Goal: Task Accomplishment & Management: Manage account settings

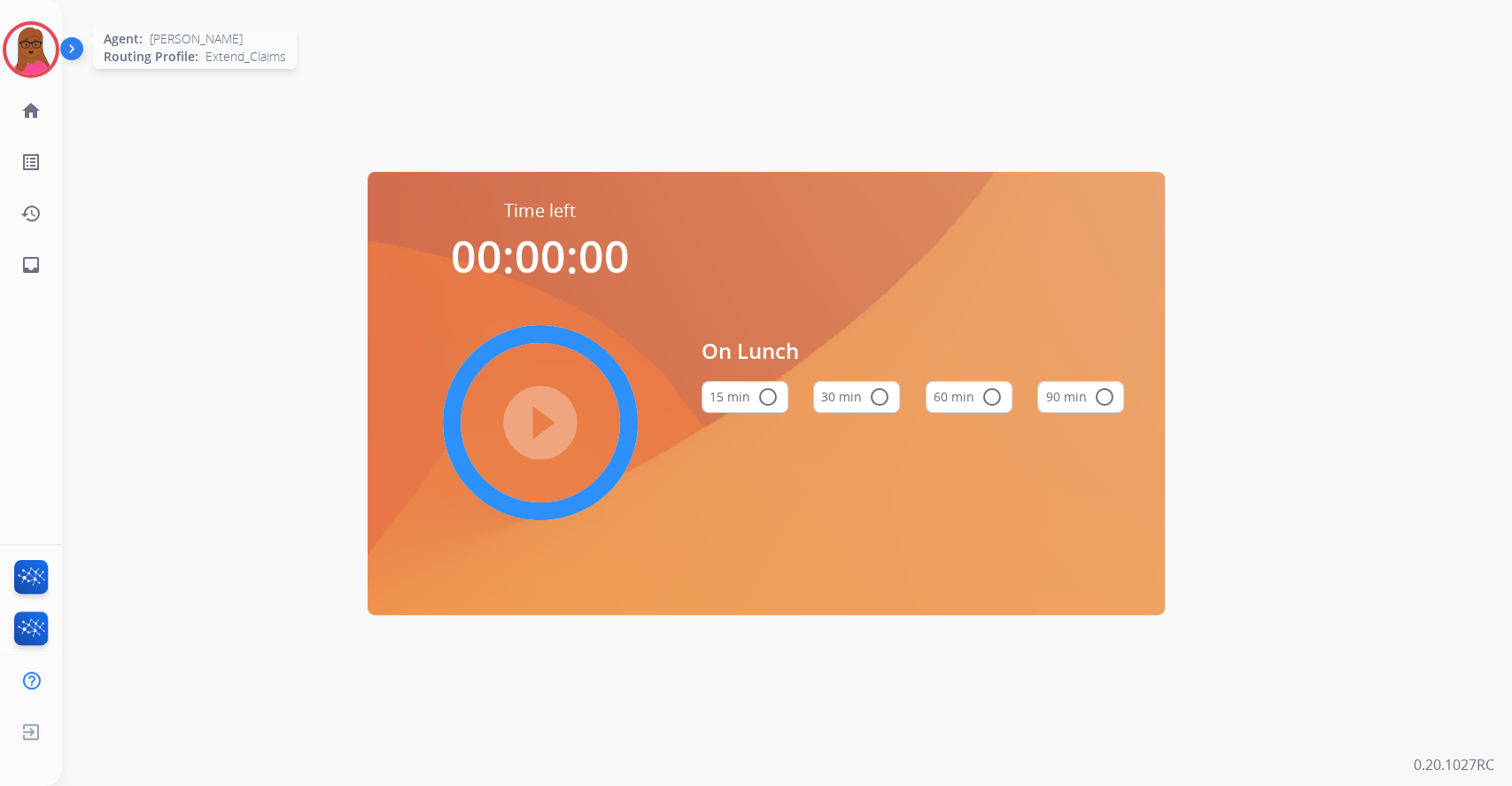
click at [24, 70] on img at bounding box center [31, 49] width 50 height 50
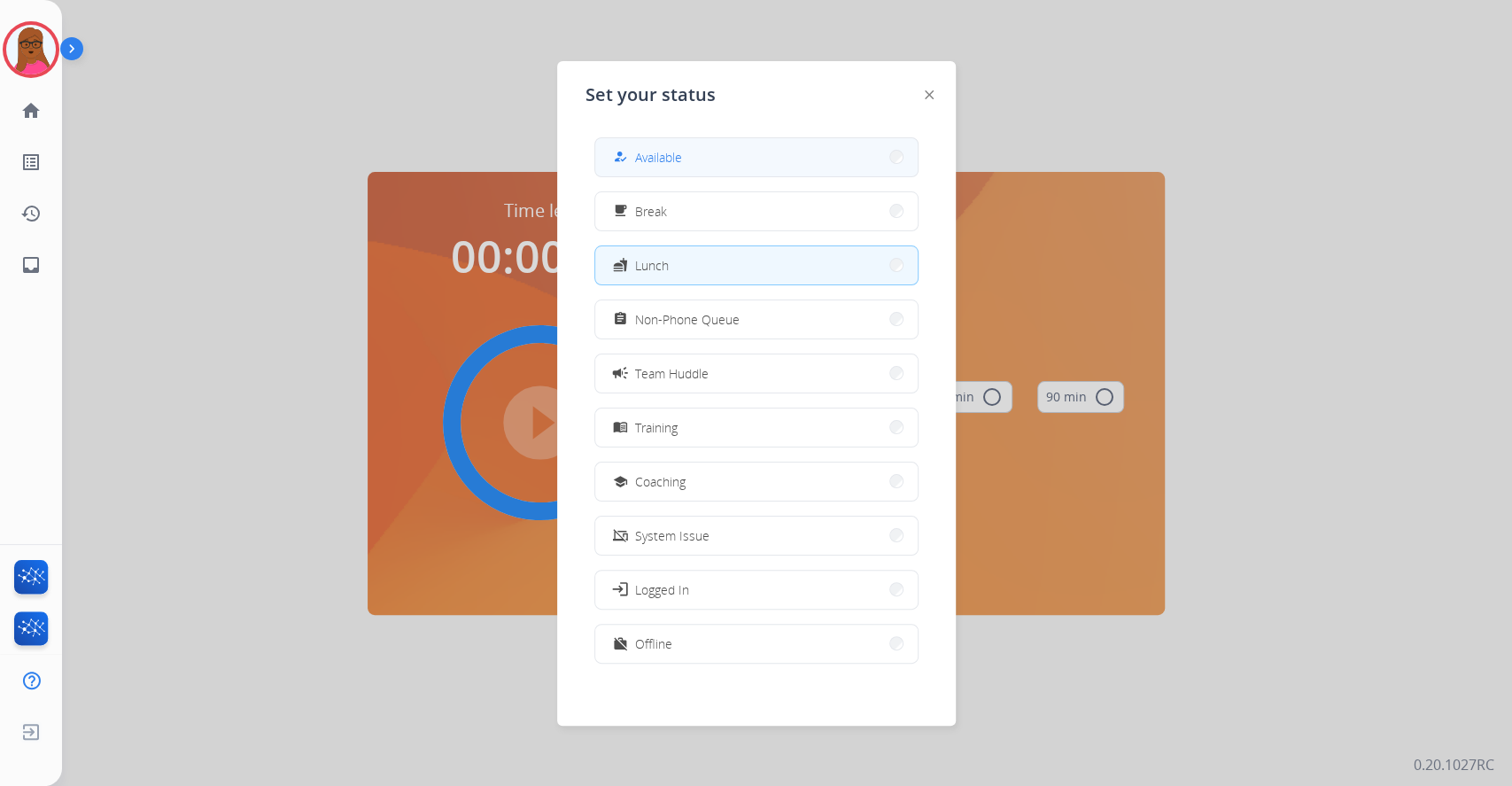
click at [845, 138] on div "how_to_reg Available" at bounding box center [756, 157] width 324 height 40
click at [739, 158] on button "how_to_reg Available" at bounding box center [756, 156] width 322 height 38
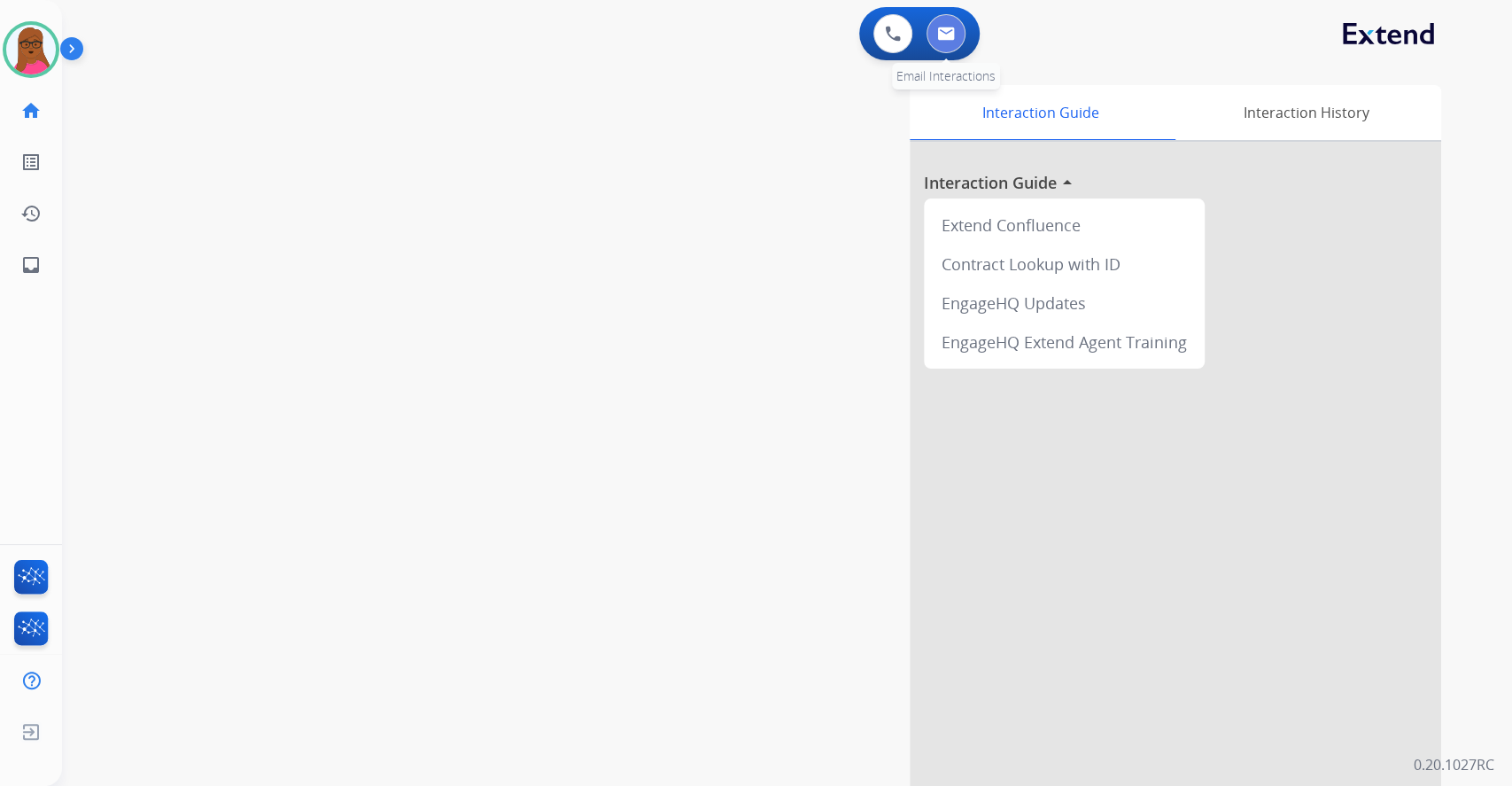
click at [938, 36] on img at bounding box center [945, 33] width 18 height 14
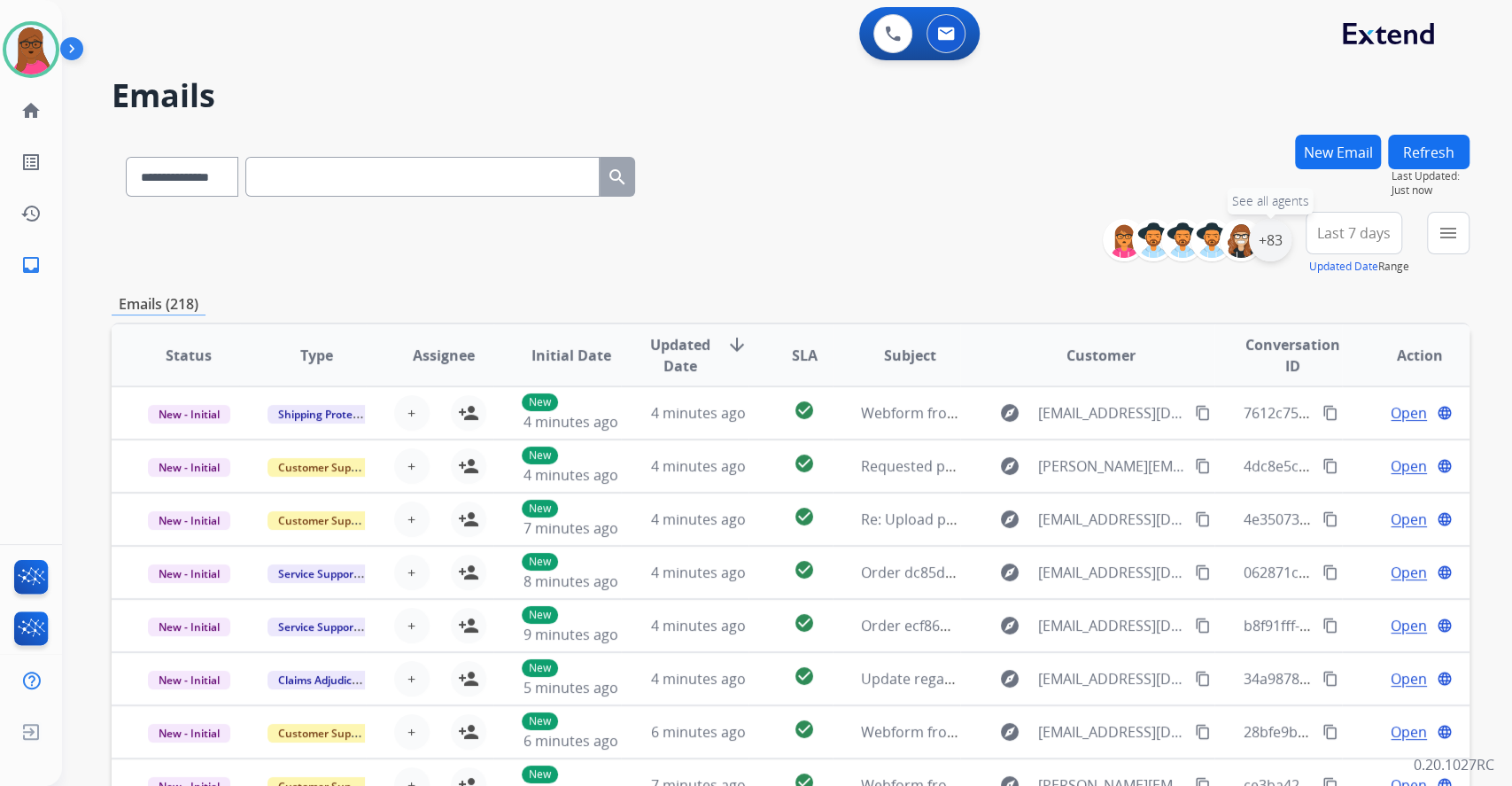
click at [1268, 238] on div "+83" at bounding box center [1269, 240] width 42 height 42
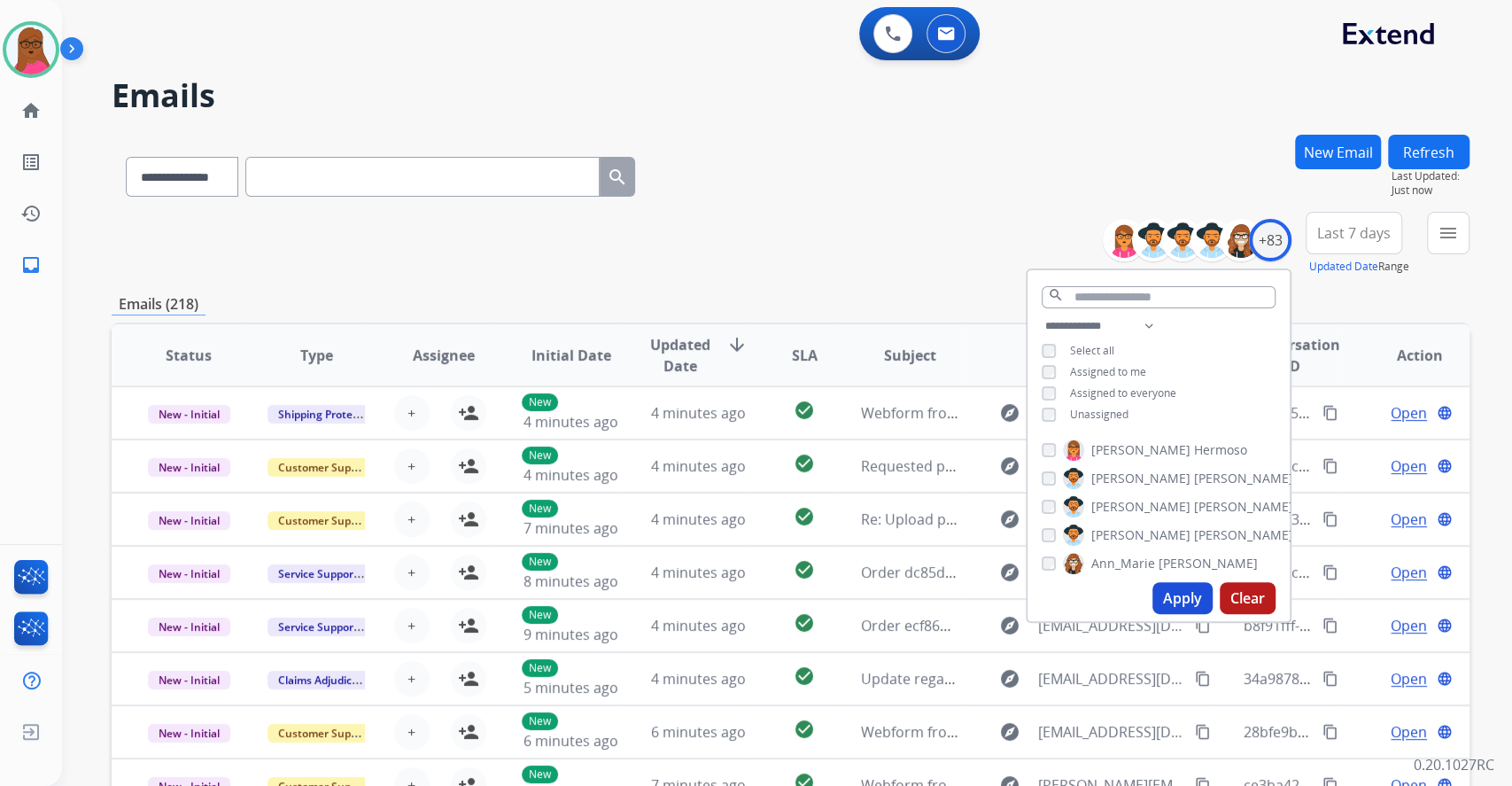
click at [1191, 585] on button "Apply" at bounding box center [1182, 598] width 60 height 32
click at [1439, 241] on mat-icon "menu" at bounding box center [1448, 232] width 22 height 22
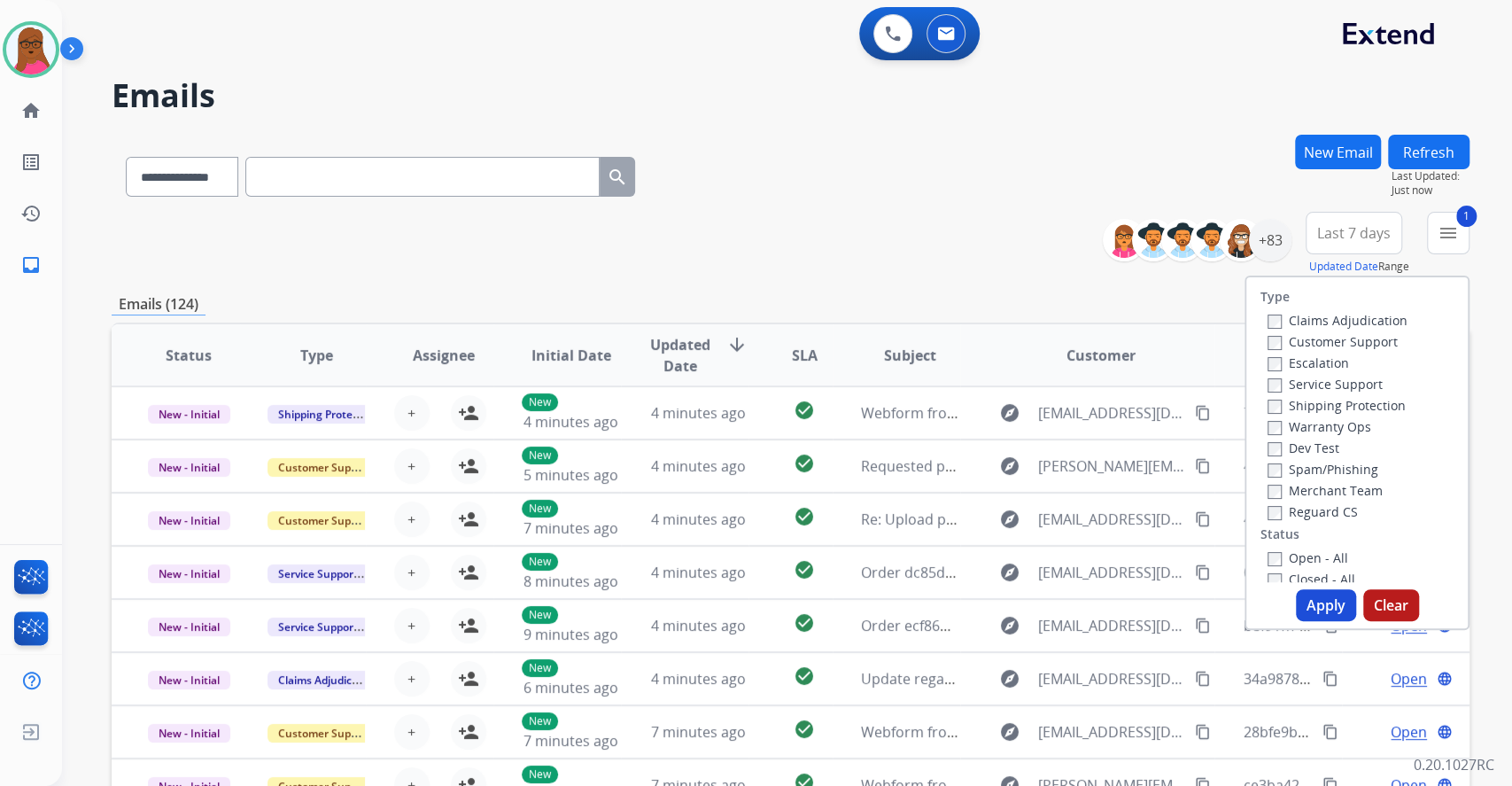
click at [1270, 384] on label "Service Support" at bounding box center [1325, 384] width 115 height 17
click at [1304, 602] on button "Apply" at bounding box center [1326, 605] width 60 height 32
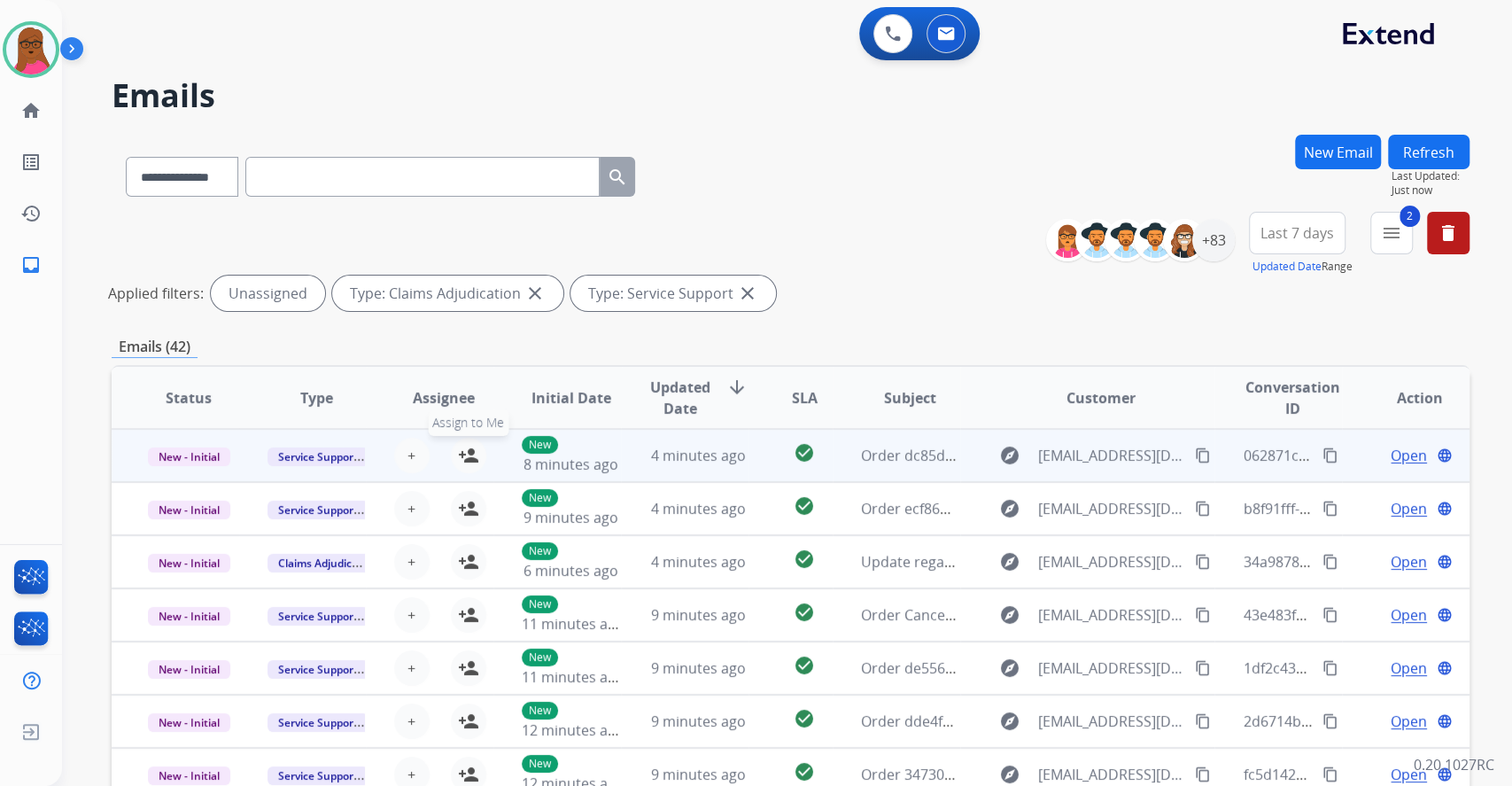
click at [464, 456] on mat-icon "person_add" at bounding box center [468, 455] width 22 height 22
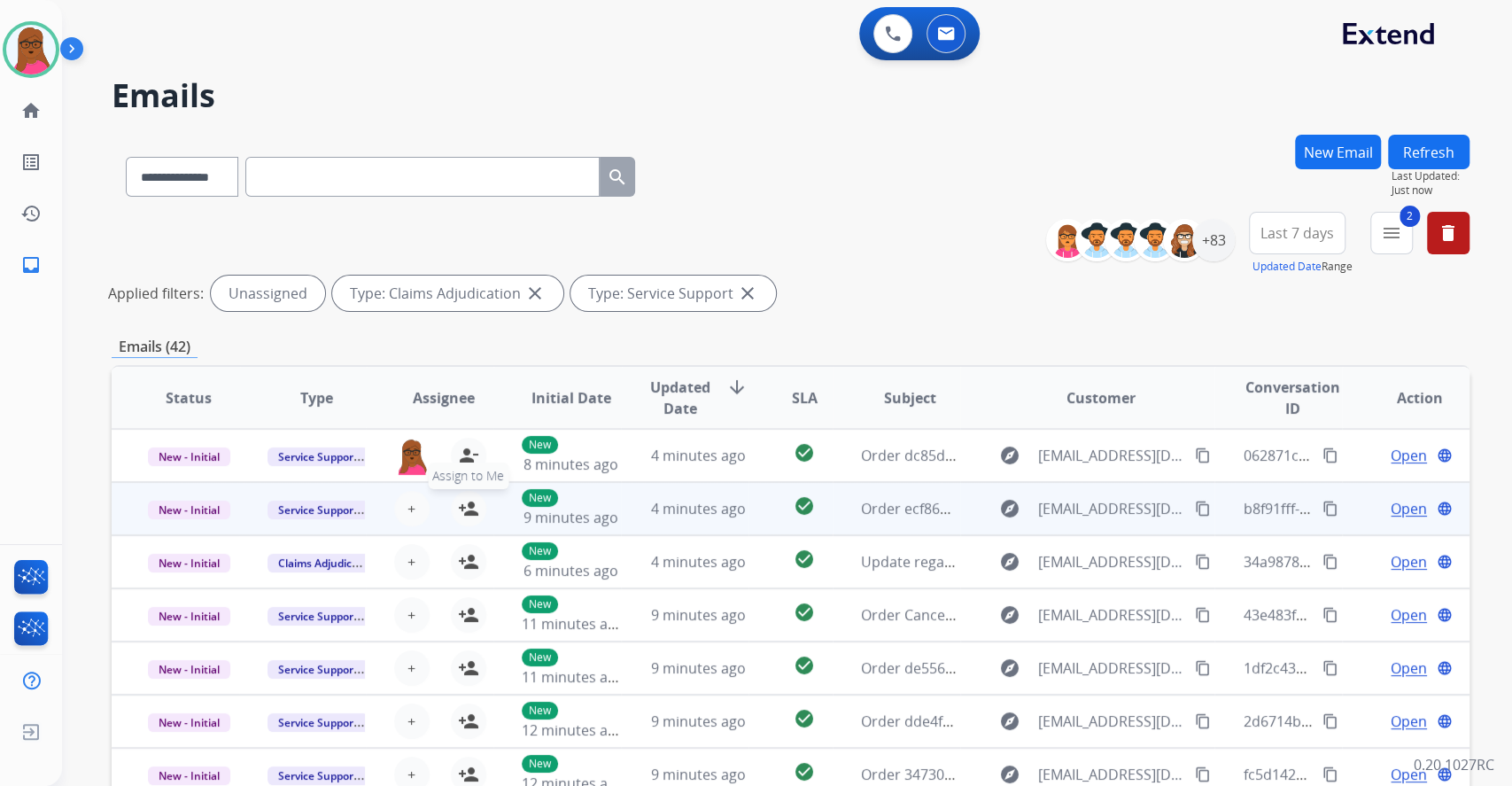
click at [462, 510] on mat-icon "person_add" at bounding box center [468, 508] width 22 height 22
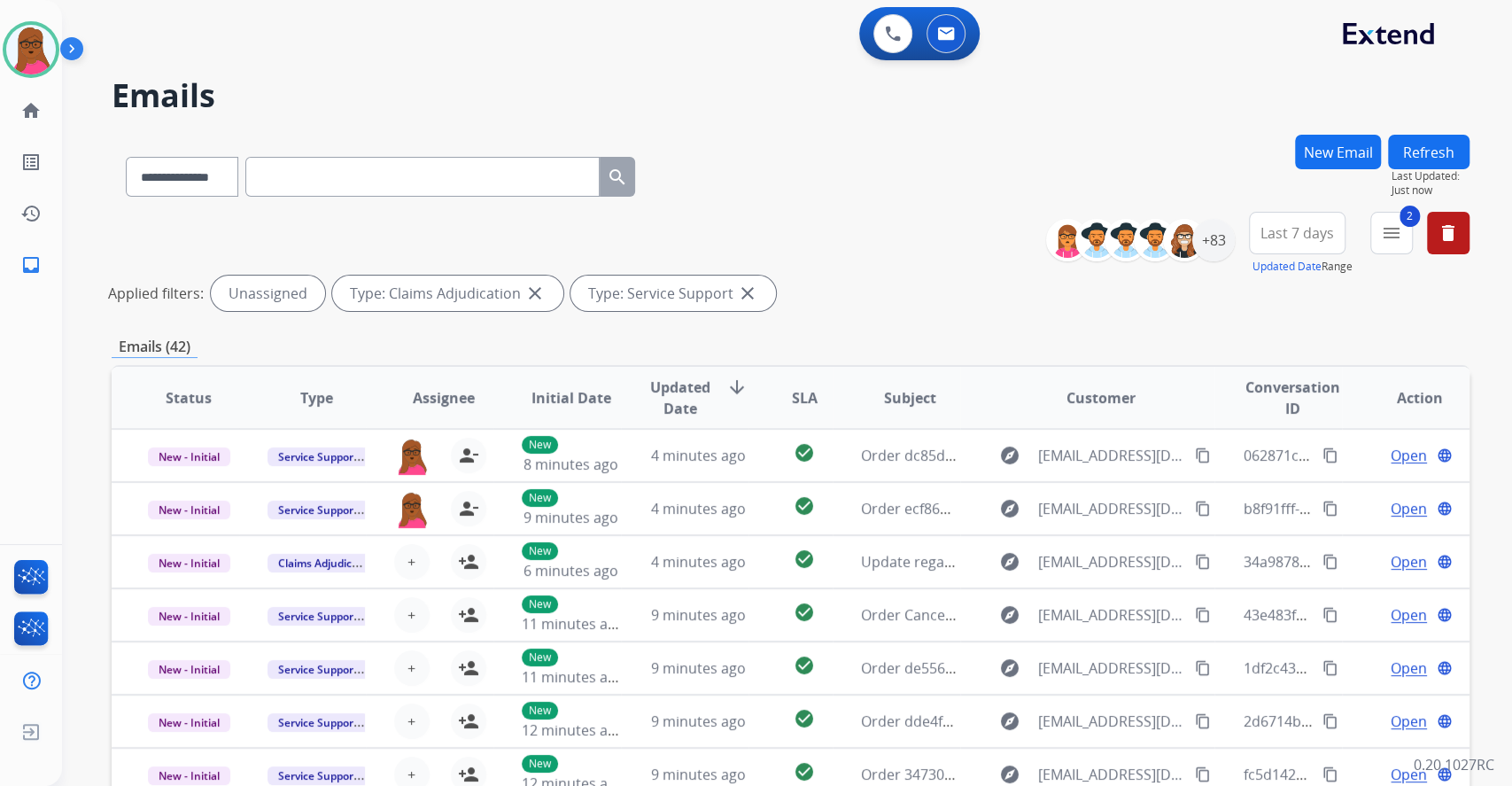
scroll to position [1, 0]
click at [1503, 478] on div "**********" at bounding box center [787, 393] width 1450 height 786
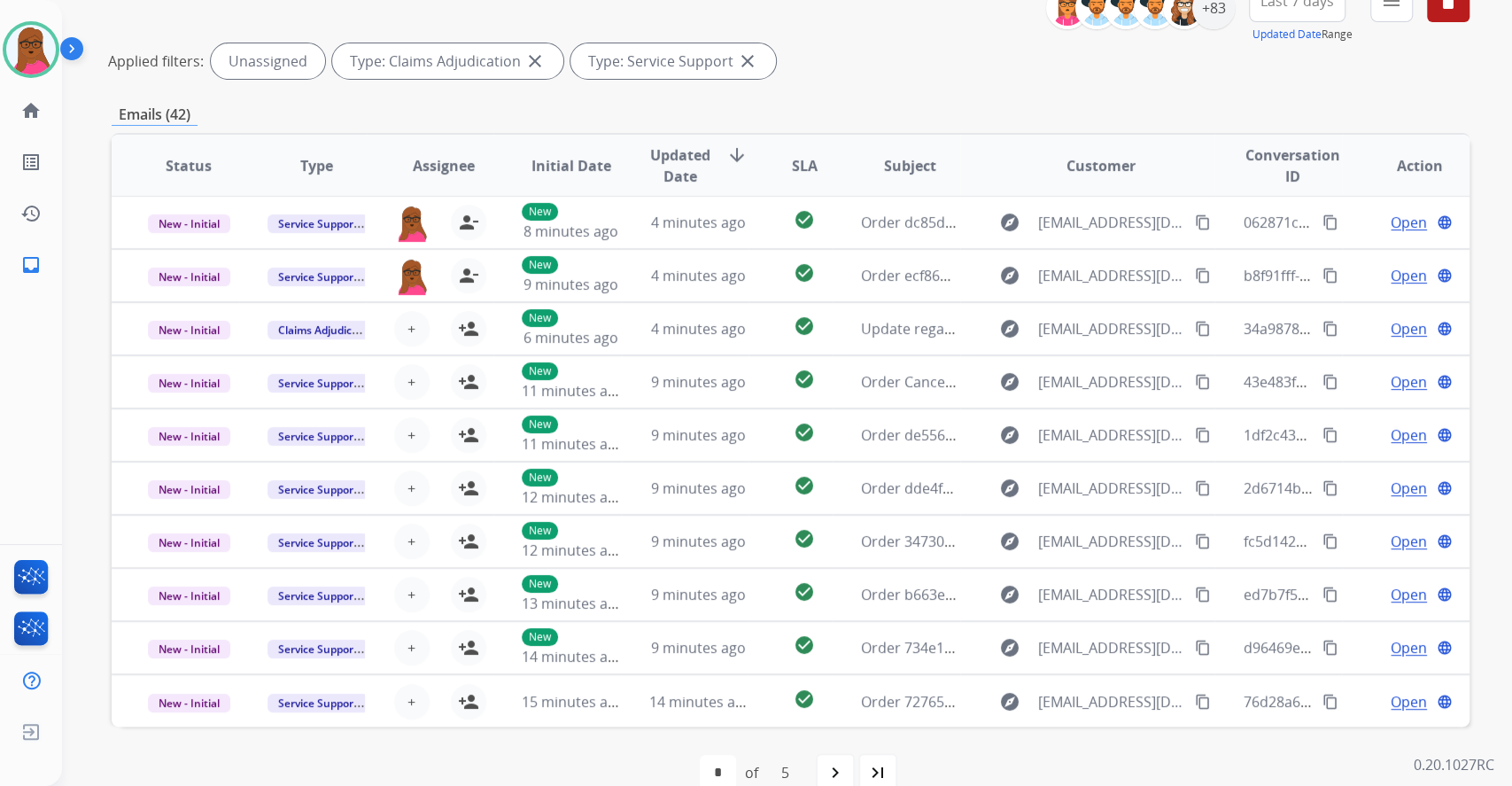
scroll to position [235, 0]
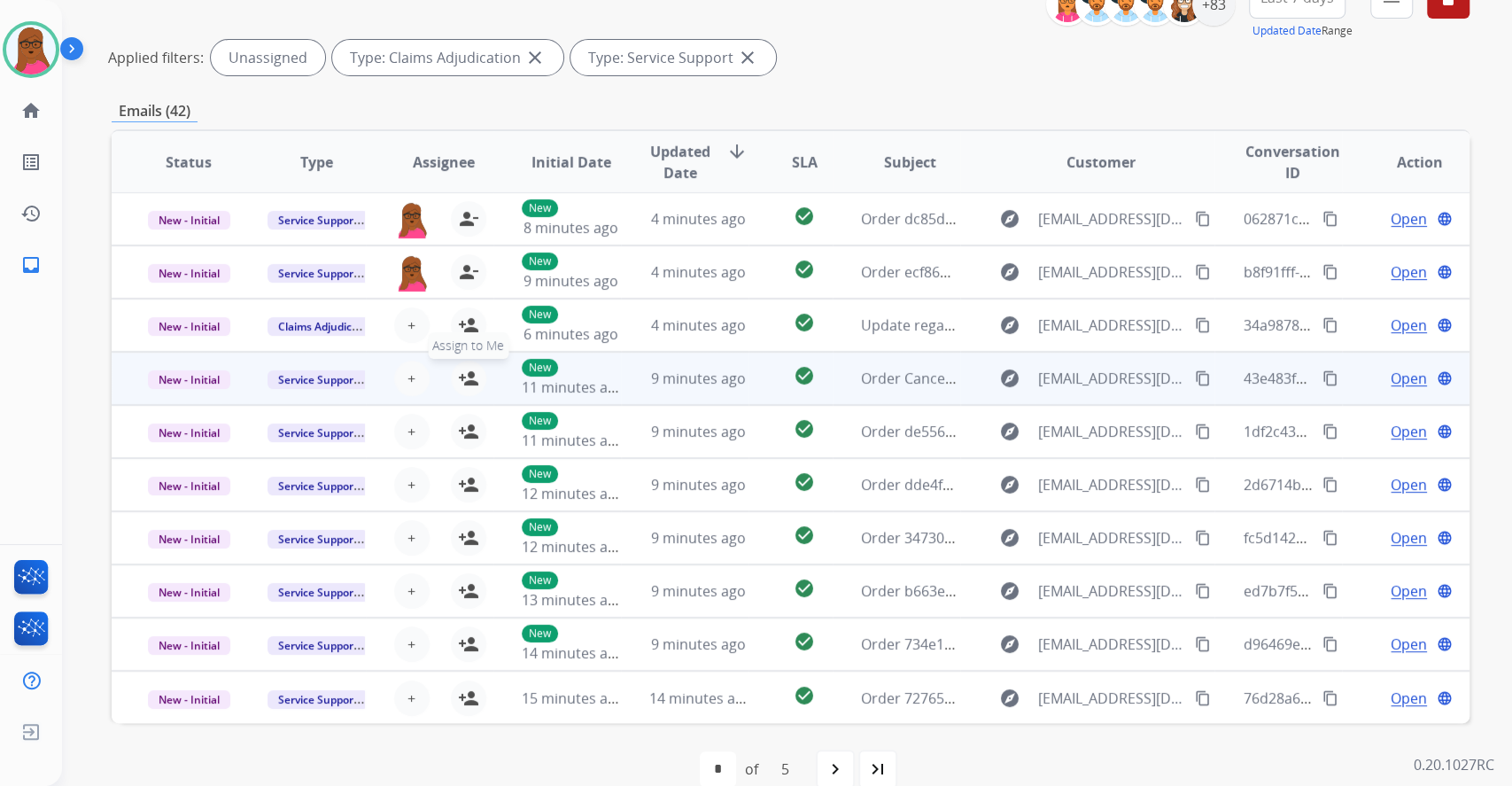
click at [467, 378] on mat-icon "person_add" at bounding box center [468, 378] width 22 height 22
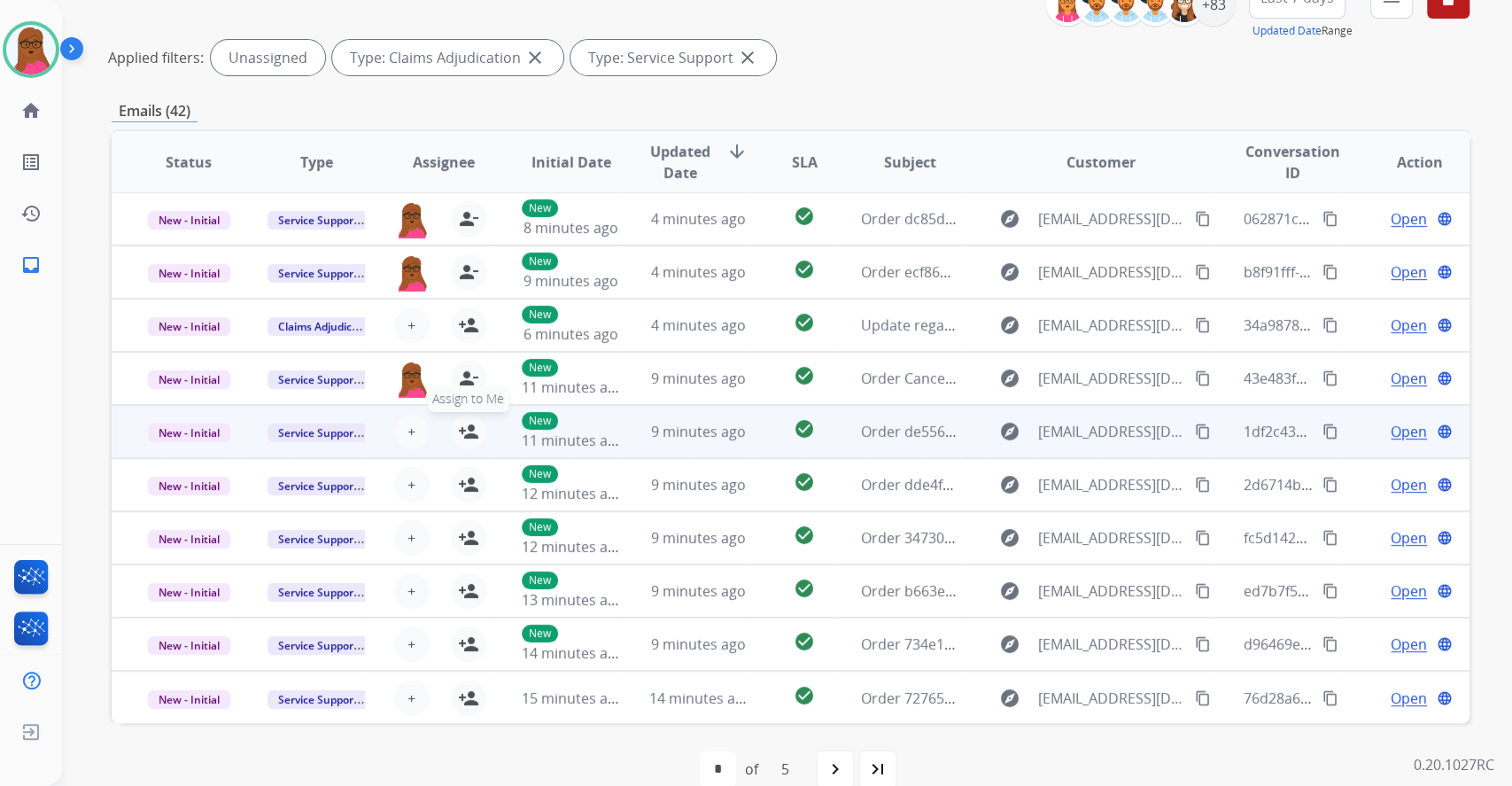
click at [465, 429] on mat-icon "person_add" at bounding box center [468, 431] width 22 height 22
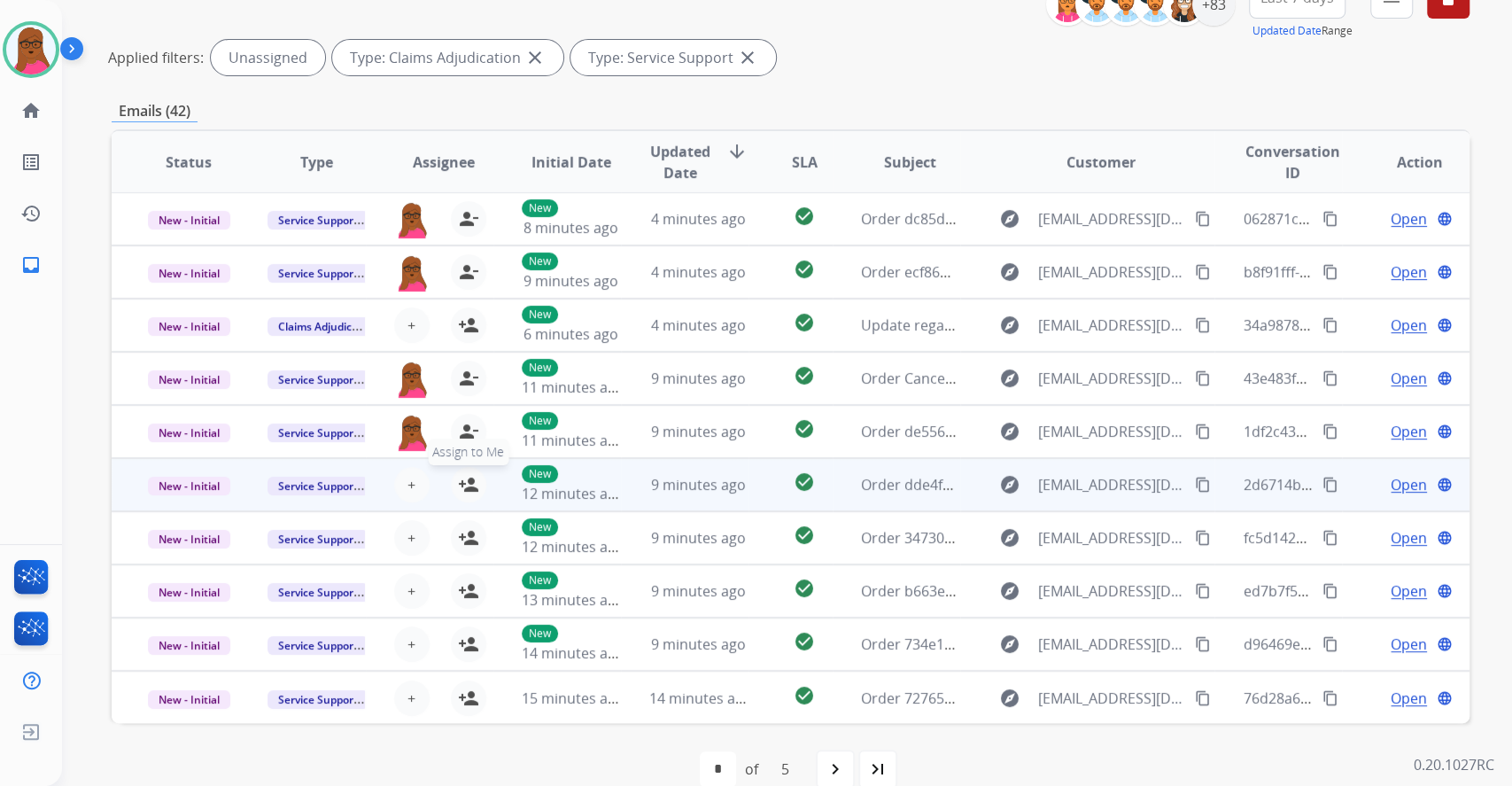
click at [468, 488] on mat-icon "person_add" at bounding box center [468, 484] width 22 height 22
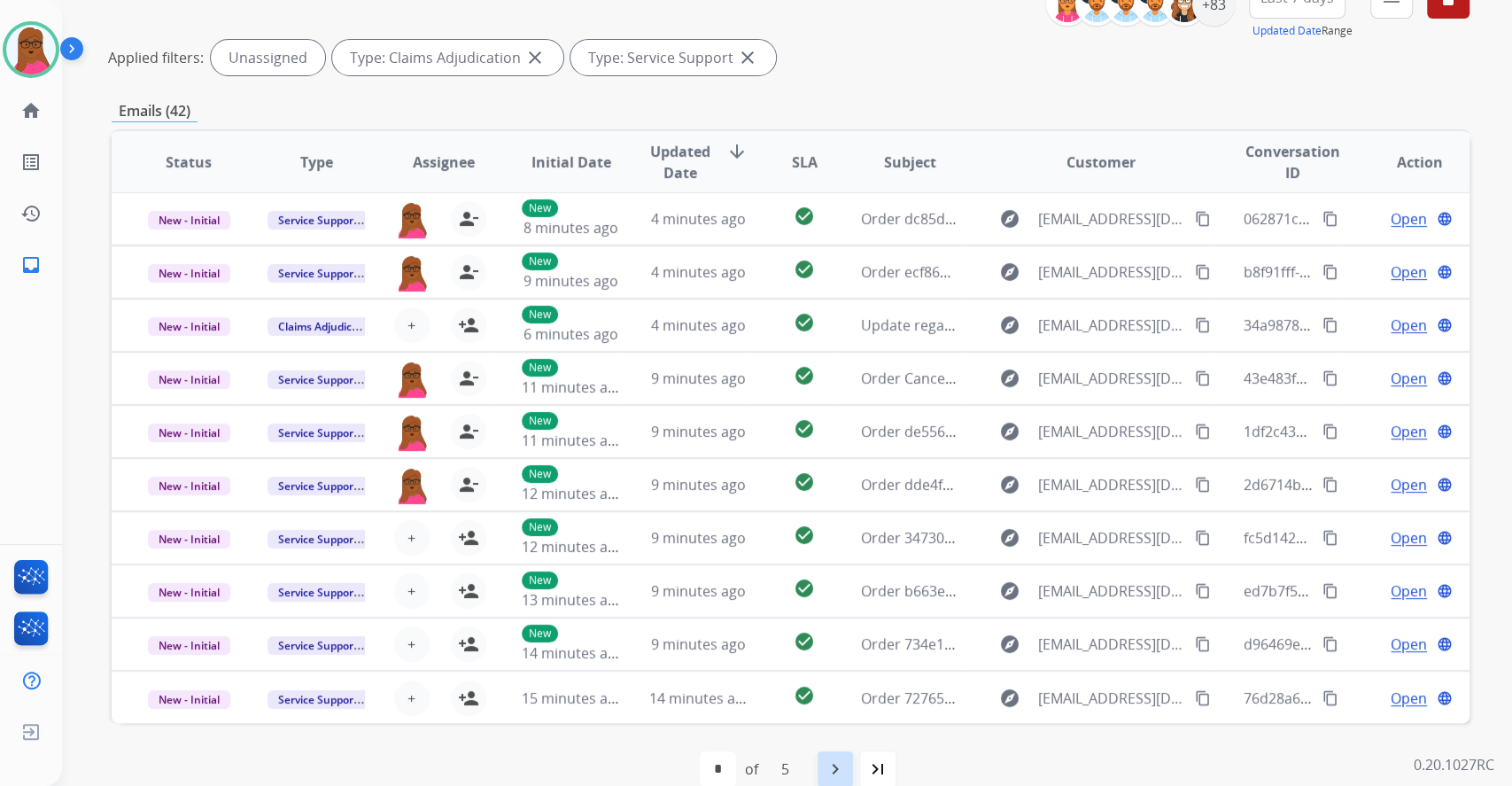
click at [838, 769] on mat-icon "navigate_next" at bounding box center [835, 768] width 22 height 22
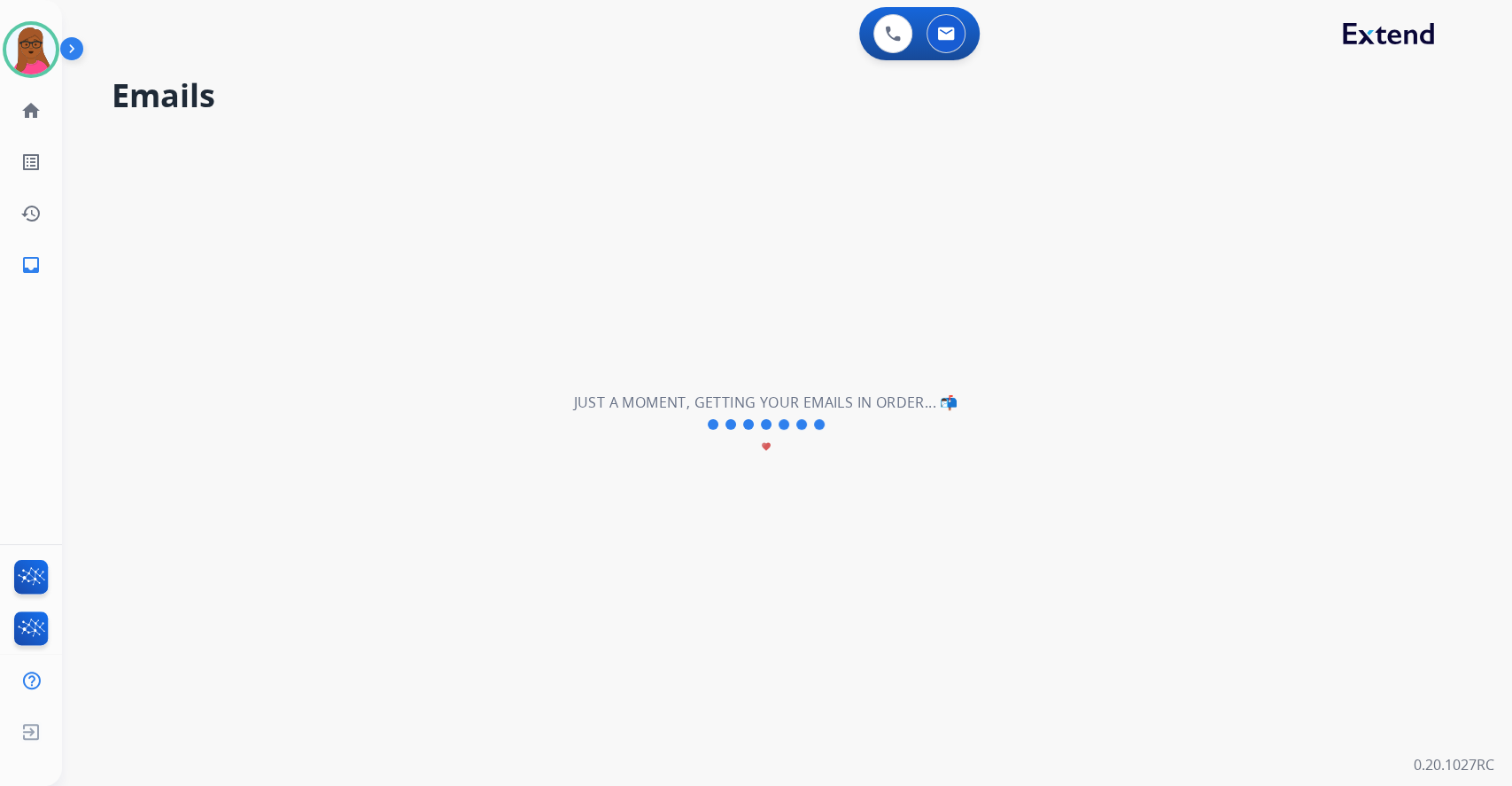
scroll to position [0, 0]
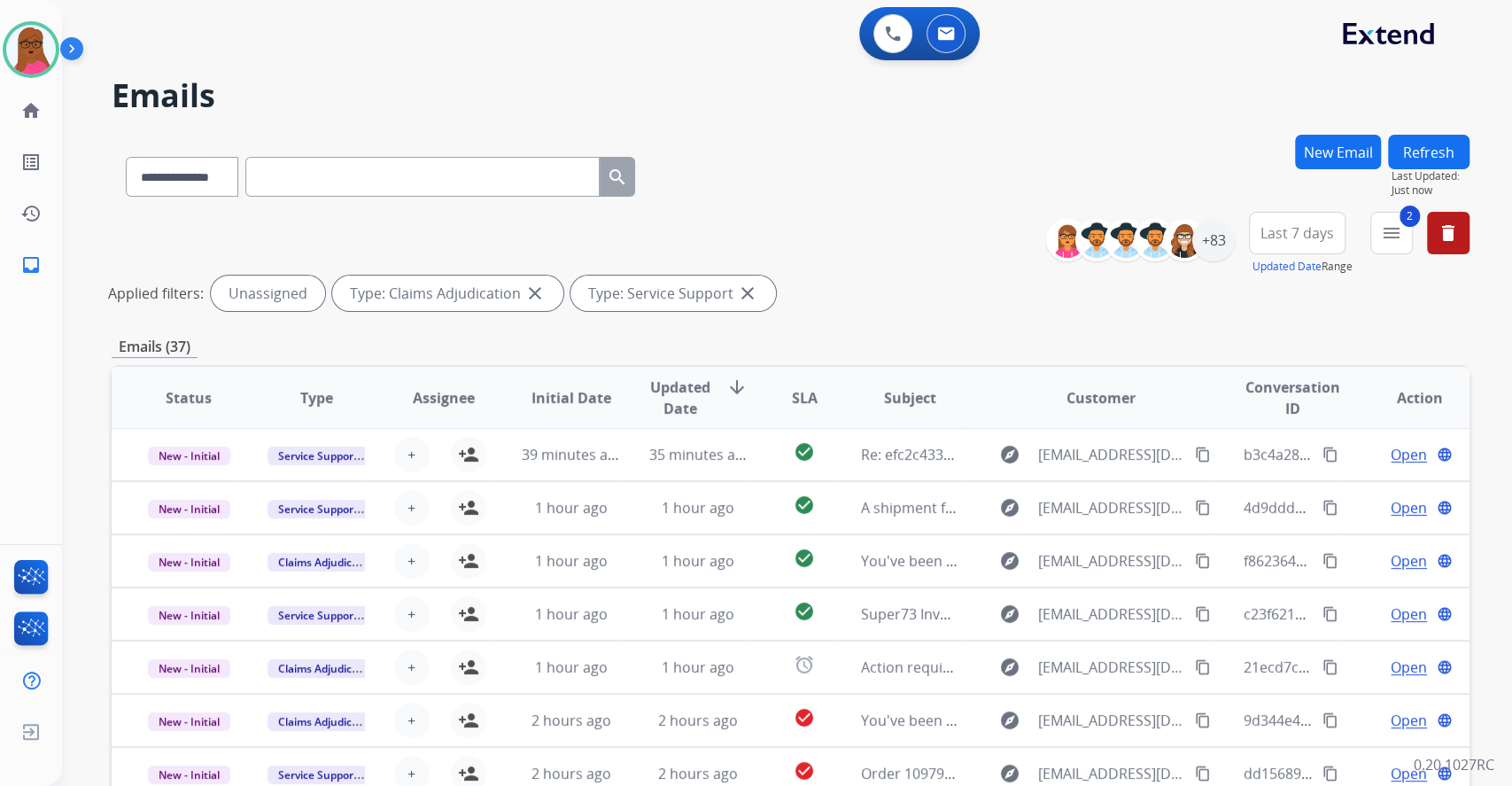
click at [1481, 363] on div "**********" at bounding box center [787, 393] width 1450 height 786
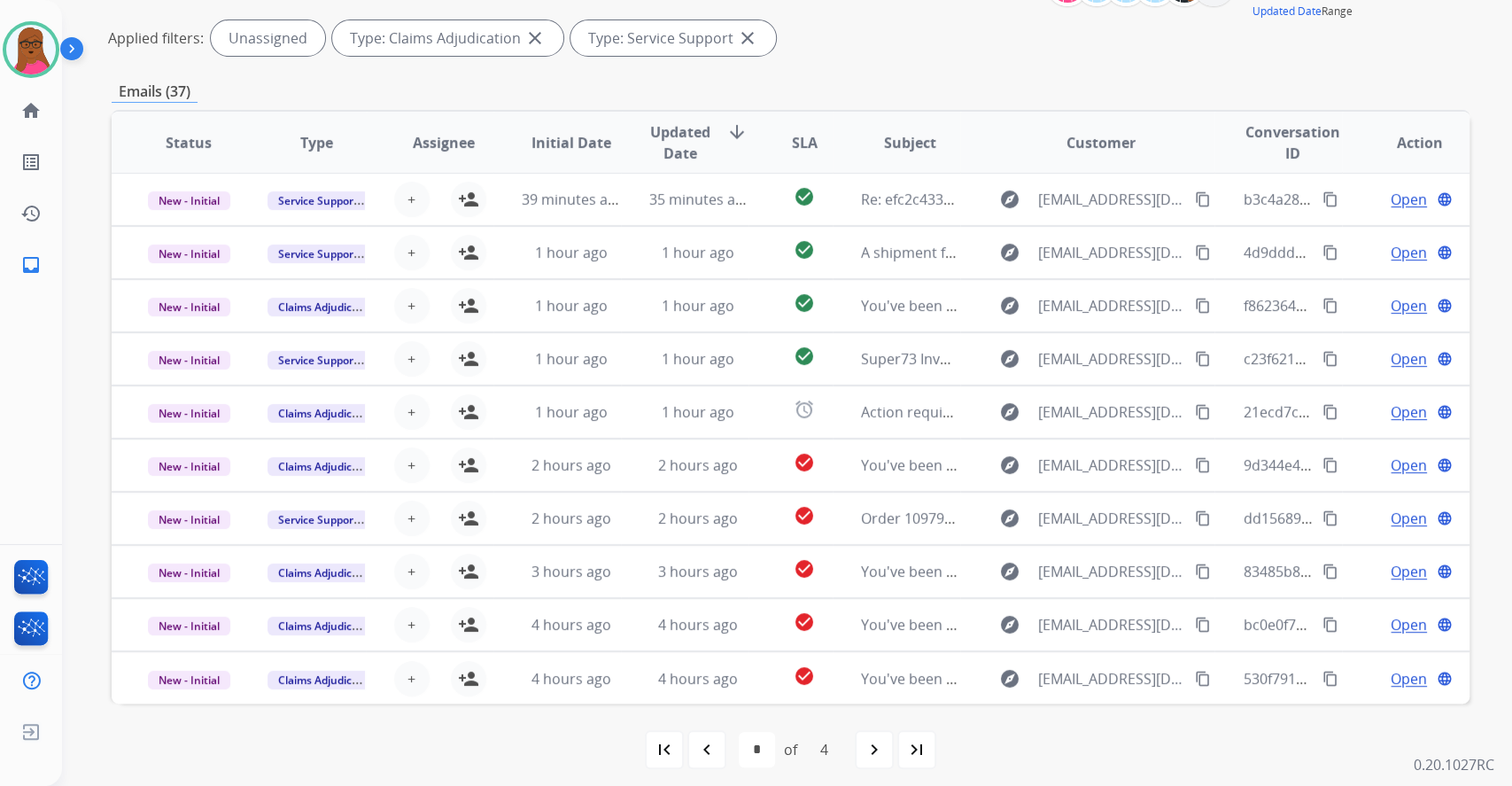
scroll to position [264, 0]
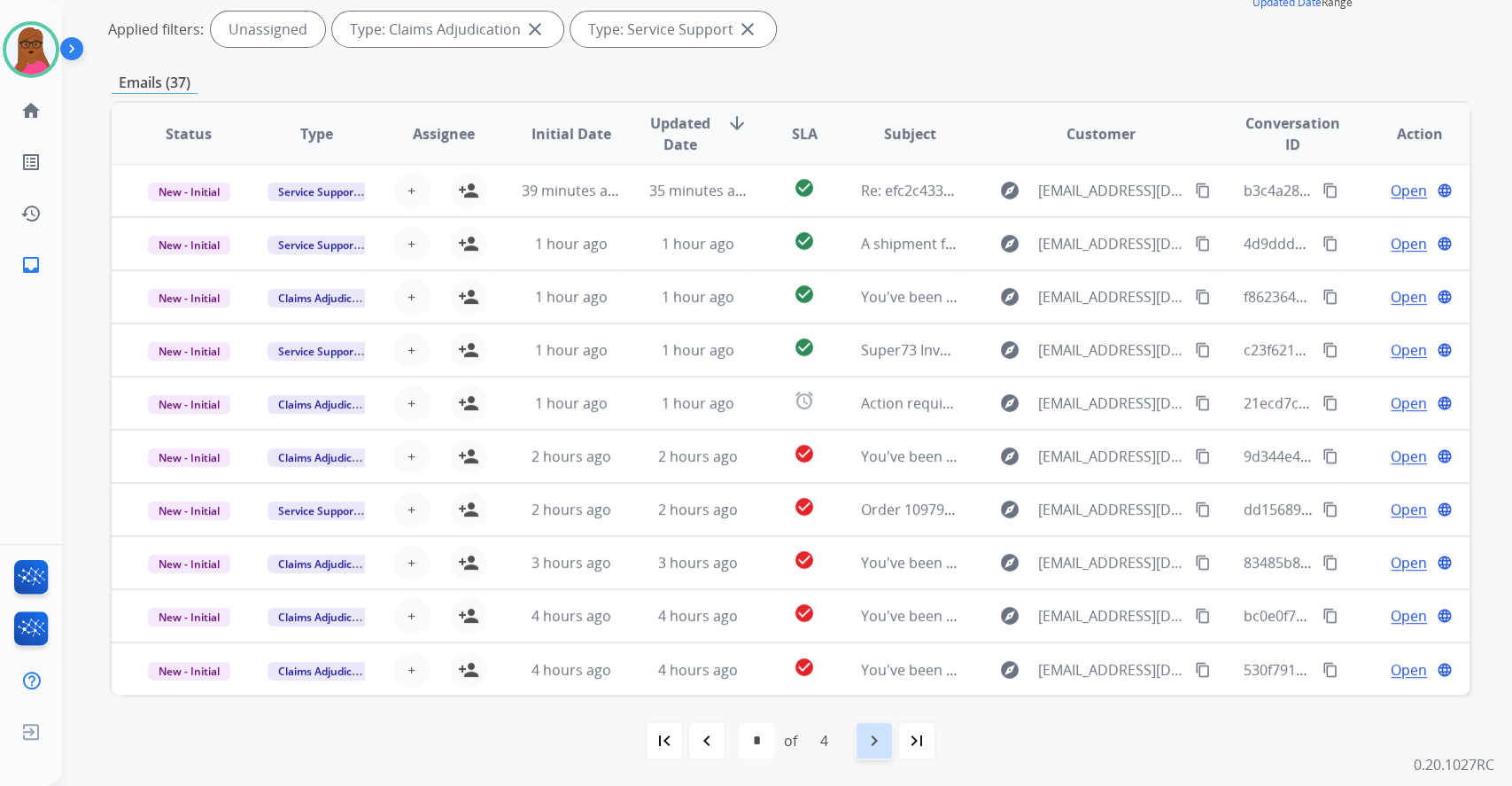
click at [869, 748] on mat-icon "navigate_next" at bounding box center [874, 740] width 22 height 22
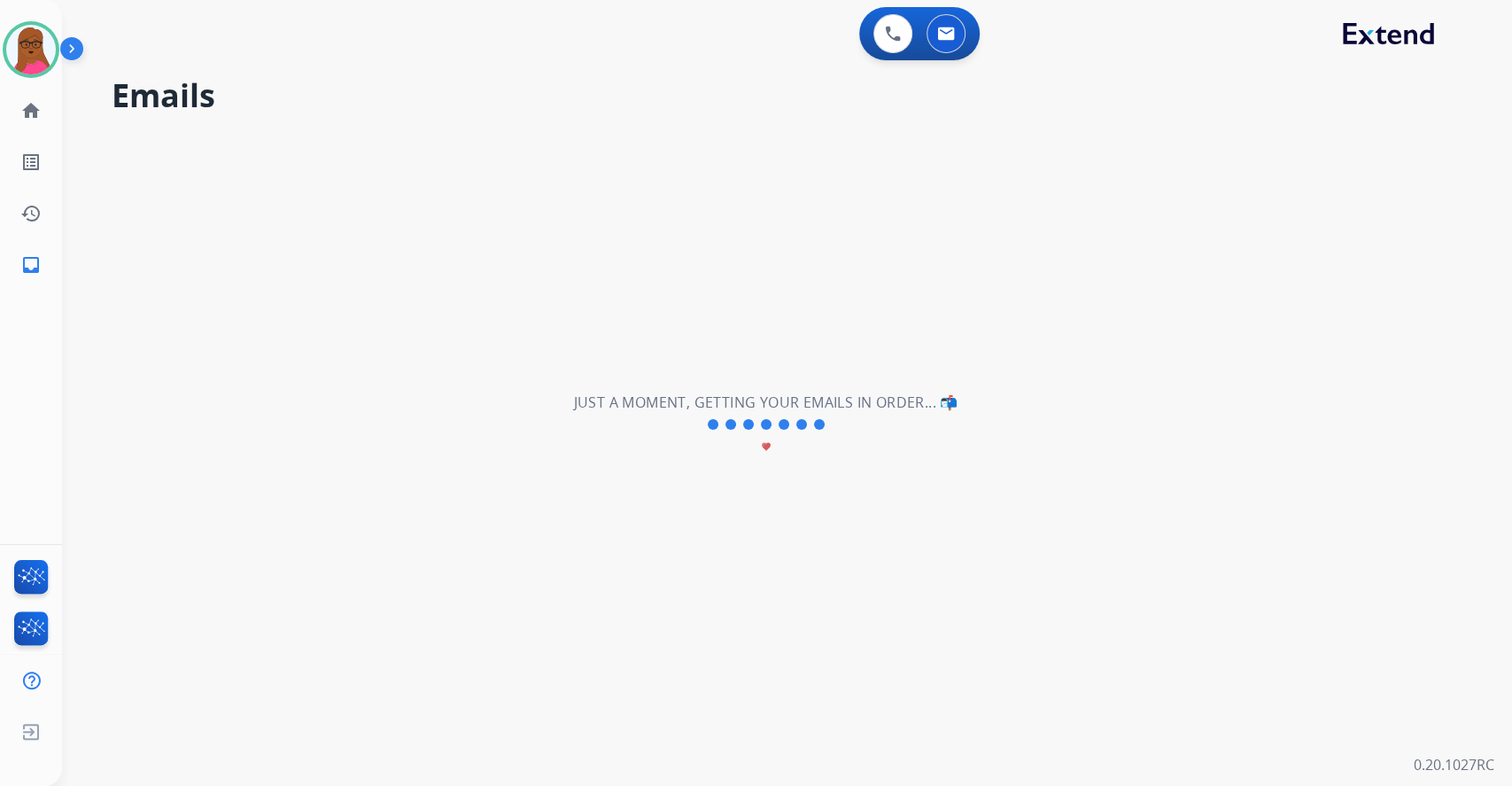
scroll to position [0, 0]
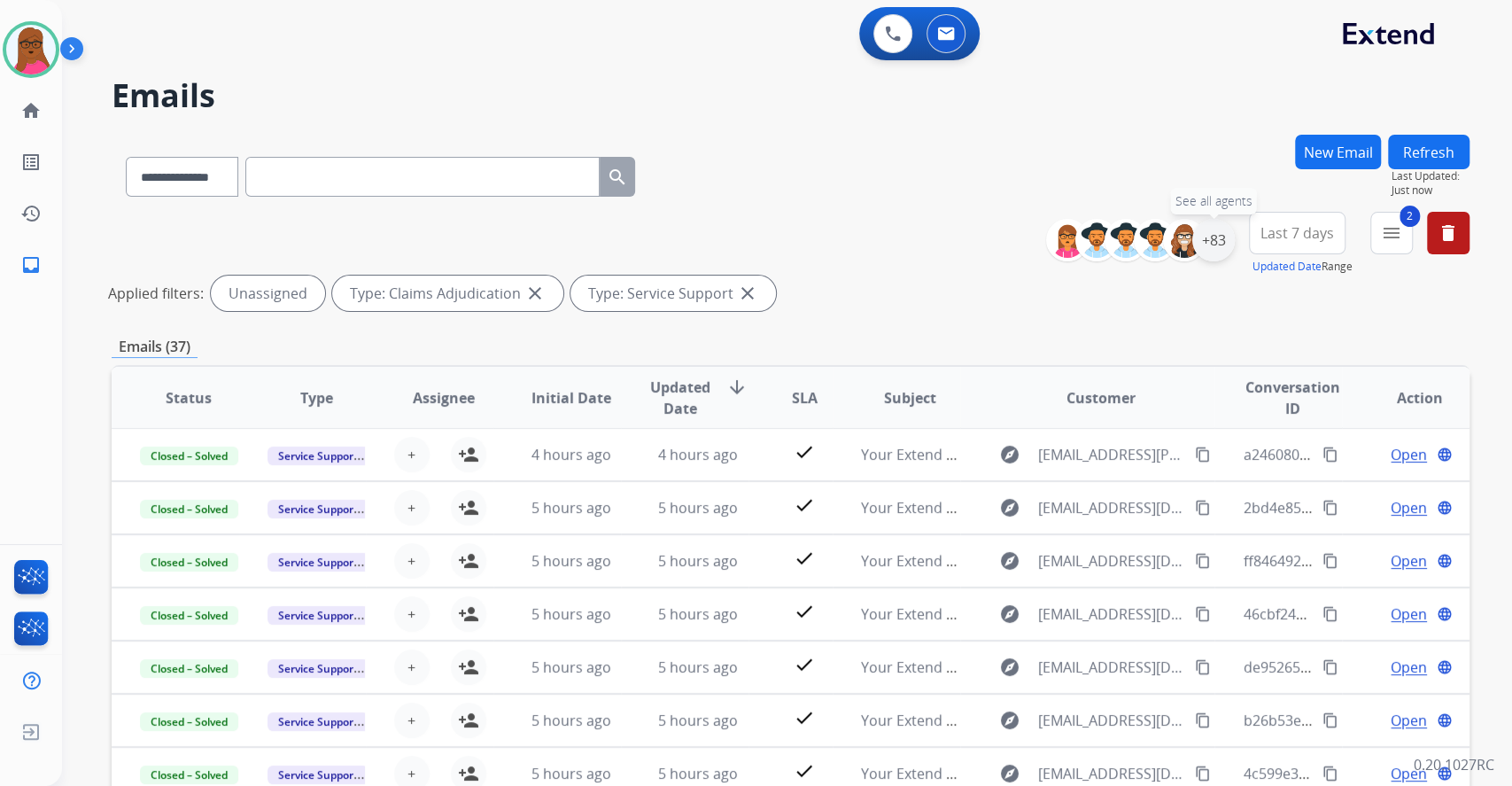
click at [1229, 245] on div "+83" at bounding box center [1213, 240] width 42 height 42
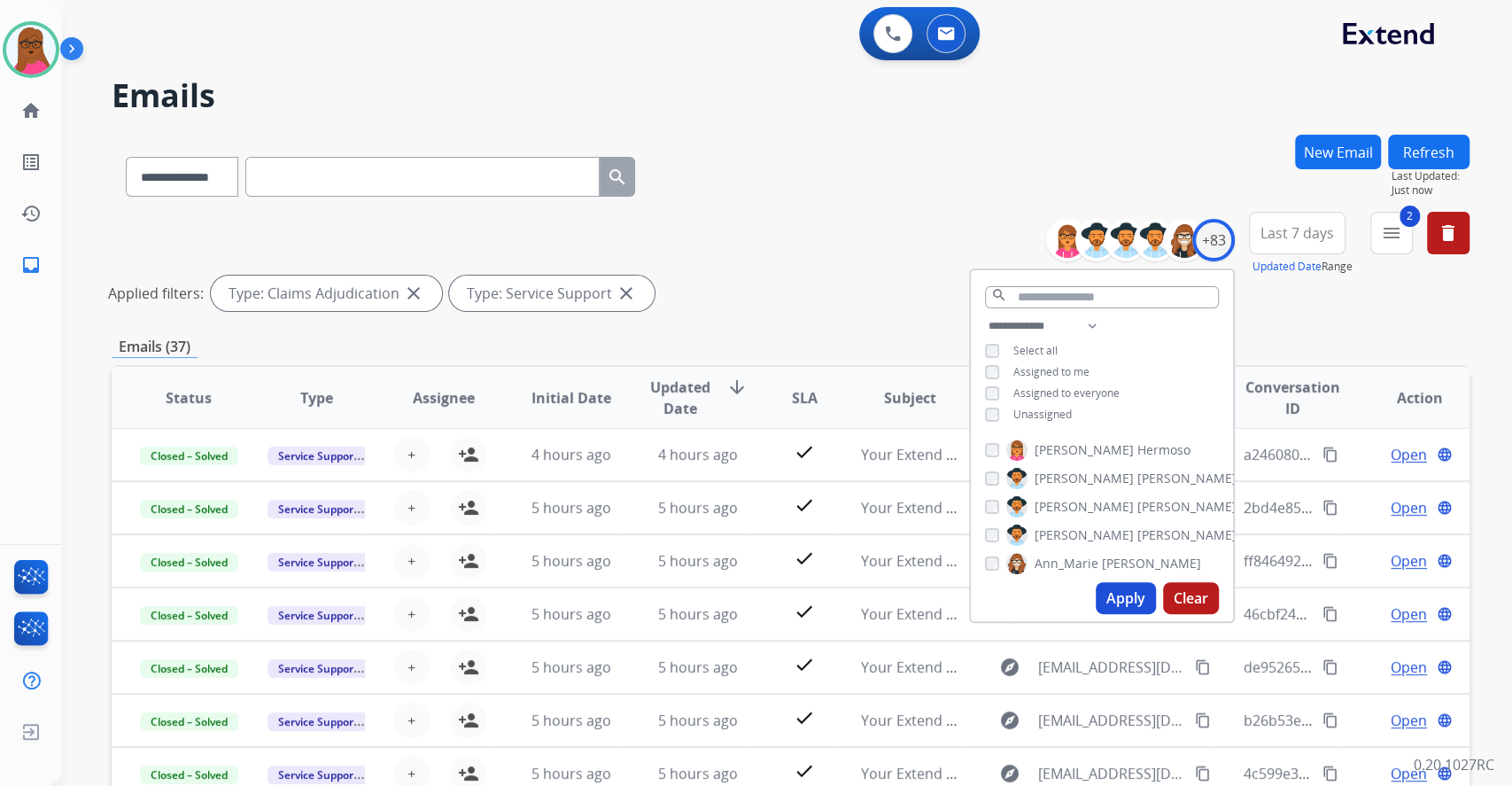
click at [987, 378] on div "**********" at bounding box center [1102, 372] width 262 height 113
click at [1113, 613] on div "Apply Clear" at bounding box center [1102, 598] width 262 height 46
click at [1116, 595] on button "Apply" at bounding box center [1126, 598] width 60 height 32
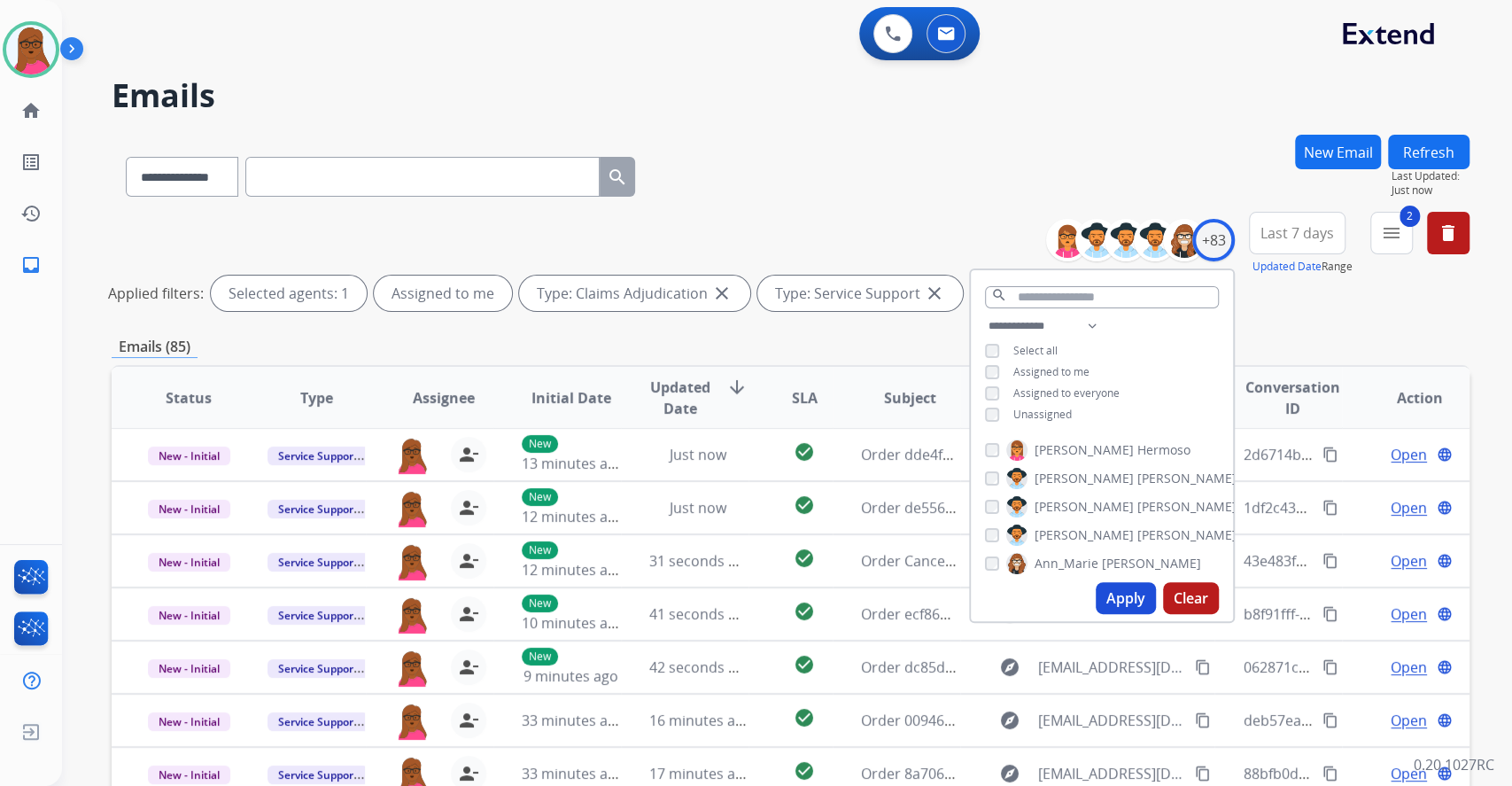
click at [1482, 230] on div "**********" at bounding box center [787, 393] width 1450 height 786
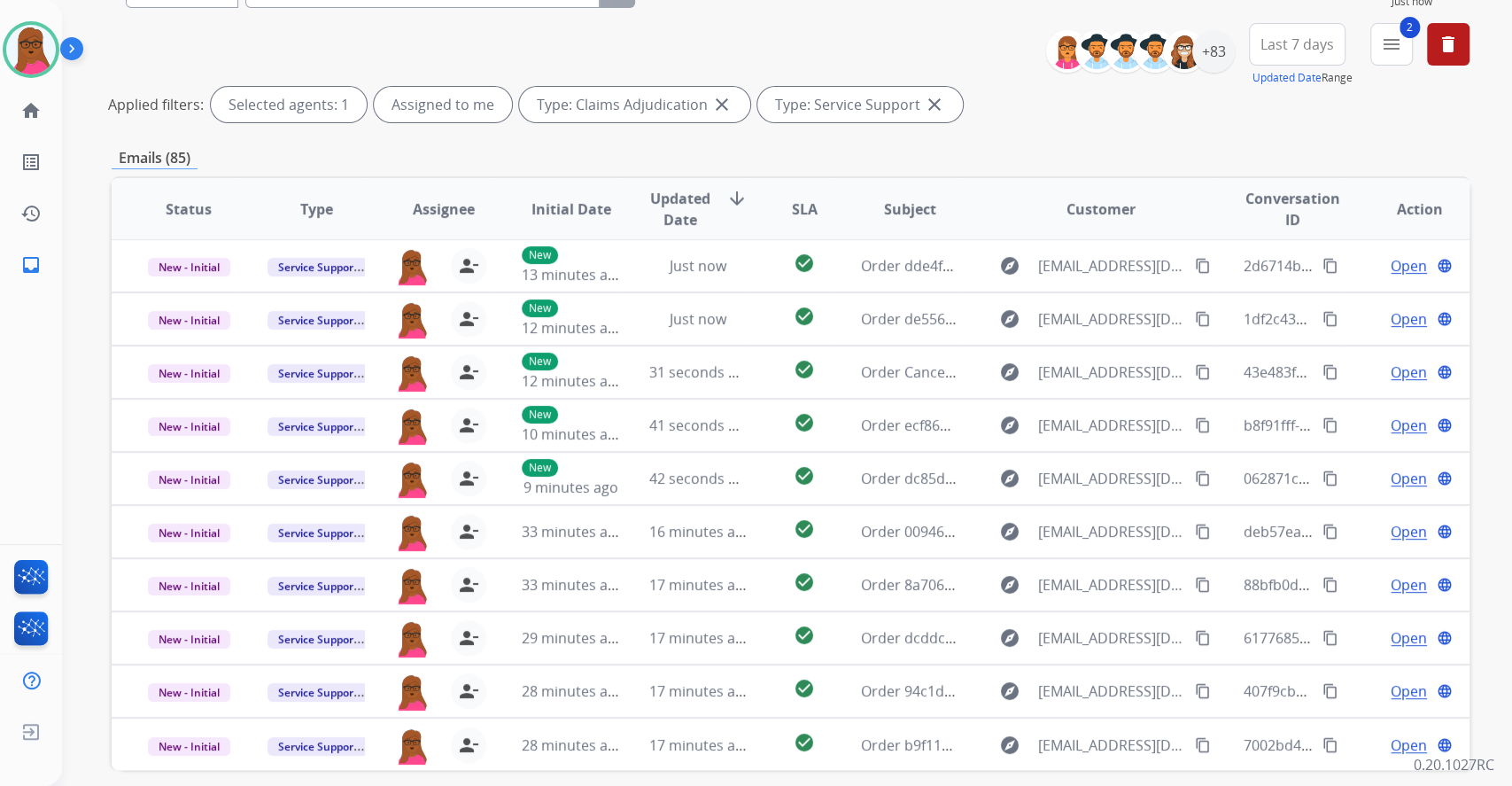
scroll to position [235, 0]
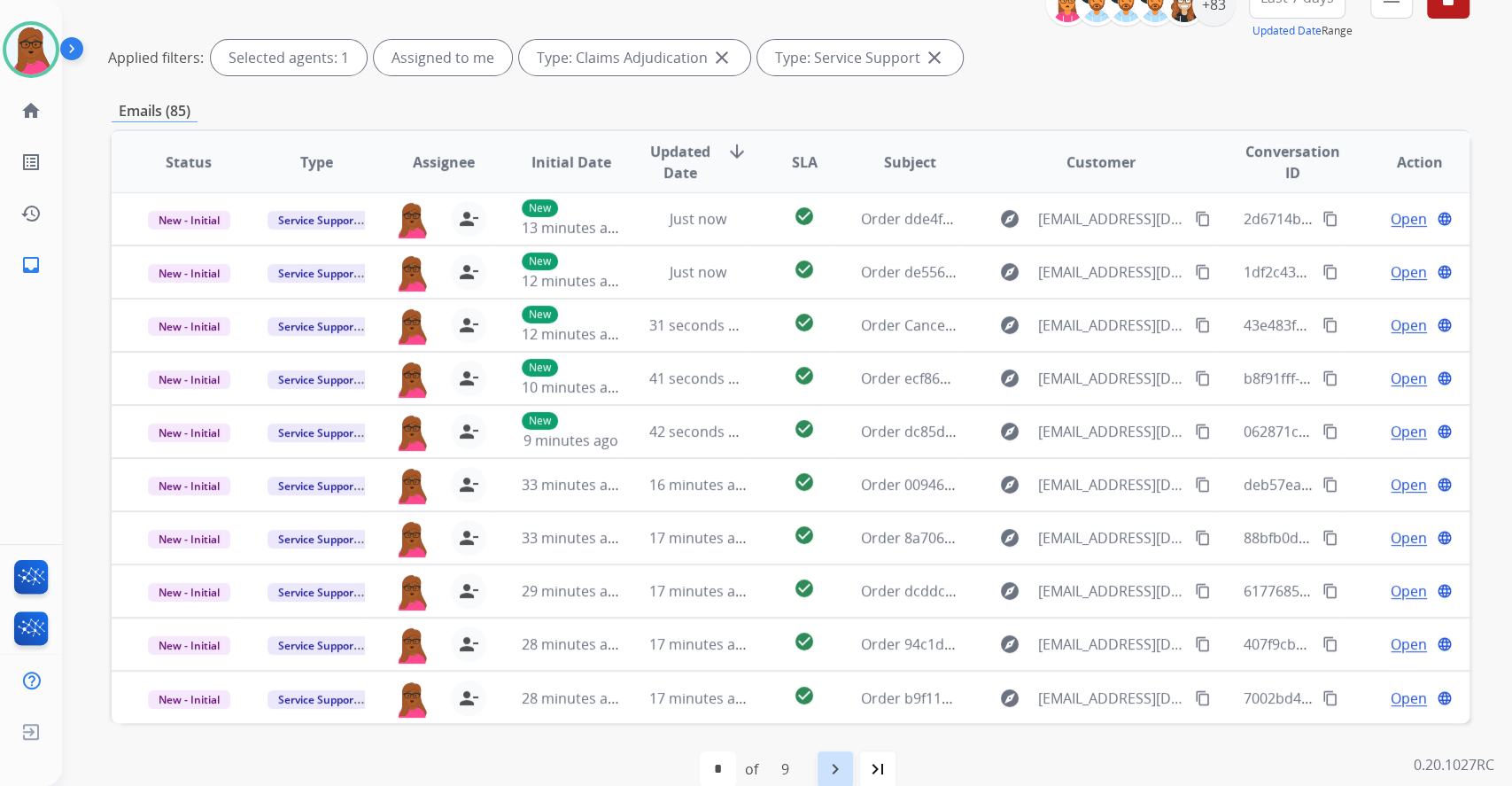
click at [841, 758] on mat-icon "navigate_next" at bounding box center [835, 768] width 22 height 22
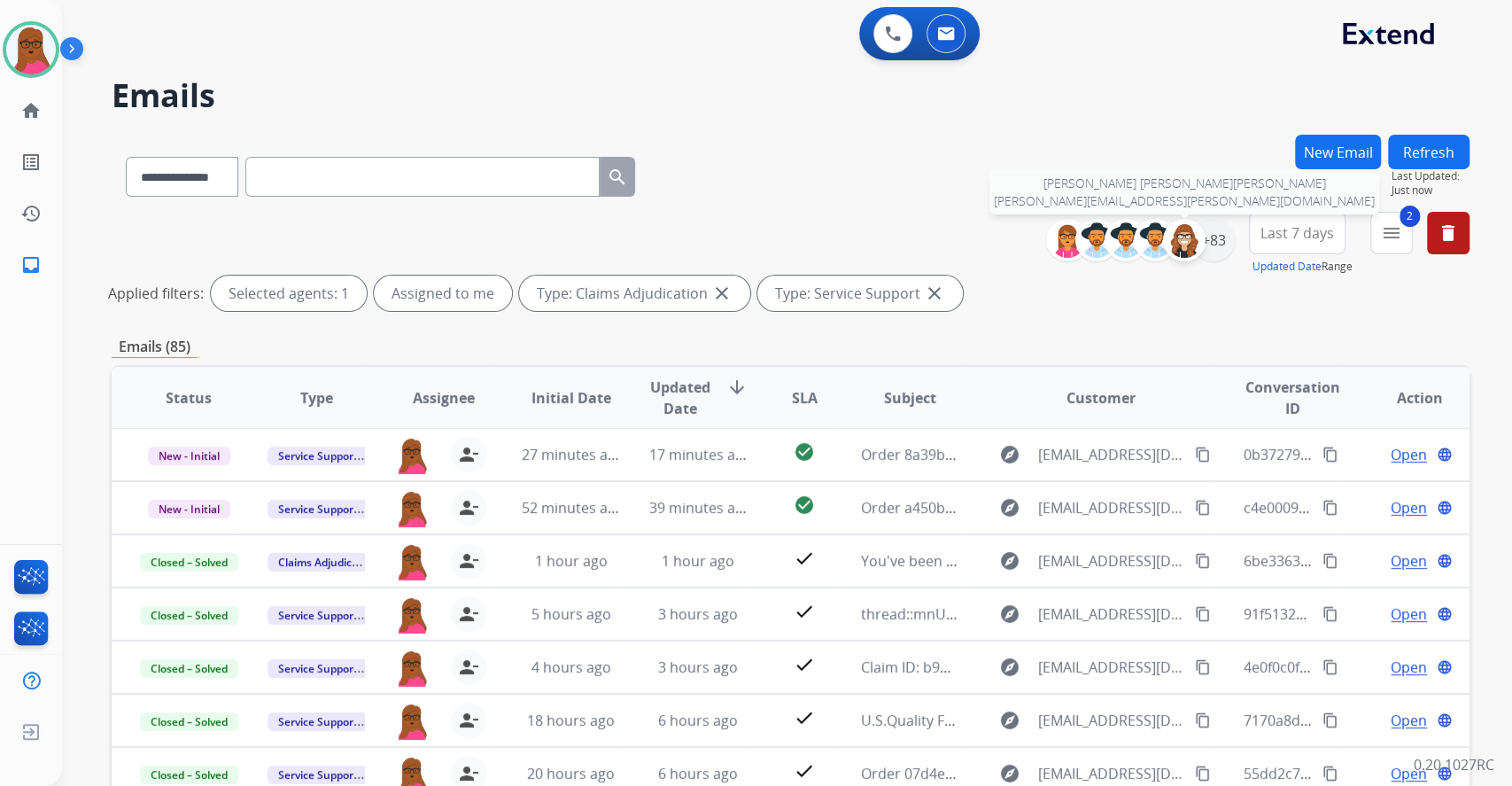
click at [1197, 247] on div at bounding box center [1183, 240] width 42 height 42
select select "*"
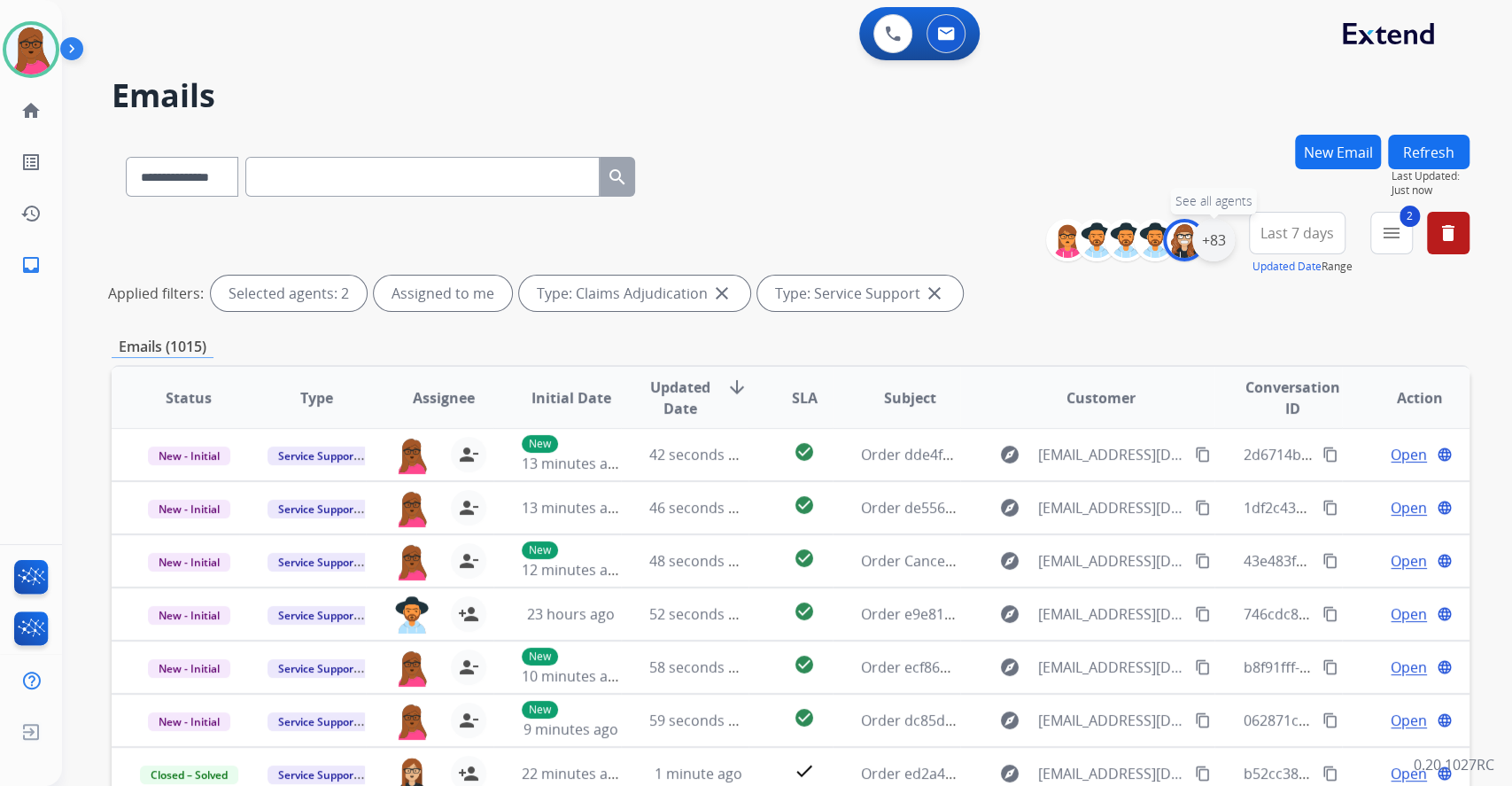
click at [1217, 252] on div "+83" at bounding box center [1213, 240] width 42 height 42
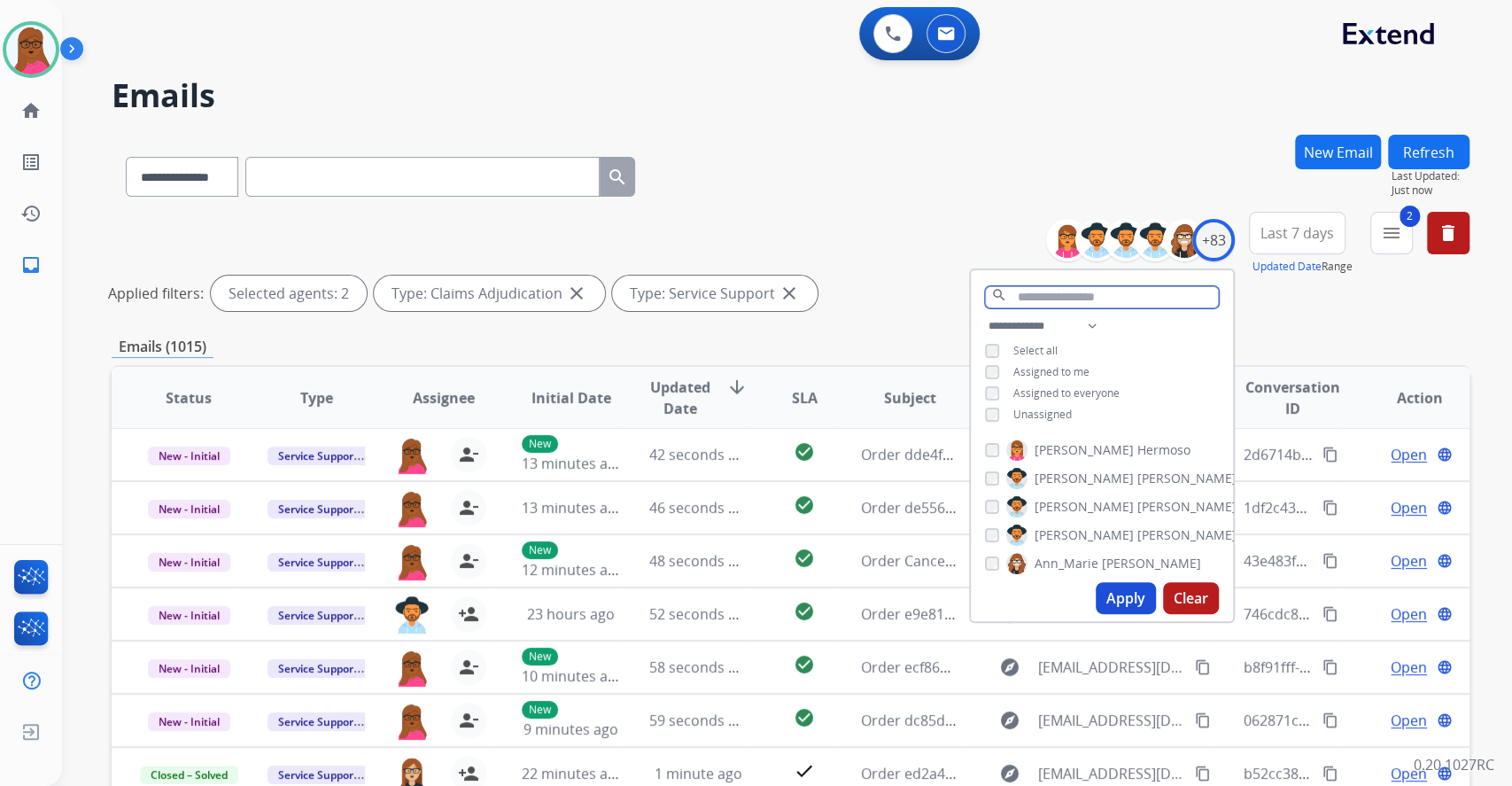
click at [1064, 289] on input "text" at bounding box center [1102, 297] width 234 height 22
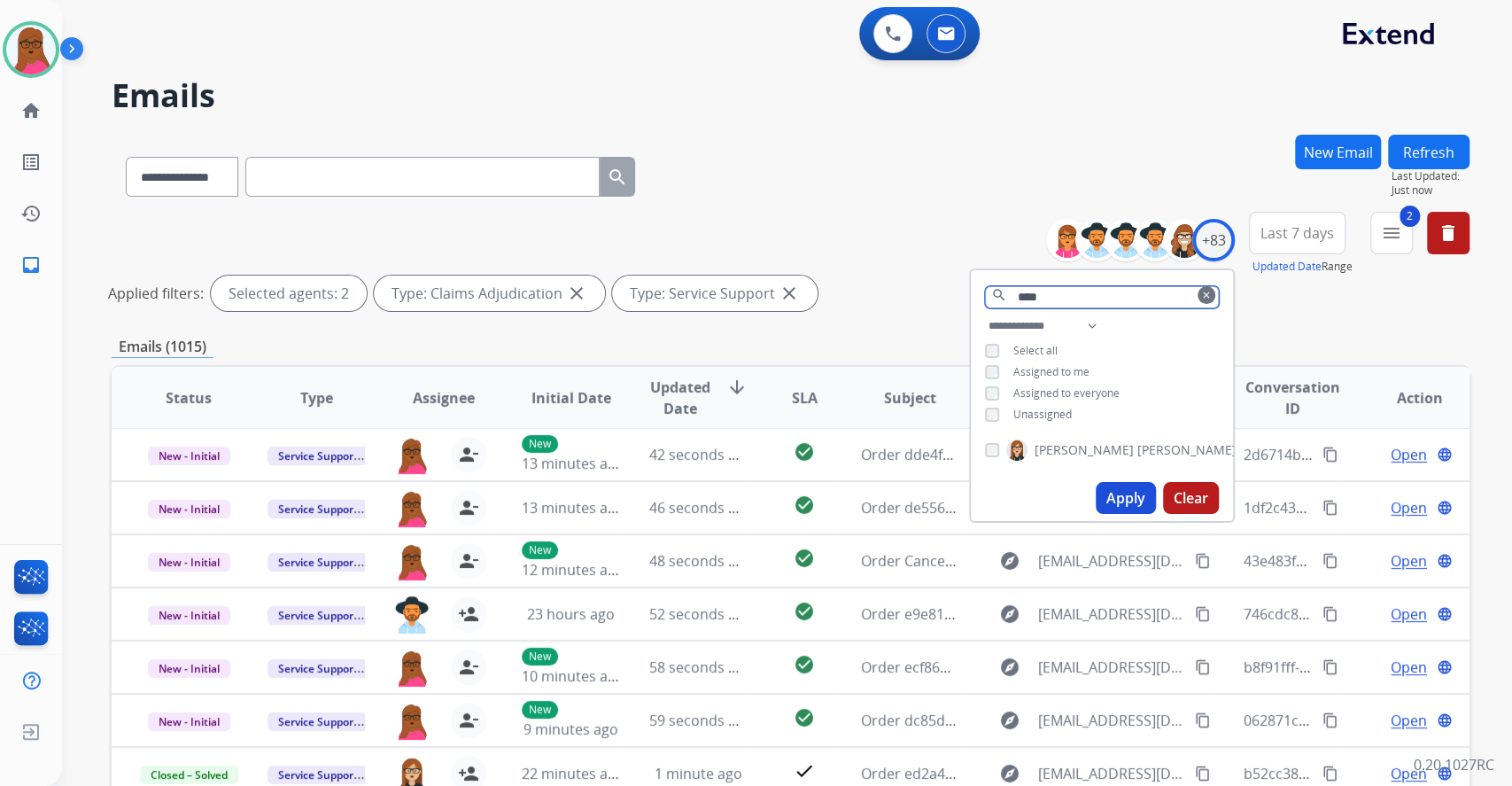
type input "****"
click at [1105, 491] on button "Apply" at bounding box center [1126, 497] width 60 height 32
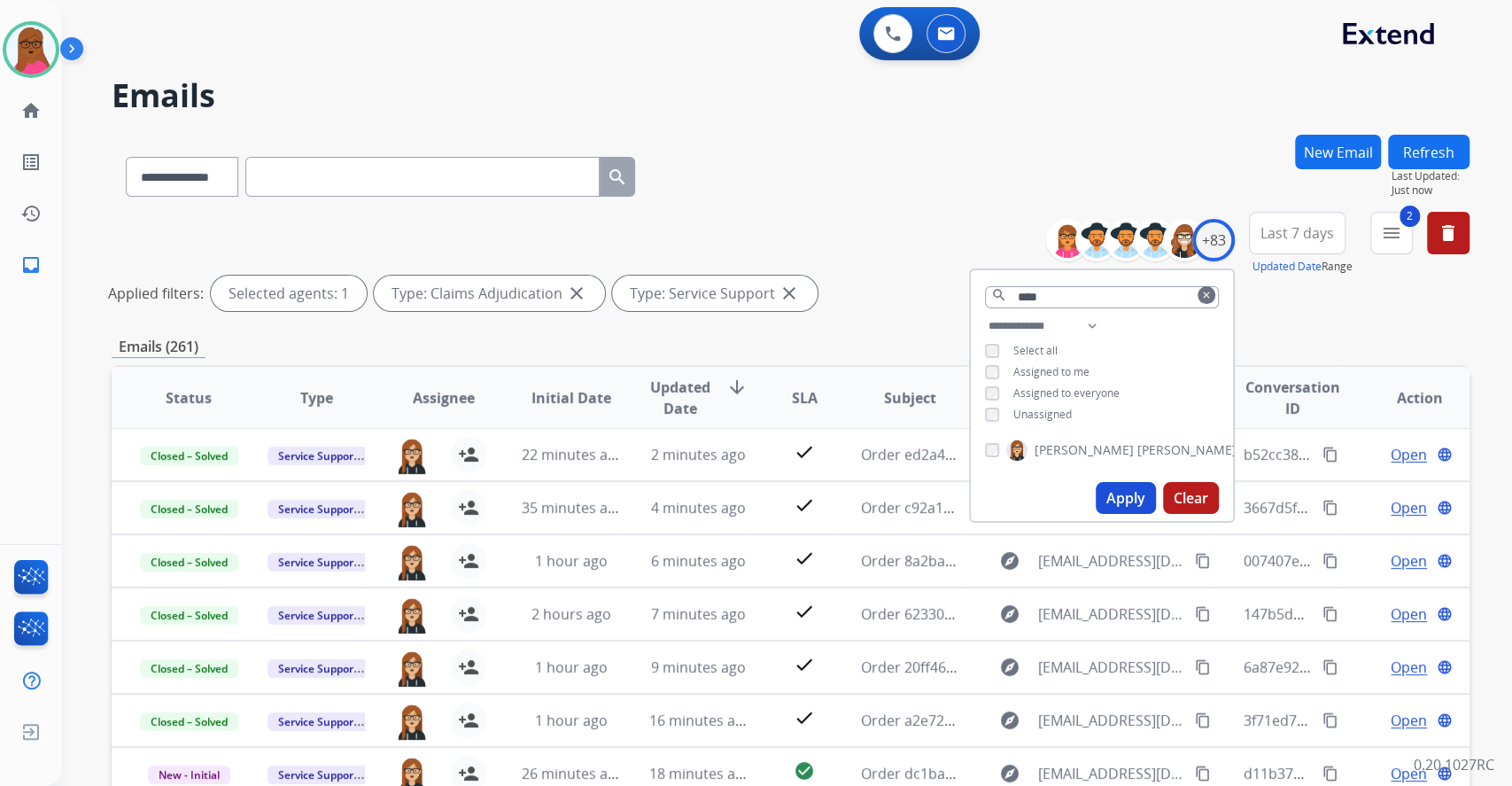
click at [884, 132] on div "**********" at bounding box center [765, 456] width 1407 height 786
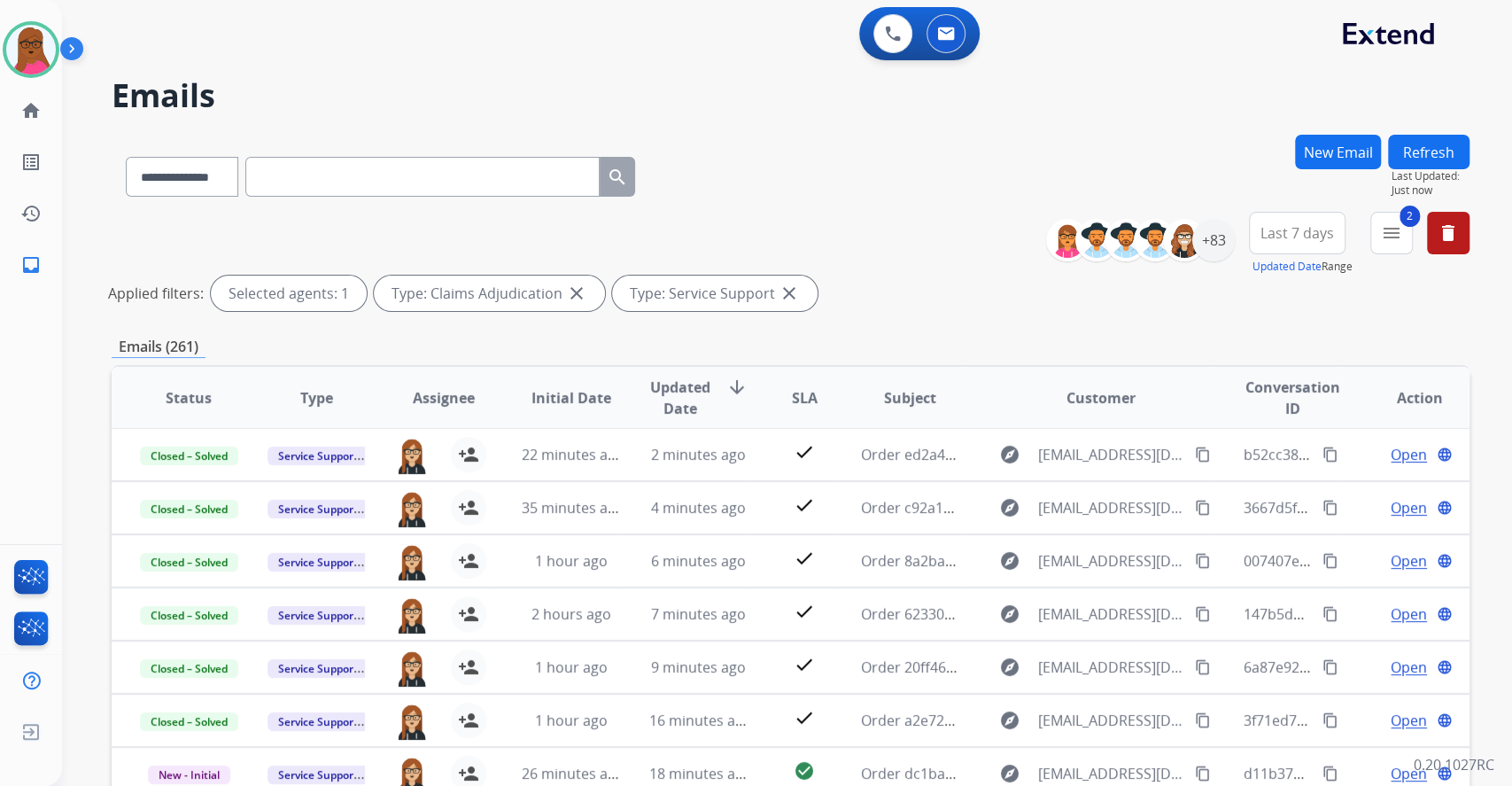
click at [1491, 520] on div "**********" at bounding box center [787, 393] width 1450 height 786
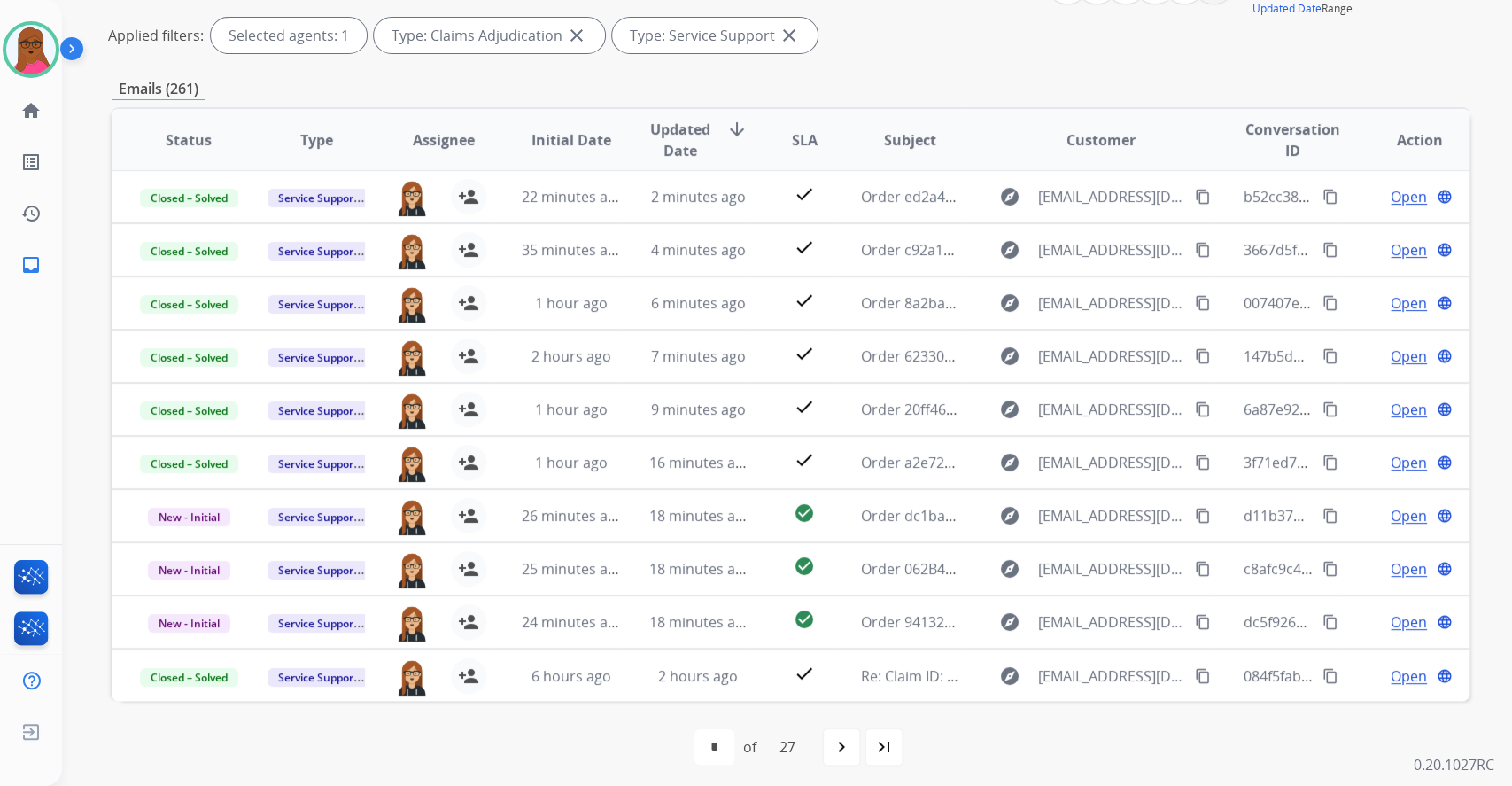
scroll to position [264, 0]
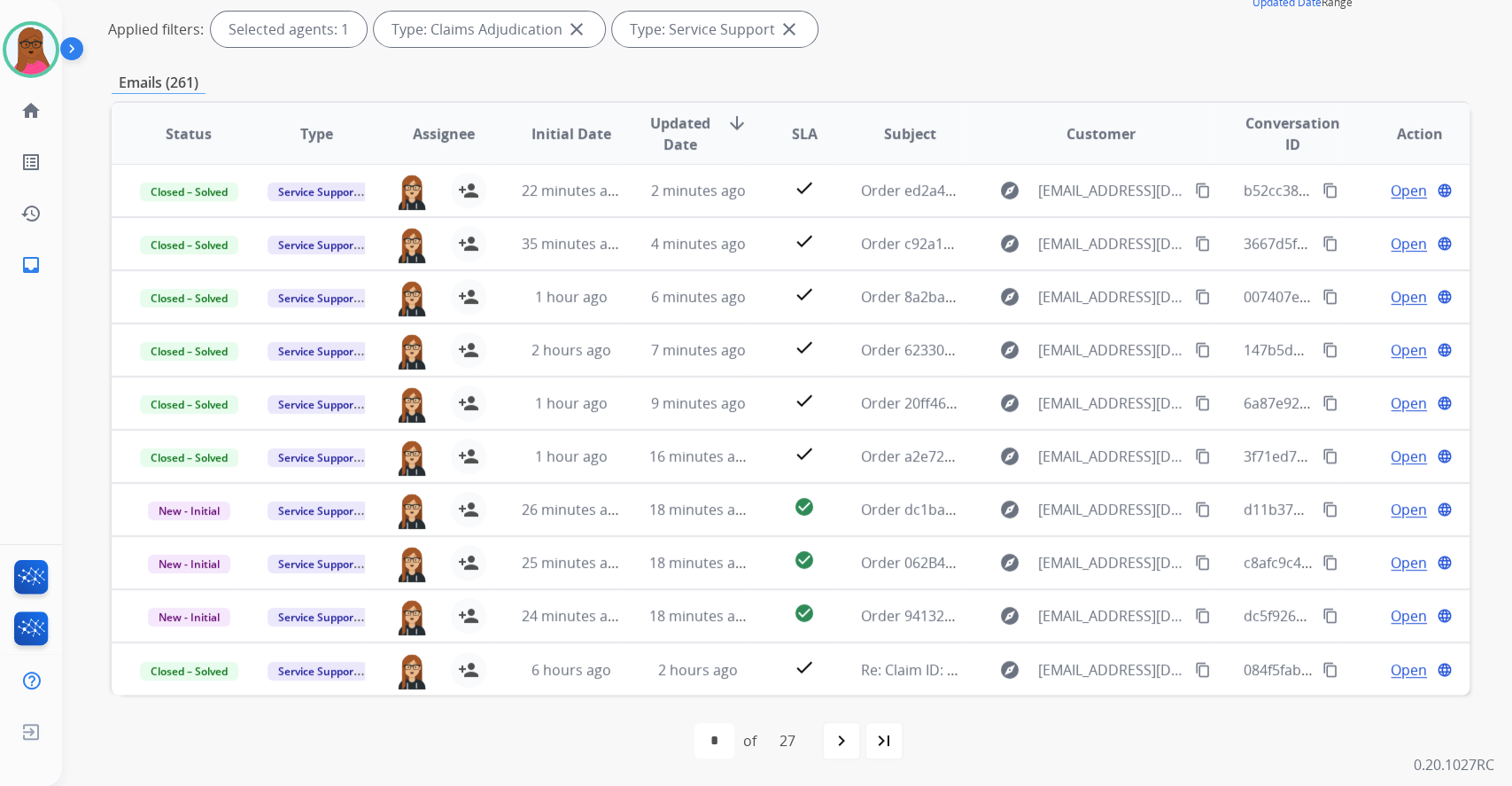
click at [1506, 353] on div "**********" at bounding box center [787, 393] width 1450 height 786
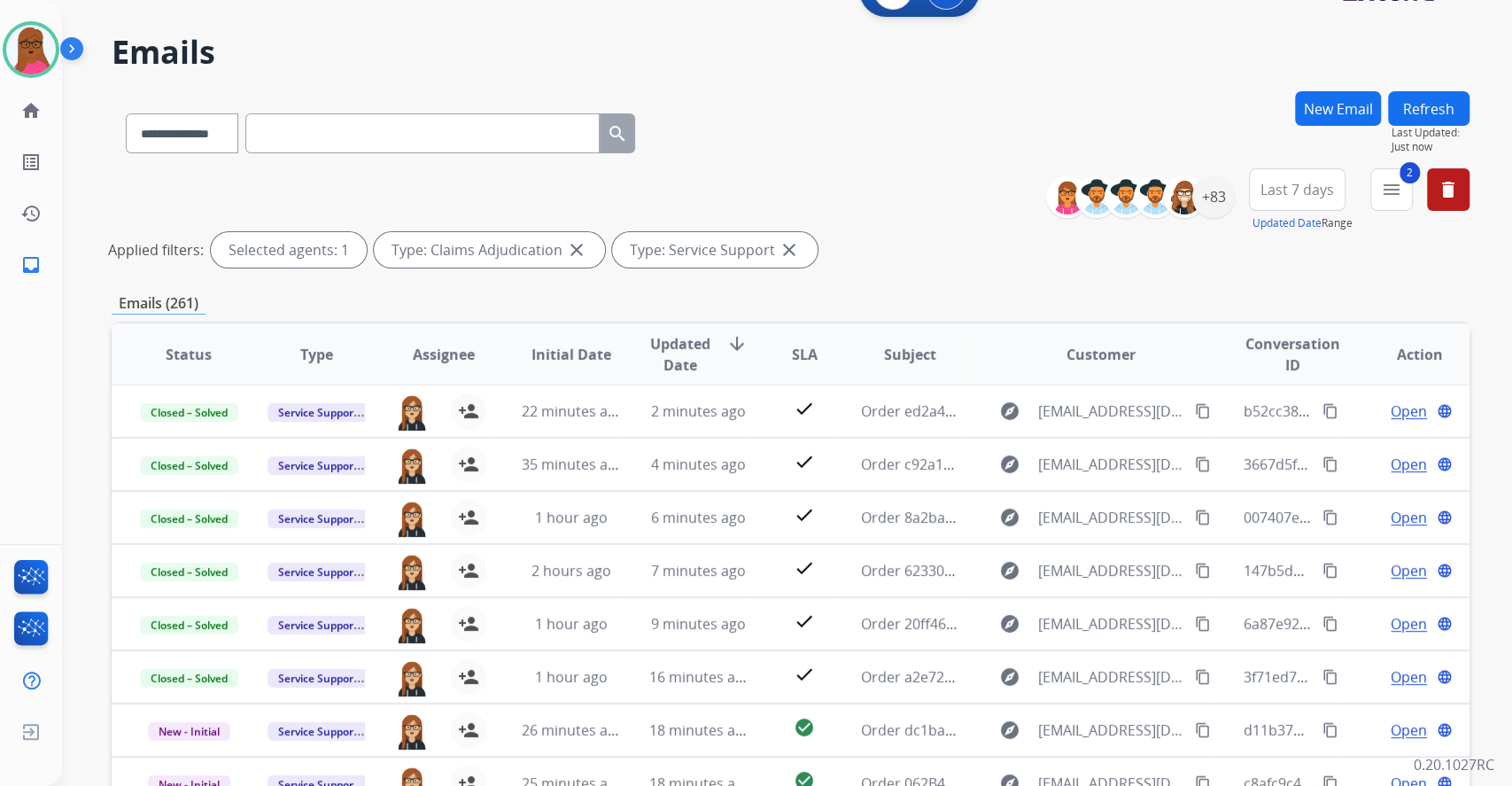
scroll to position [0, 0]
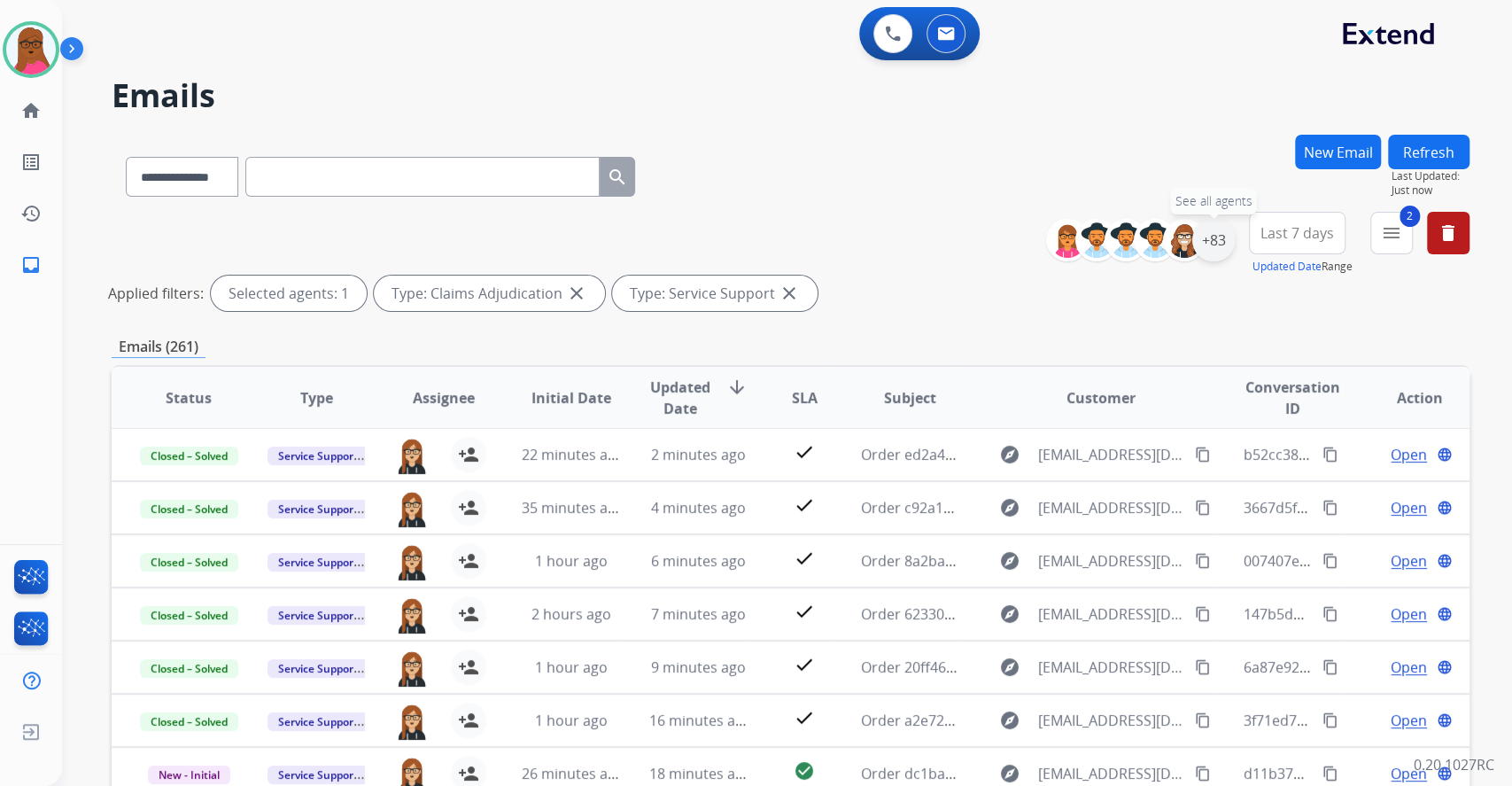
click at [1209, 245] on div "+83" at bounding box center [1213, 240] width 42 height 42
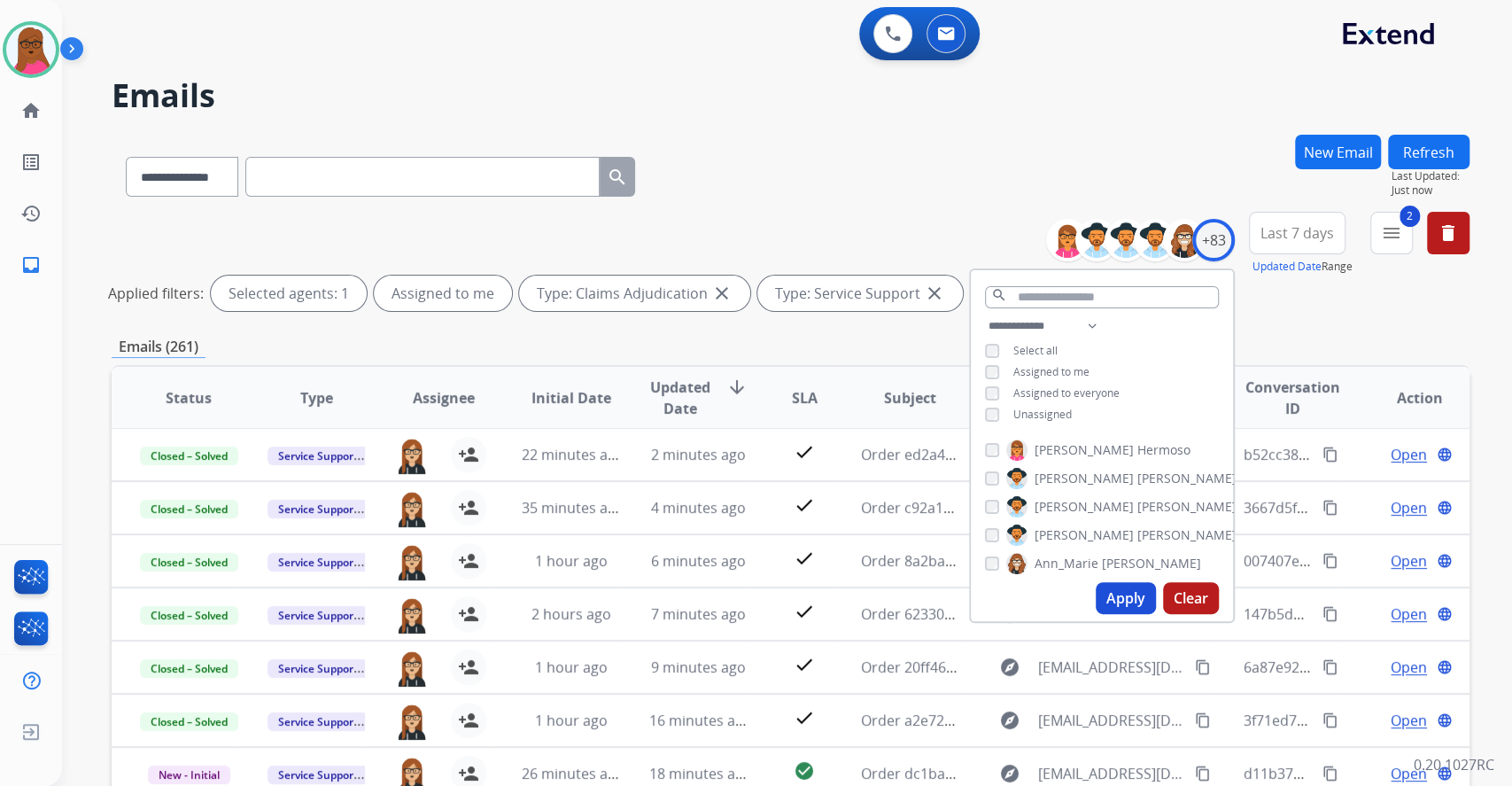
click at [1127, 593] on button "Apply" at bounding box center [1126, 598] width 60 height 32
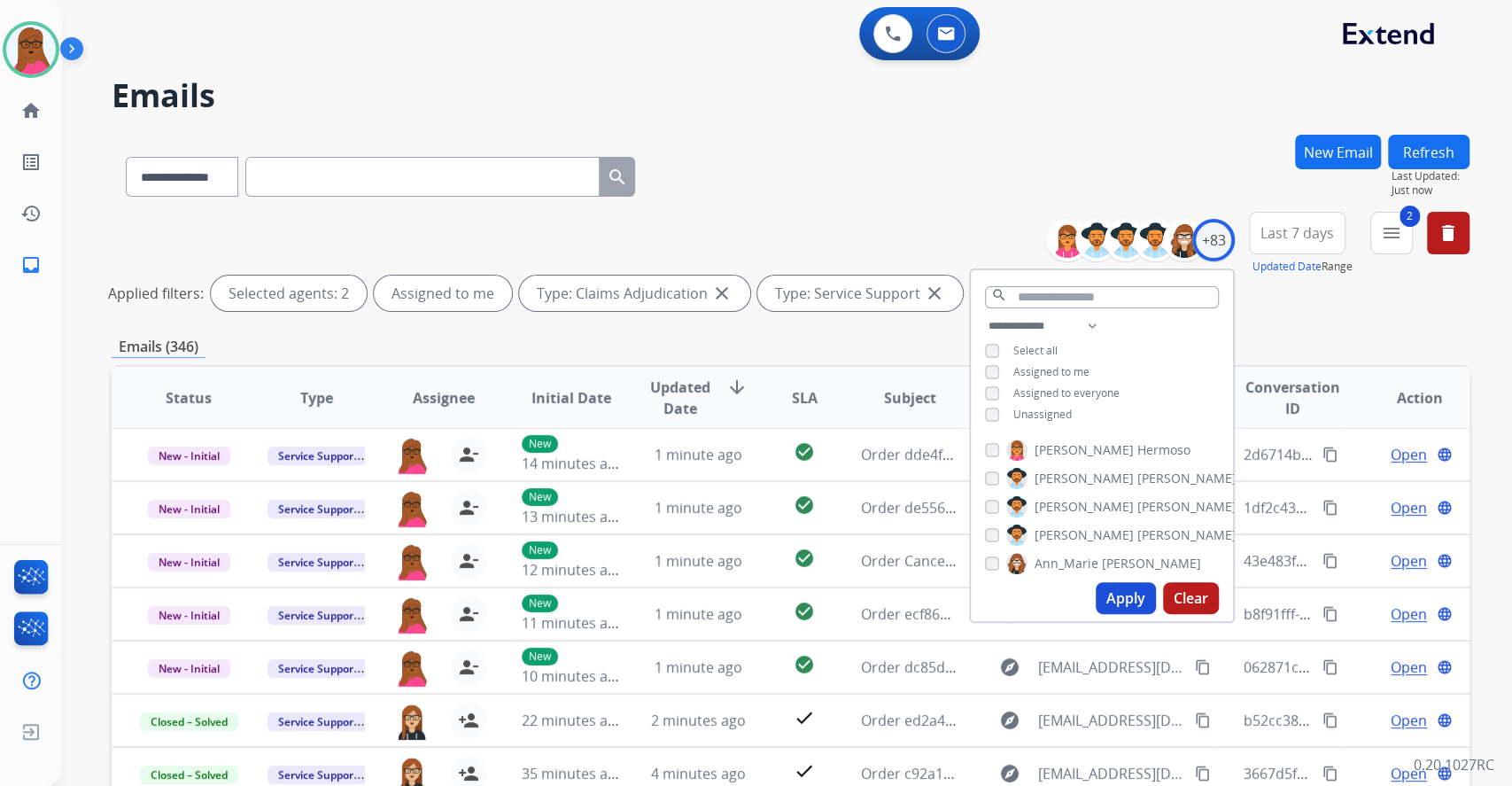
click at [1342, 330] on div "**********" at bounding box center [790, 593] width 1357 height 916
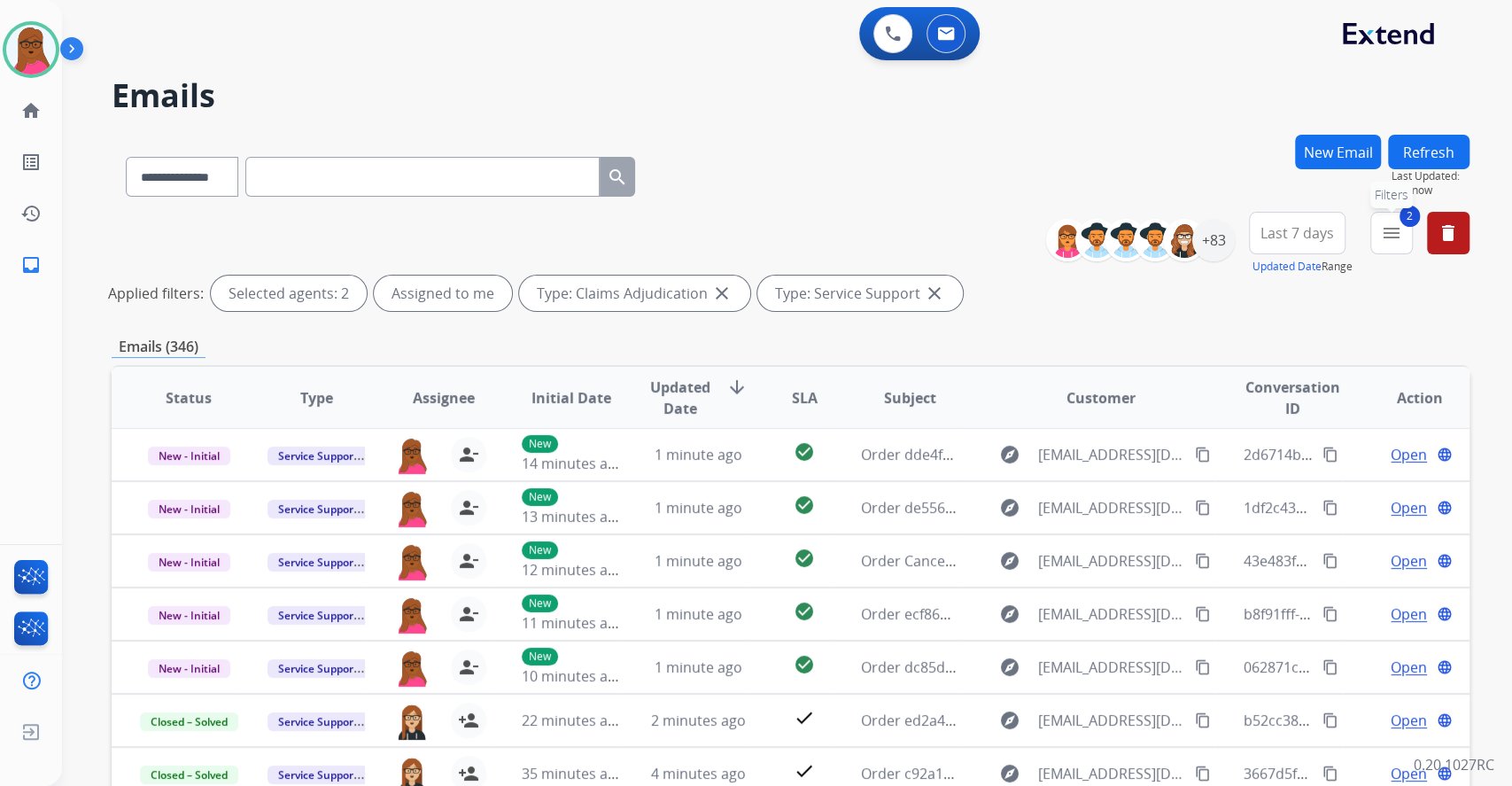
click at [1396, 223] on mat-icon "menu" at bounding box center [1391, 232] width 22 height 22
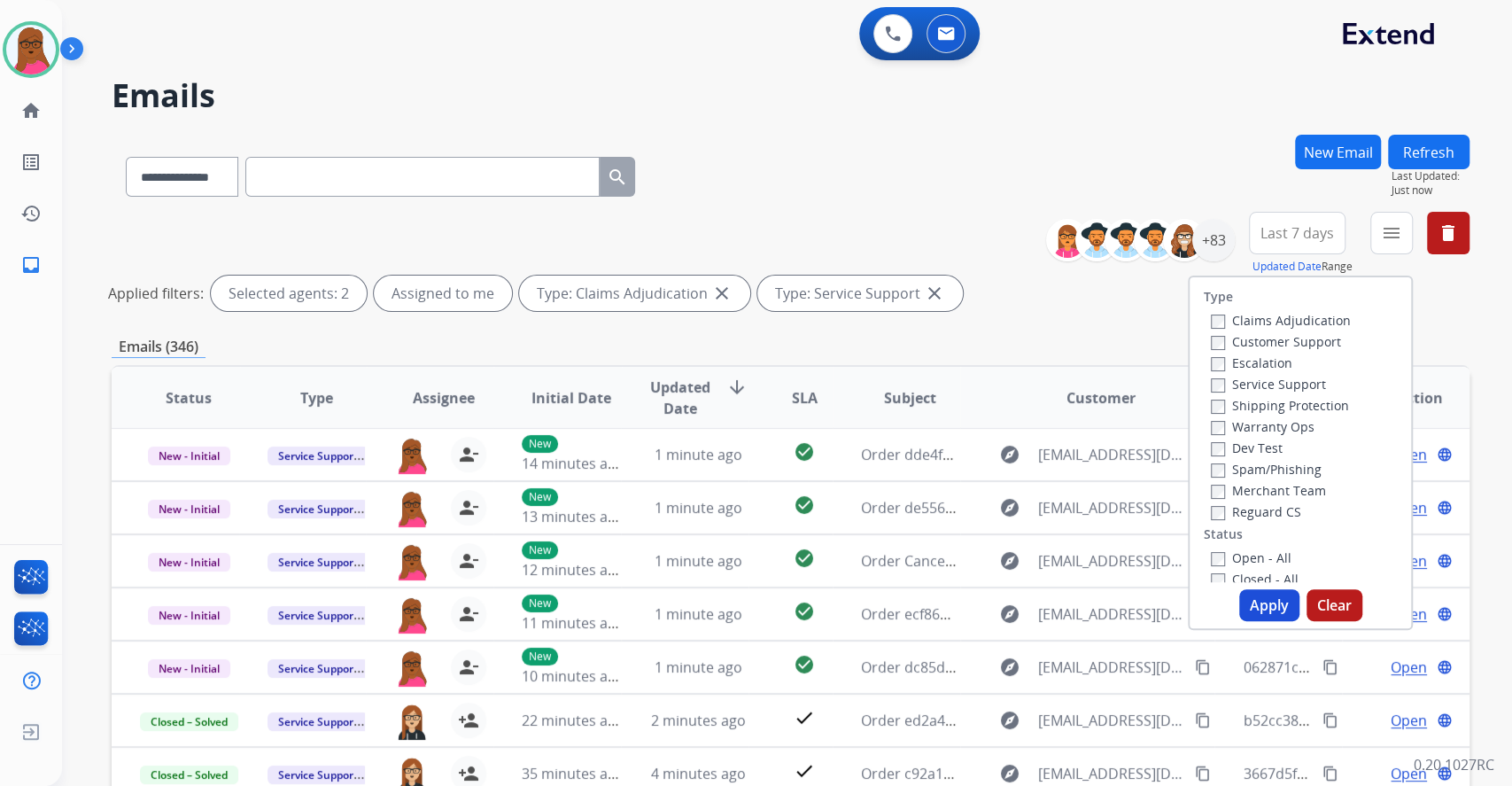
click at [1262, 609] on button "Apply" at bounding box center [1269, 605] width 60 height 32
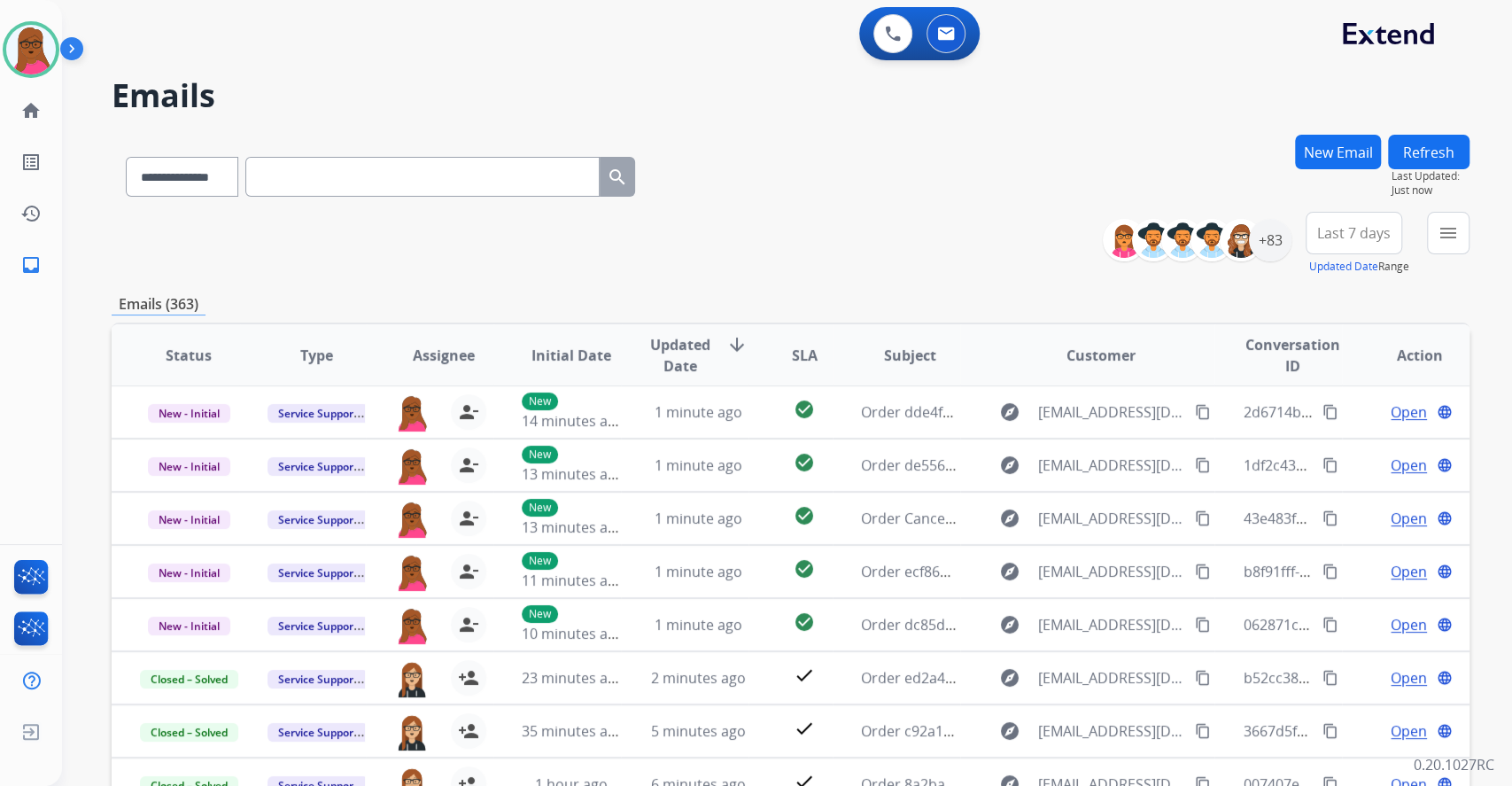
click at [1405, 152] on button "Refresh" at bounding box center [1429, 152] width 82 height 35
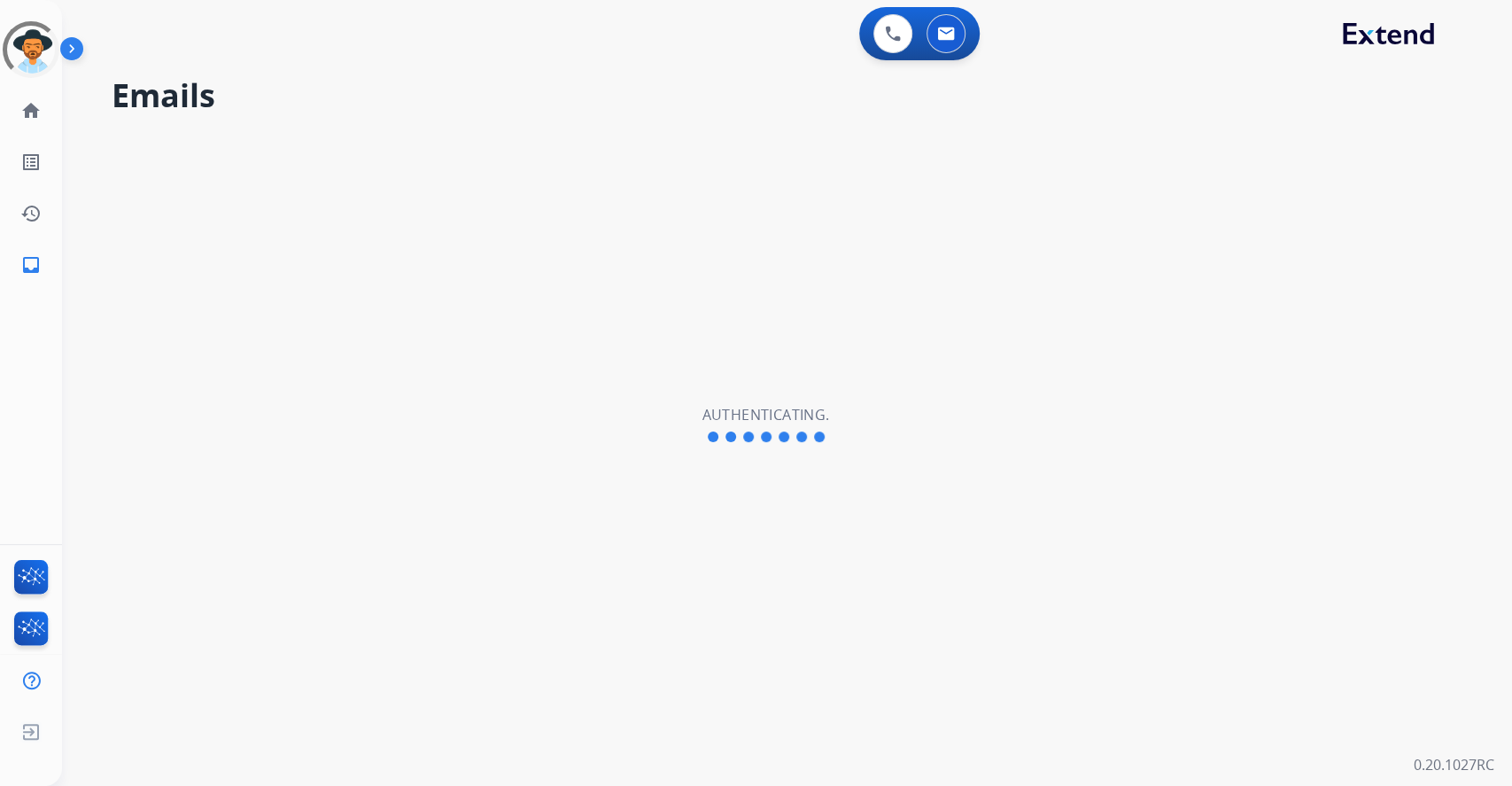
select select "**********"
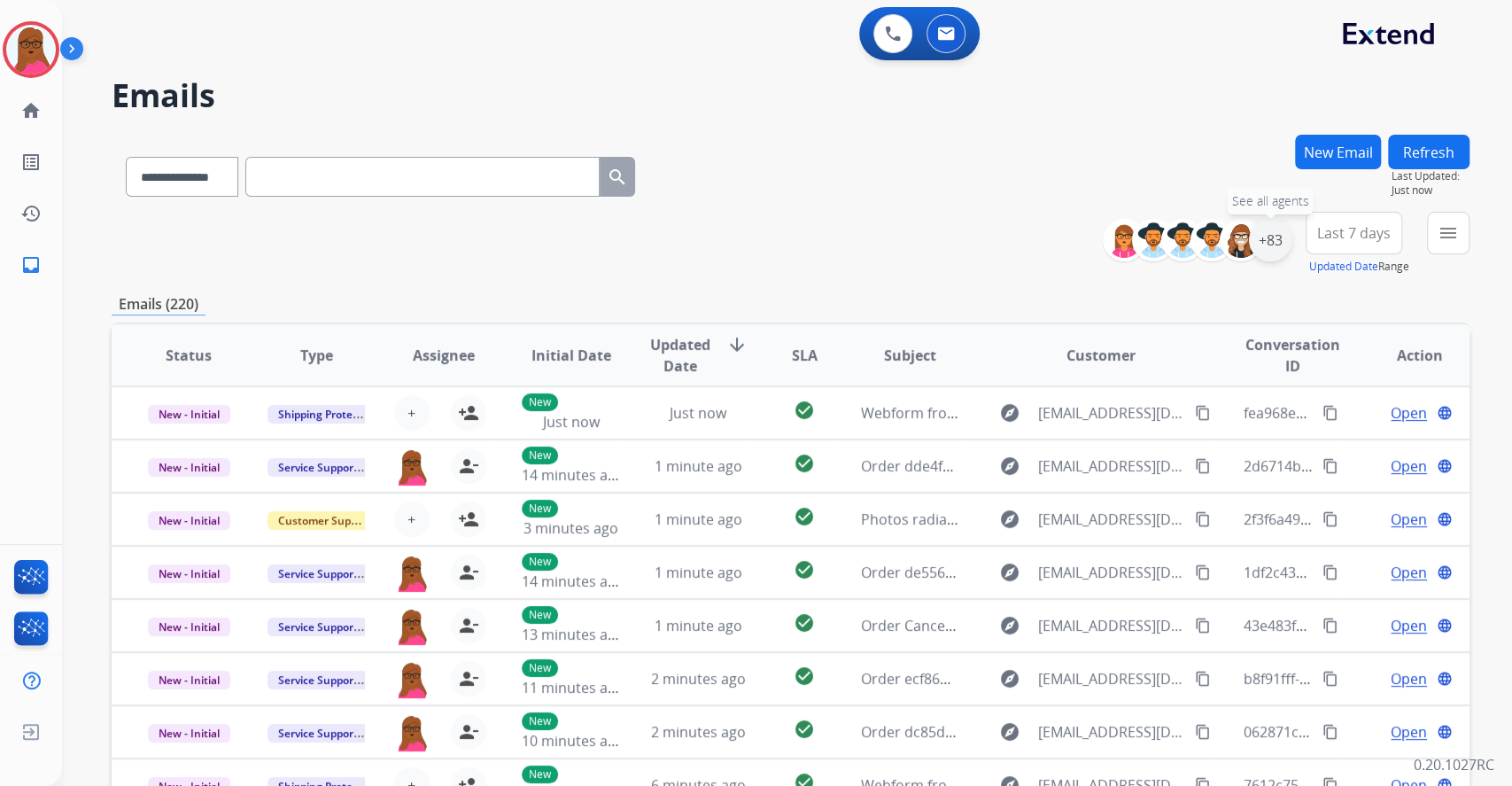
click at [1271, 249] on div "+83" at bounding box center [1269, 240] width 42 height 42
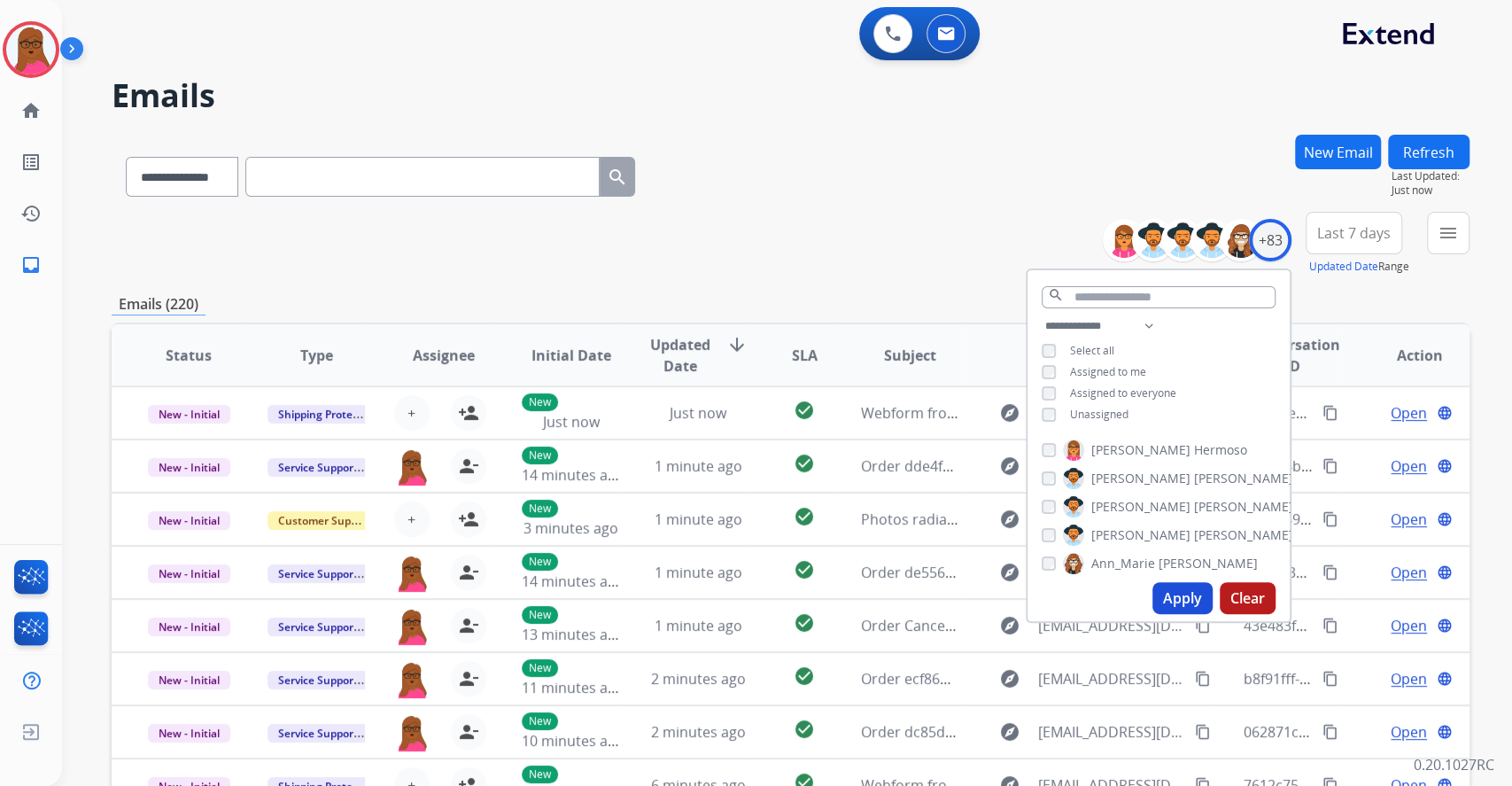
click at [1176, 586] on button "Apply" at bounding box center [1182, 598] width 60 height 32
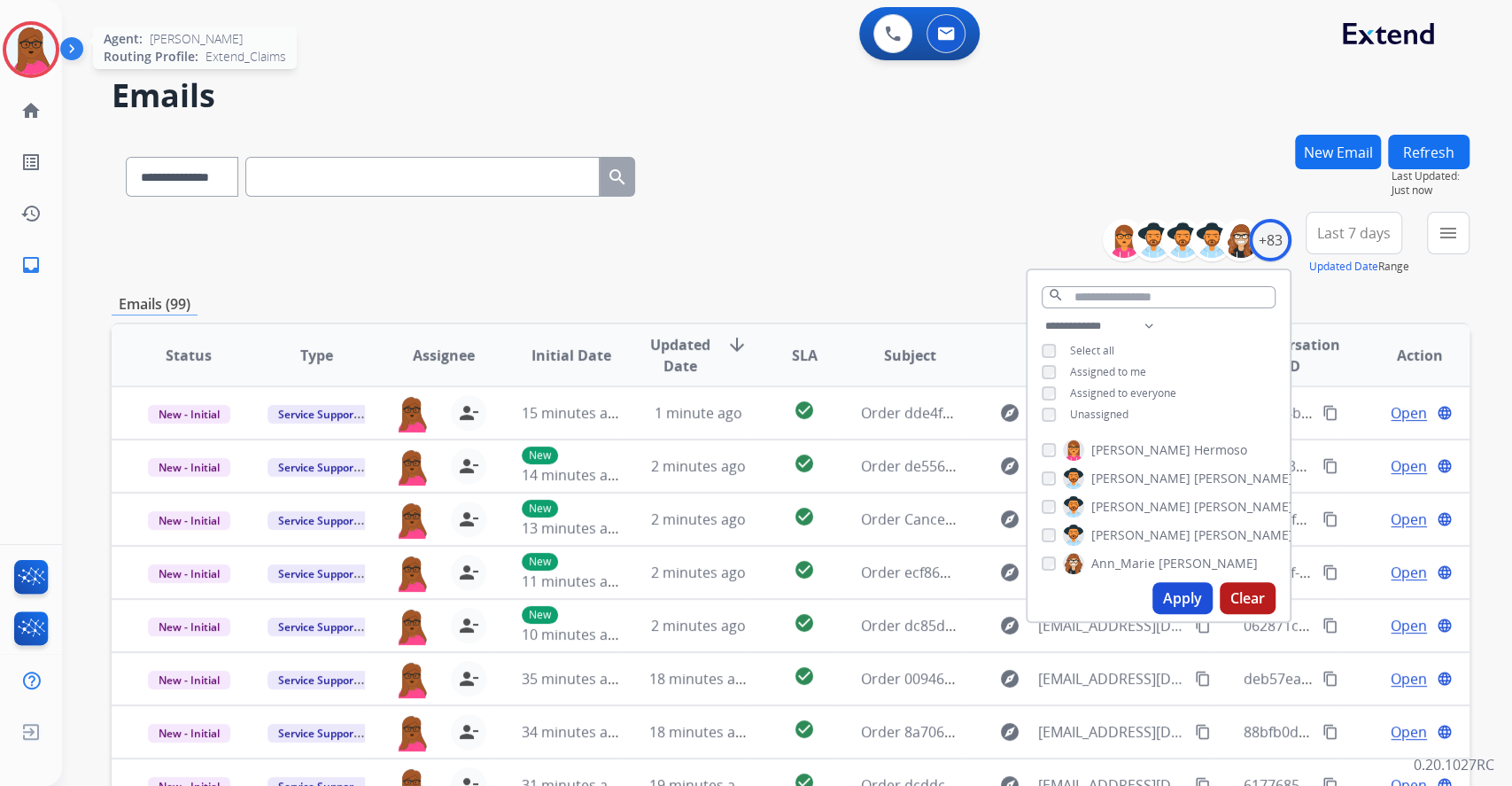
click at [24, 43] on img at bounding box center [31, 49] width 50 height 50
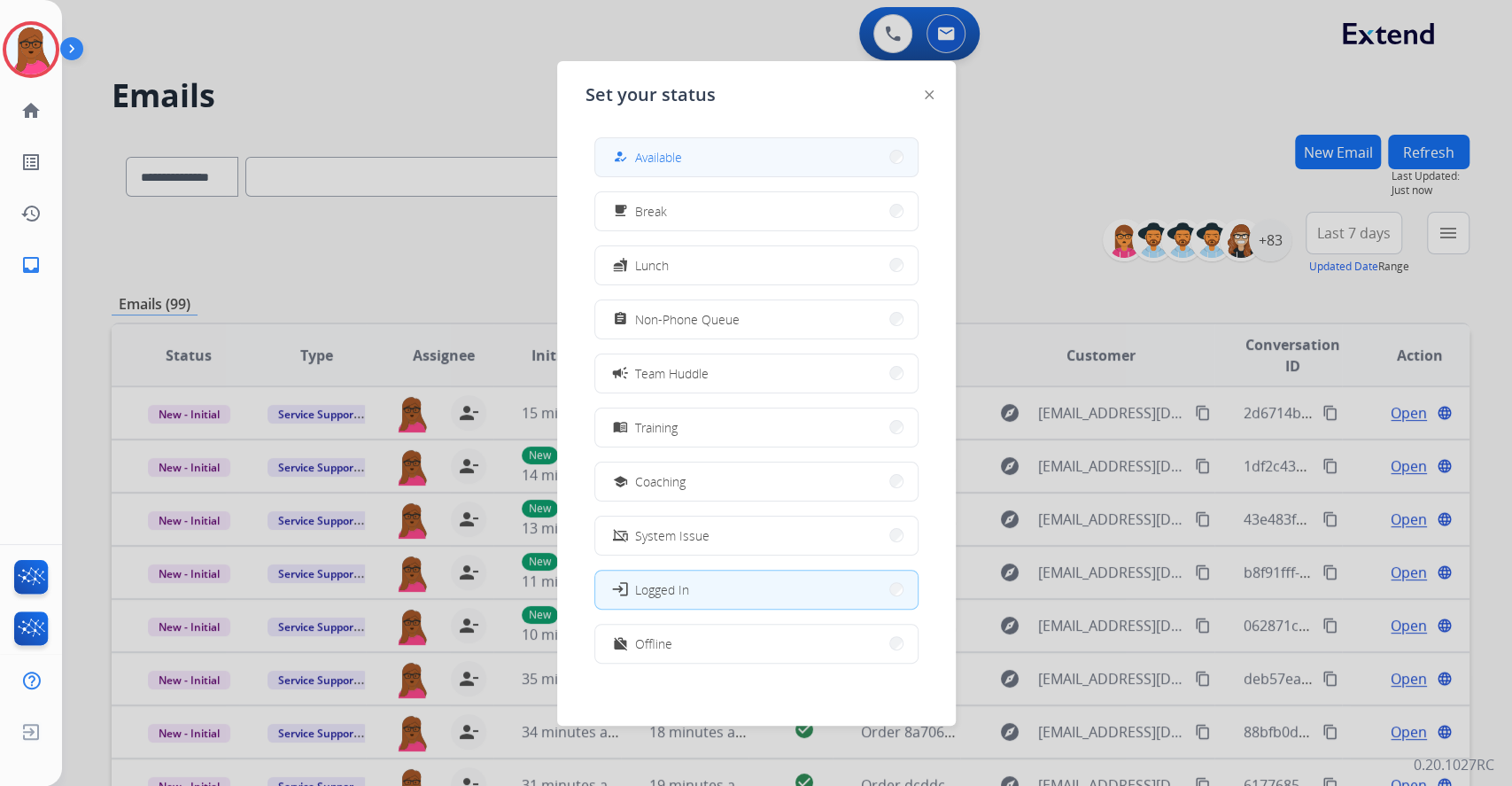
click at [674, 171] on button "how_to_reg Available" at bounding box center [756, 156] width 322 height 38
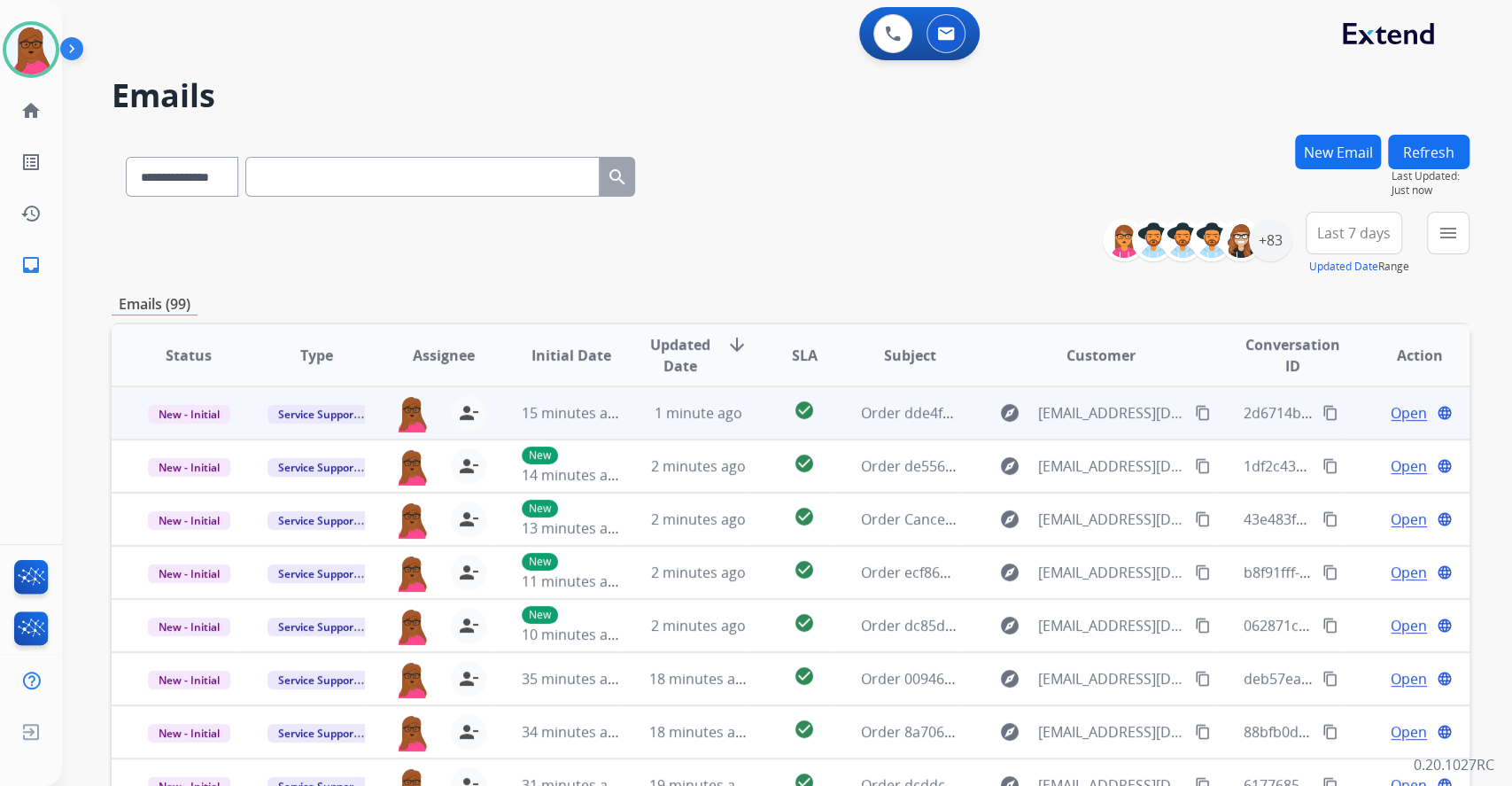
click at [1396, 410] on span "Open" at bounding box center [1408, 412] width 37 height 22
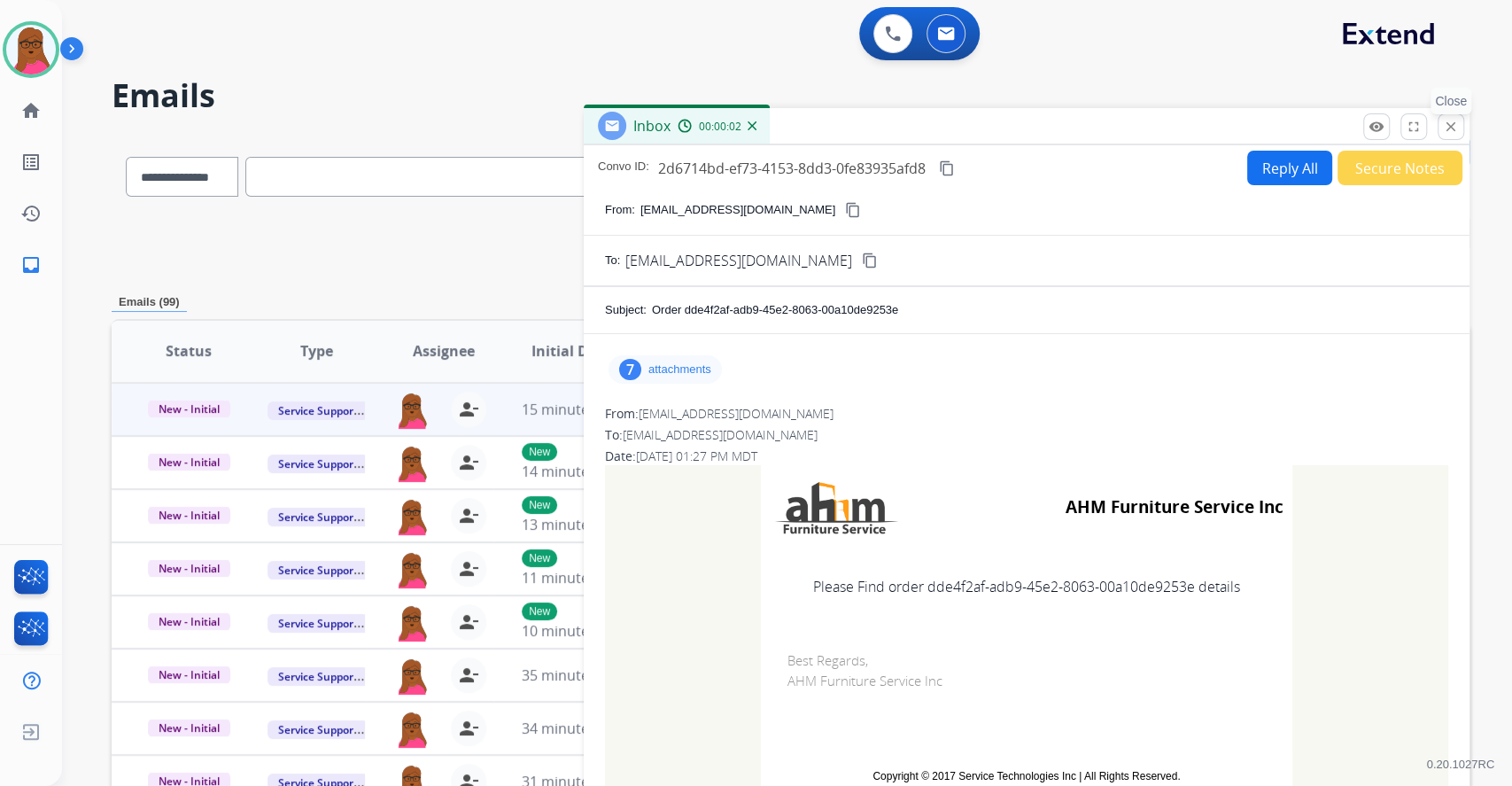
click at [1450, 136] on button "close Close" at bounding box center [1451, 126] width 26 height 26
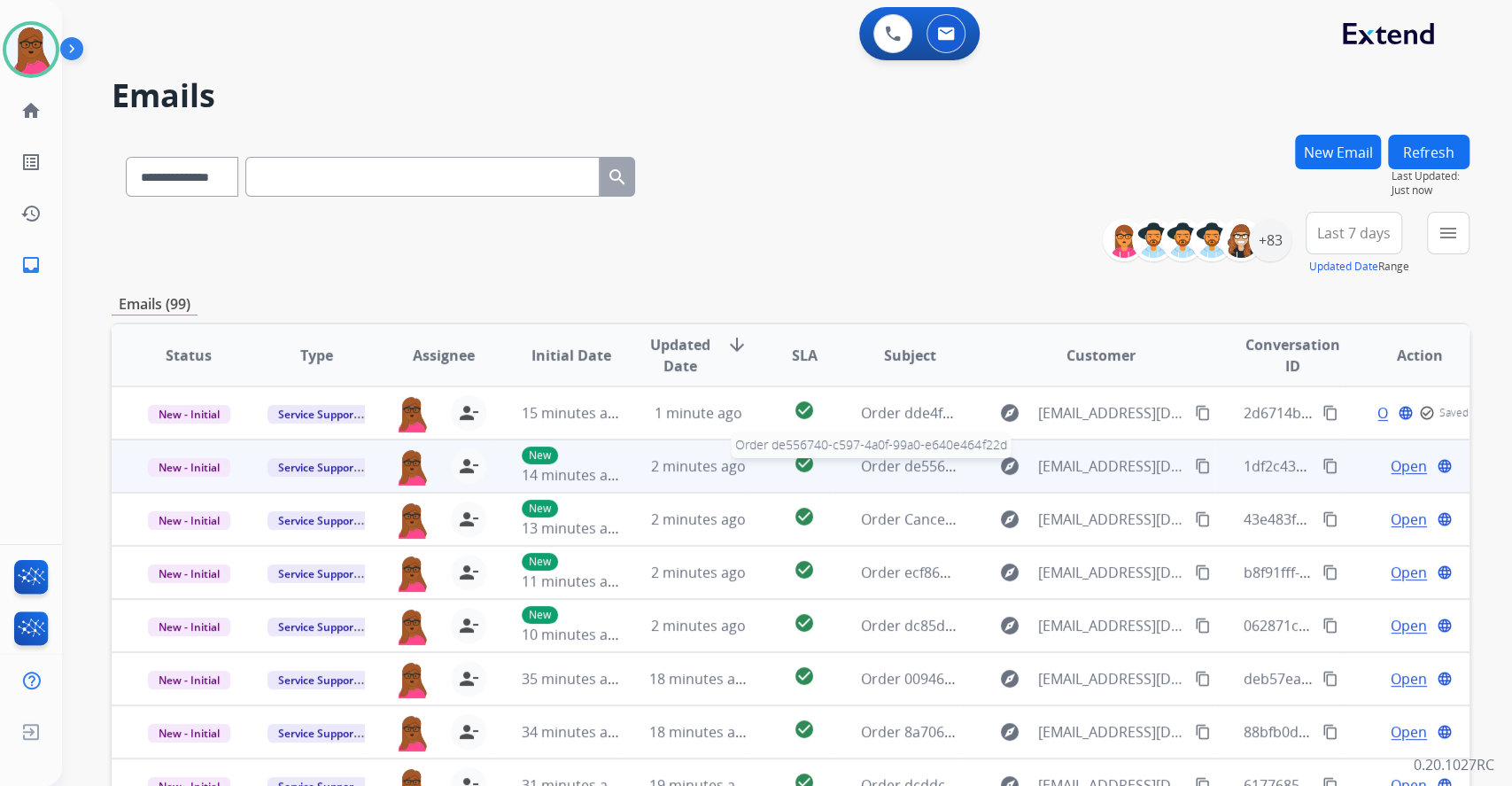
click at [912, 465] on span "Order de556740-c597-4a0f-99a0-e640e464f22d" at bounding box center [1015, 466] width 310 height 20
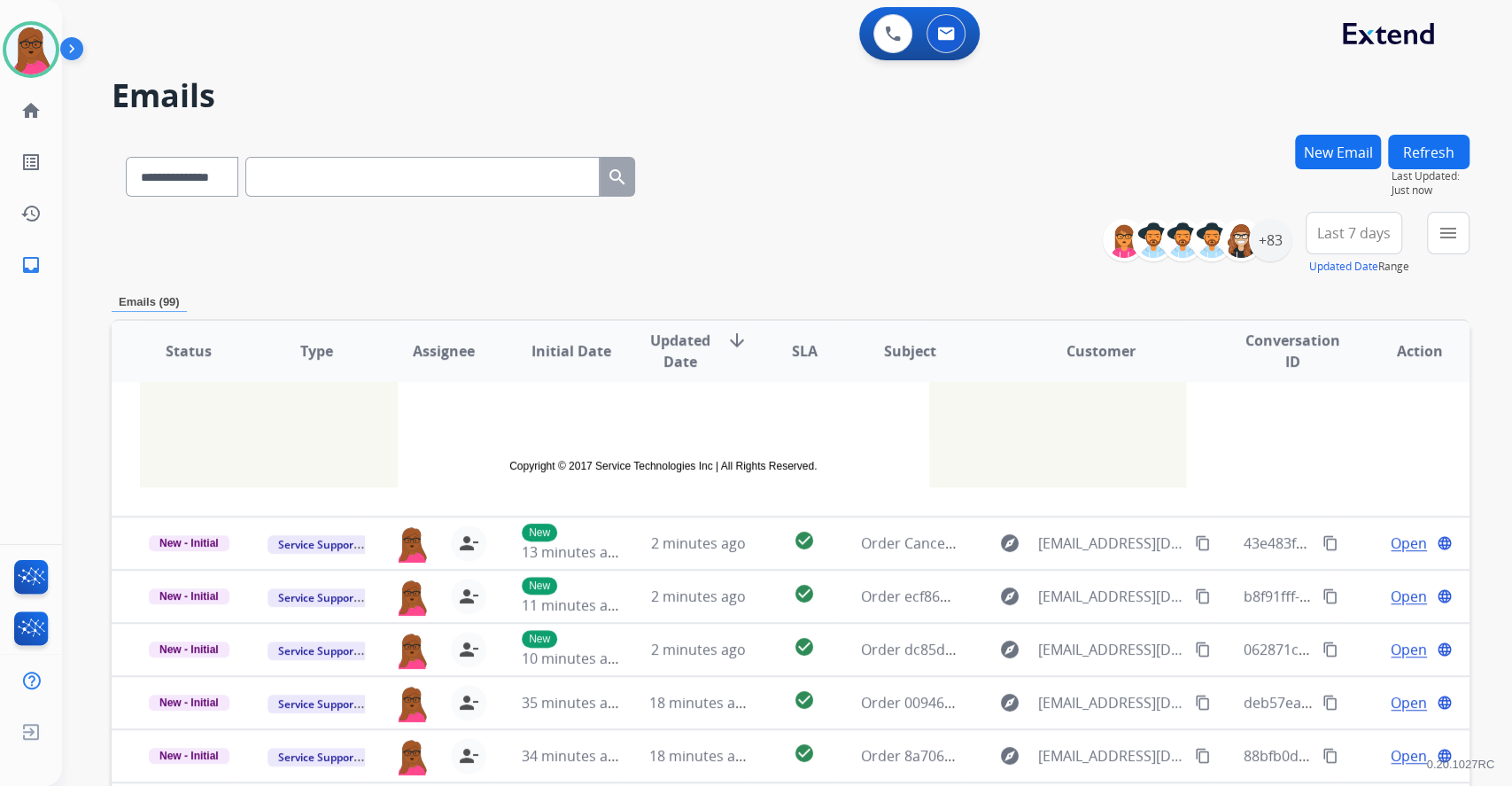
scroll to position [380, 0]
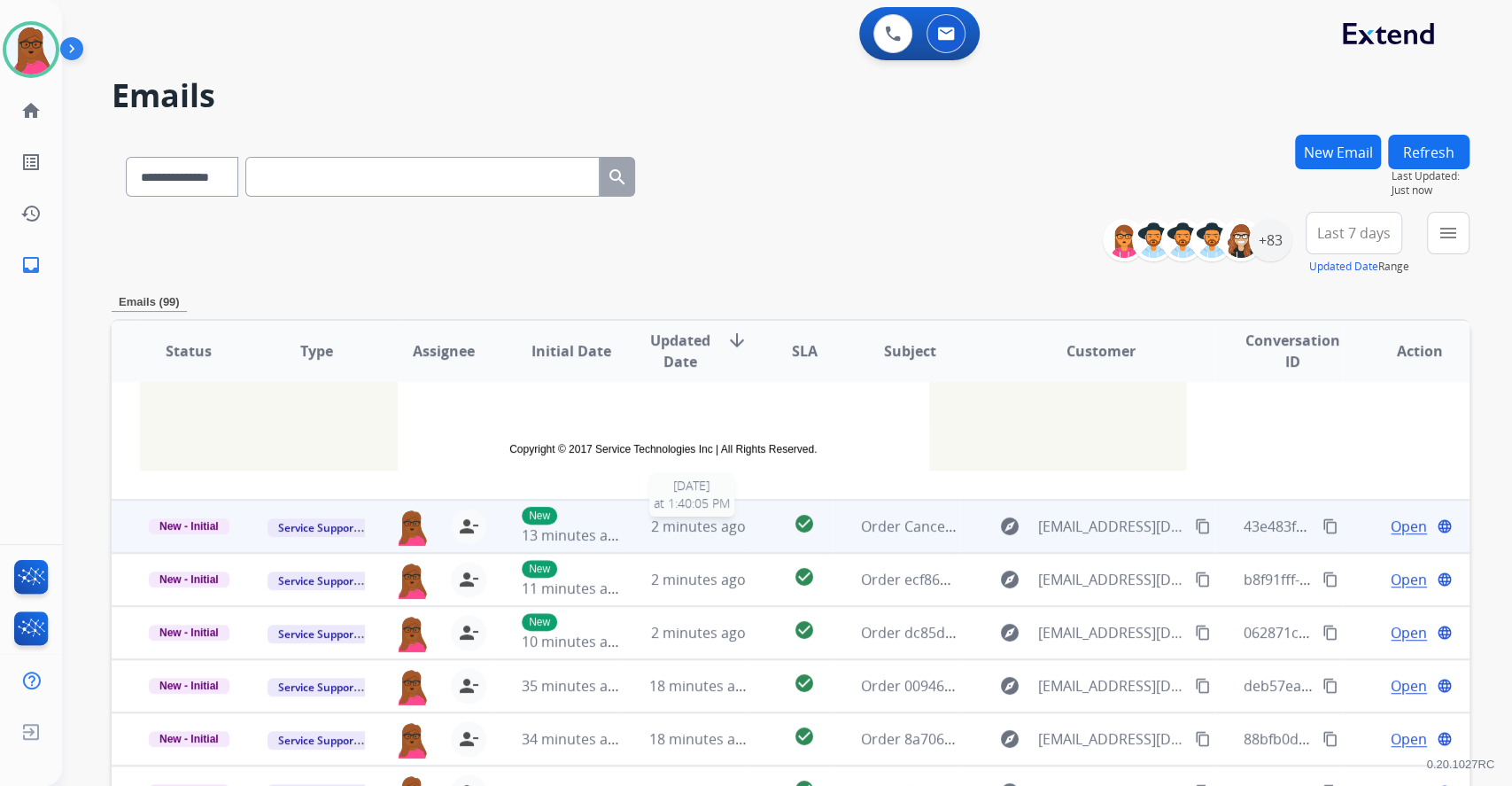
click at [705, 526] on span "2 minutes ago" at bounding box center [698, 526] width 95 height 20
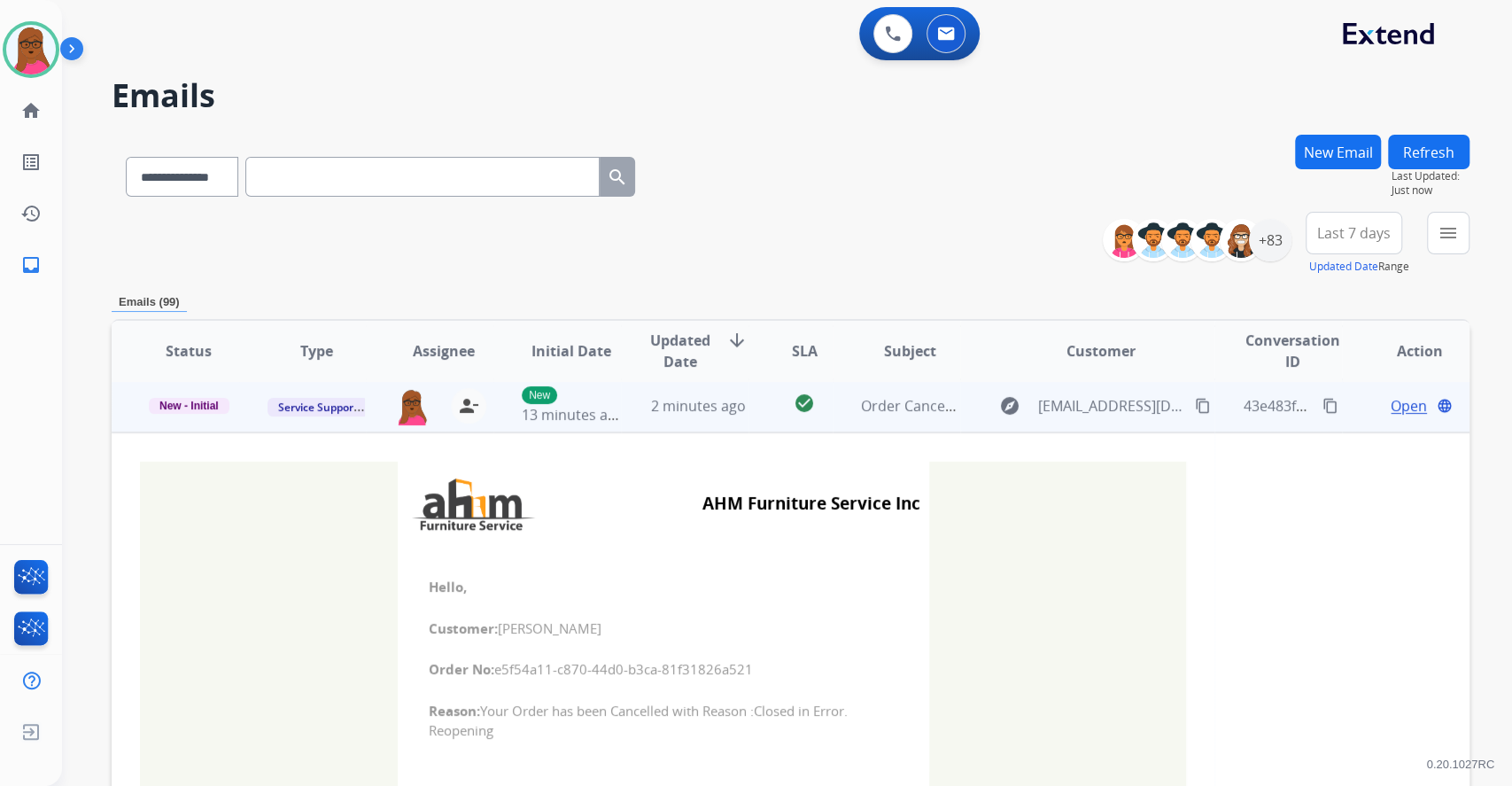
scroll to position [106, 0]
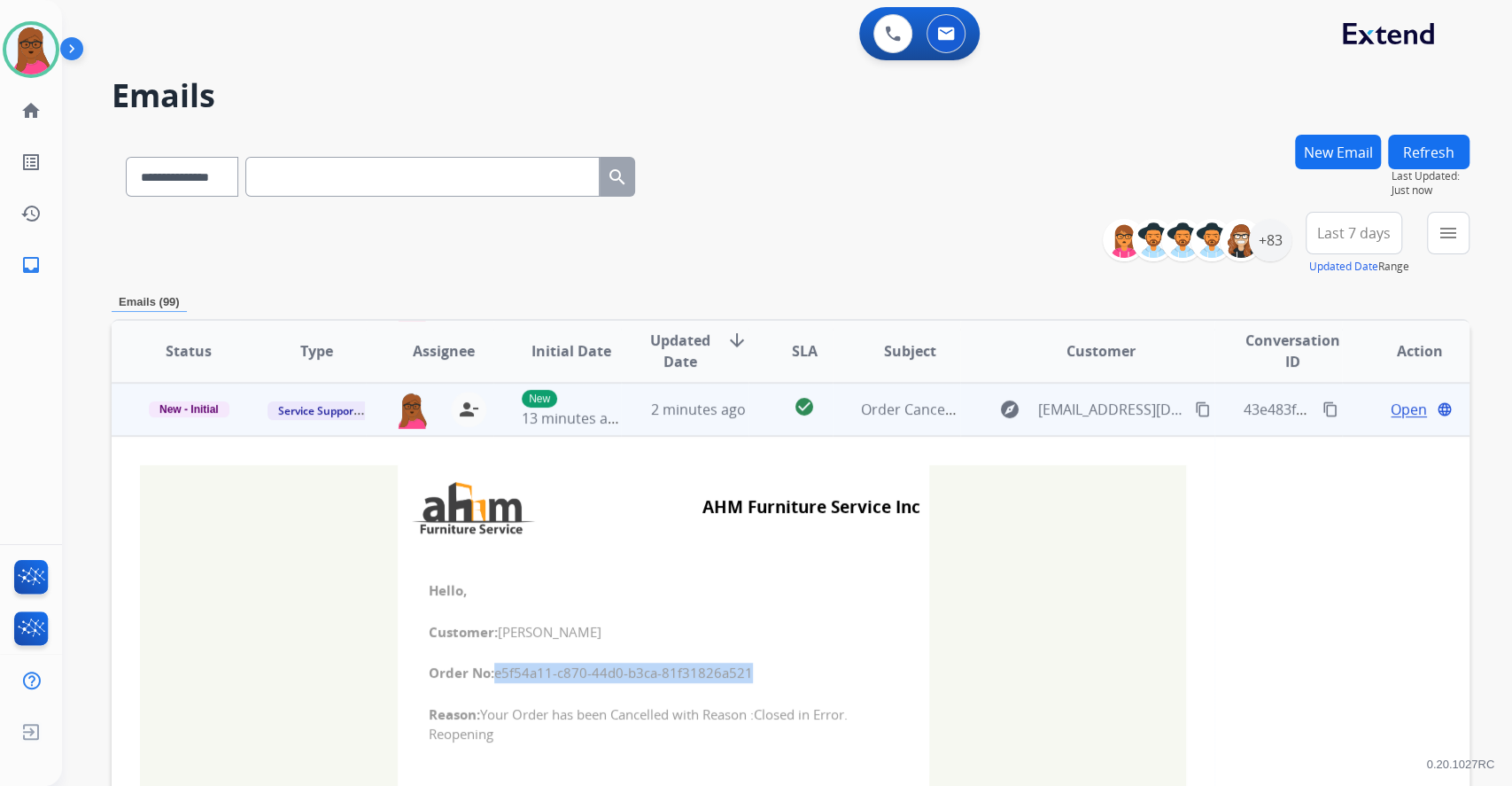
drag, startPoint x: 745, startPoint y: 675, endPoint x: 489, endPoint y: 671, distance: 256.0
click at [489, 671] on span "Order No: e5f54a11-c870-44d0-b3ca-81f31826a521" at bounding box center [663, 673] width 469 height 21
copy span "e5f54a11-c870-44d0-b3ca-81f31826a521"
drag, startPoint x: 423, startPoint y: 590, endPoint x: 635, endPoint y: 746, distance: 263.2
click at [635, 746] on td "Hello, Customer: Tony Padgett Order No: e5f54a11-c870-44d0-b3ca-81f31826a521 Re…" at bounding box center [663, 661] width 531 height 226
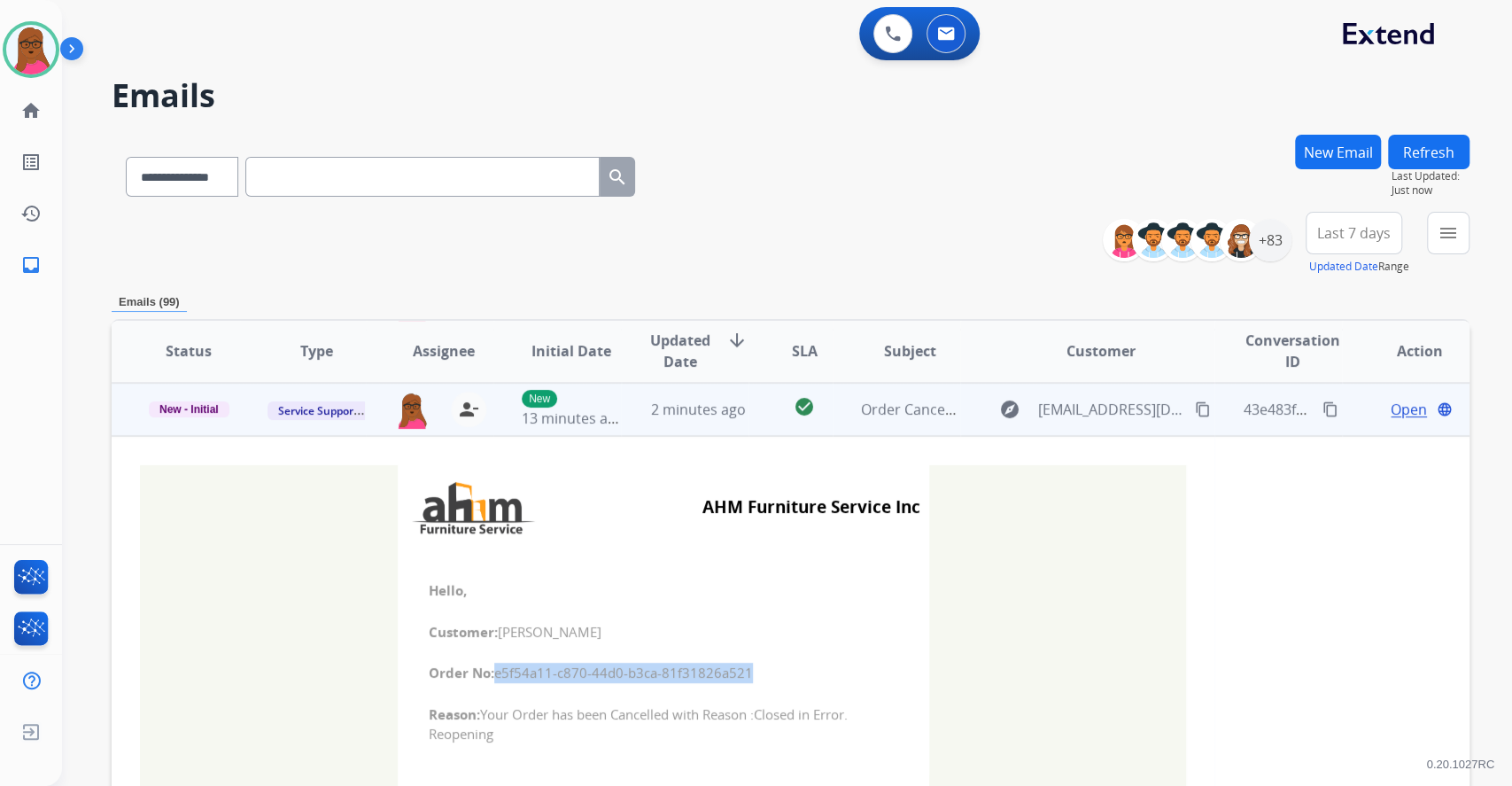
copy td "Hello, Customer: Tony Padgett Order No: e5f54a11-c870-44d0-b3ca-81f31826a521 Re…"
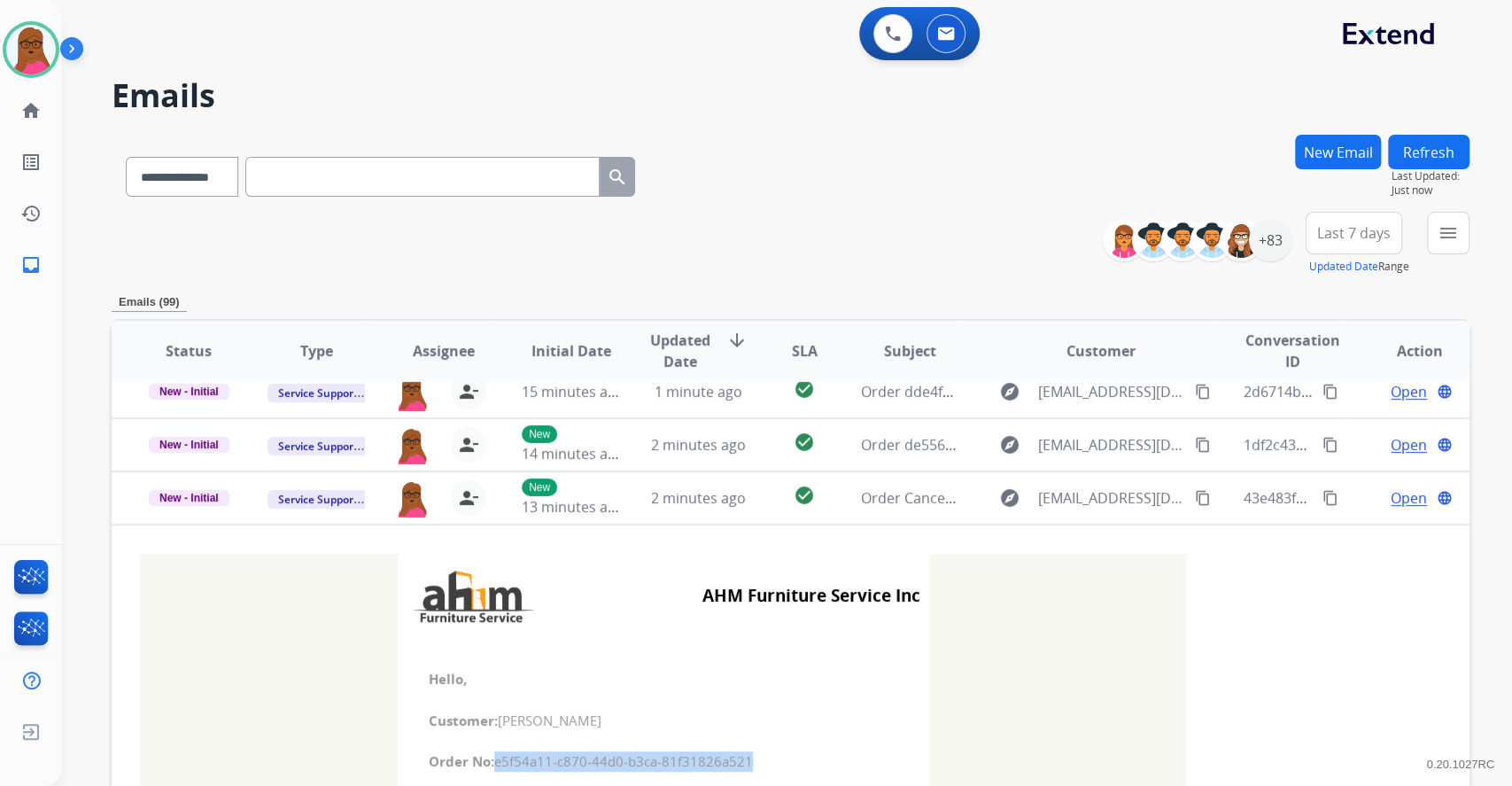
scroll to position [0, 0]
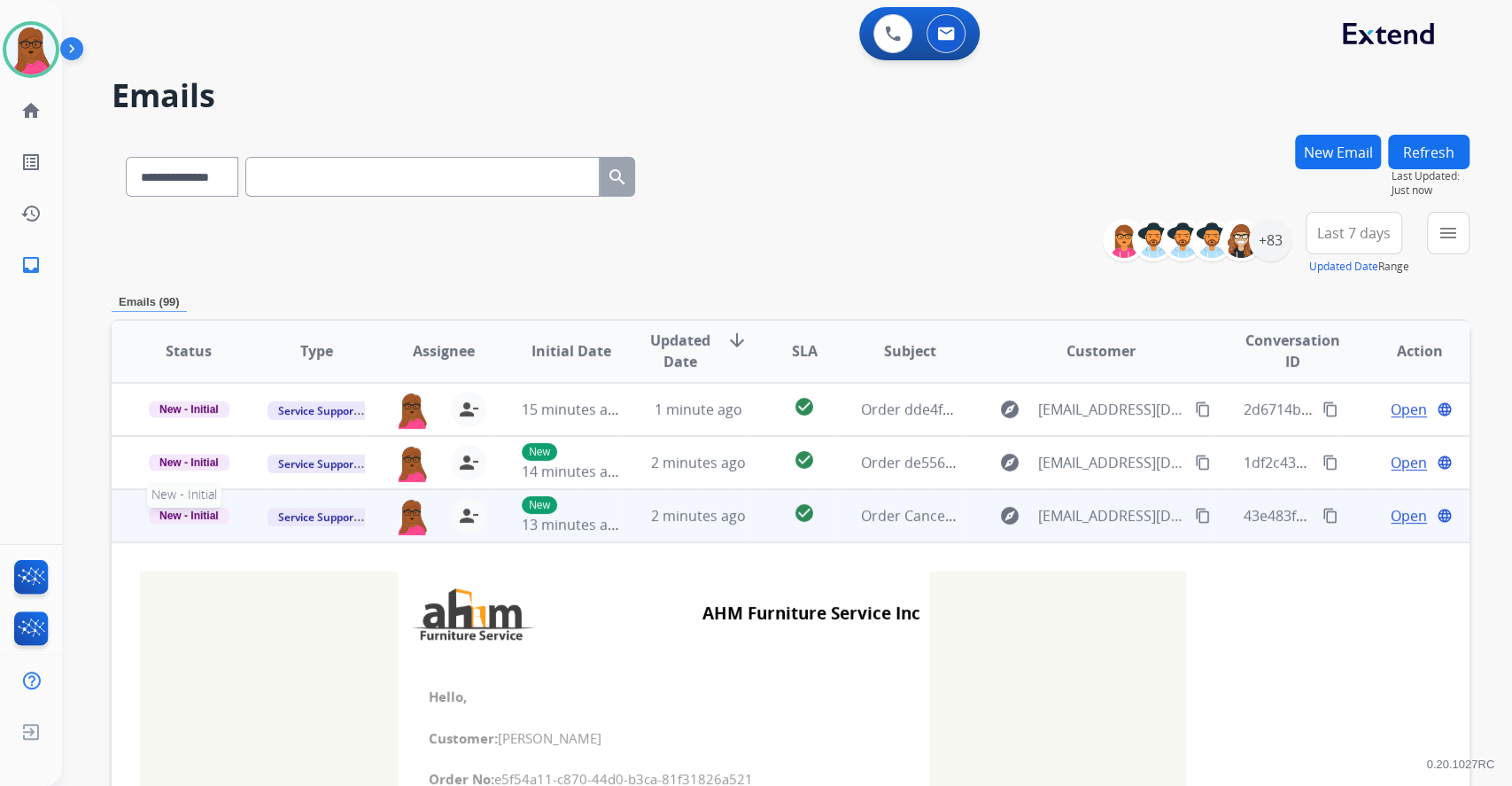
click at [176, 516] on span "New - Initial" at bounding box center [189, 515] width 81 height 16
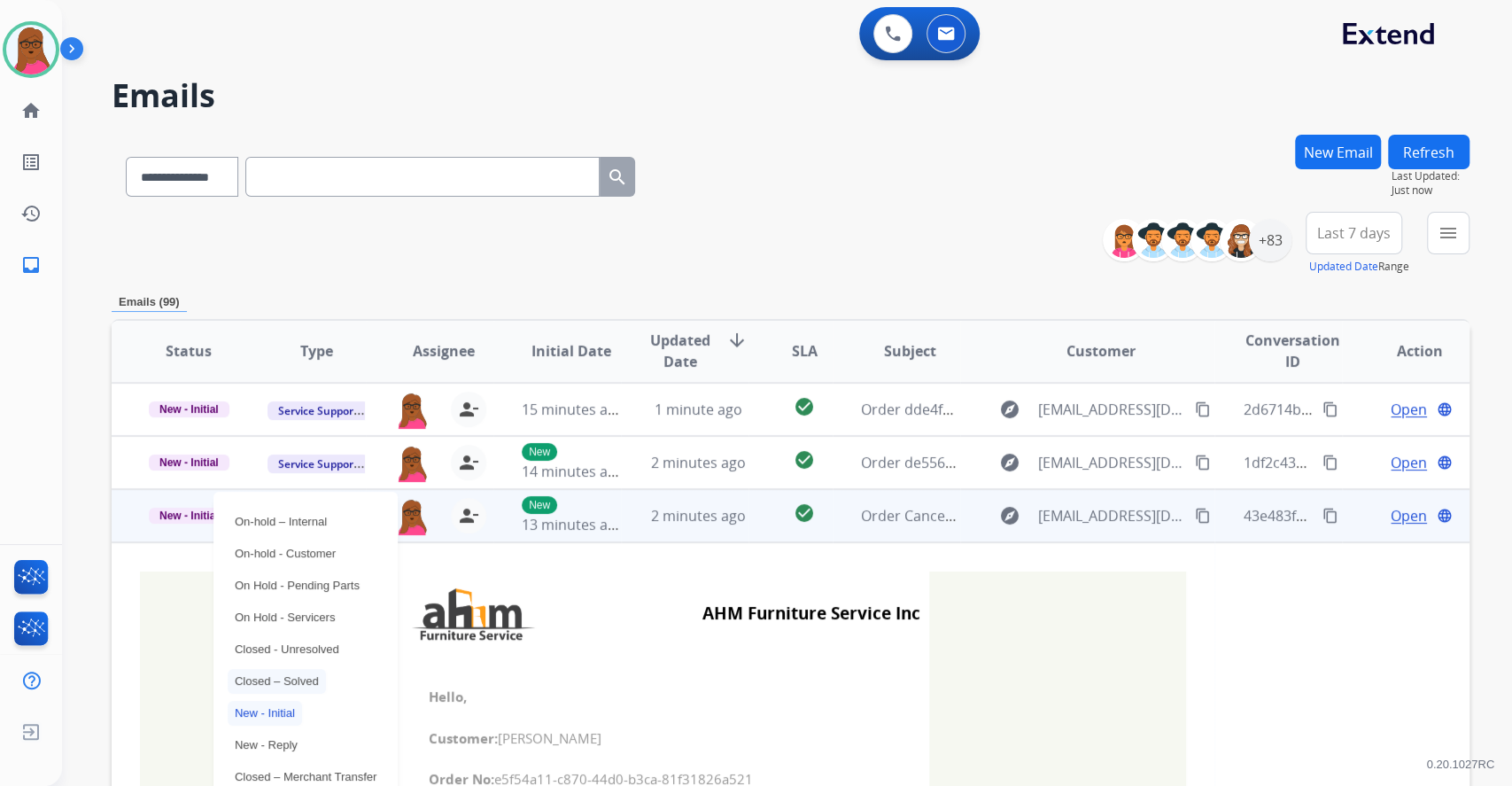
click at [322, 680] on p "Closed – Solved" at bounding box center [276, 681] width 98 height 24
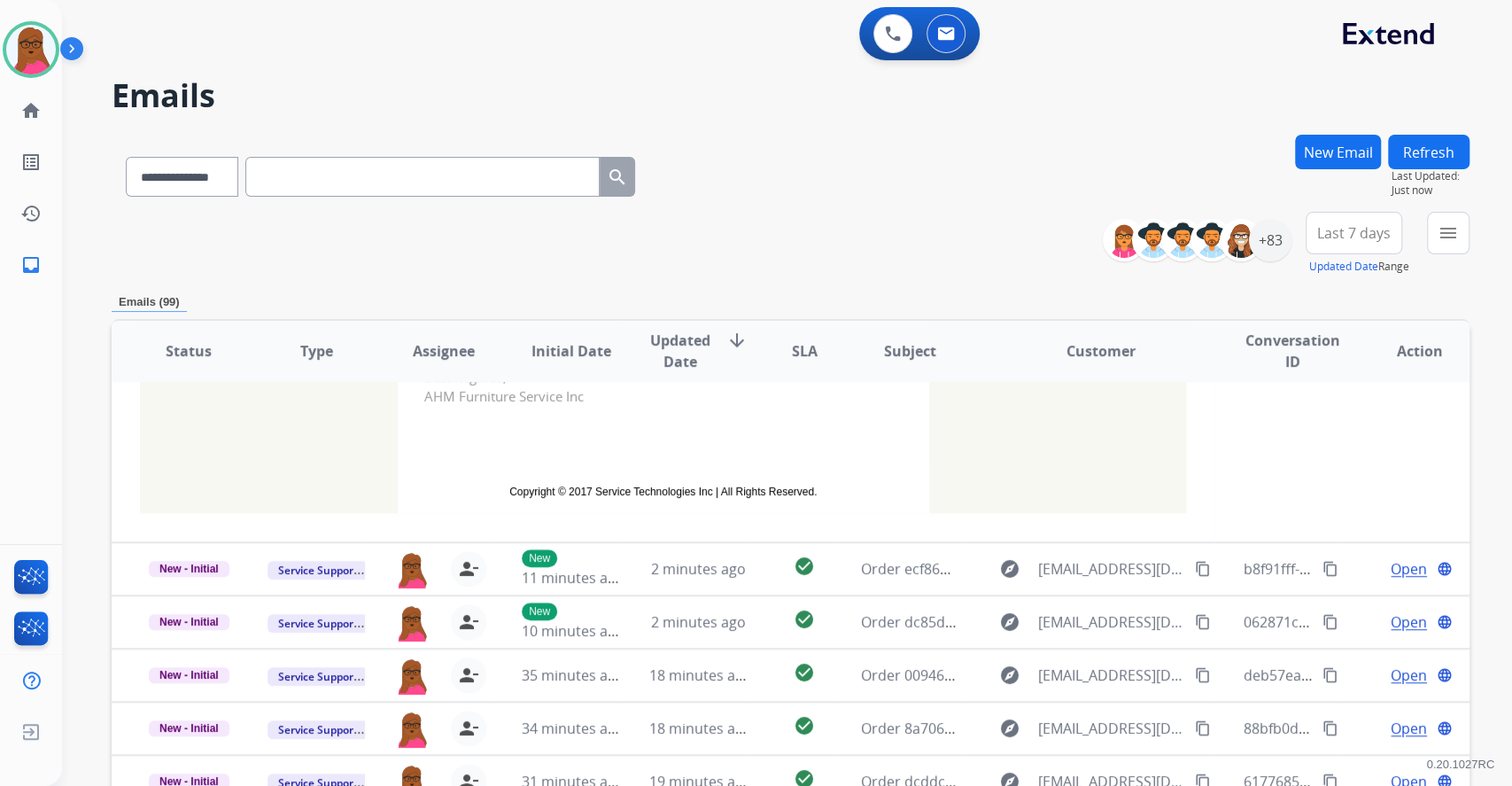
scroll to position [543, 0]
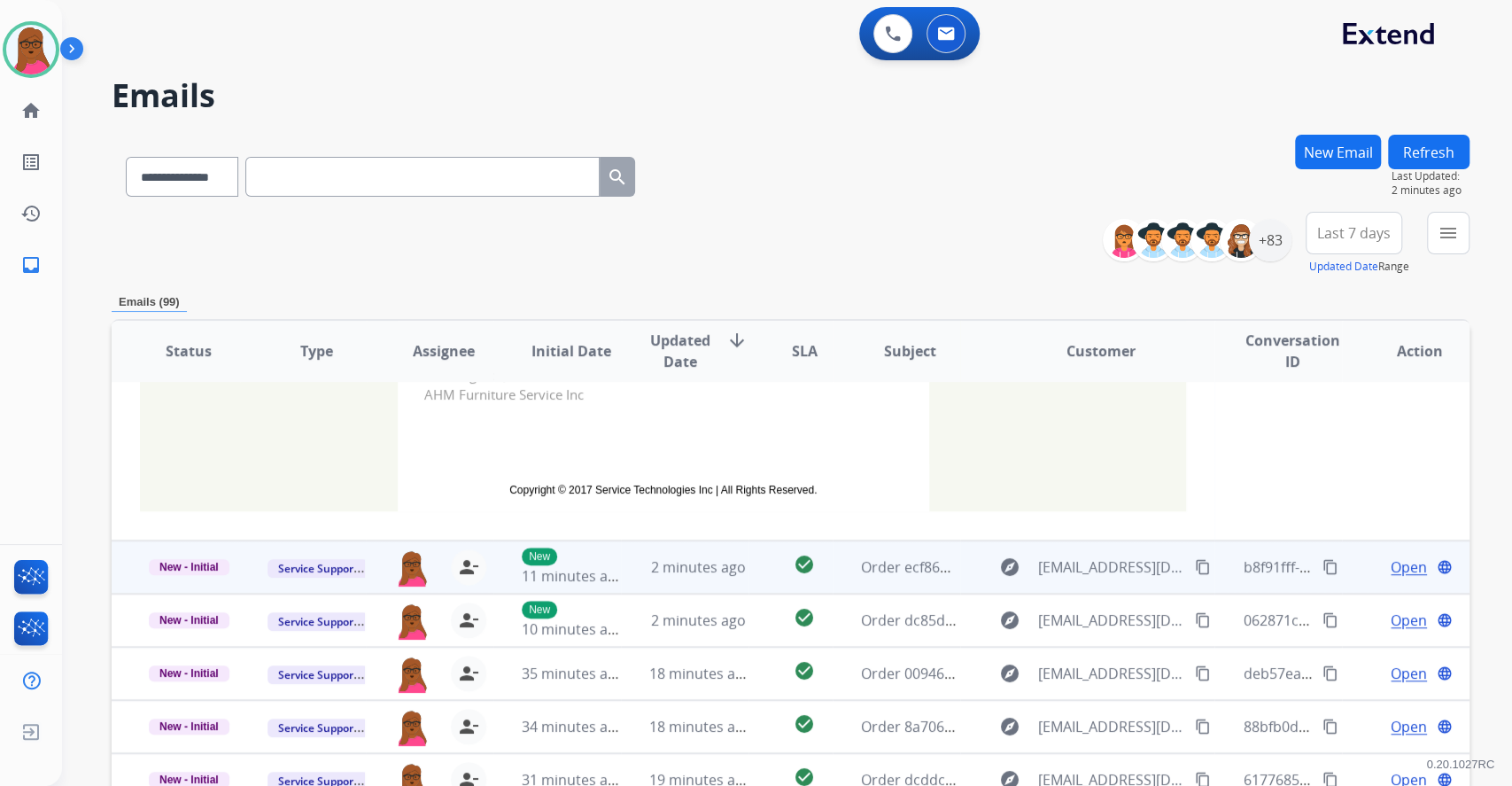
click at [1403, 563] on span "Open" at bounding box center [1408, 567] width 37 height 22
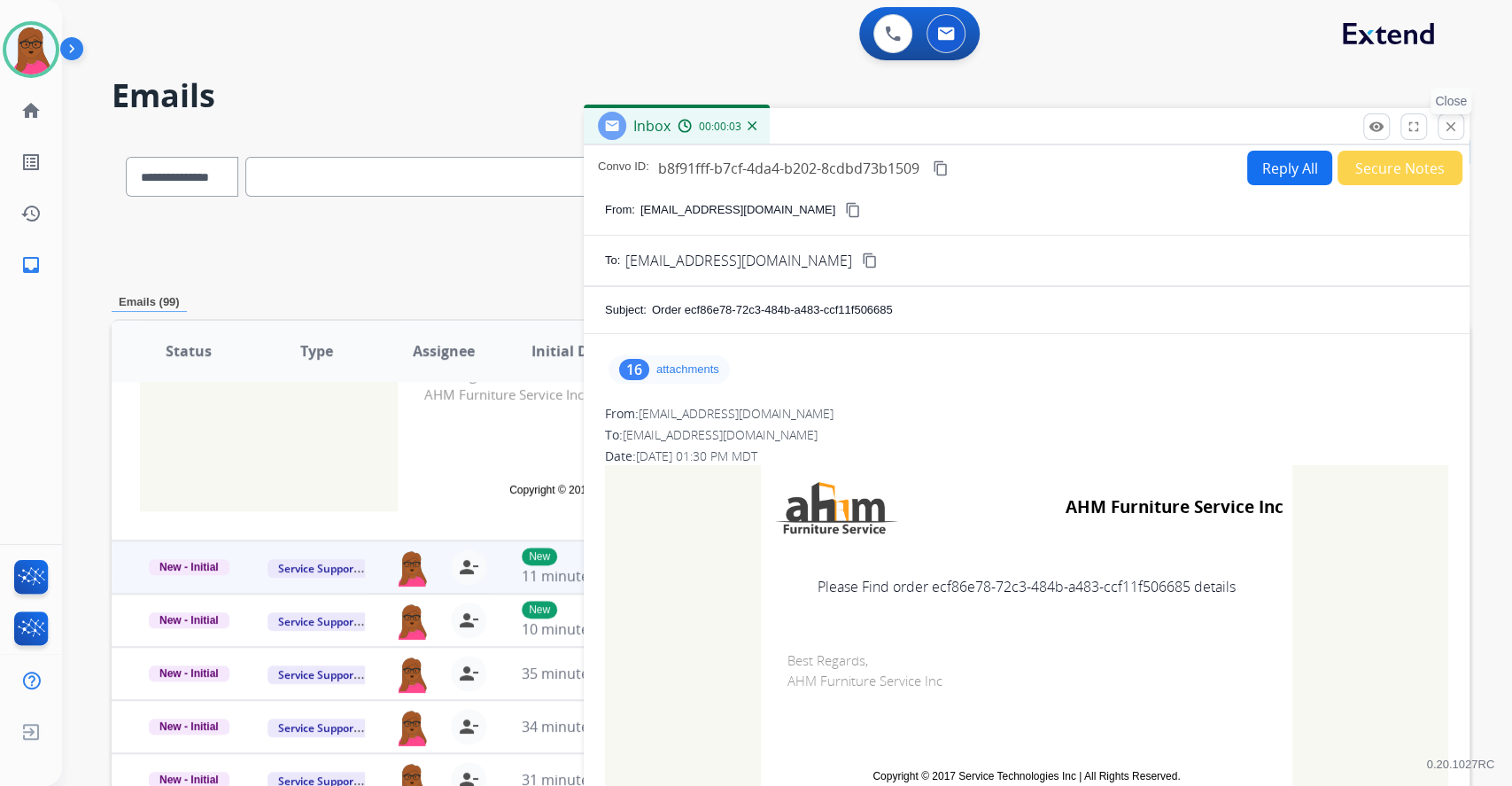
click at [1445, 131] on mat-icon "close" at bounding box center [1450, 126] width 16 height 16
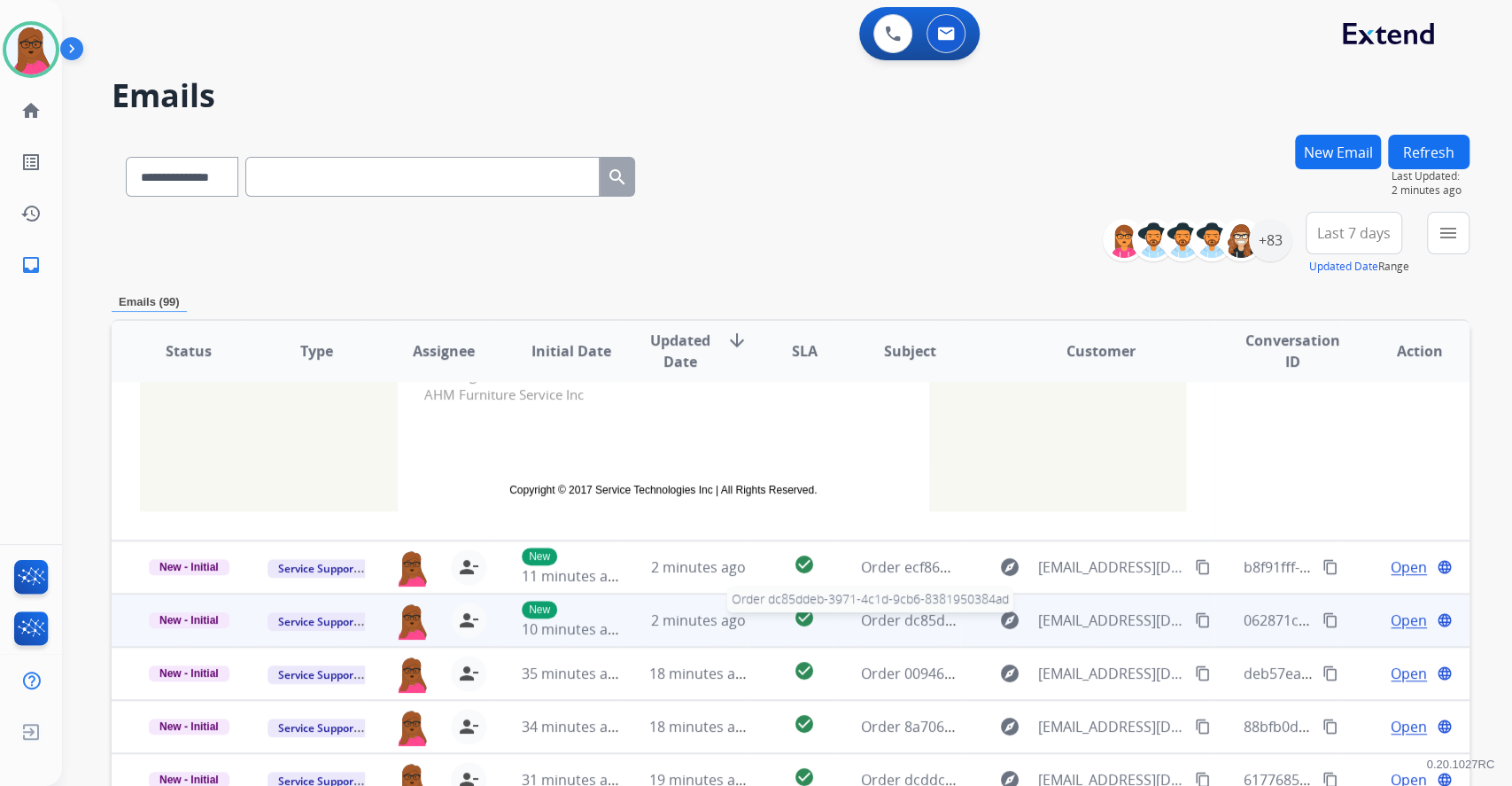
click at [916, 620] on span "Order dc85ddeb-3971-4c1d-9cb6-8381950384ad" at bounding box center [1020, 619] width 319 height 20
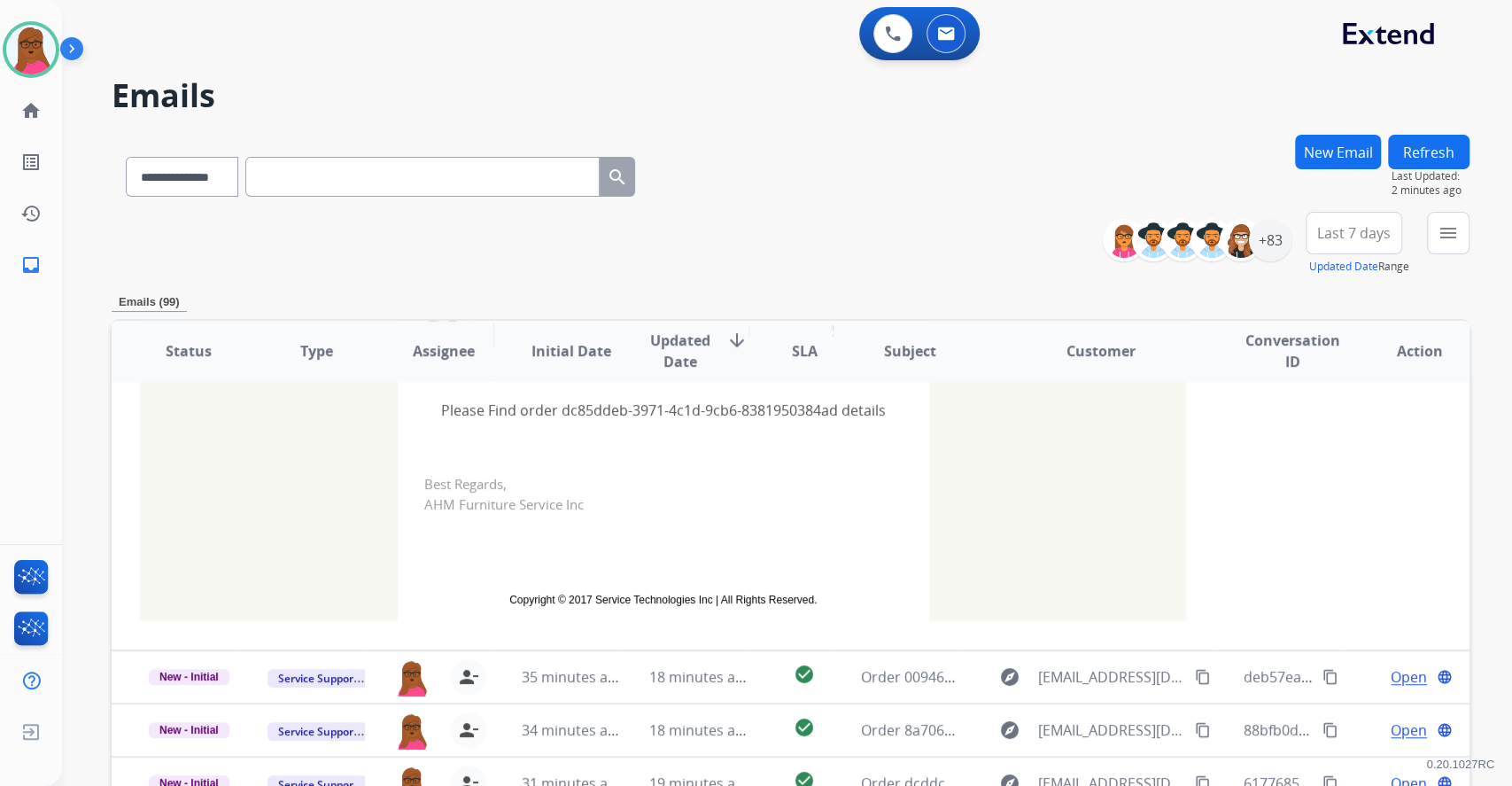
scroll to position [392, 0]
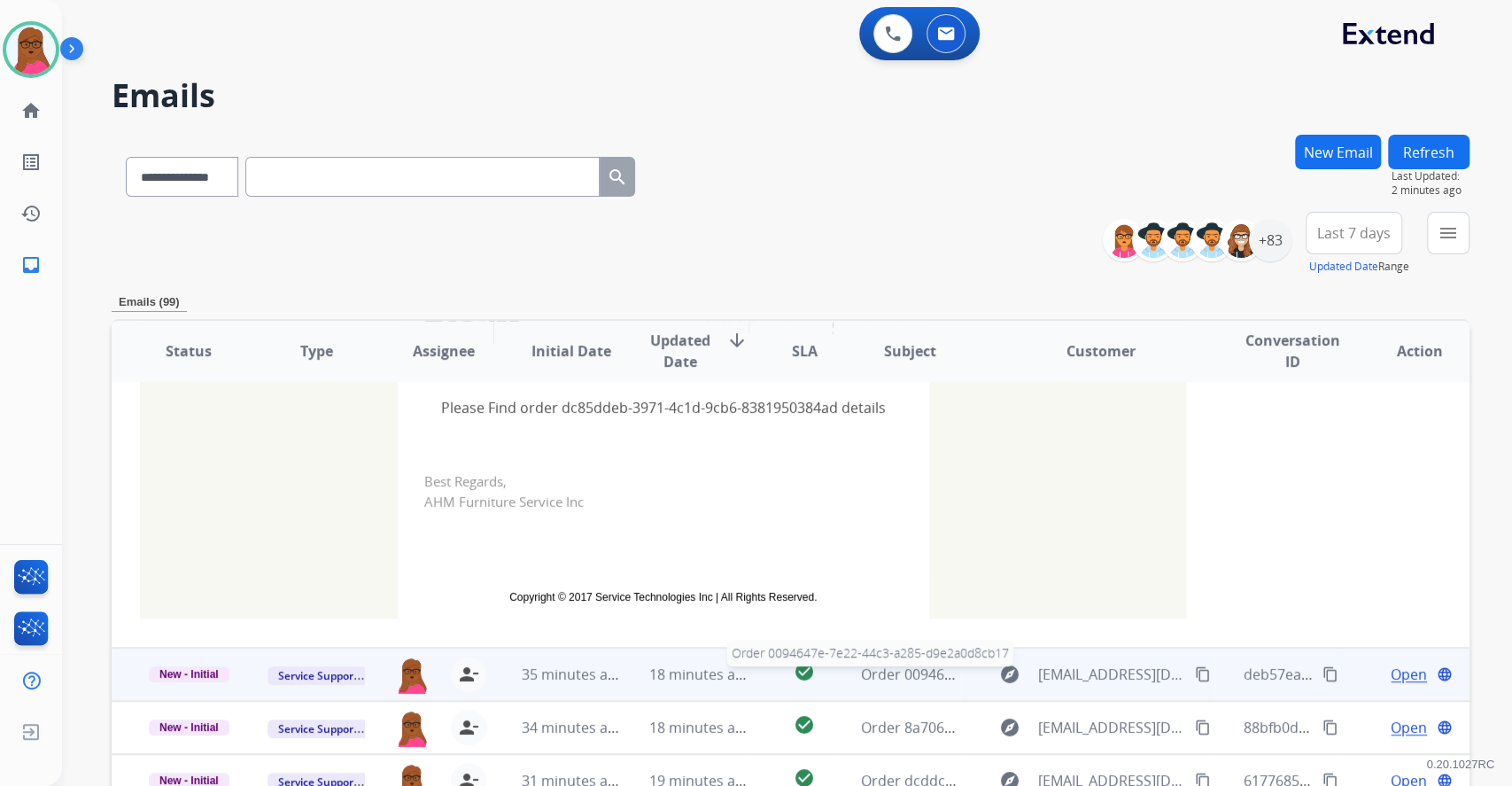
click at [887, 676] on span "Order 0094647e-7e22-44c3-a285-d9e2a0d8cb17" at bounding box center [1019, 674] width 317 height 20
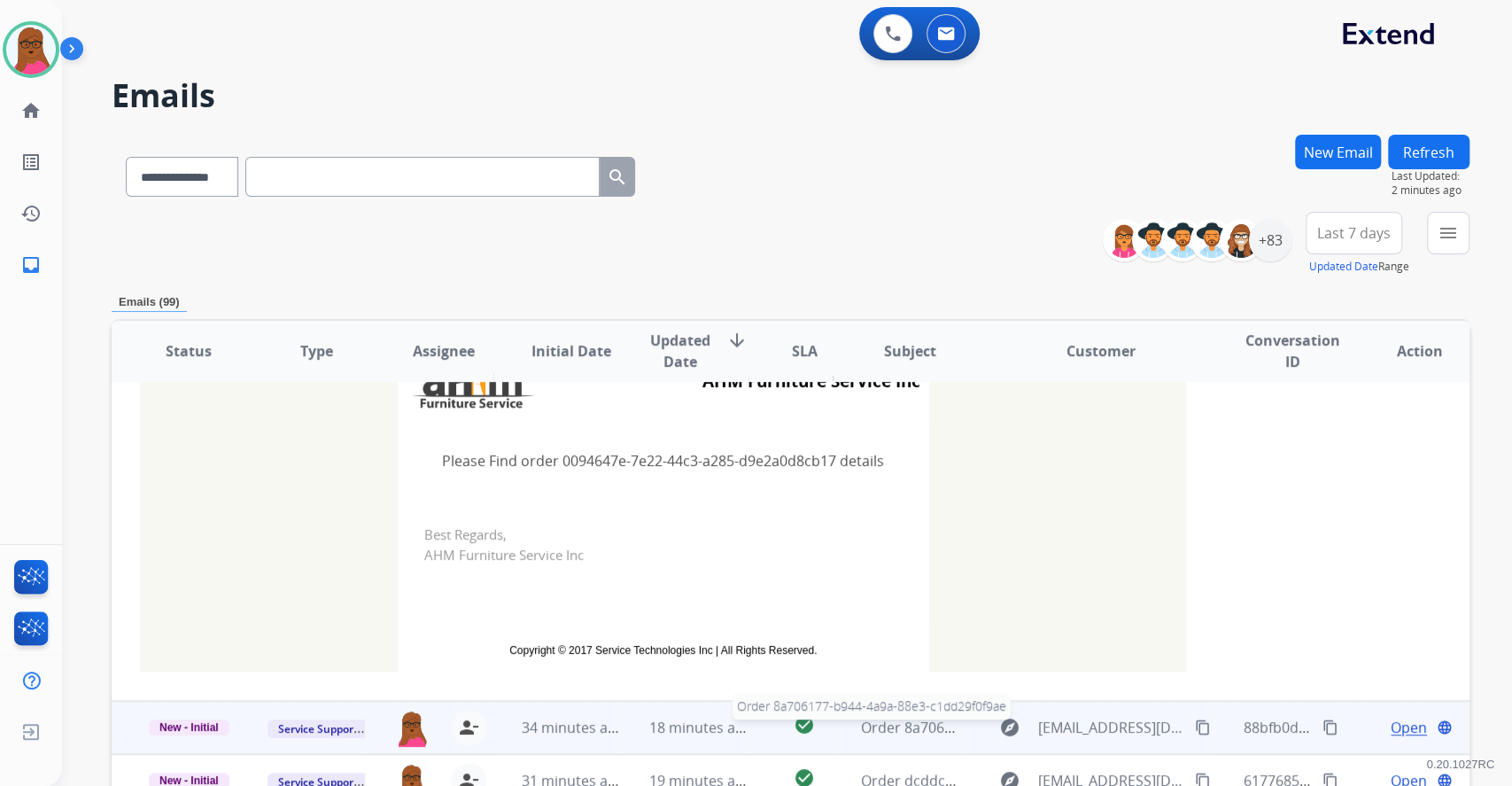
click at [908, 730] on span "Order 8a706177-b944-4a9a-88e3-c1dd29f0f9ae" at bounding box center [1016, 727] width 311 height 20
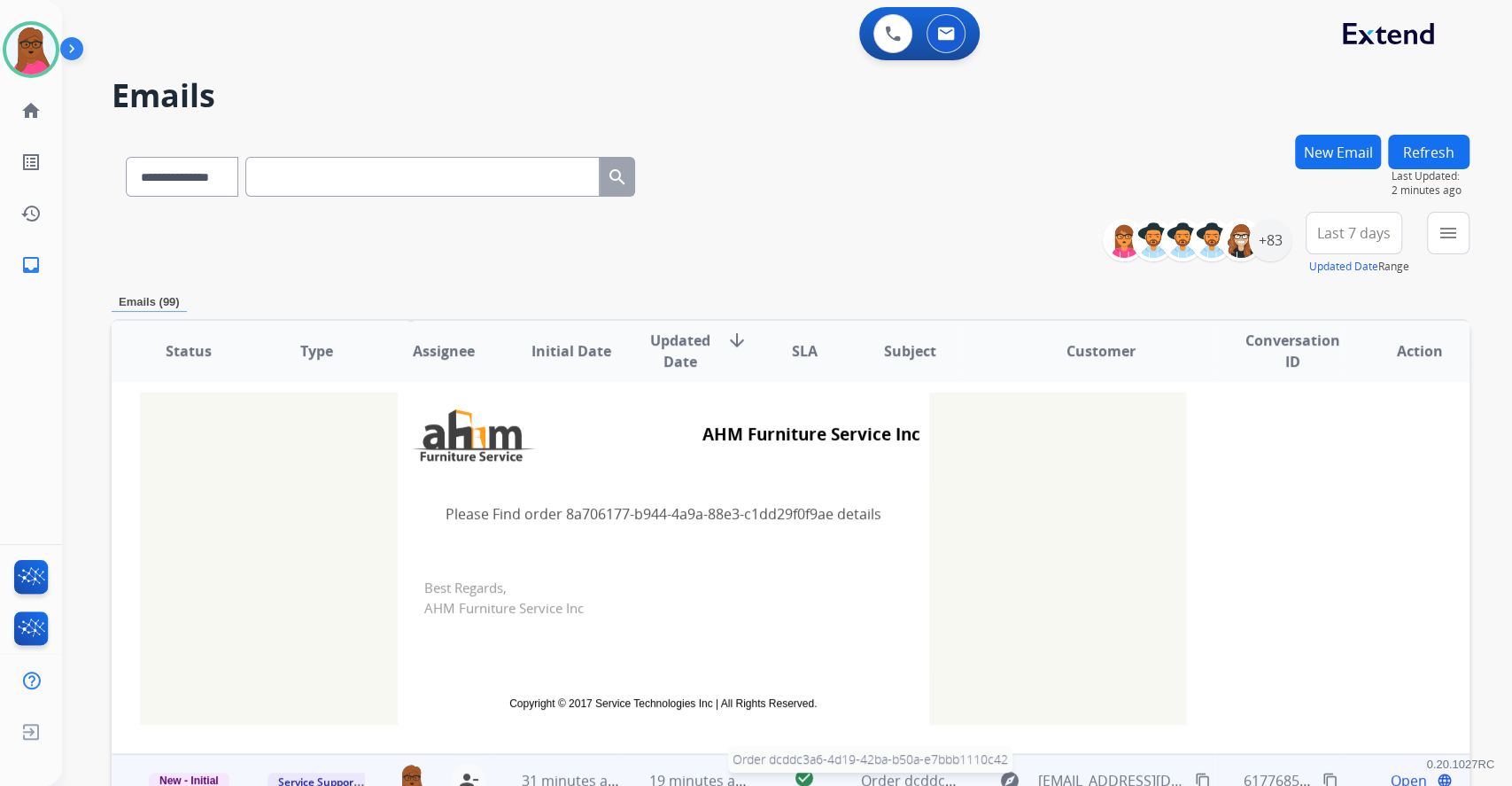
click at [871, 775] on span "Order dcddc3a6-4d19-42ba-b50a-e7bbb1110c42" at bounding box center [1021, 780] width 321 height 20
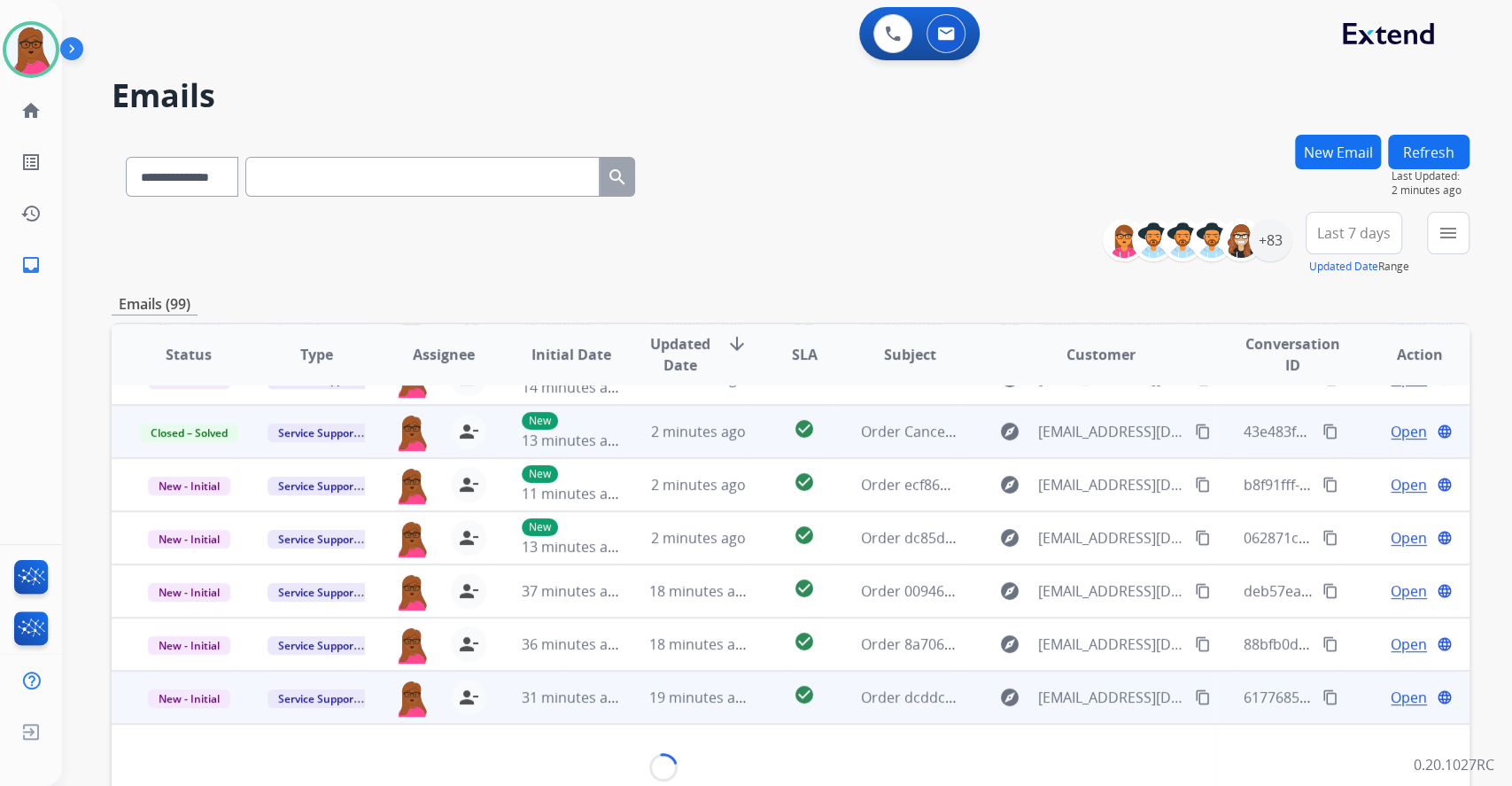
scroll to position [372, 0]
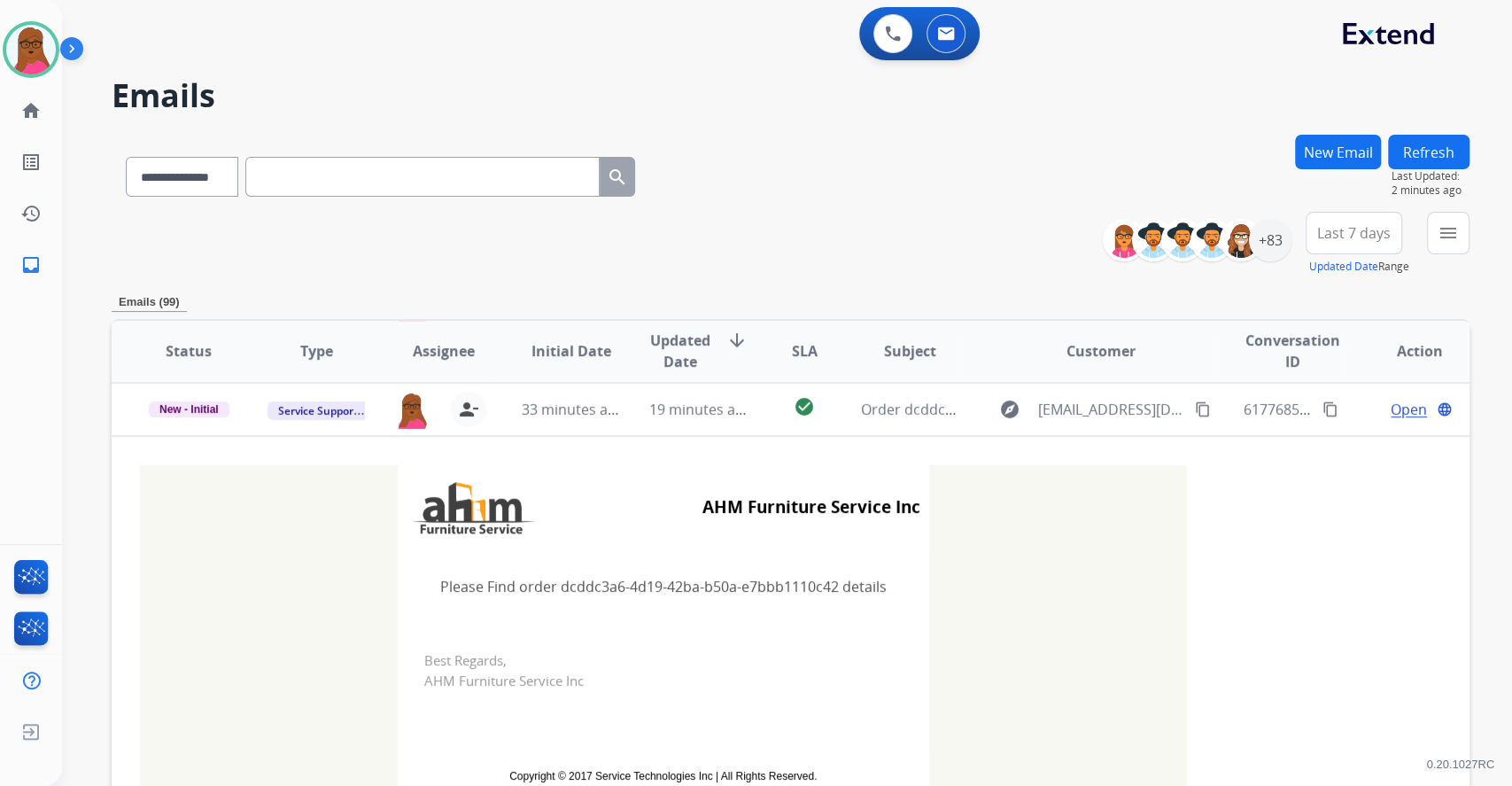
click at [1498, 355] on div "**********" at bounding box center [787, 393] width 1450 height 786
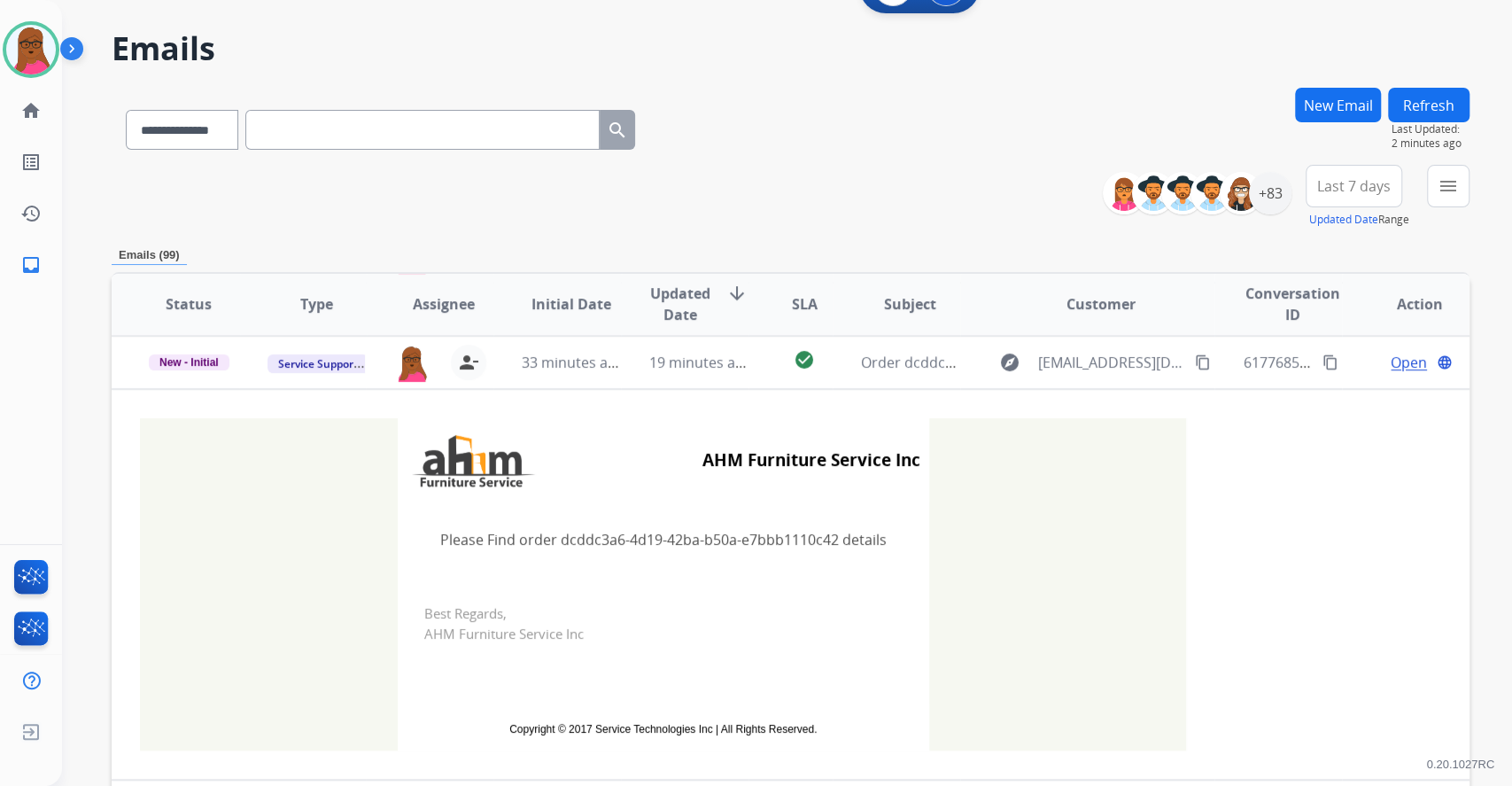
scroll to position [218, 0]
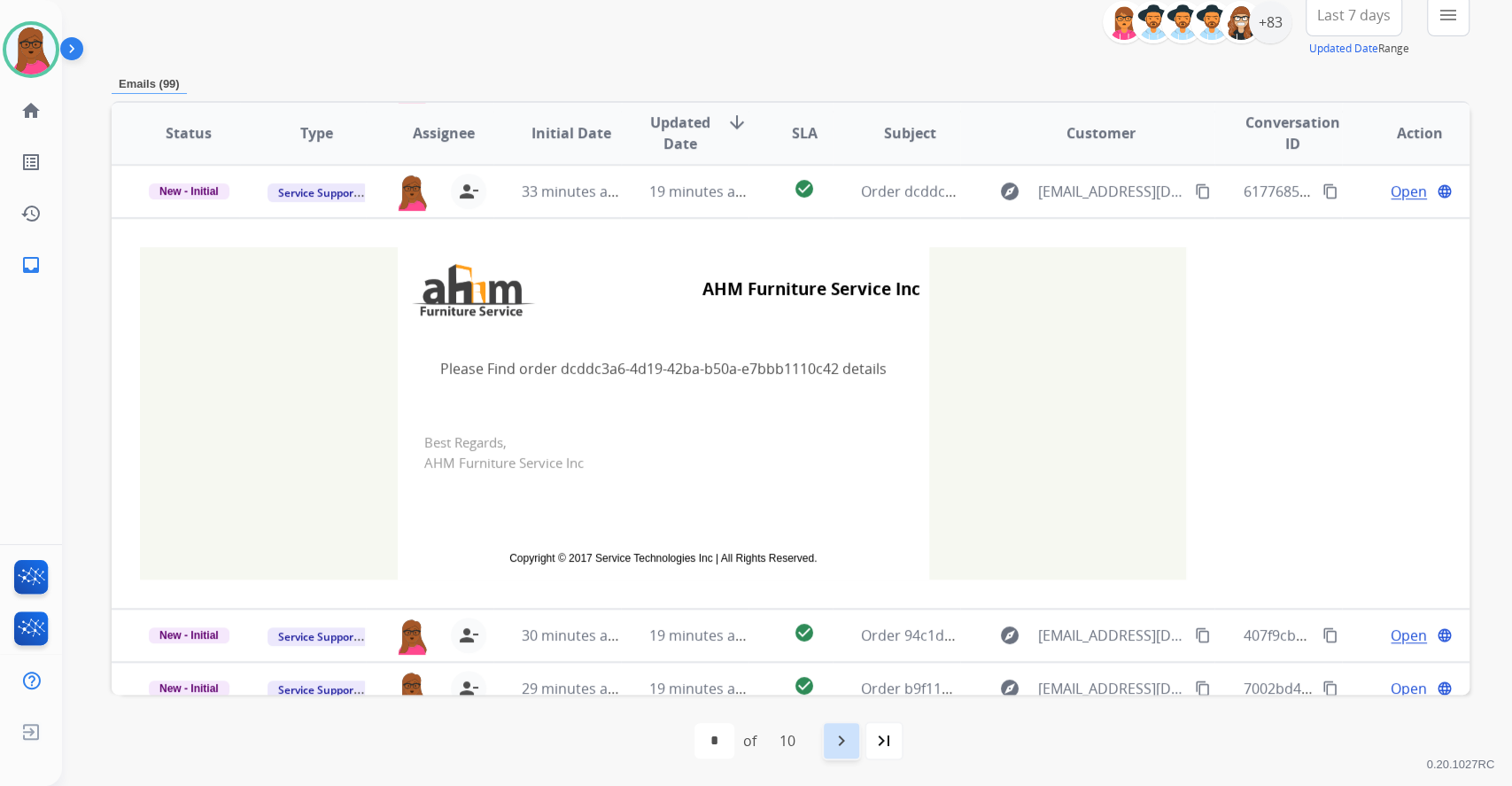
click at [841, 749] on mat-icon "navigate_next" at bounding box center [841, 740] width 22 height 22
select select "*"
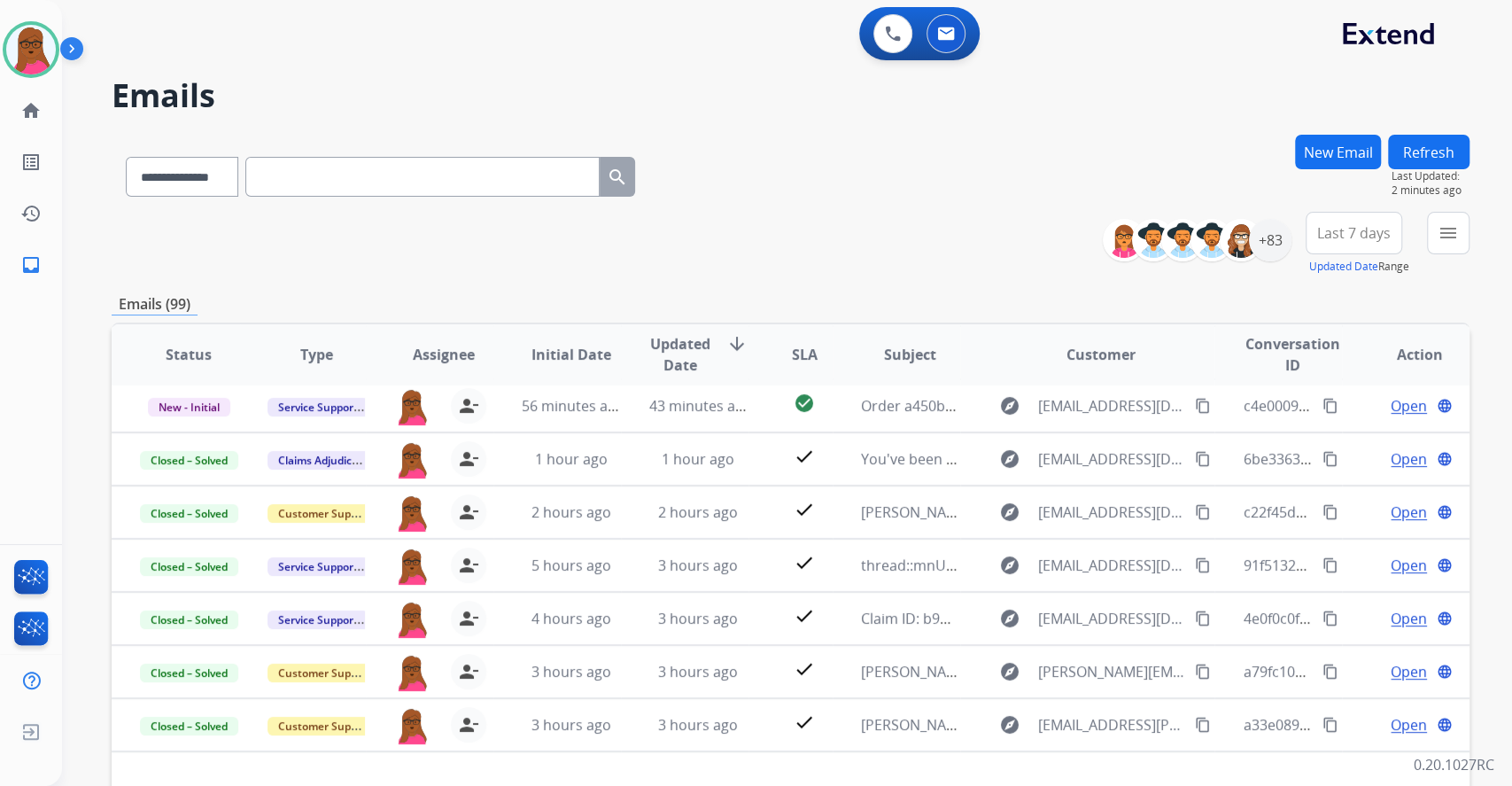
scroll to position [59, 0]
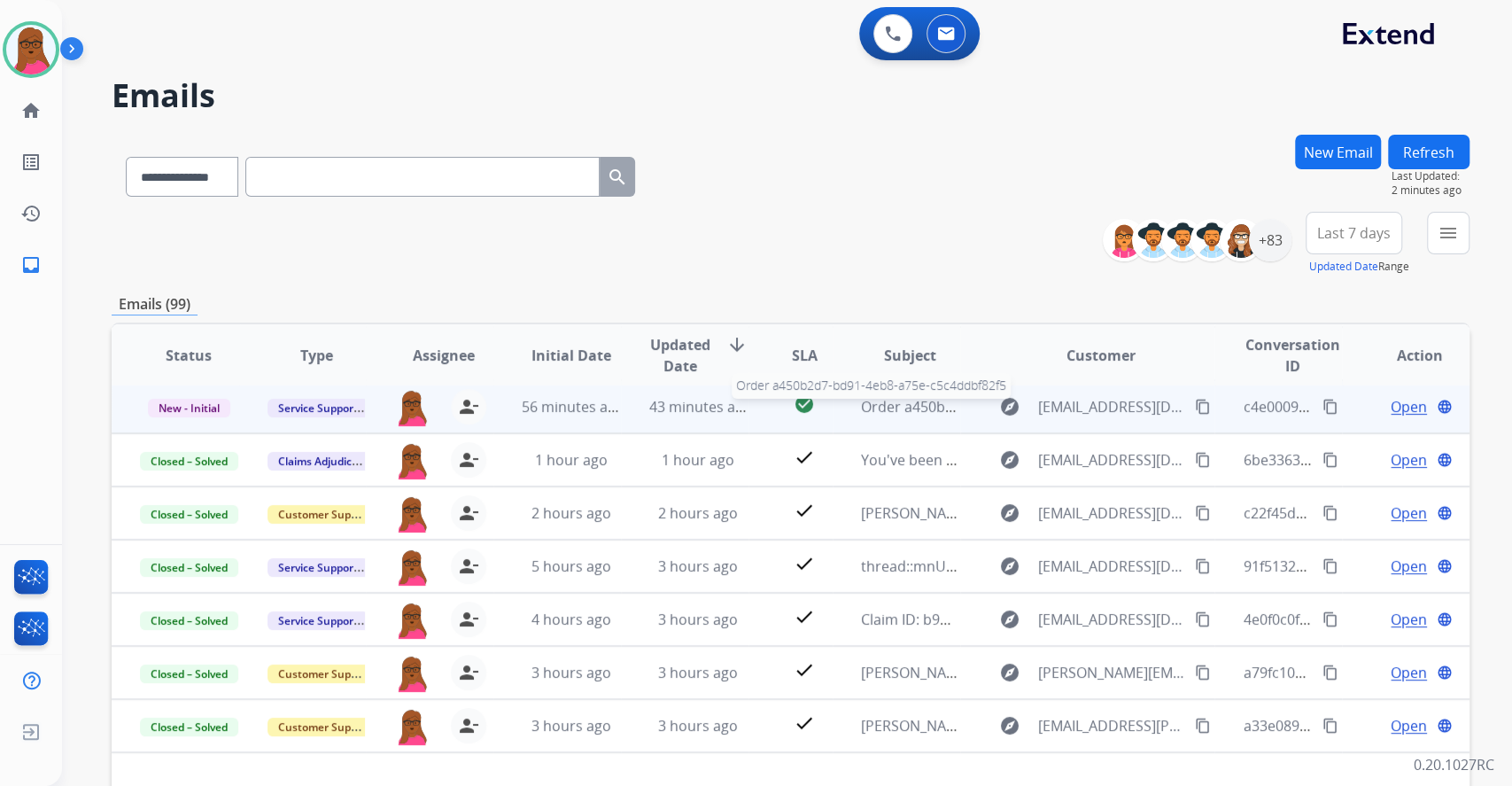
click at [937, 406] on span "Order a450b2d7-bd91-4eb8-a75e-c5c4ddbf82f5" at bounding box center [1018, 407] width 315 height 20
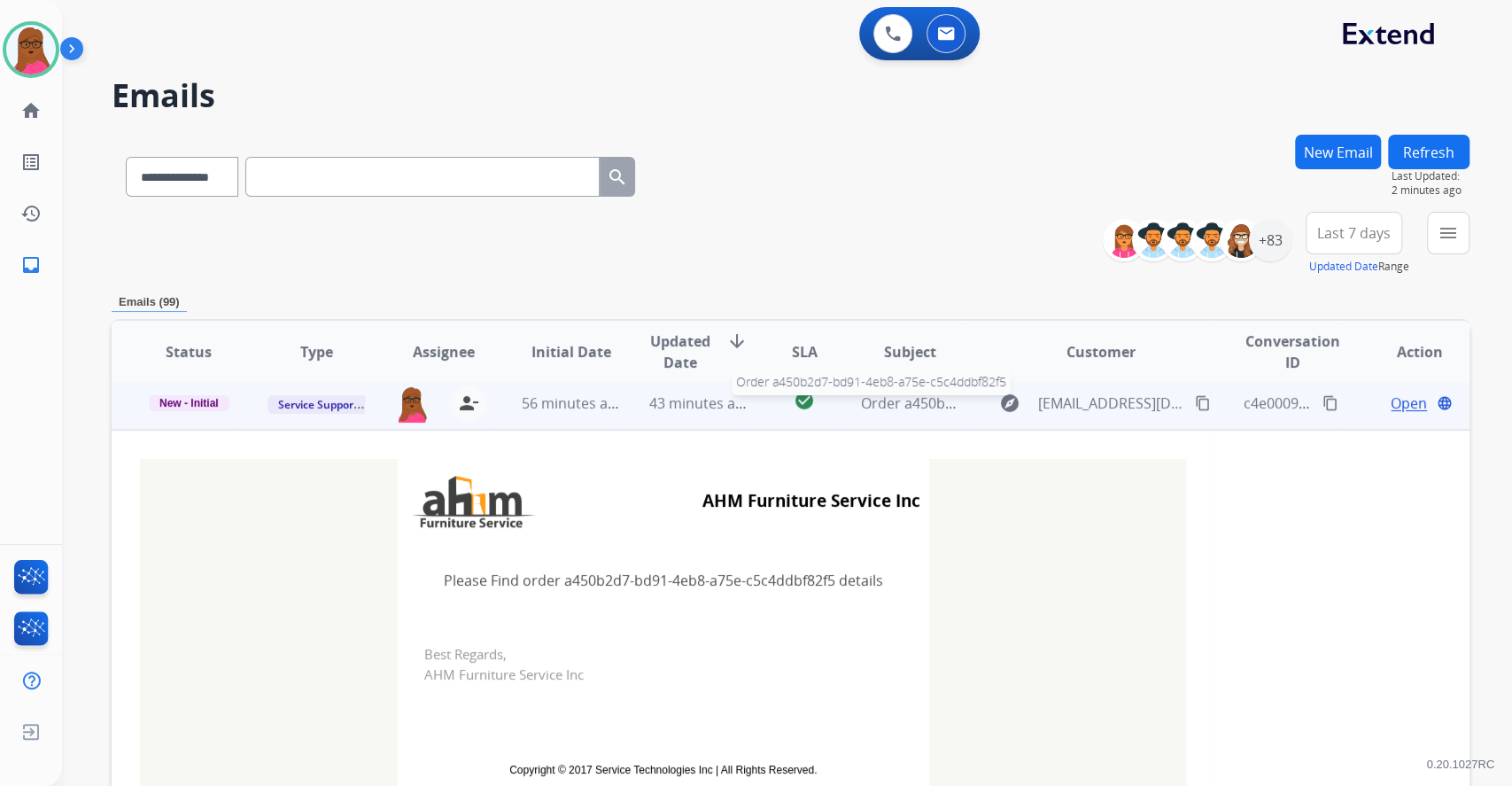
scroll to position [53, 0]
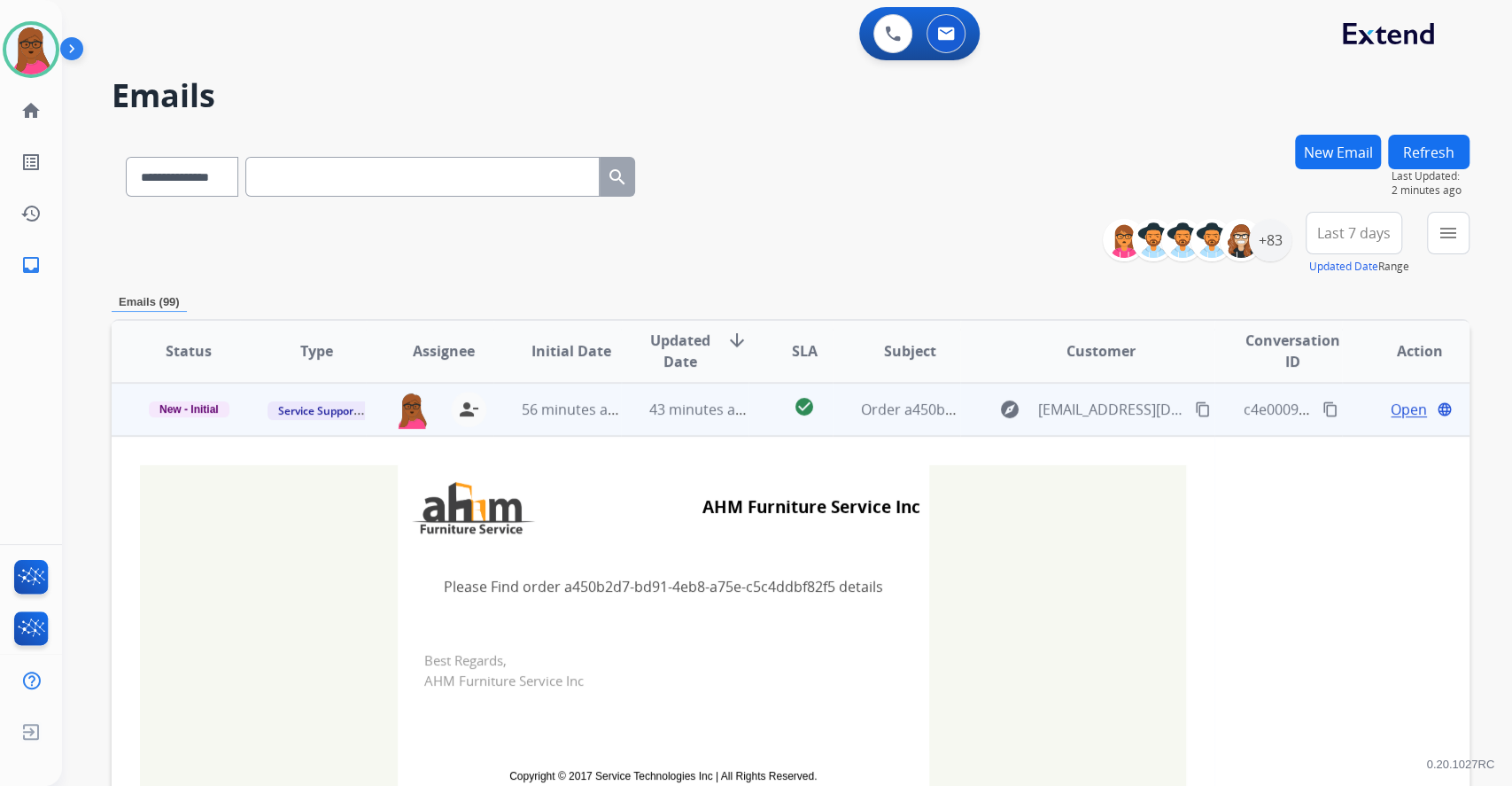
click at [1394, 414] on span "Open" at bounding box center [1408, 408] width 37 height 22
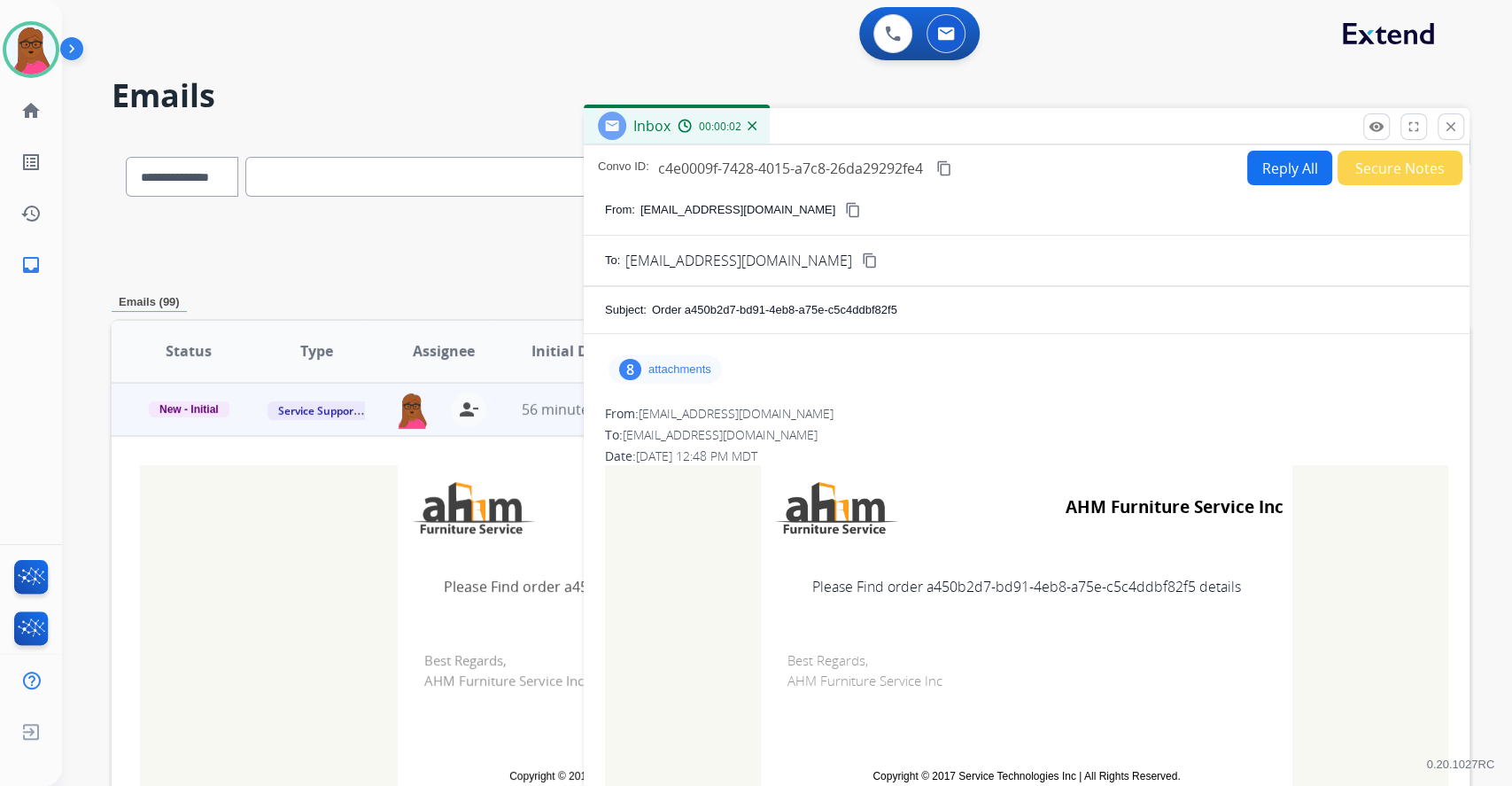
click at [696, 368] on p "attachments" at bounding box center [679, 369] width 63 height 14
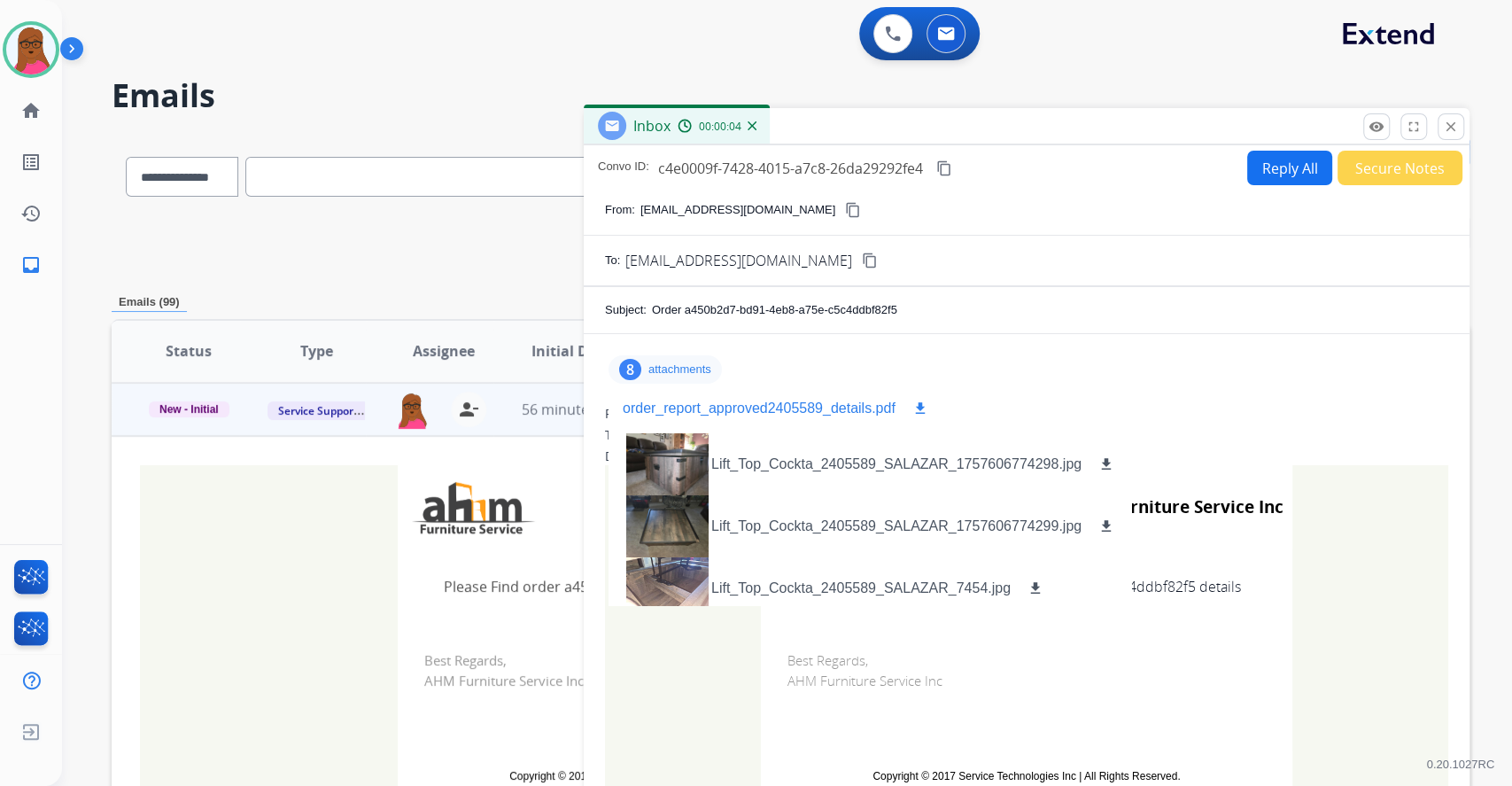
click at [918, 403] on mat-icon "download" at bounding box center [920, 408] width 16 height 16
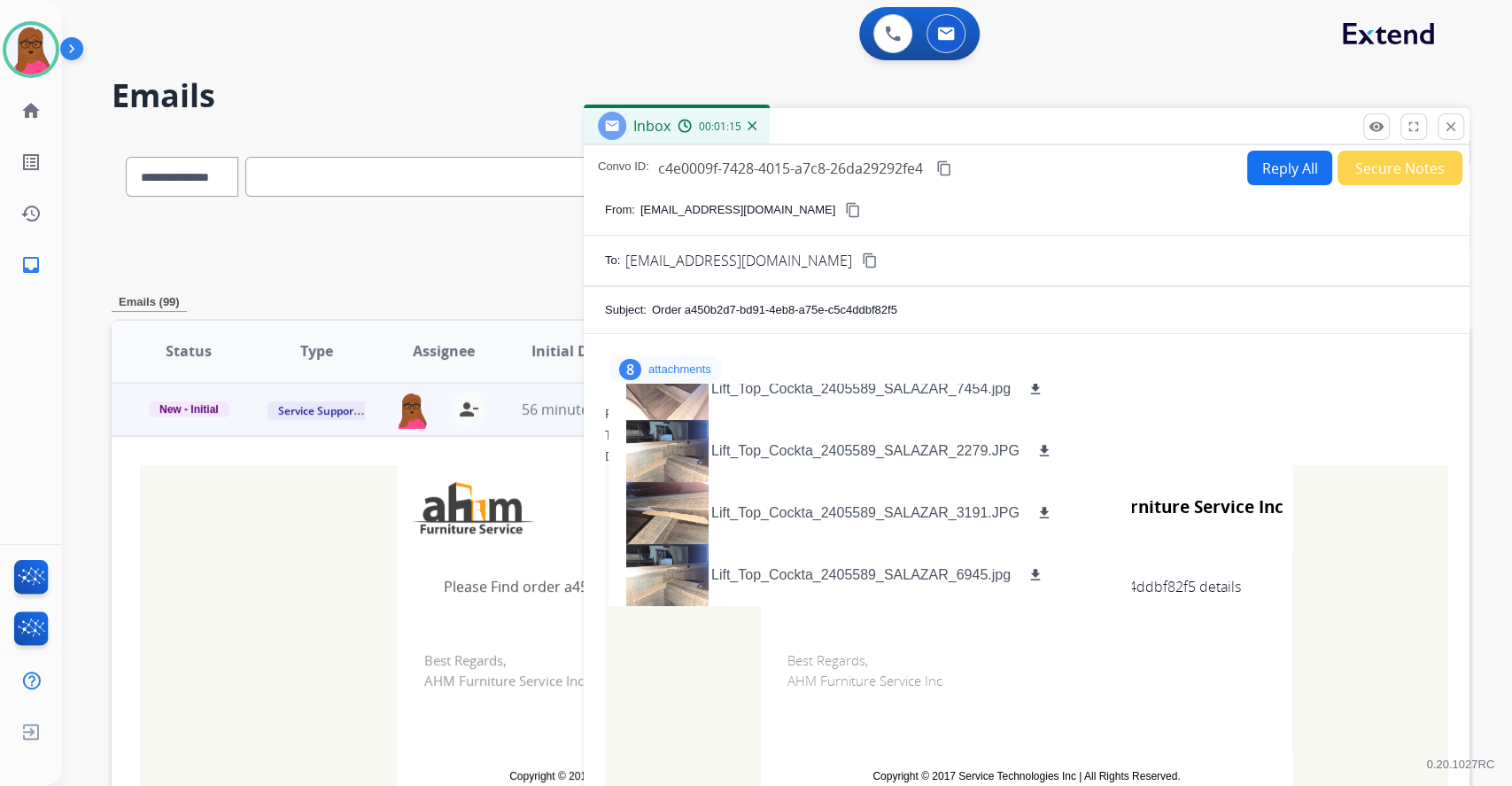
scroll to position [262, 0]
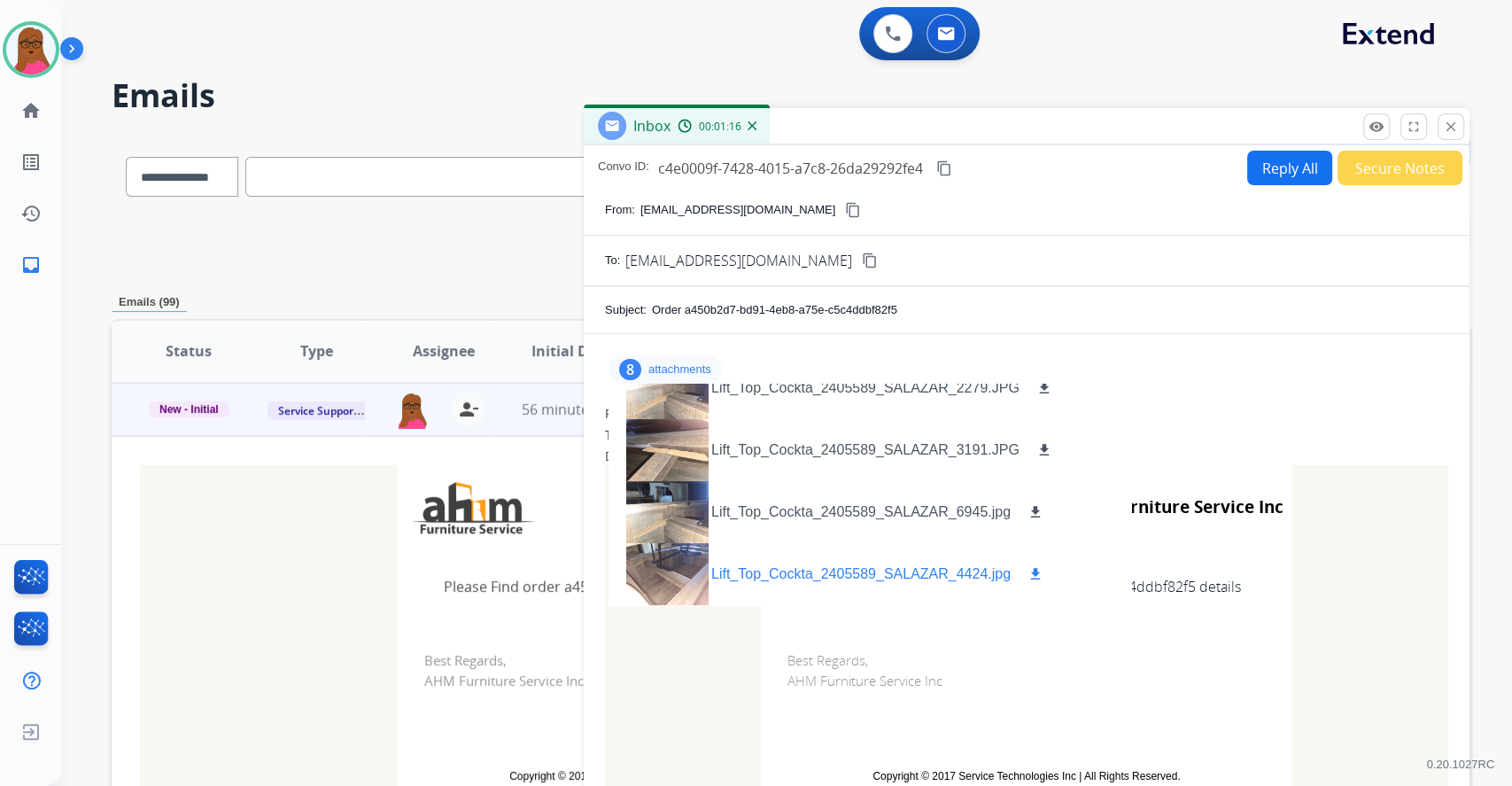
click at [666, 558] on div at bounding box center [667, 574] width 89 height 62
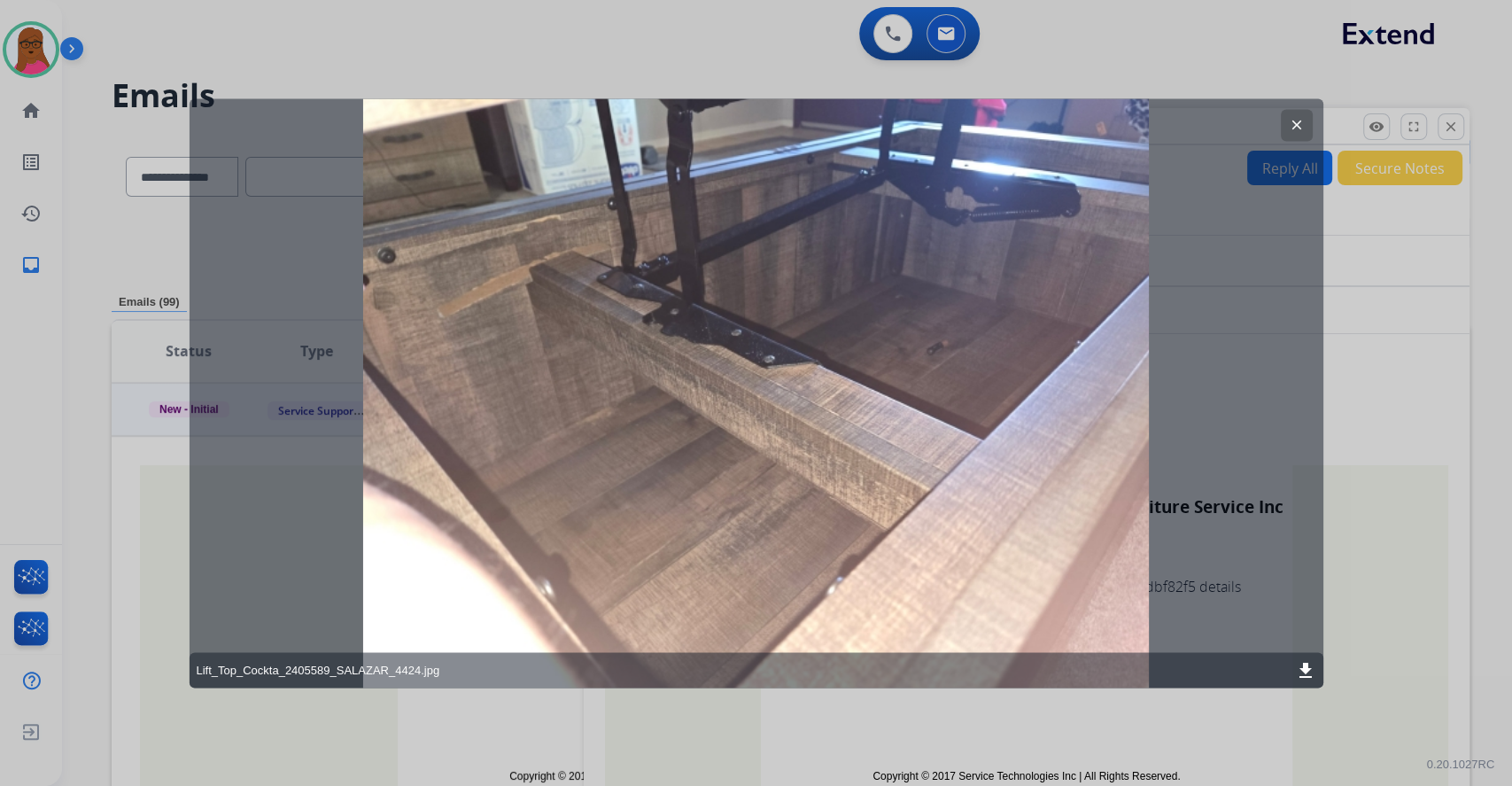
click at [1296, 128] on mat-icon "clear" at bounding box center [1297, 125] width 16 height 16
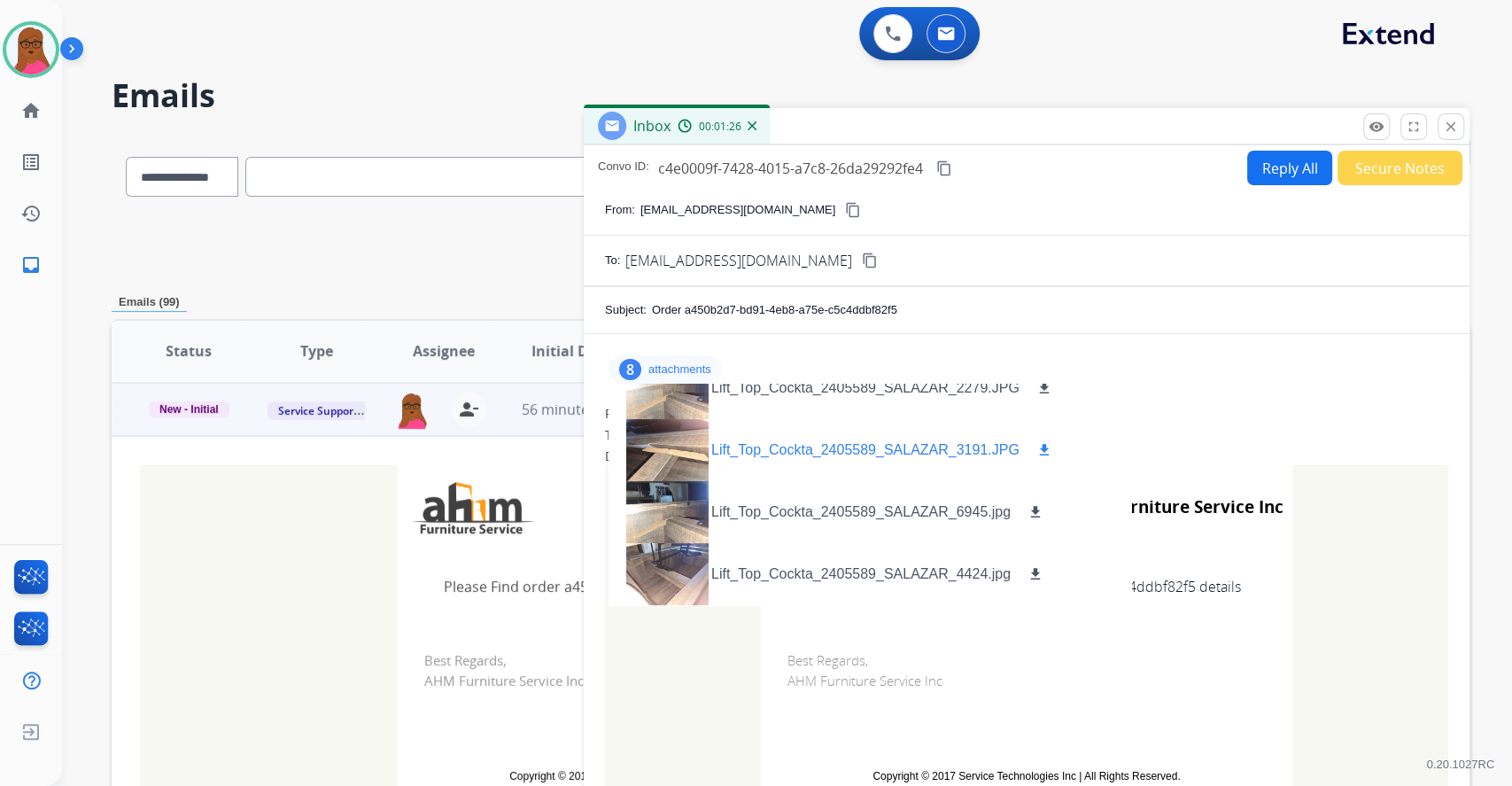
click at [681, 436] on div at bounding box center [667, 450] width 89 height 62
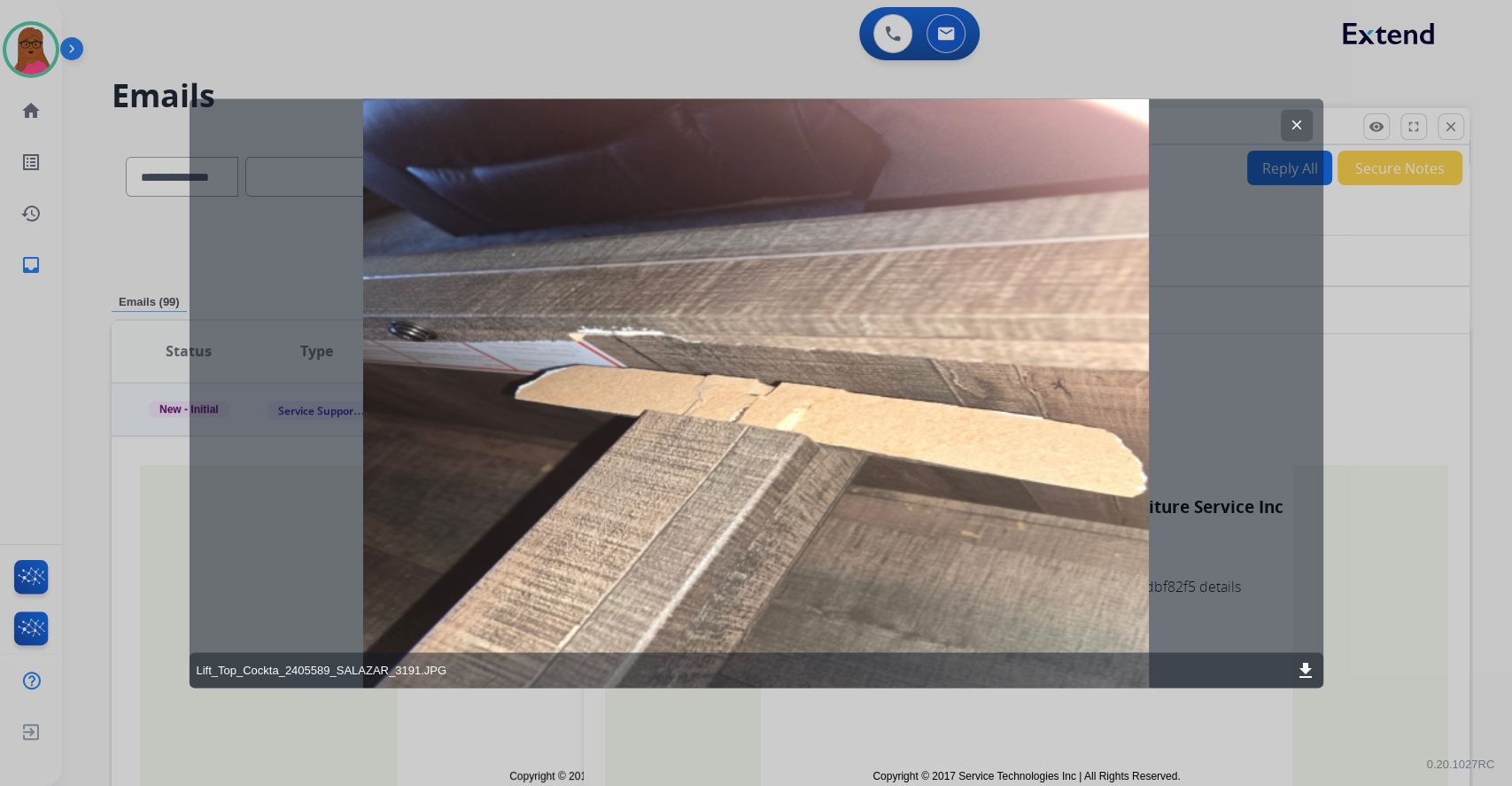
click at [1295, 122] on mat-icon "clear" at bounding box center [1297, 125] width 16 height 16
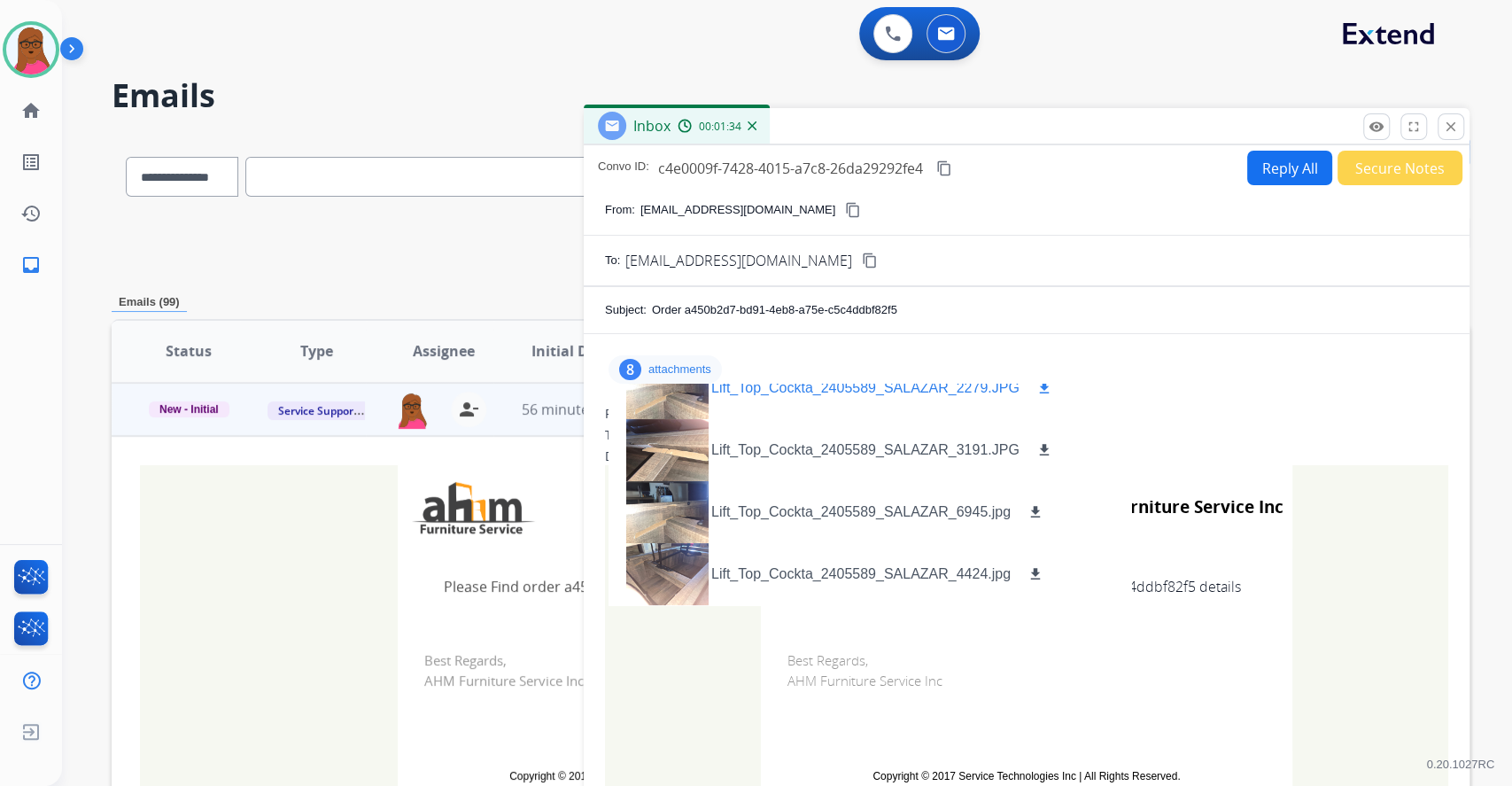
click at [783, 398] on div "Lift_Top_Cockta_2405589_SALAZAR_2279.JPG download" at bounding box center [839, 388] width 461 height 62
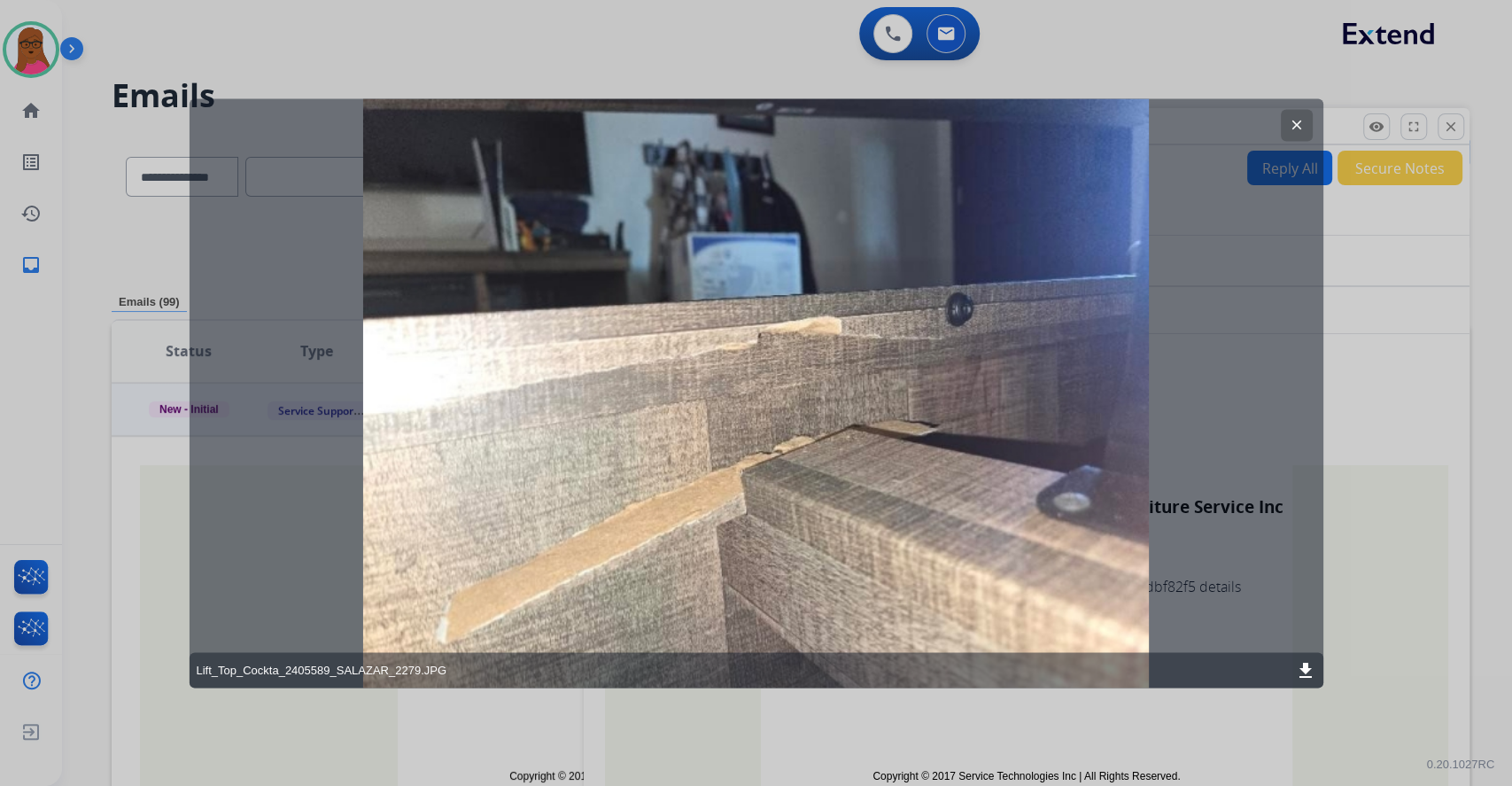
click at [1299, 118] on mat-icon "clear" at bounding box center [1297, 125] width 16 height 16
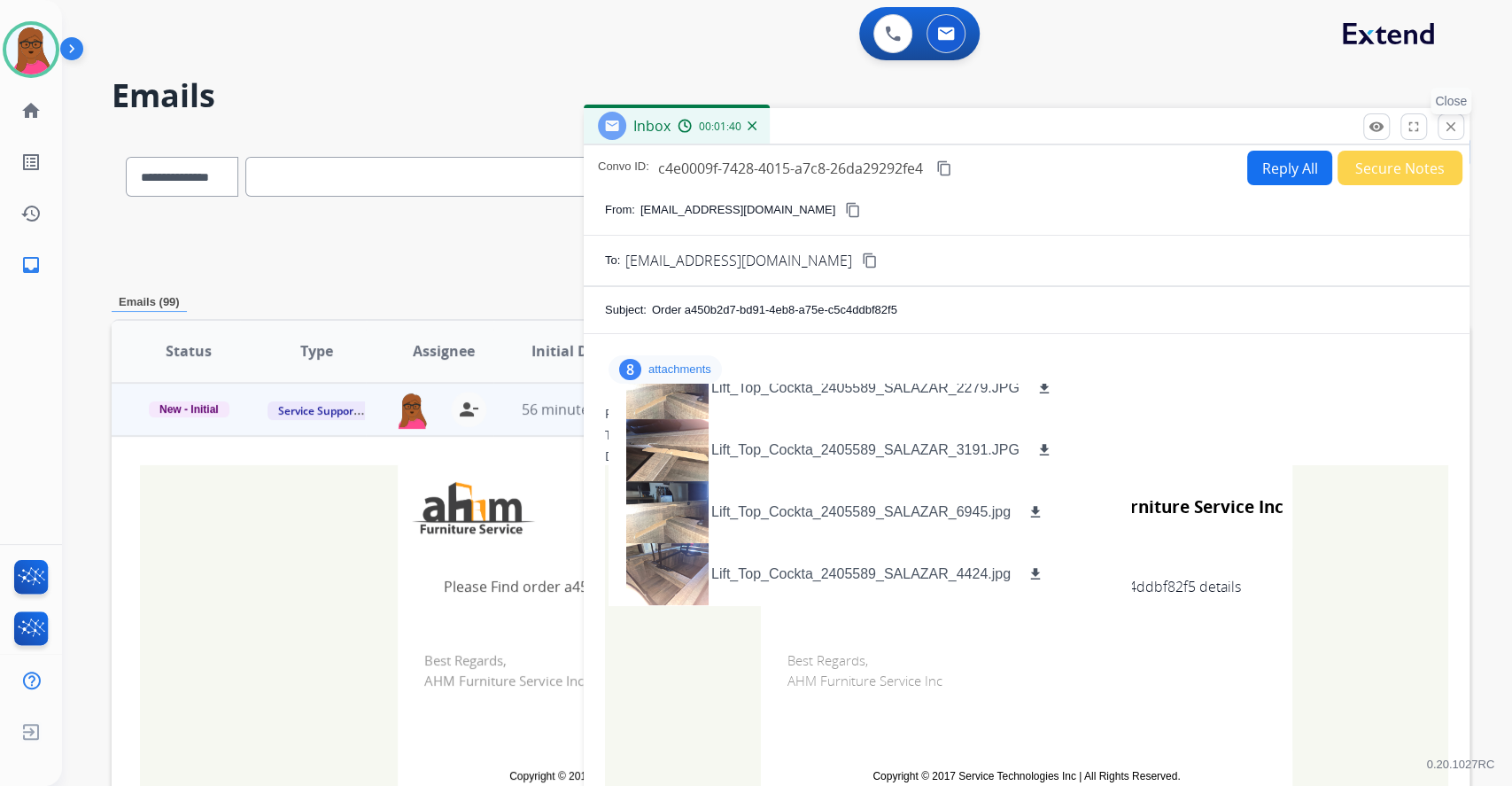
click at [1453, 120] on mat-icon "close" at bounding box center [1450, 126] width 16 height 16
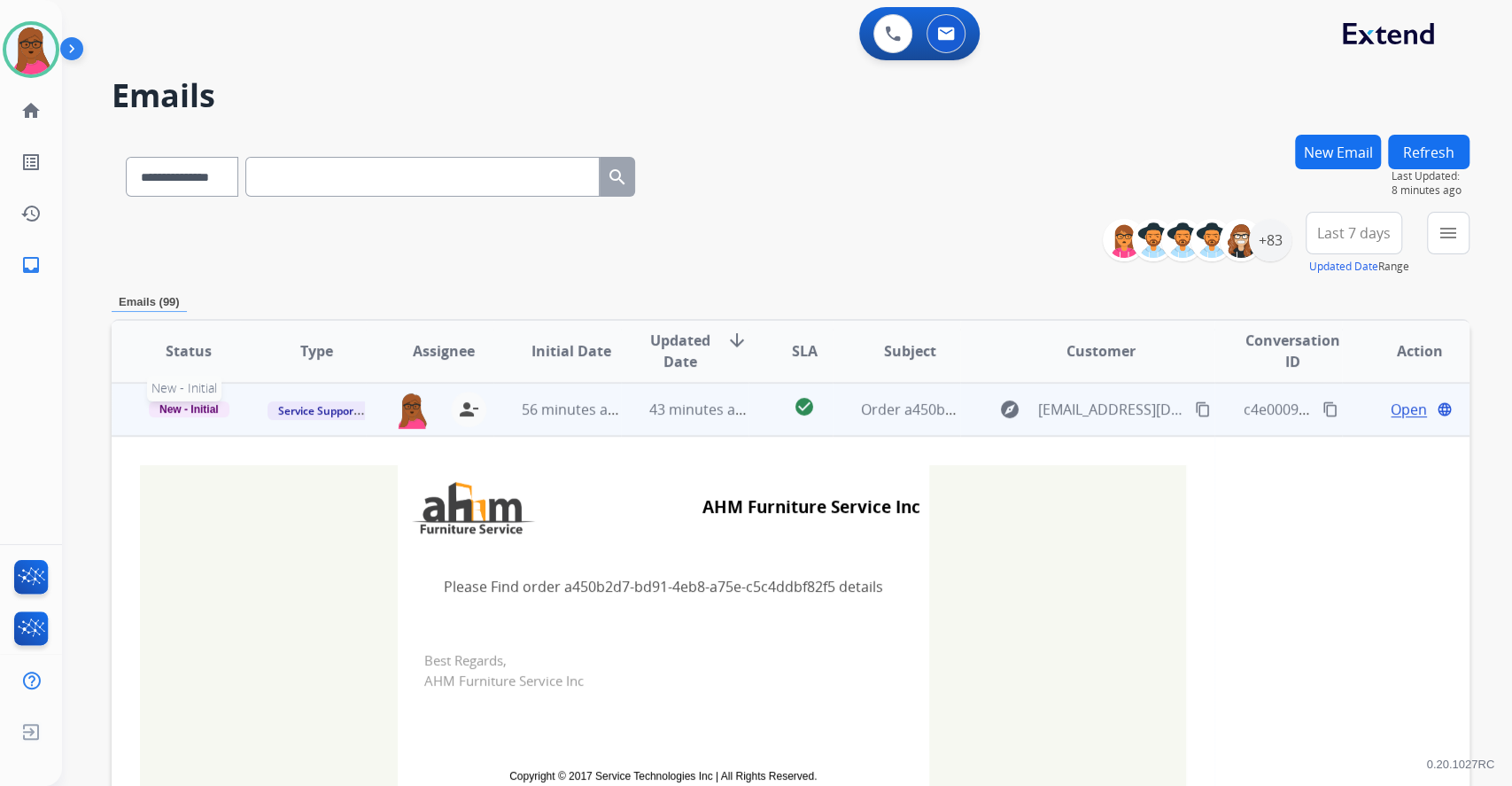
click at [203, 413] on span "New - Initial" at bounding box center [189, 408] width 81 height 16
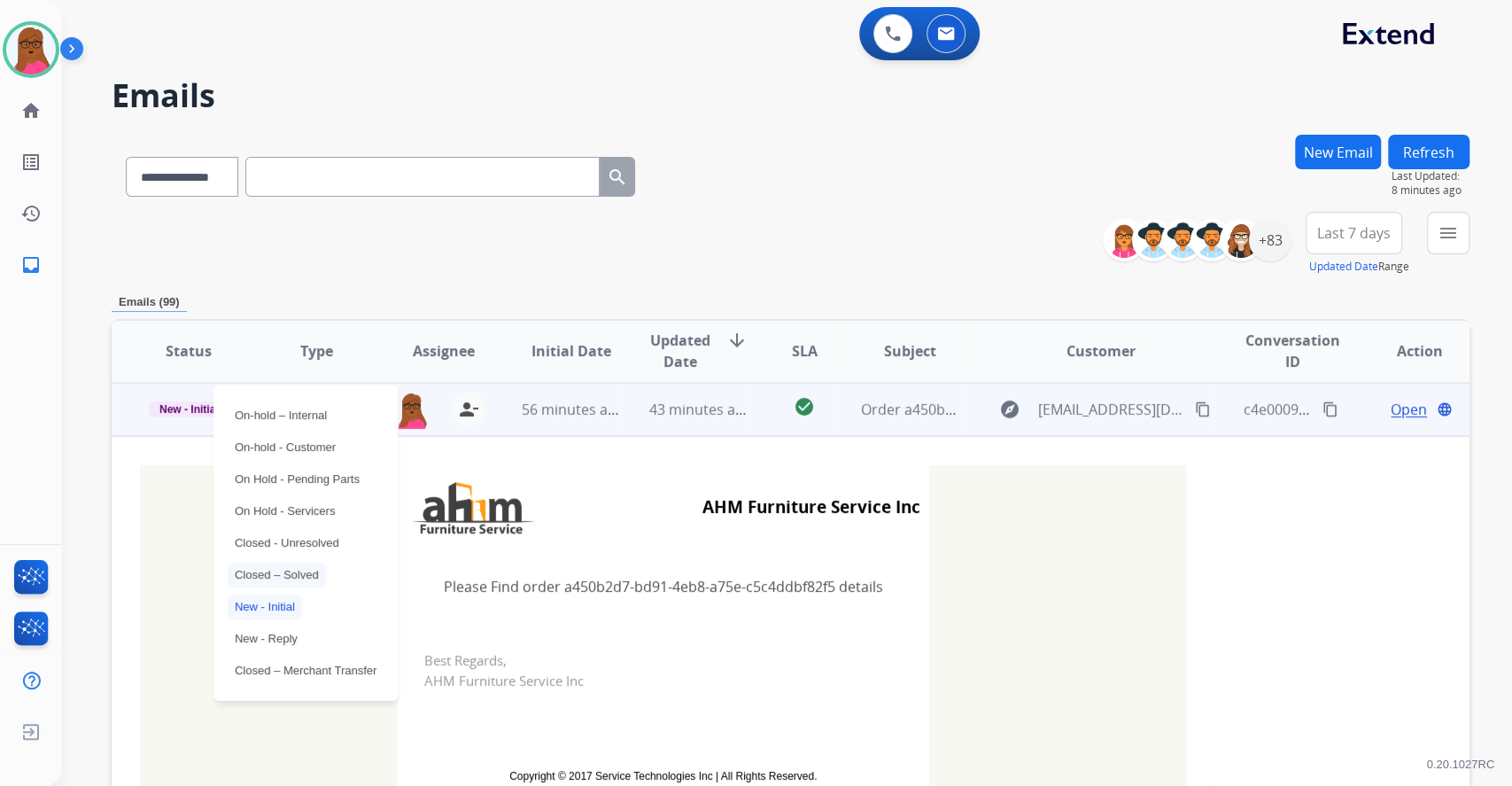
click at [300, 569] on p "Closed – Solved" at bounding box center [276, 574] width 98 height 24
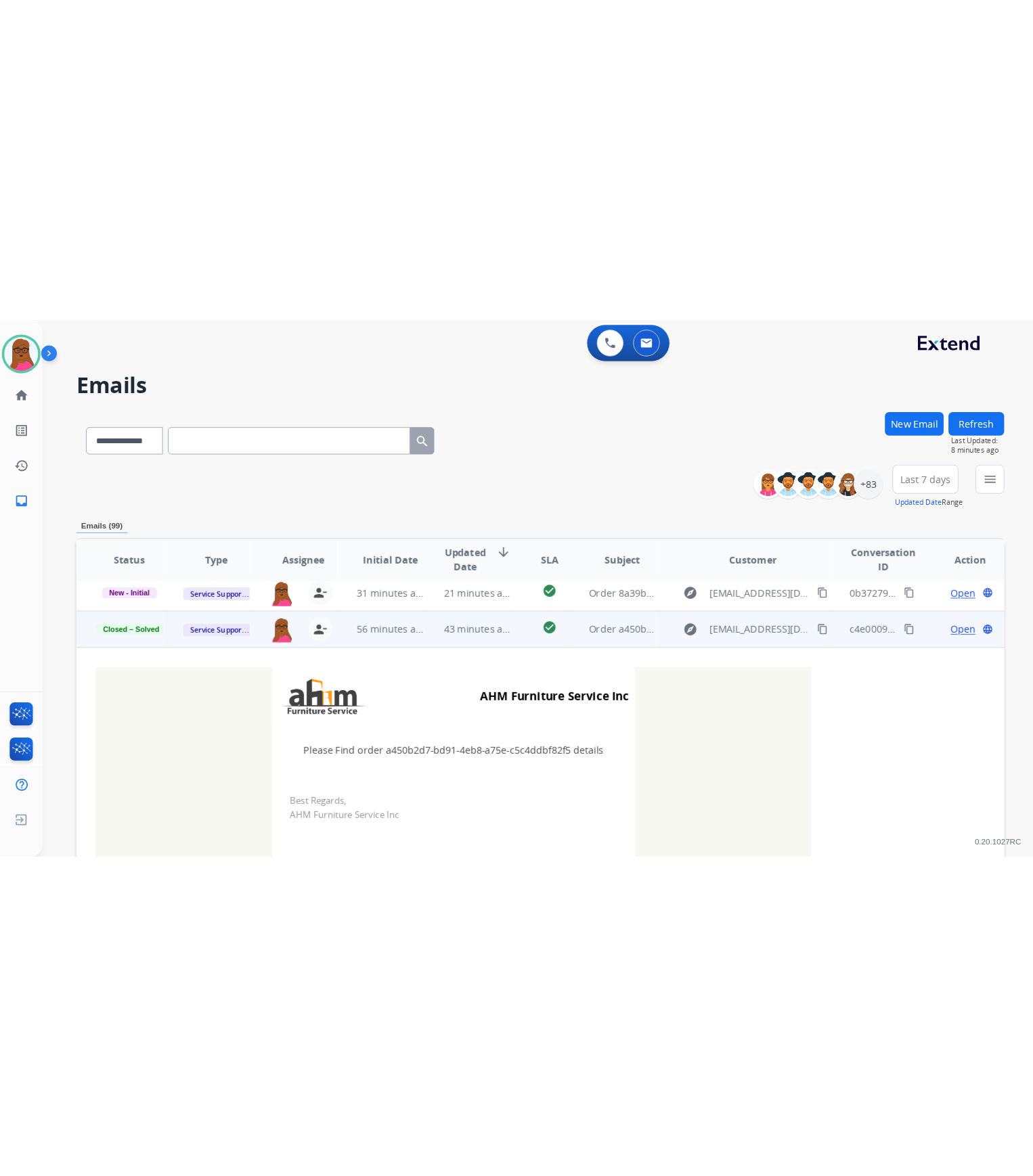
scroll to position [0, 0]
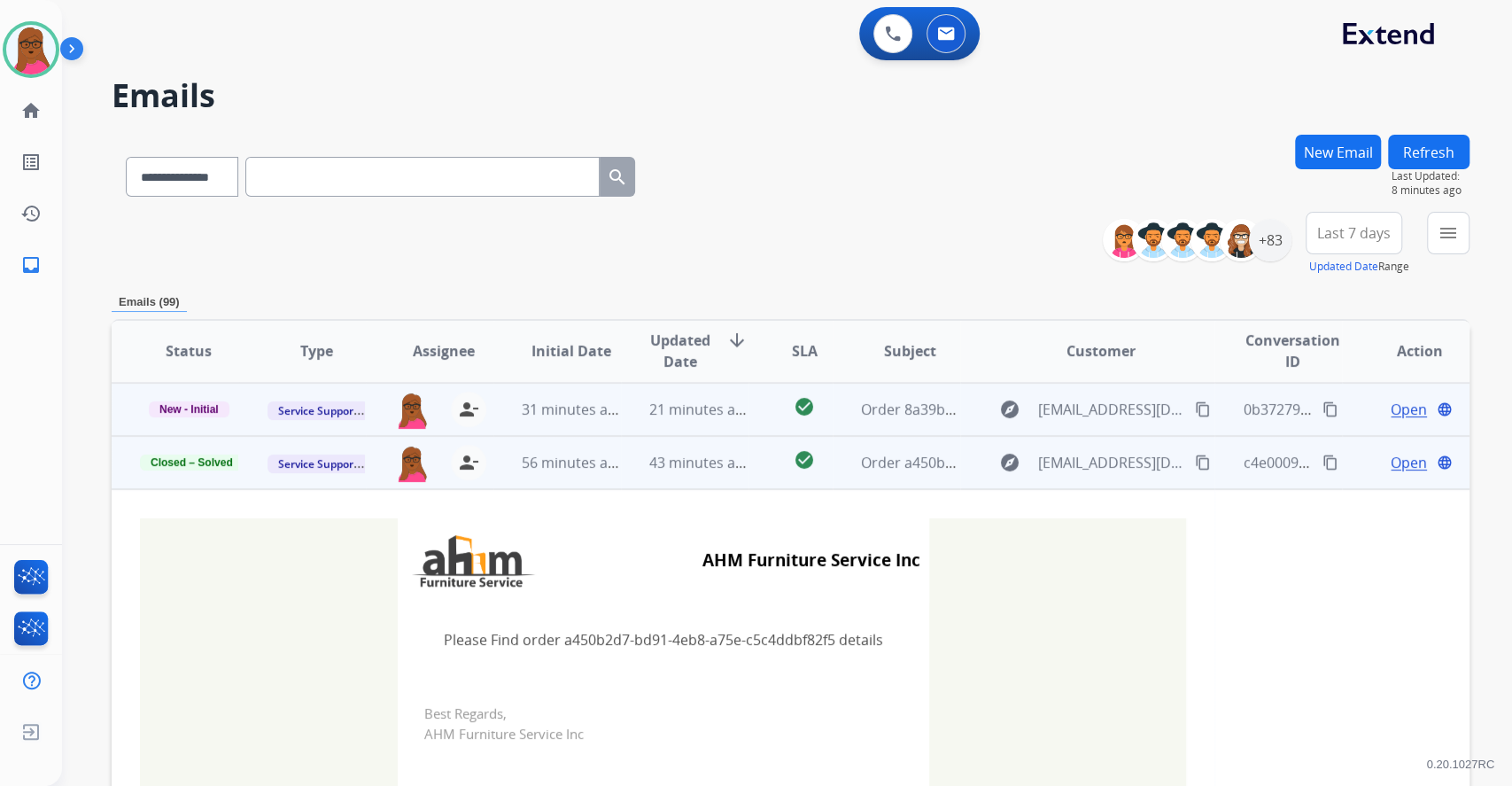
click at [1393, 408] on span "Open" at bounding box center [1408, 408] width 37 height 22
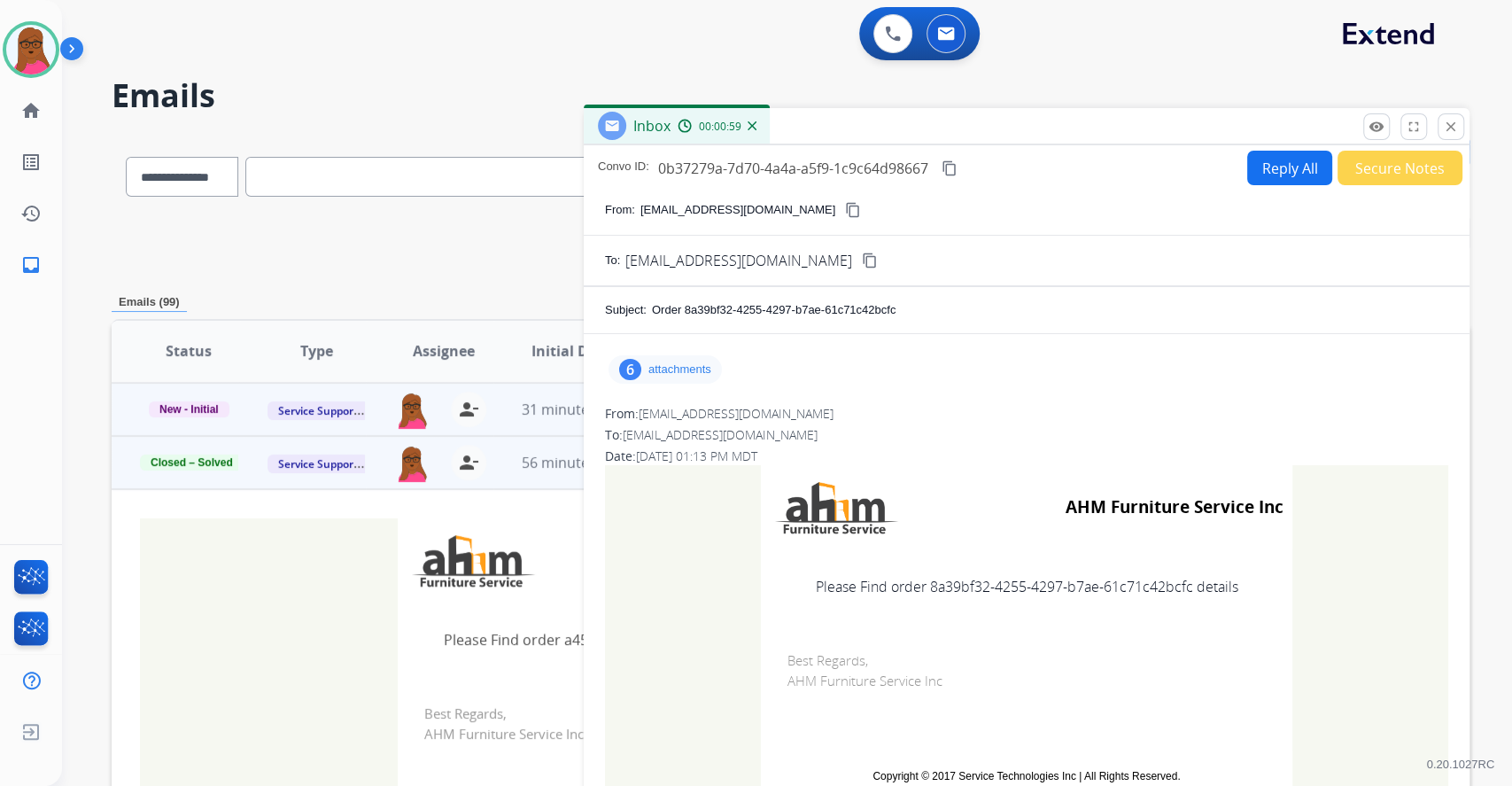
click at [685, 374] on p "attachments" at bounding box center [679, 369] width 63 height 14
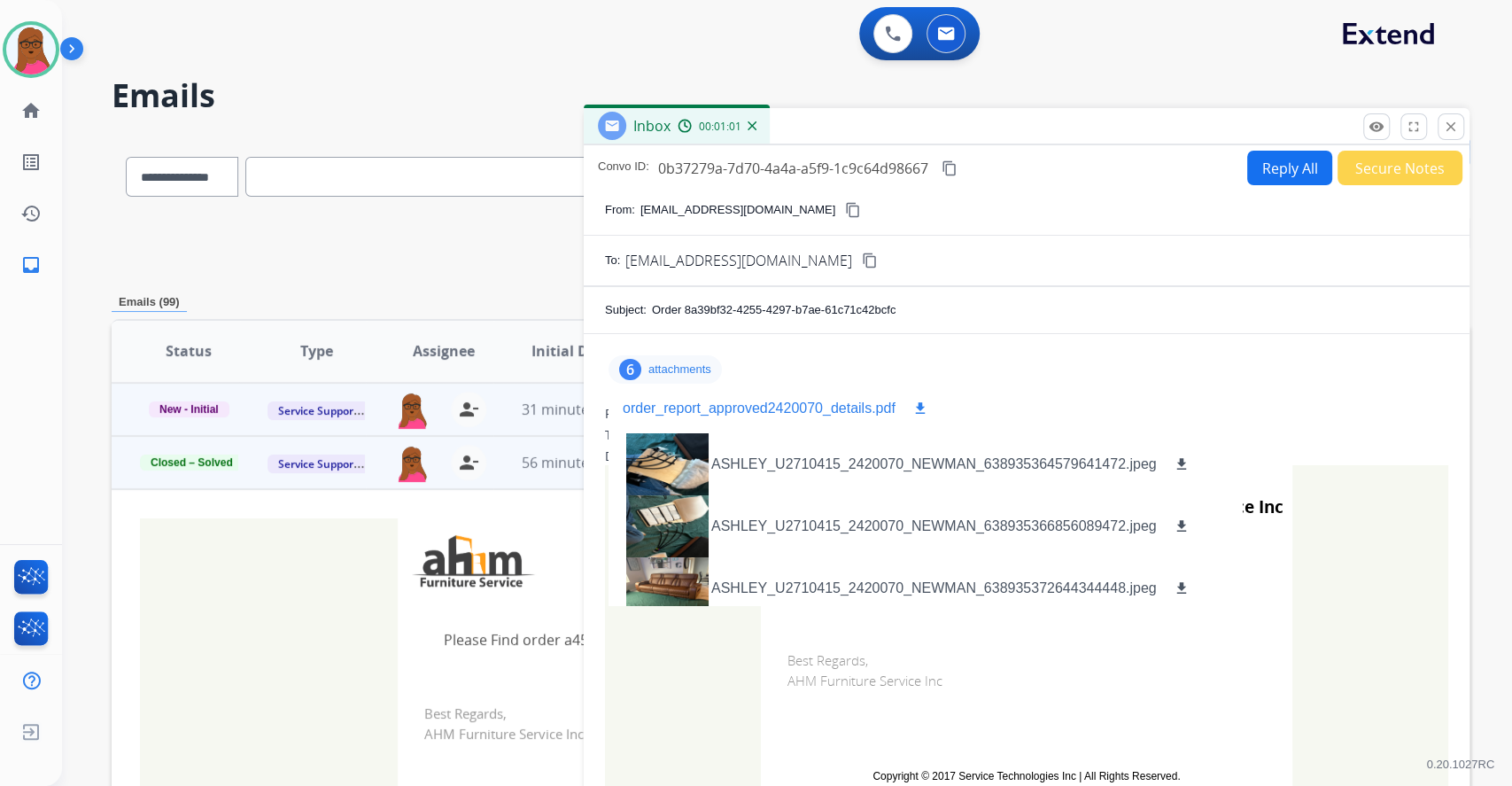
click at [910, 407] on button "download" at bounding box center [920, 408] width 22 height 22
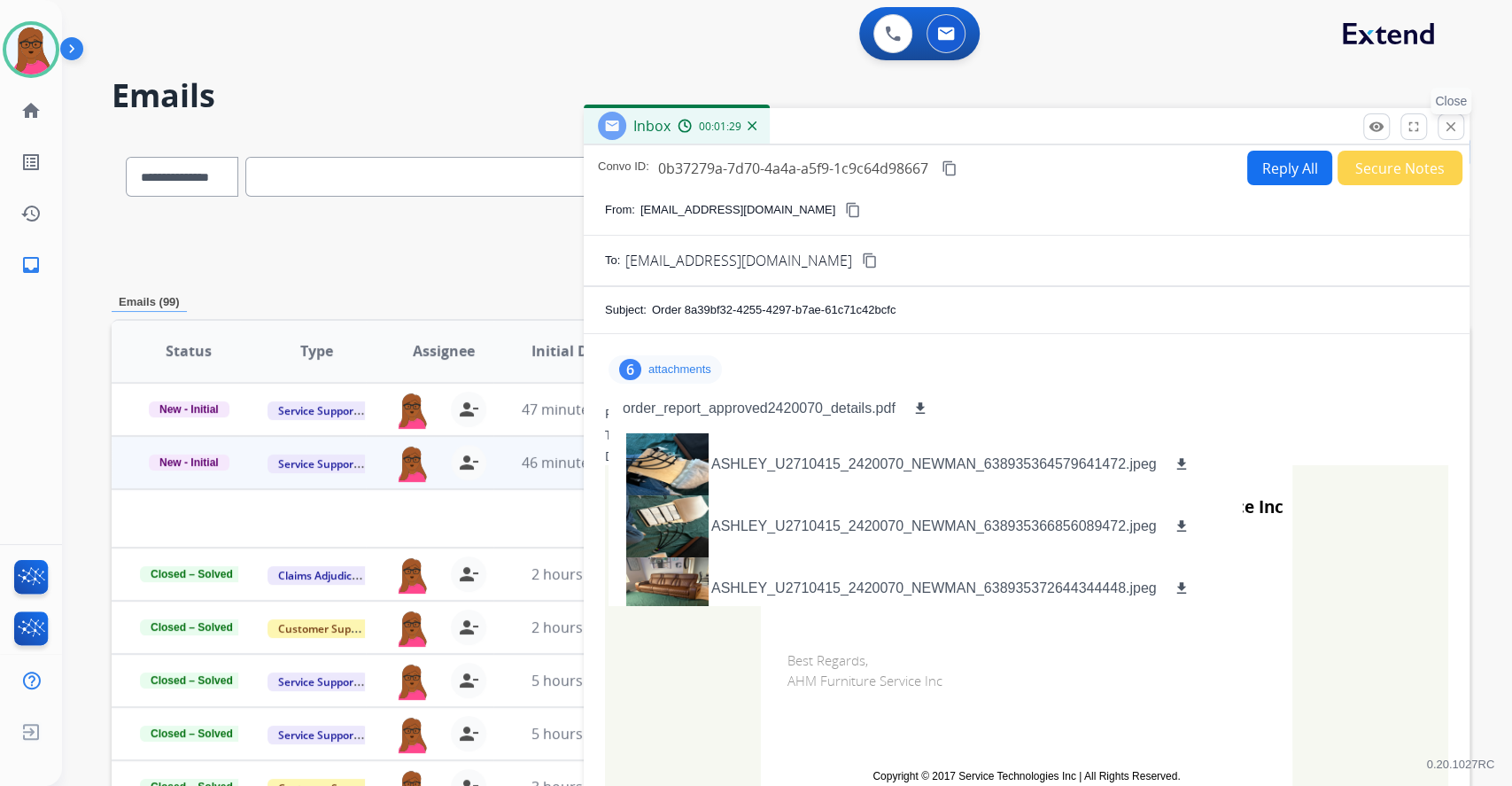
click at [1453, 129] on mat-icon "close" at bounding box center [1450, 126] width 16 height 16
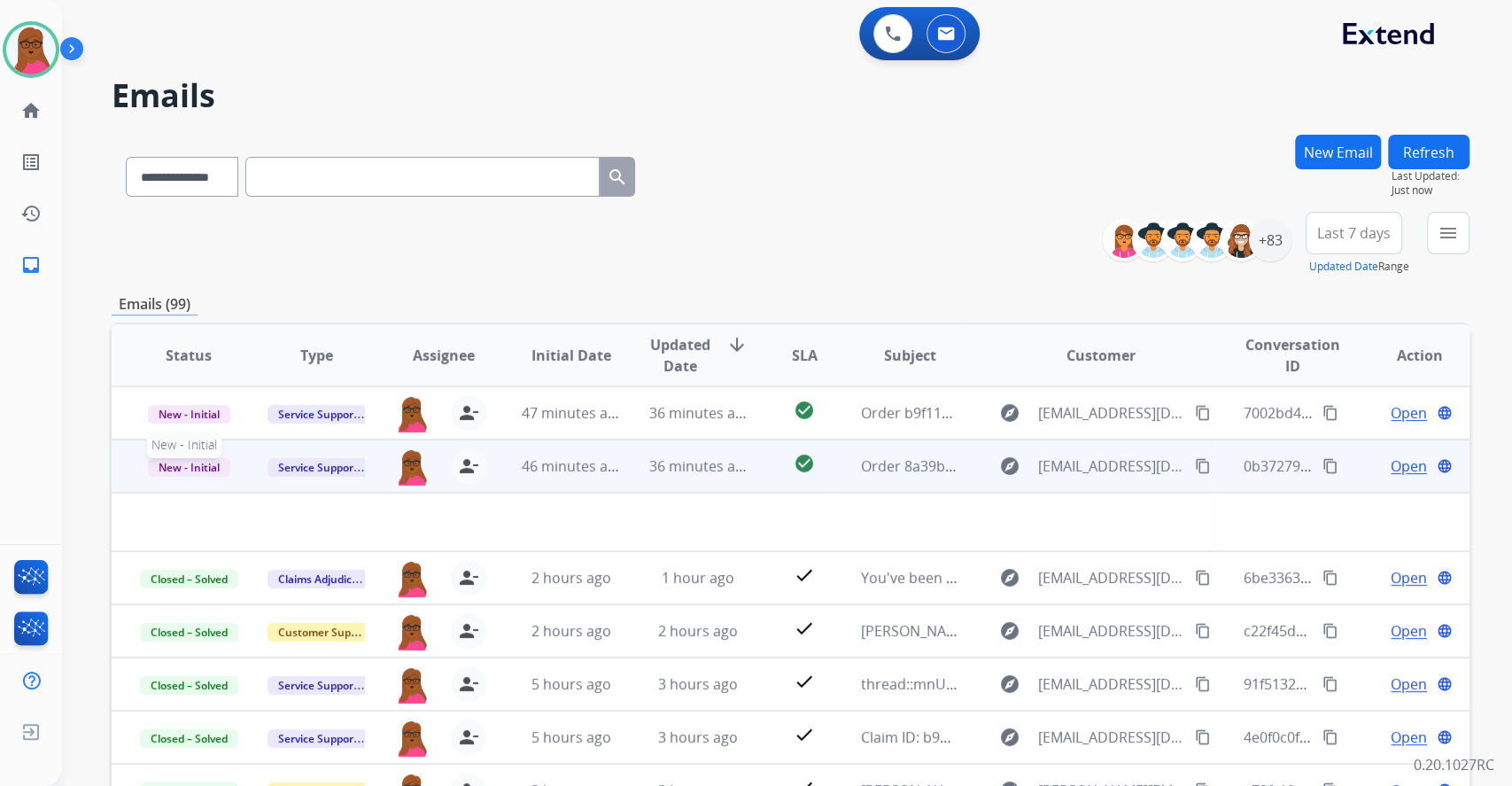
click at [211, 461] on span "New - Initial" at bounding box center [189, 467] width 82 height 19
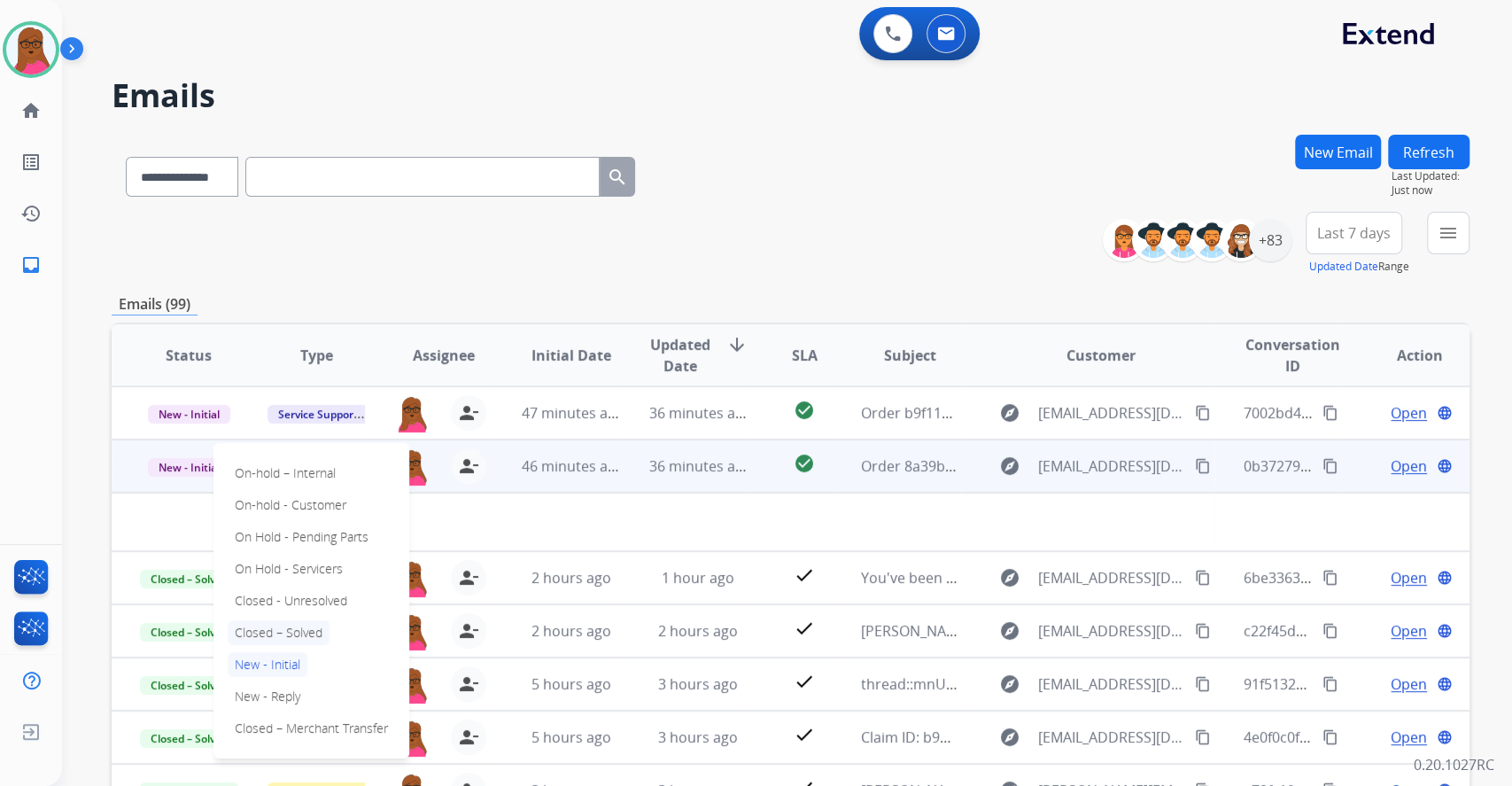
click at [284, 632] on p "Closed – Solved" at bounding box center [278, 632] width 102 height 24
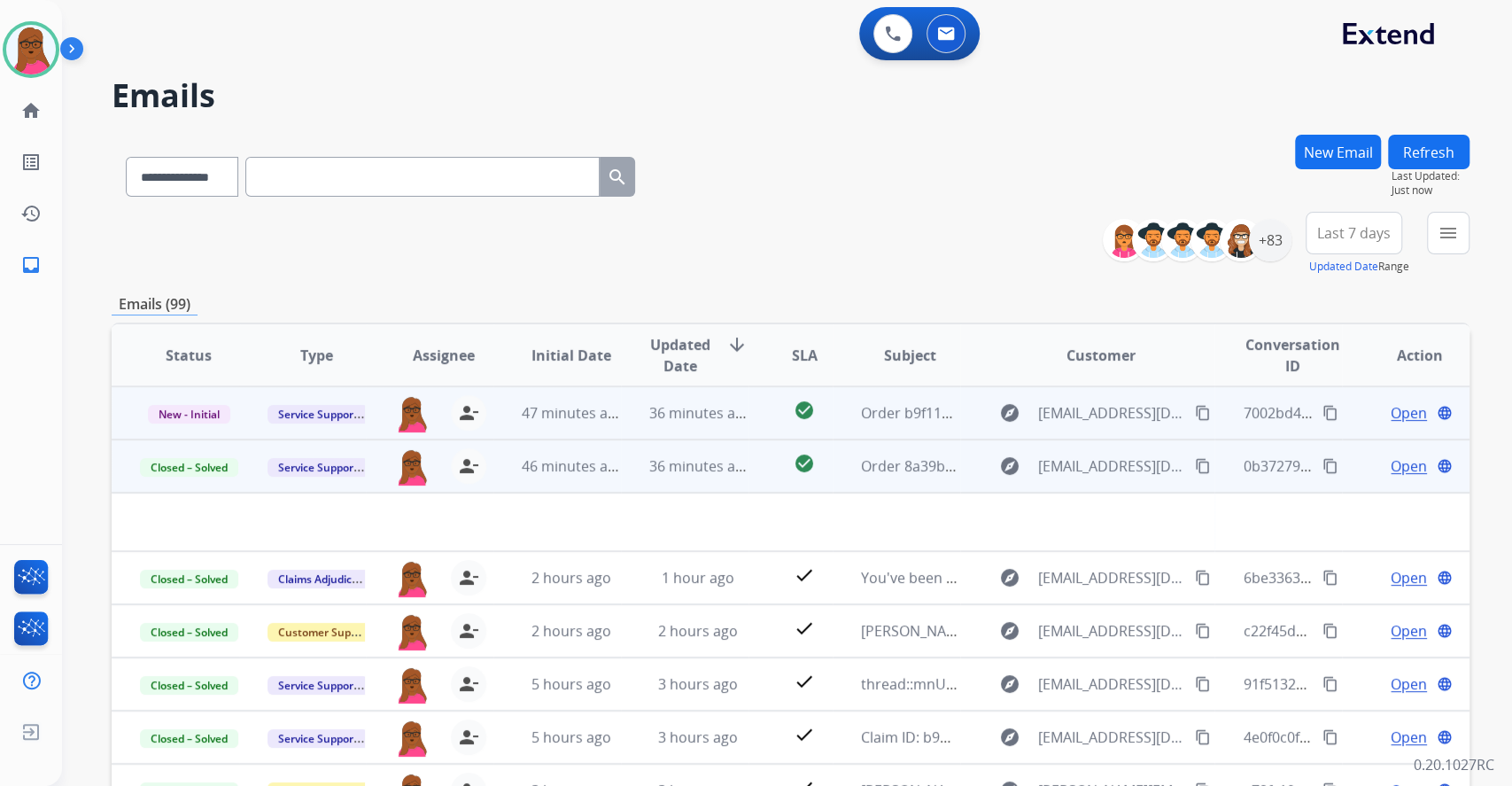
click at [1401, 414] on span "Open" at bounding box center [1408, 412] width 37 height 22
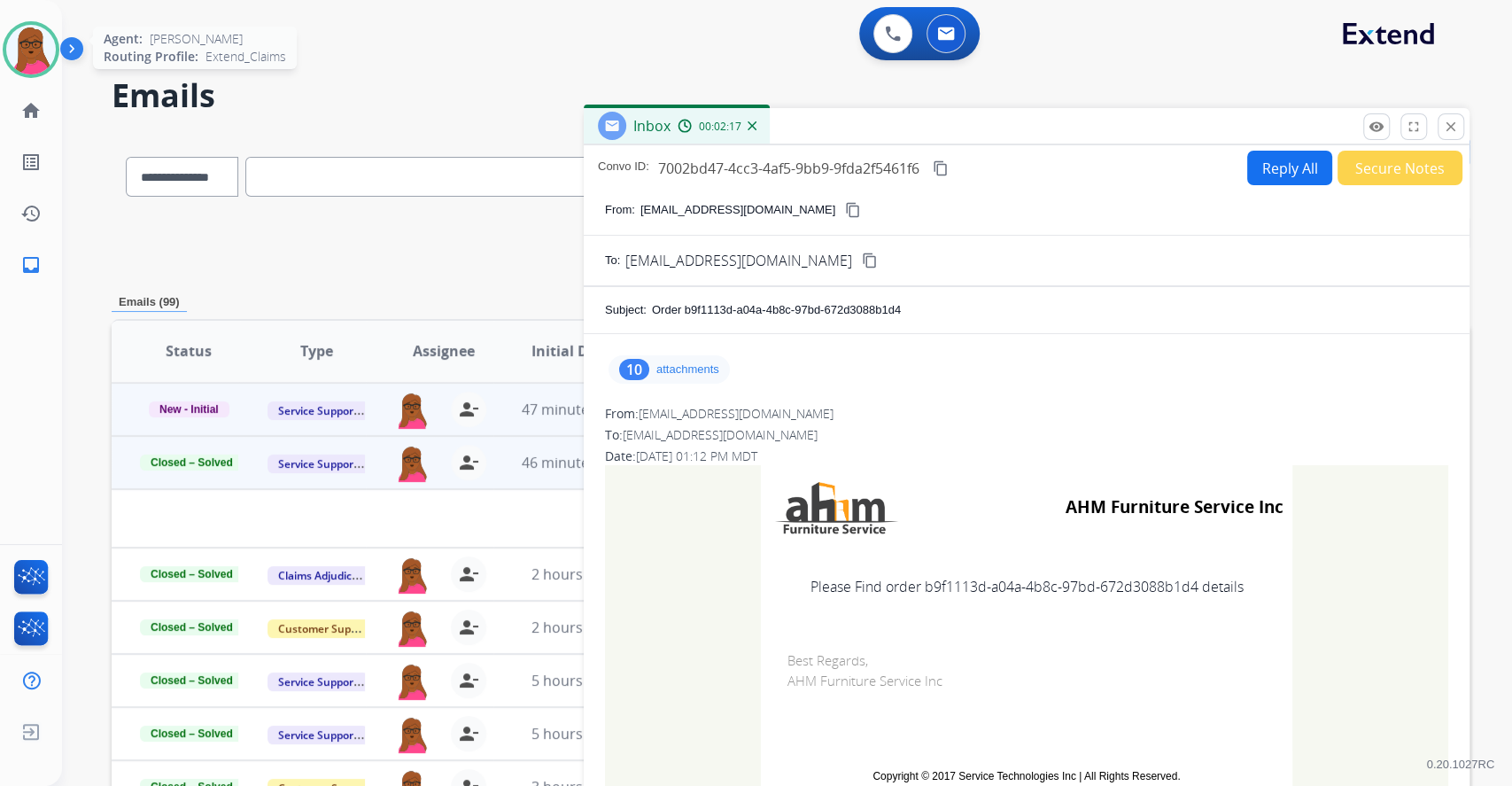
click at [27, 53] on img at bounding box center [31, 49] width 50 height 50
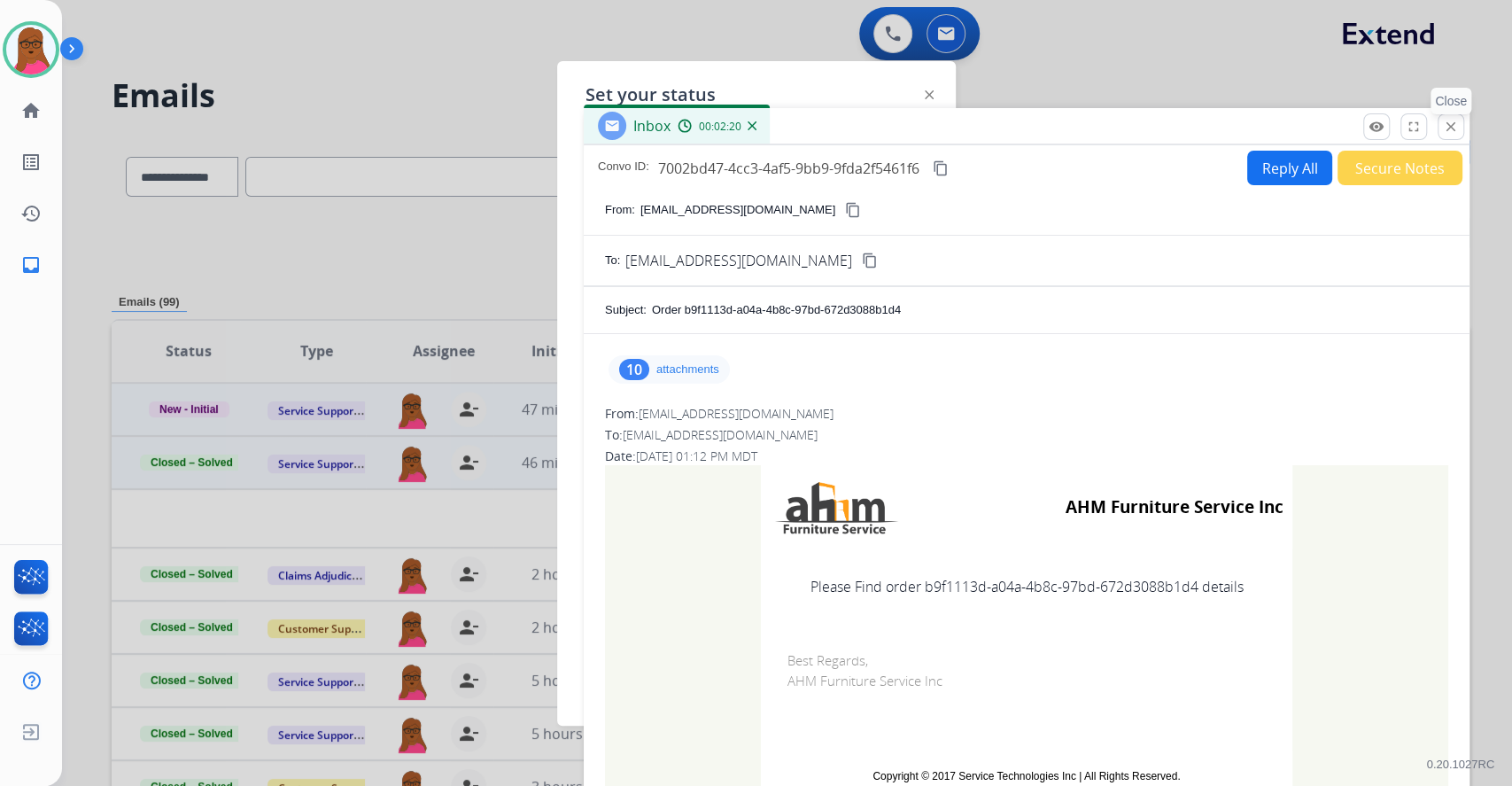
click at [1445, 130] on mat-icon "close" at bounding box center [1450, 126] width 16 height 16
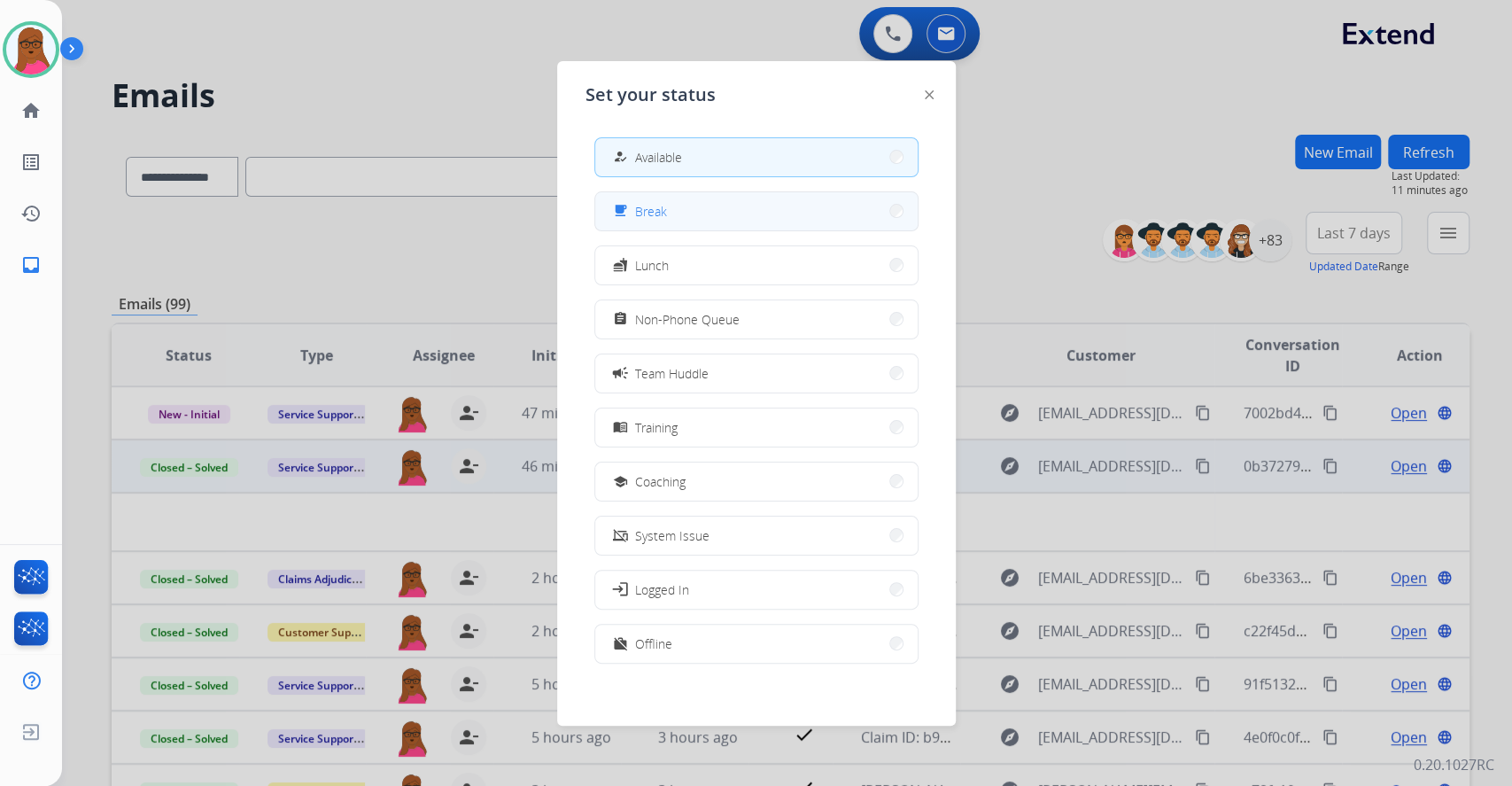
click at [694, 215] on button "free_breakfast Break" at bounding box center [756, 211] width 322 height 38
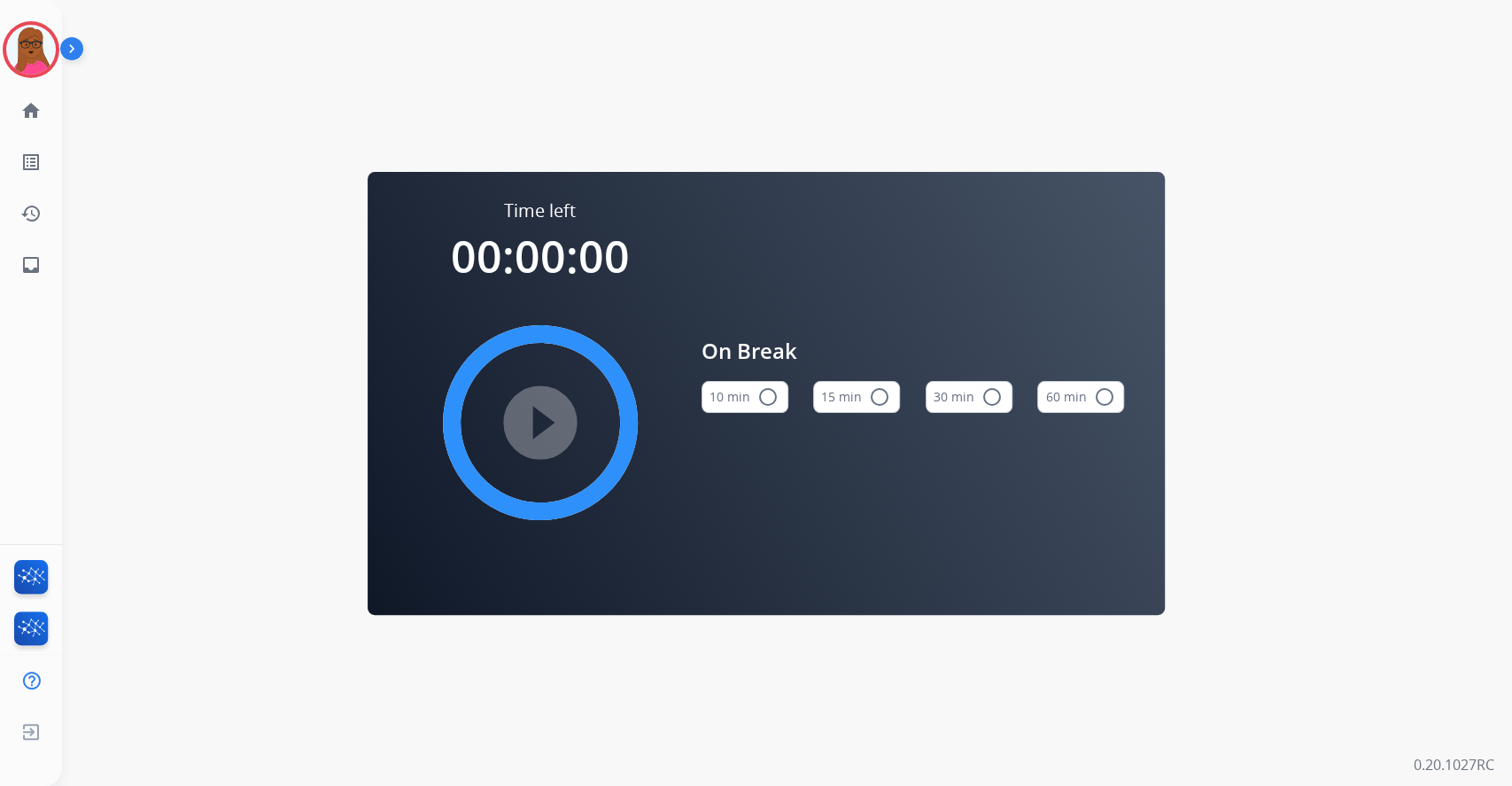
click at [869, 404] on mat-icon "radio_button_unchecked" at bounding box center [880, 396] width 22 height 22
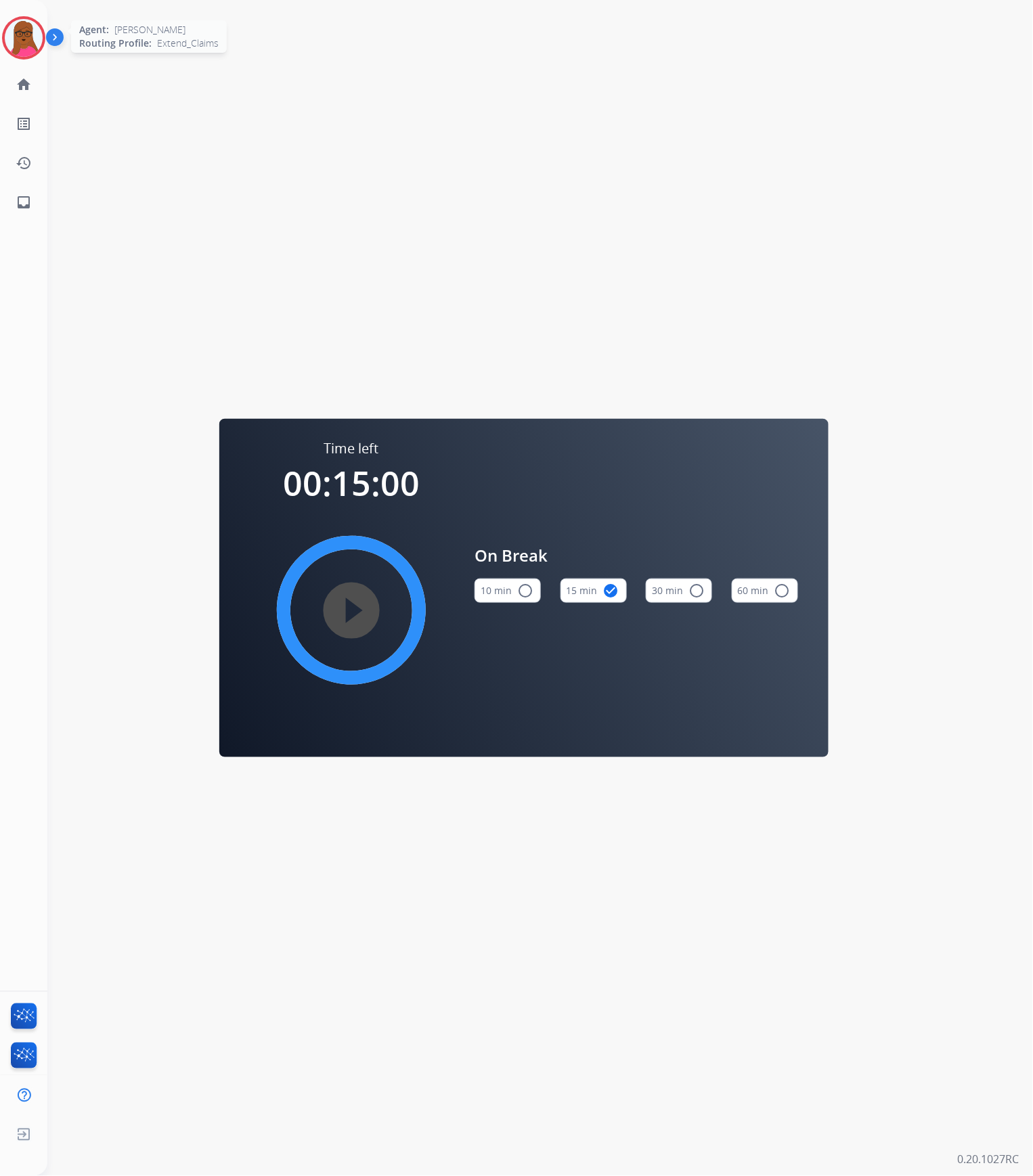
click at [8, 31] on img at bounding box center [24, 37] width 38 height 38
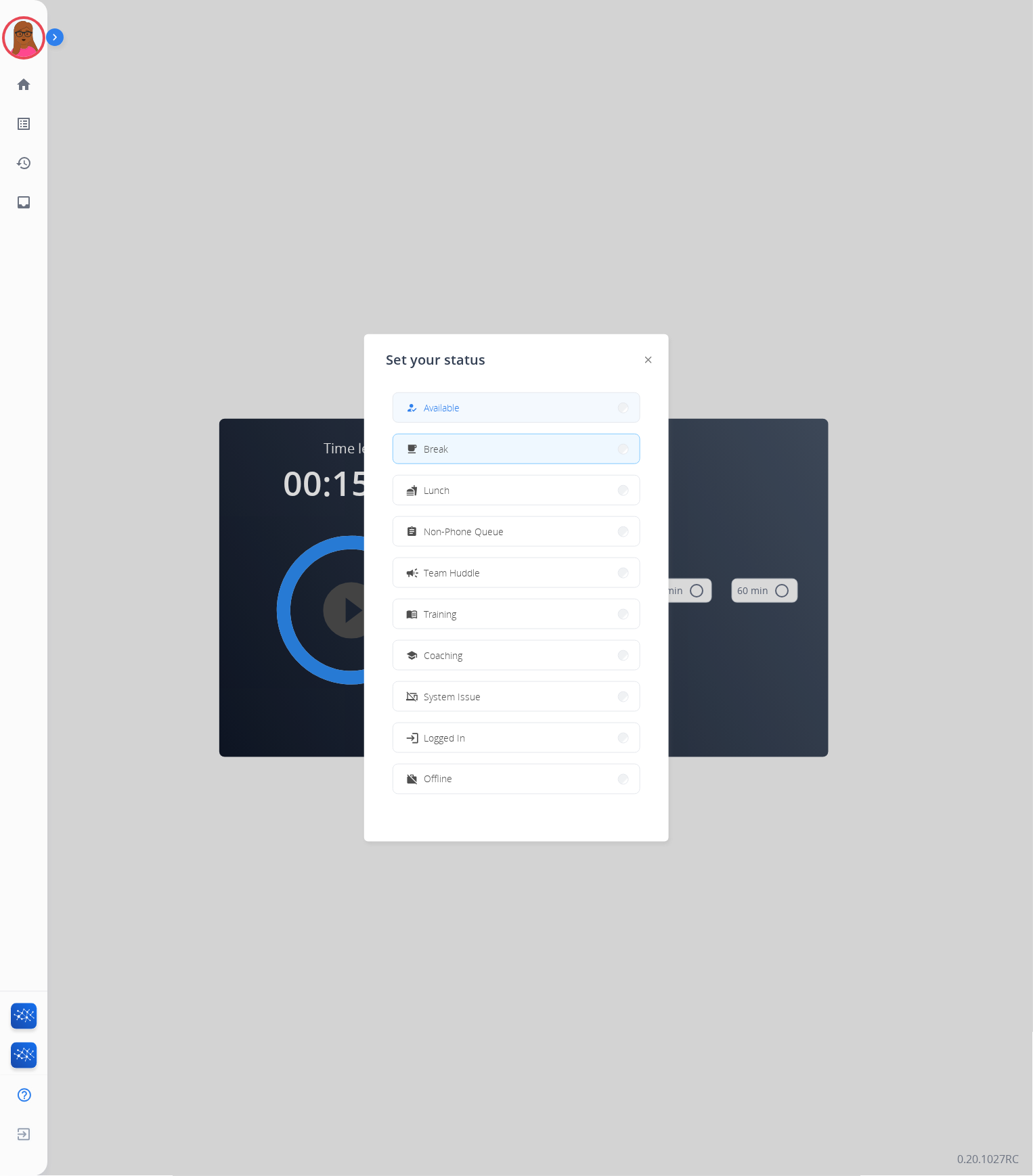
click at [437, 409] on span "Available" at bounding box center [442, 408] width 36 height 14
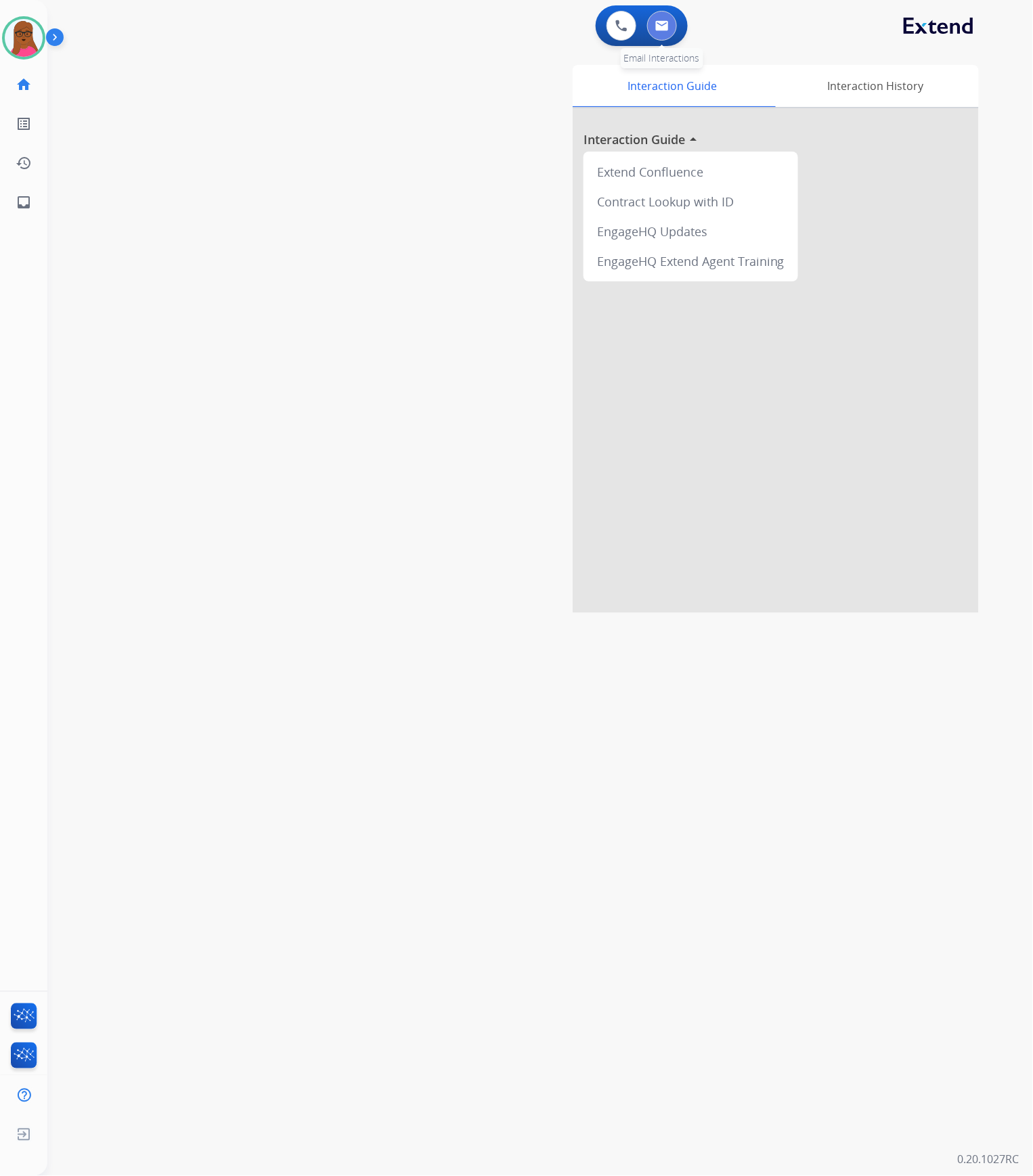
click at [659, 34] on button at bounding box center [662, 26] width 30 height 30
select select "**********"
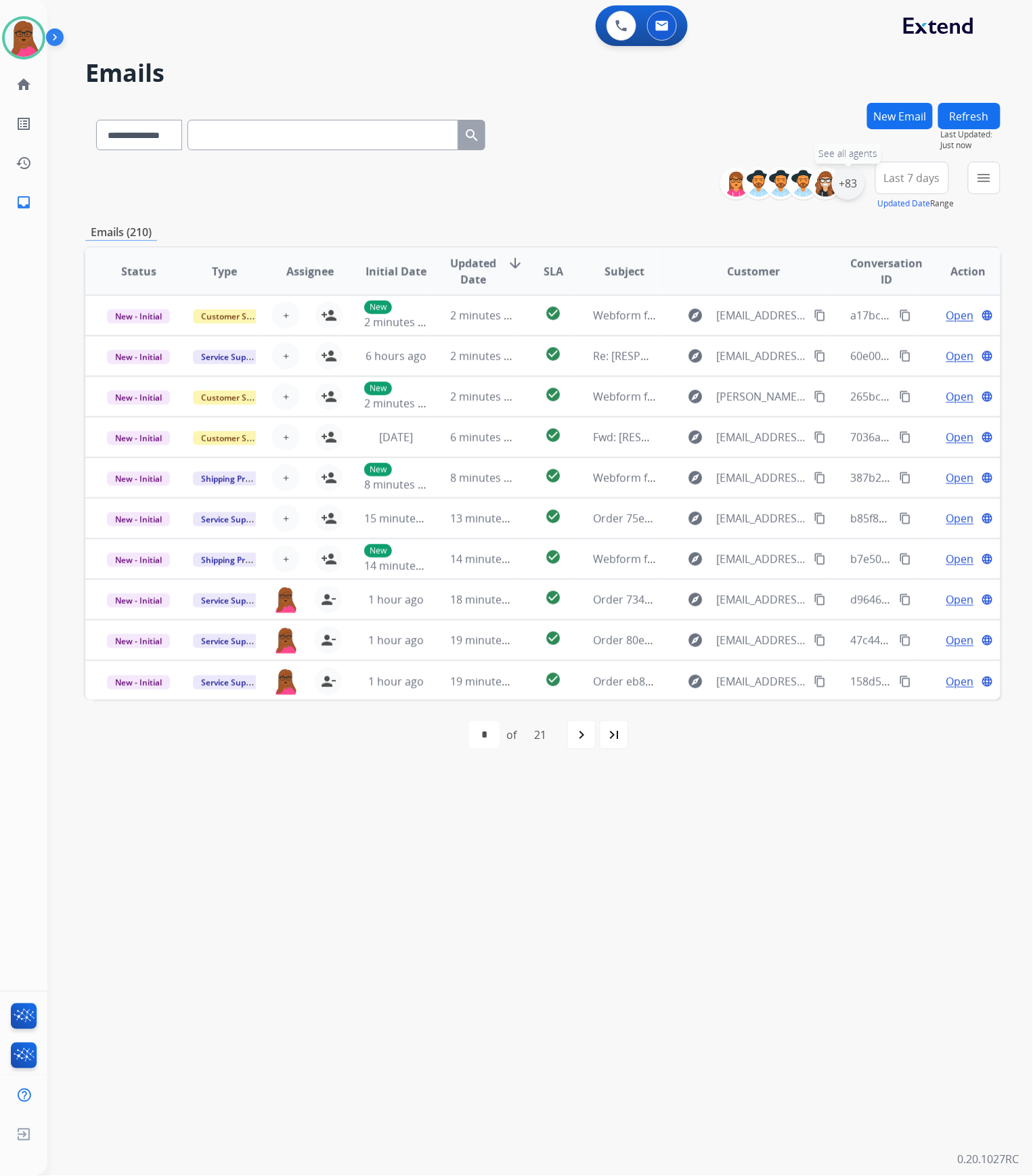
click at [835, 180] on div "+83" at bounding box center [848, 183] width 32 height 32
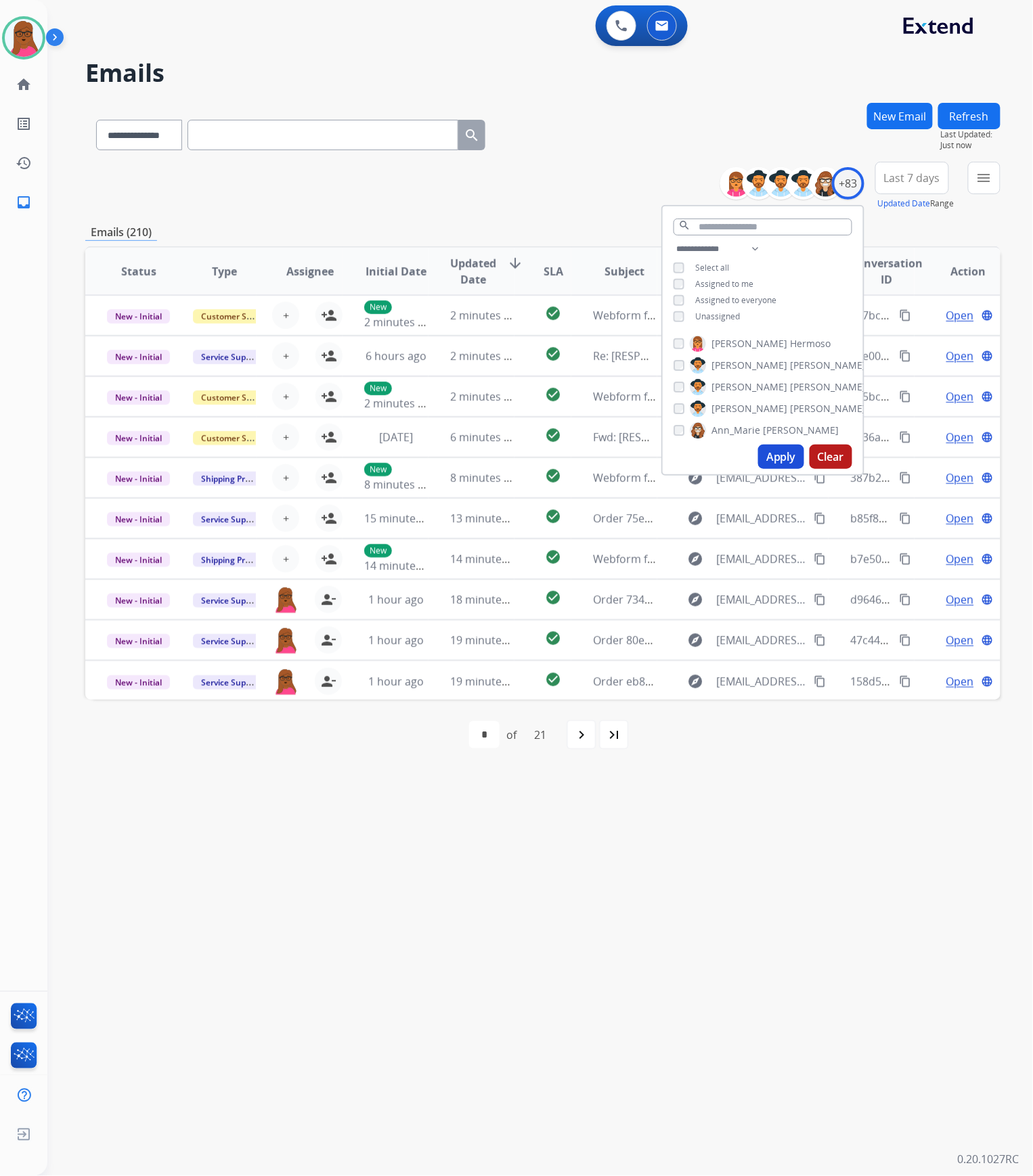
click at [769, 452] on button "Apply" at bounding box center [781, 457] width 46 height 24
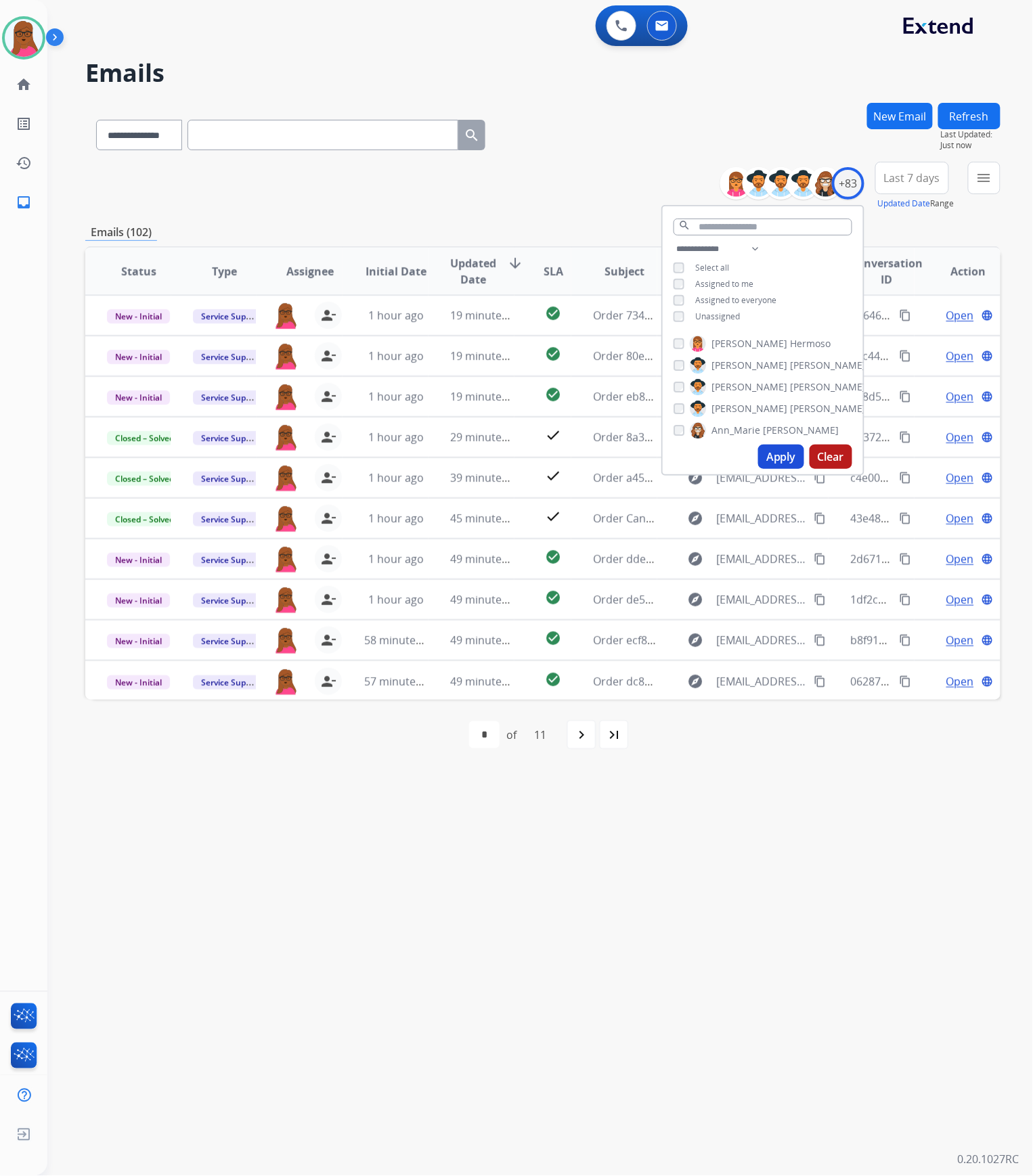
click at [602, 172] on div "**********" at bounding box center [543, 186] width 915 height 49
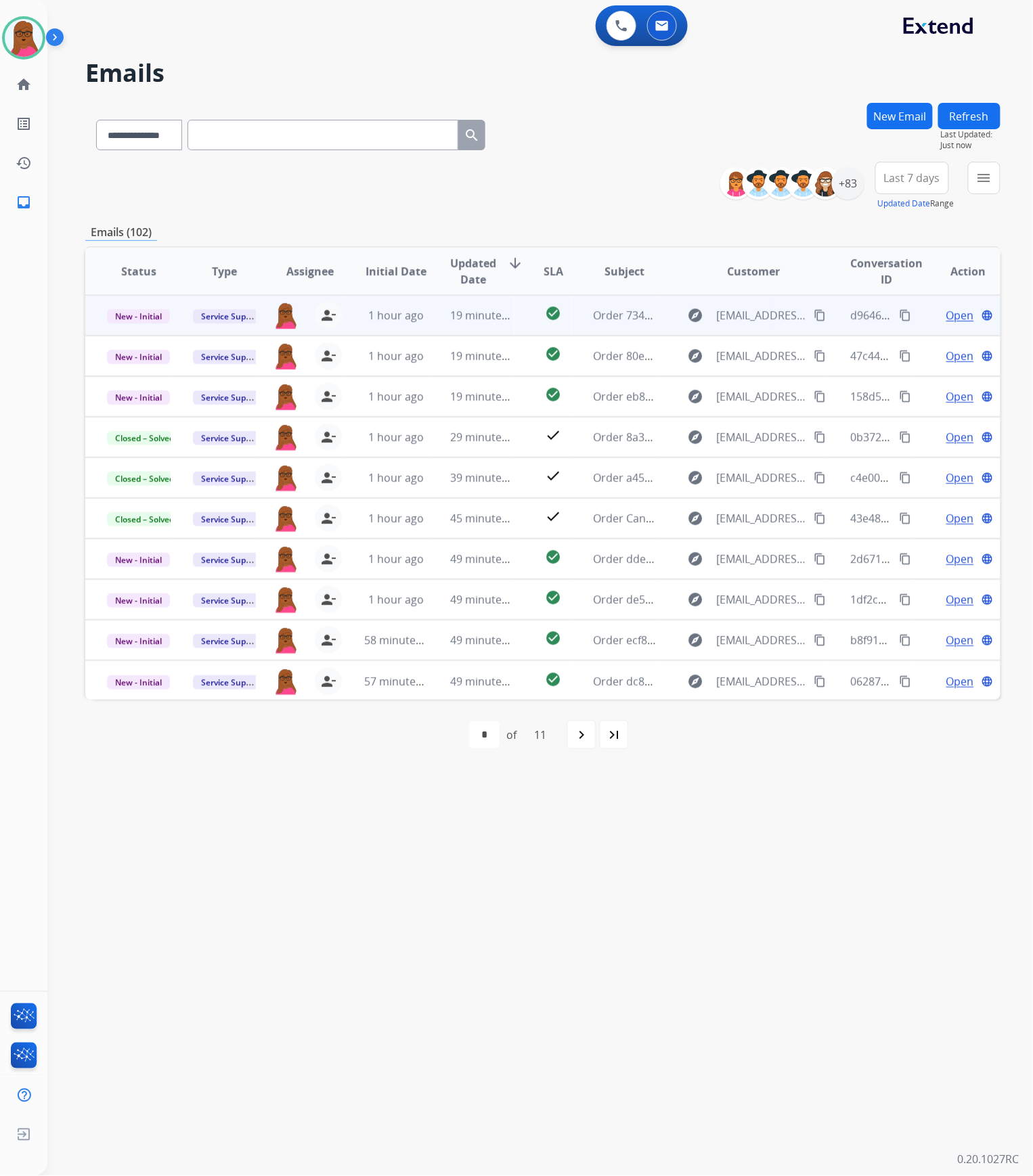
click at [951, 304] on td "Open language" at bounding box center [957, 315] width 86 height 41
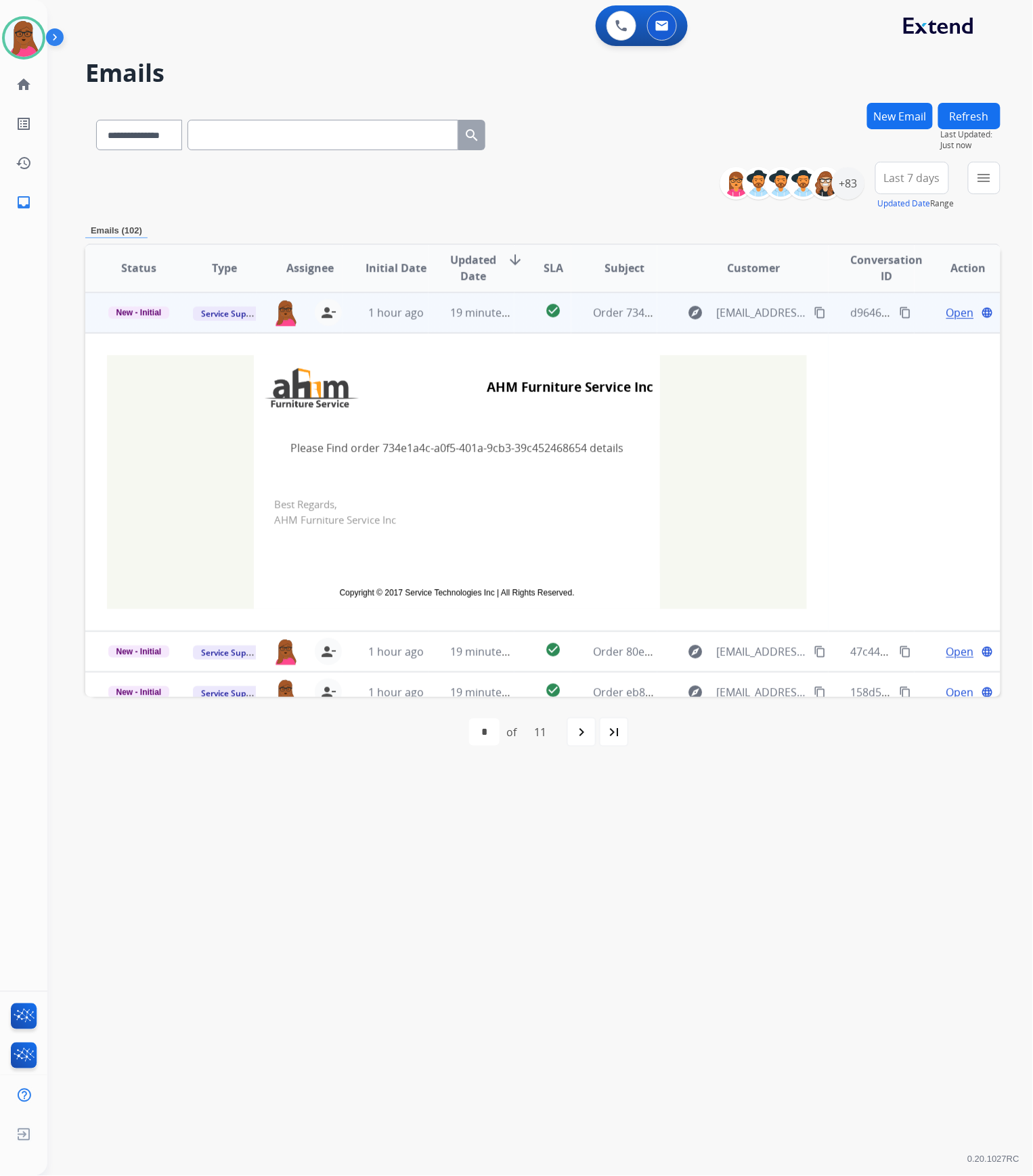
click at [957, 307] on span "Open" at bounding box center [960, 312] width 28 height 16
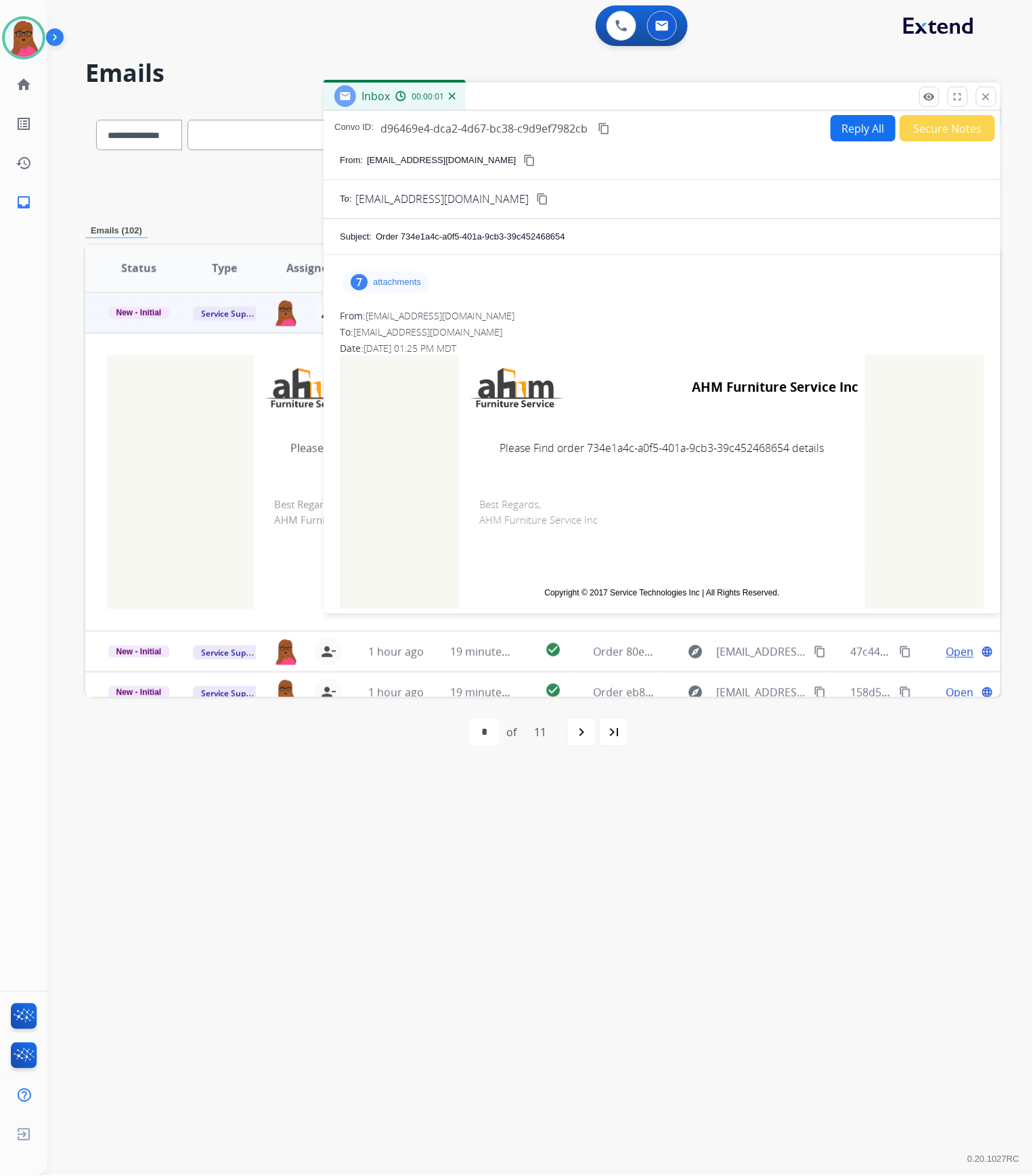
click at [409, 281] on p "attachments" at bounding box center [397, 282] width 48 height 11
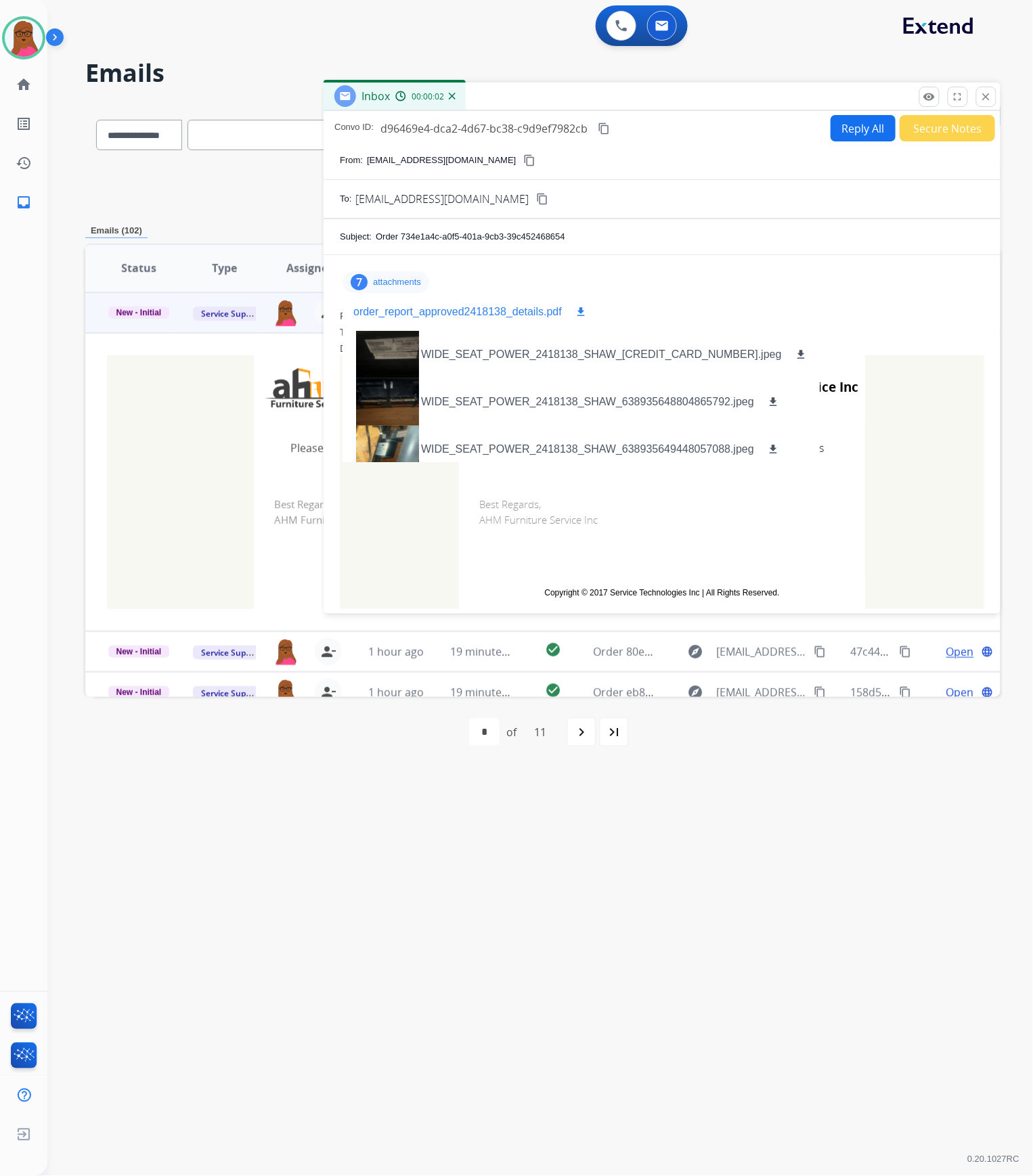
click at [579, 306] on mat-icon "download" at bounding box center [581, 311] width 12 height 12
click at [386, 287] on p "attachments" at bounding box center [397, 282] width 48 height 11
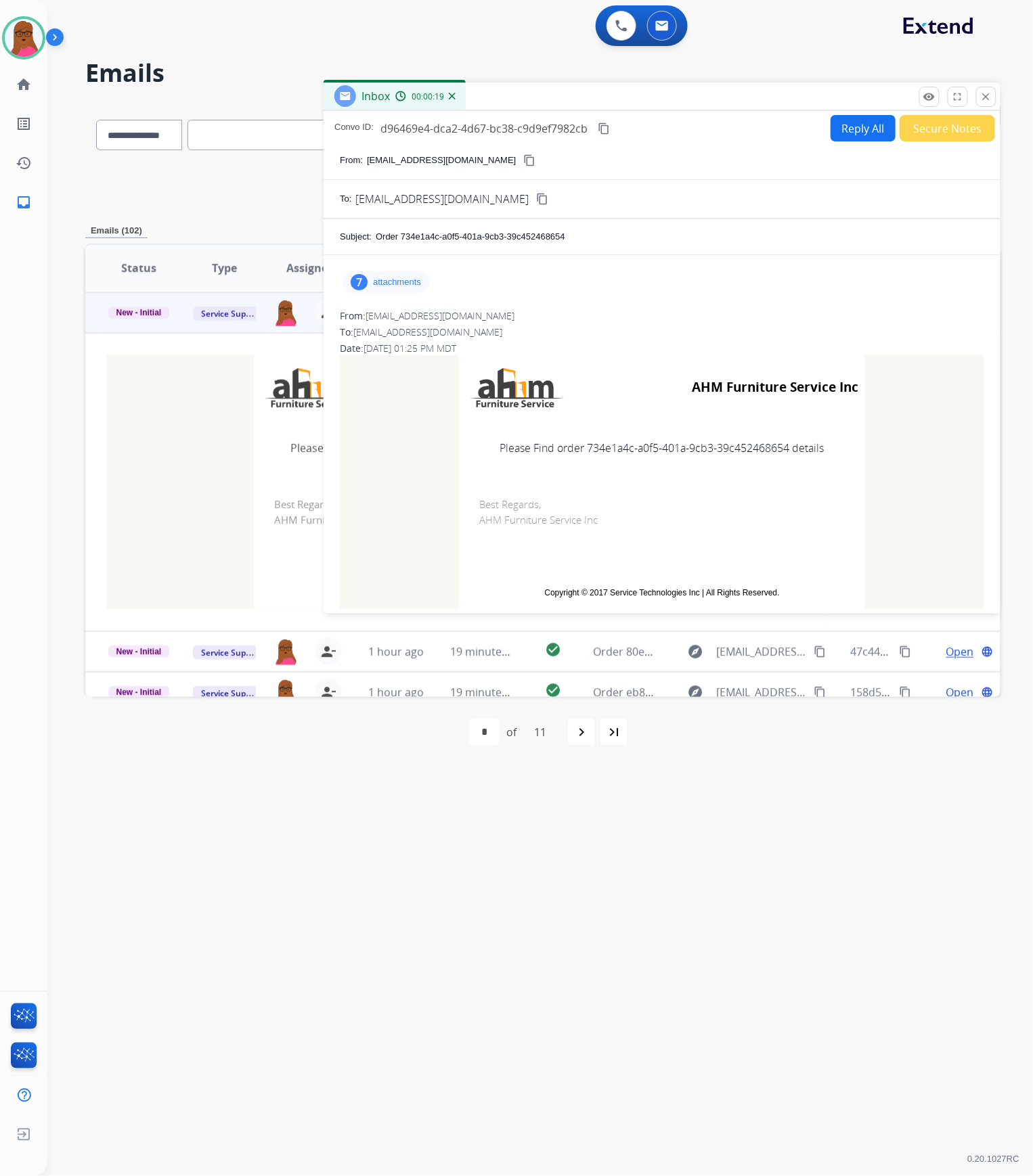
click at [404, 279] on p "attachments" at bounding box center [397, 282] width 48 height 11
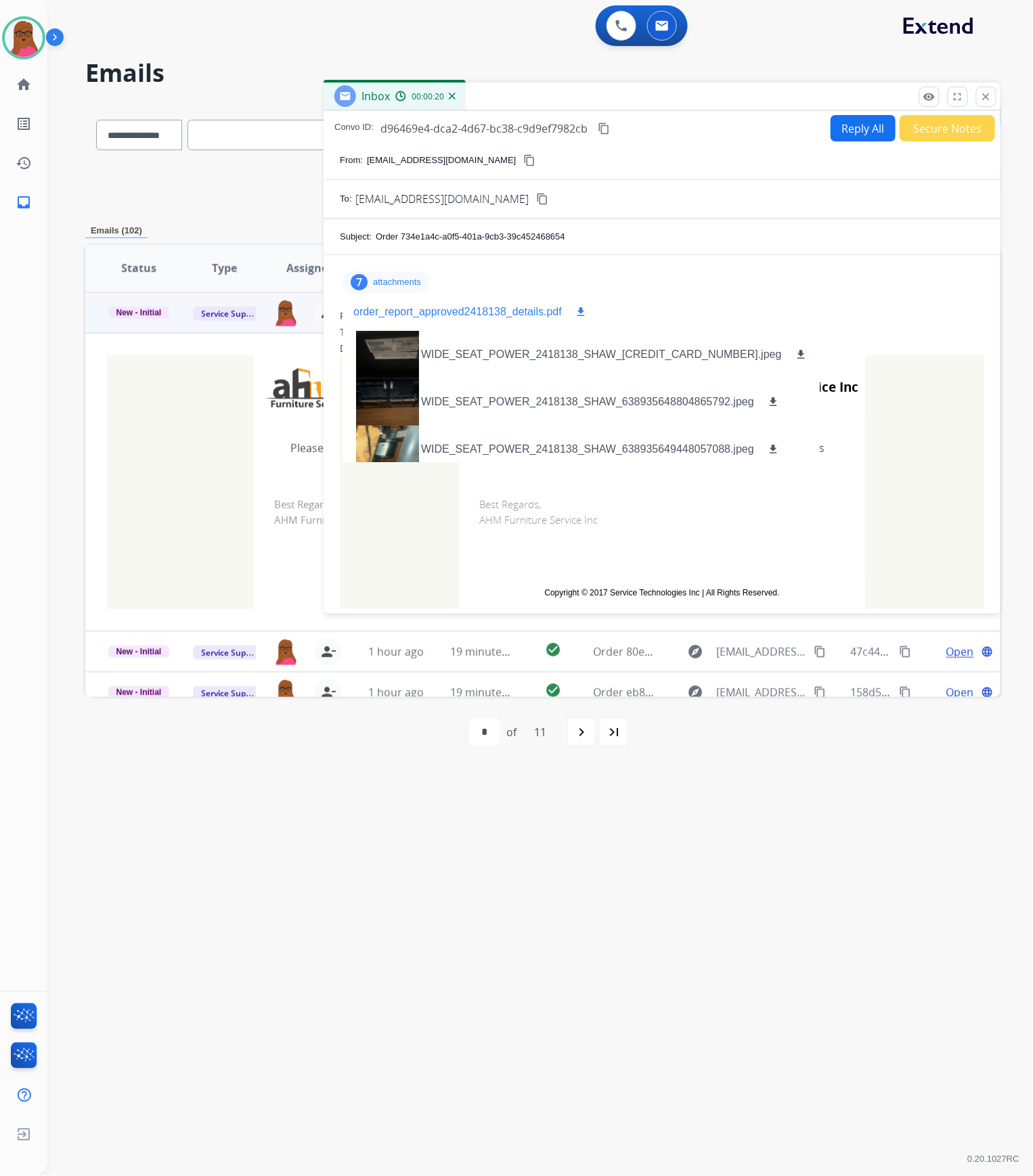
click at [583, 313] on mat-icon "download" at bounding box center [581, 311] width 12 height 12
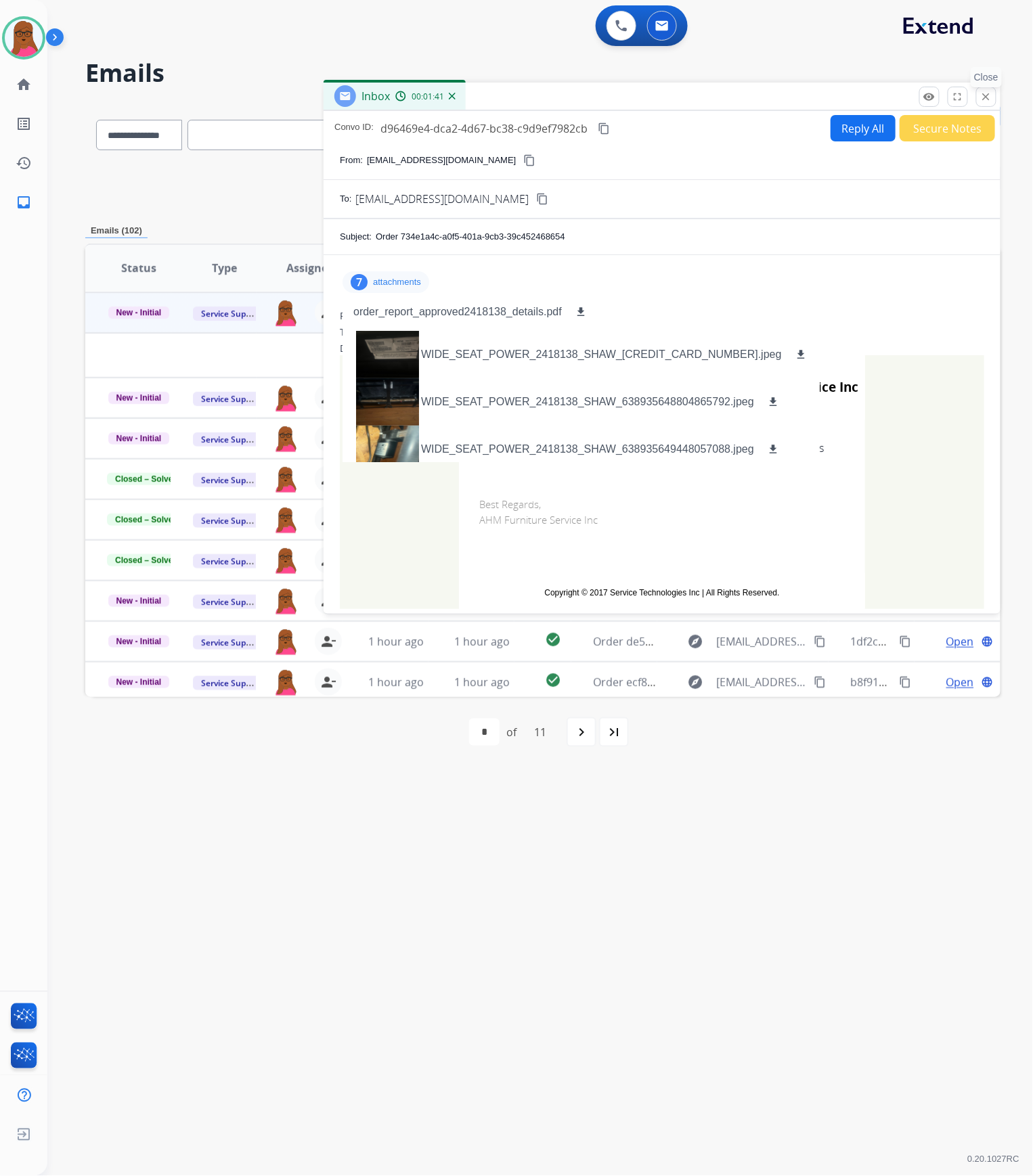
click at [983, 100] on mat-icon "close" at bounding box center [986, 97] width 12 height 12
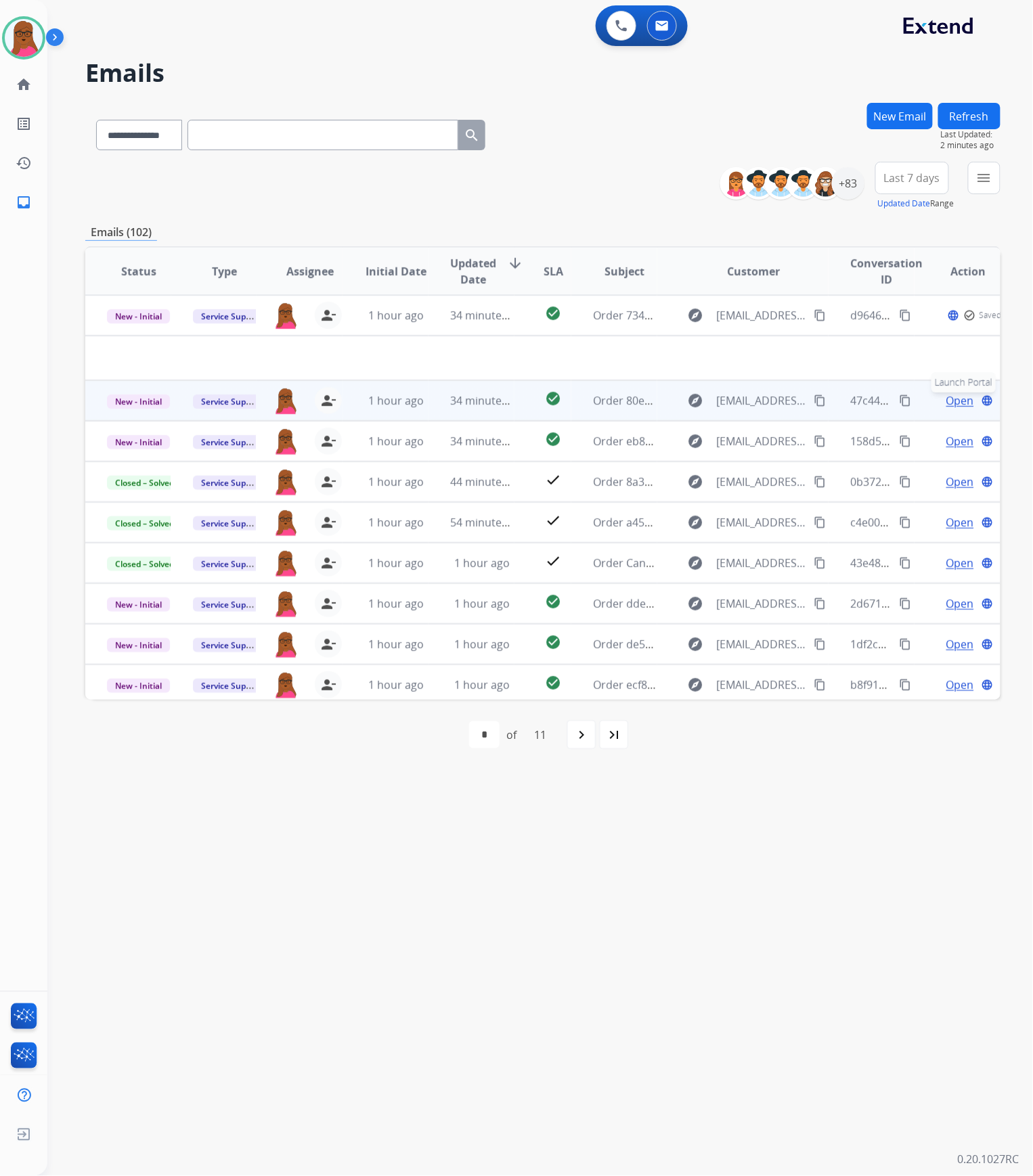
click at [979, 399] on button "language Launch Portal" at bounding box center [987, 400] width 16 height 16
click at [946, 394] on span "Open" at bounding box center [960, 400] width 28 height 16
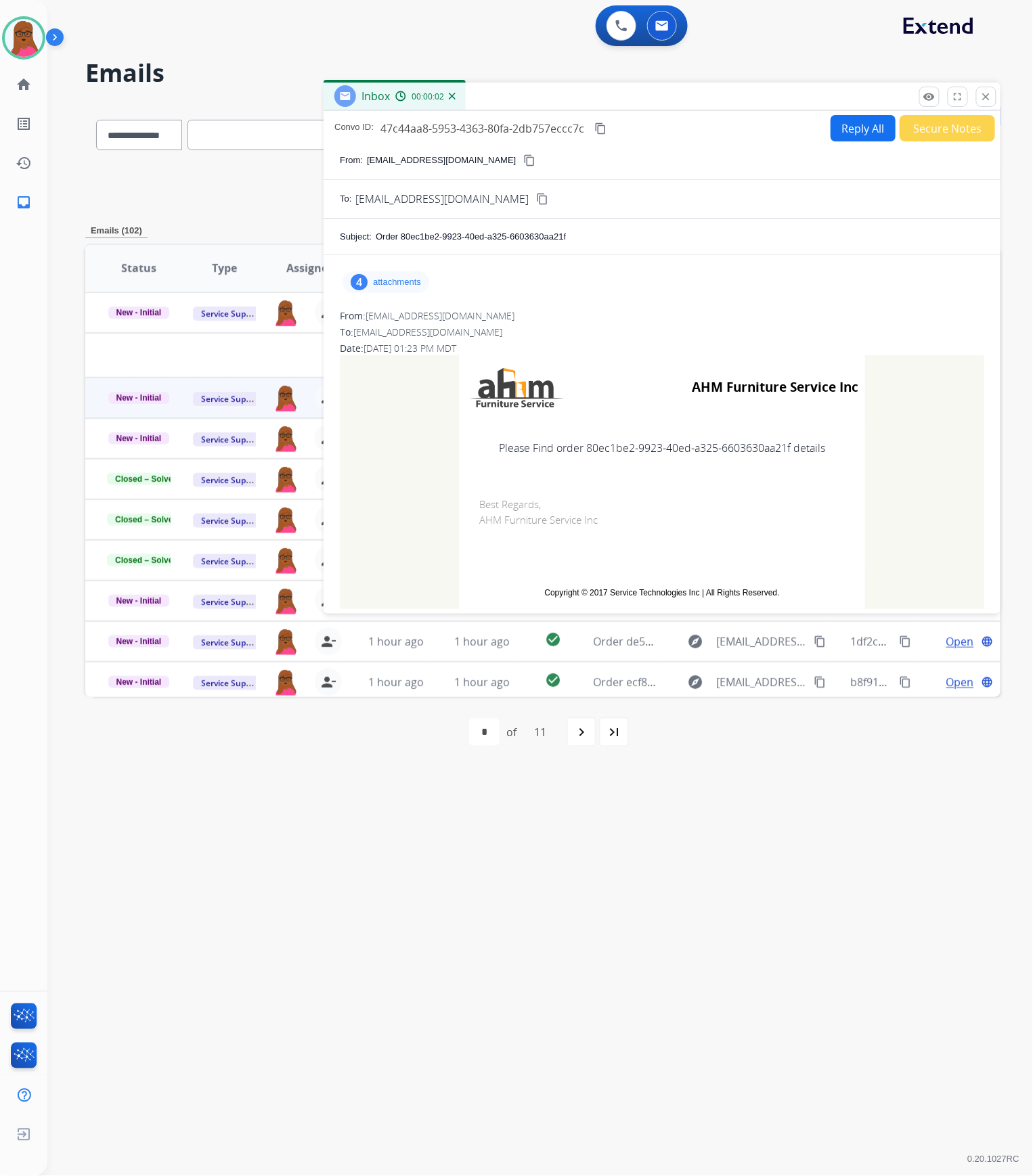
click at [997, 95] on div "Inbox 00:00:02" at bounding box center [661, 97] width 676 height 29
click at [996, 96] on button "close Close" at bounding box center [986, 97] width 20 height 20
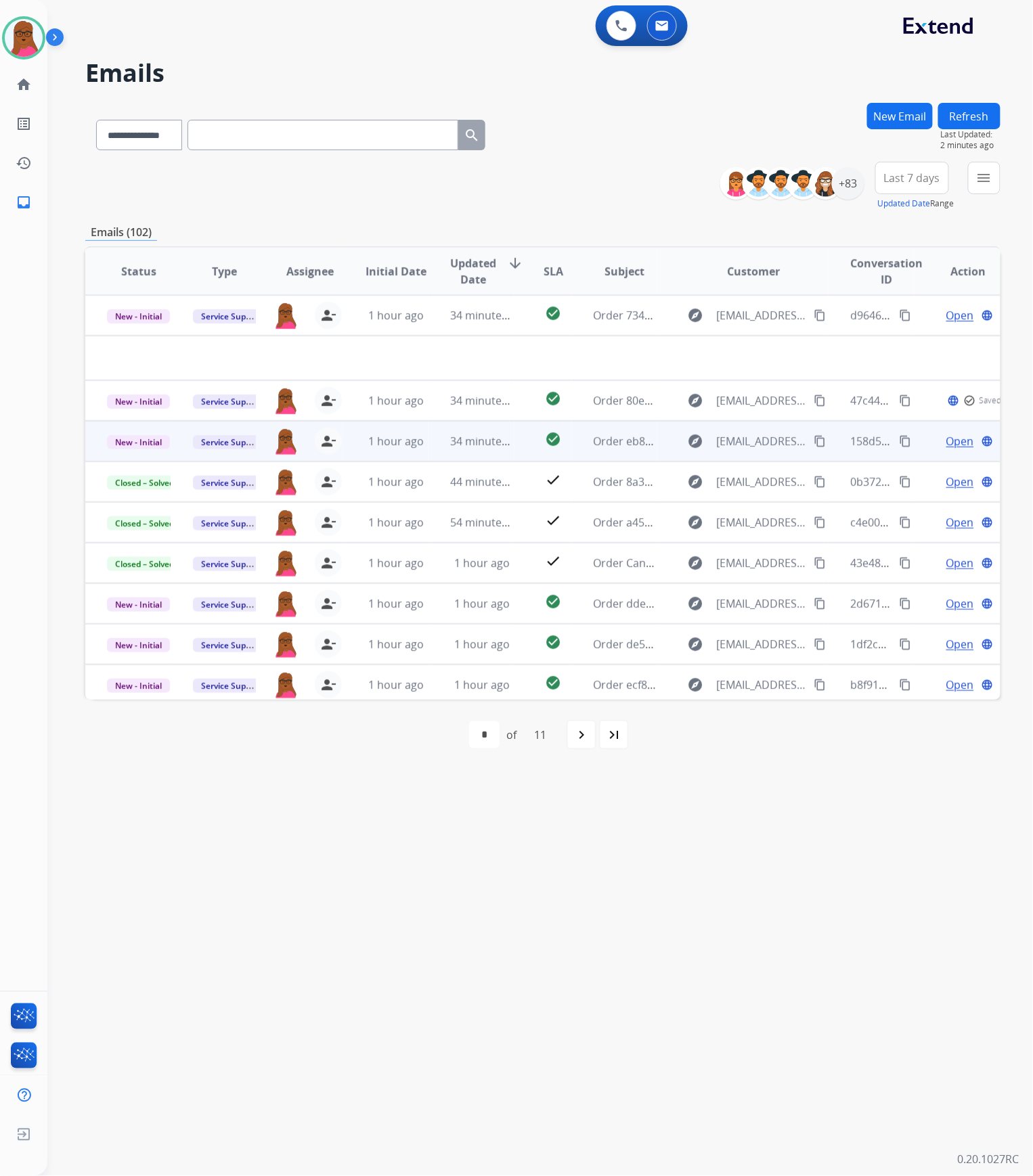
click at [946, 440] on span "Open" at bounding box center [960, 441] width 28 height 16
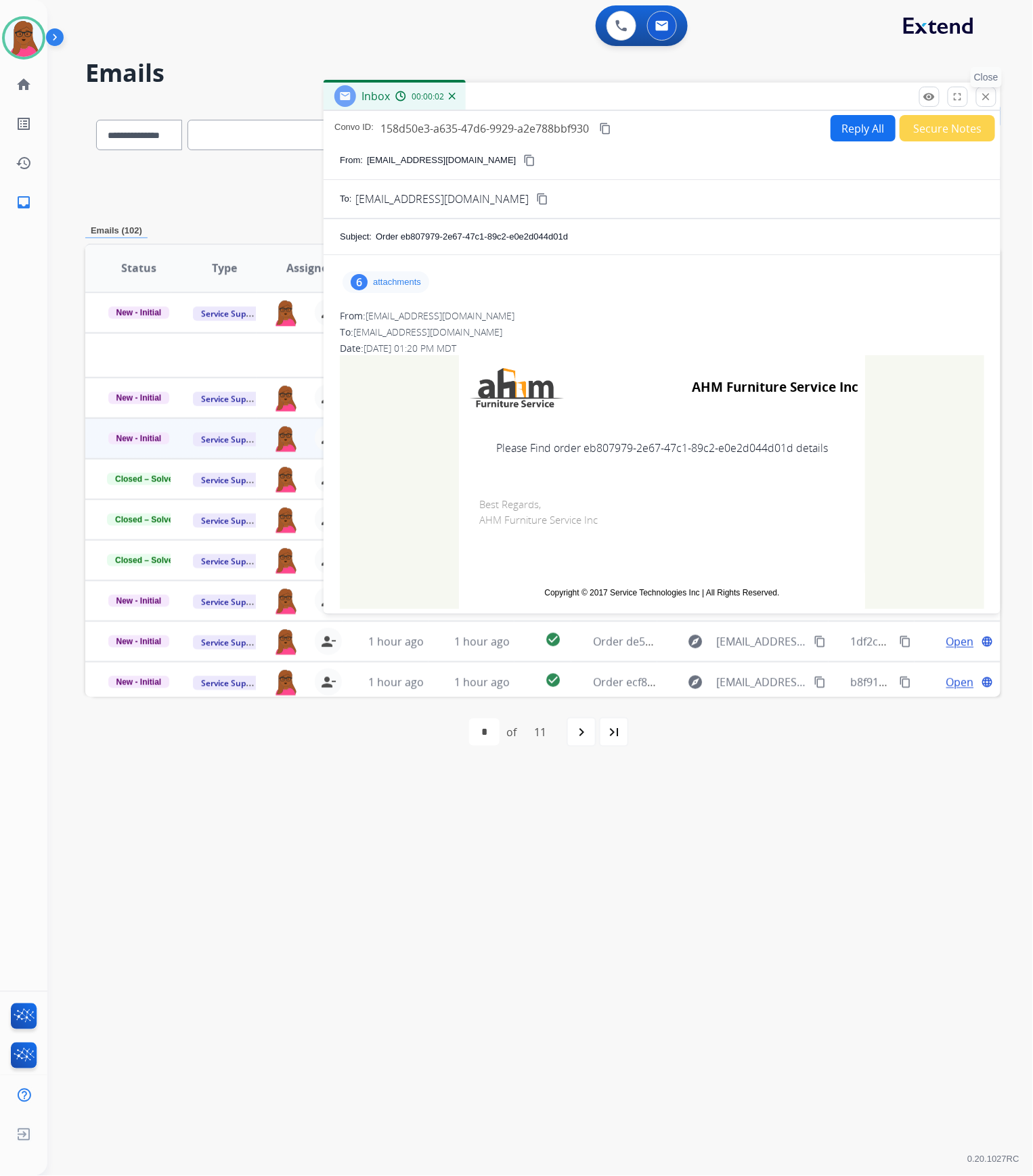
click at [975, 92] on div "remove_red_eye Logs fullscreen Expand close Close" at bounding box center [958, 97] width 77 height 20
click at [992, 102] on button "close Close" at bounding box center [986, 97] width 20 height 20
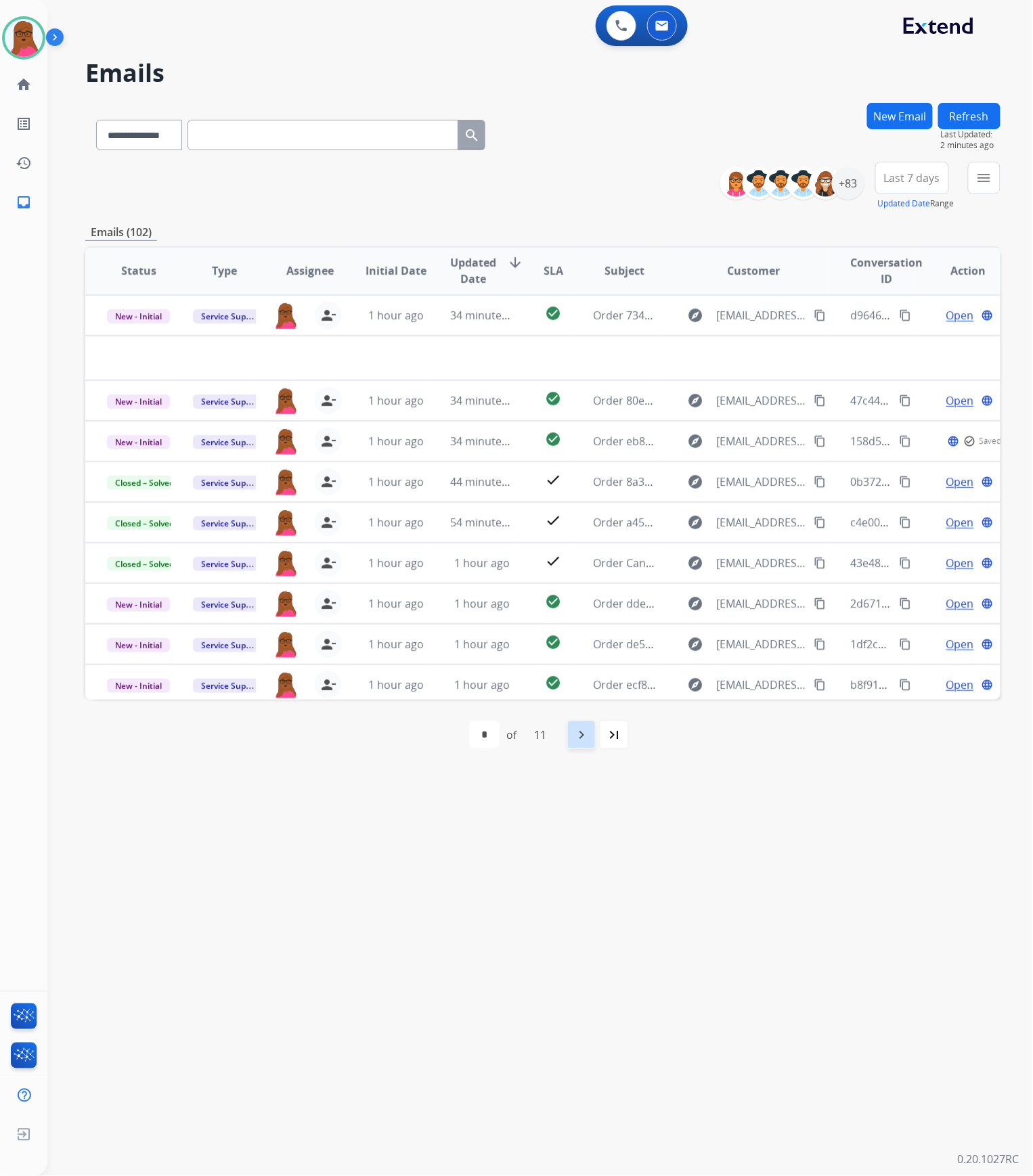
click at [586, 600] on mat-icon "navigate_next" at bounding box center [581, 734] width 16 height 16
click at [447, 600] on mat-icon "first_page" at bounding box center [442, 734] width 16 height 16
click at [579, 600] on div "navigate_next" at bounding box center [581, 735] width 30 height 30
click at [613, 600] on mat-icon "navigate_next" at bounding box center [611, 734] width 16 height 16
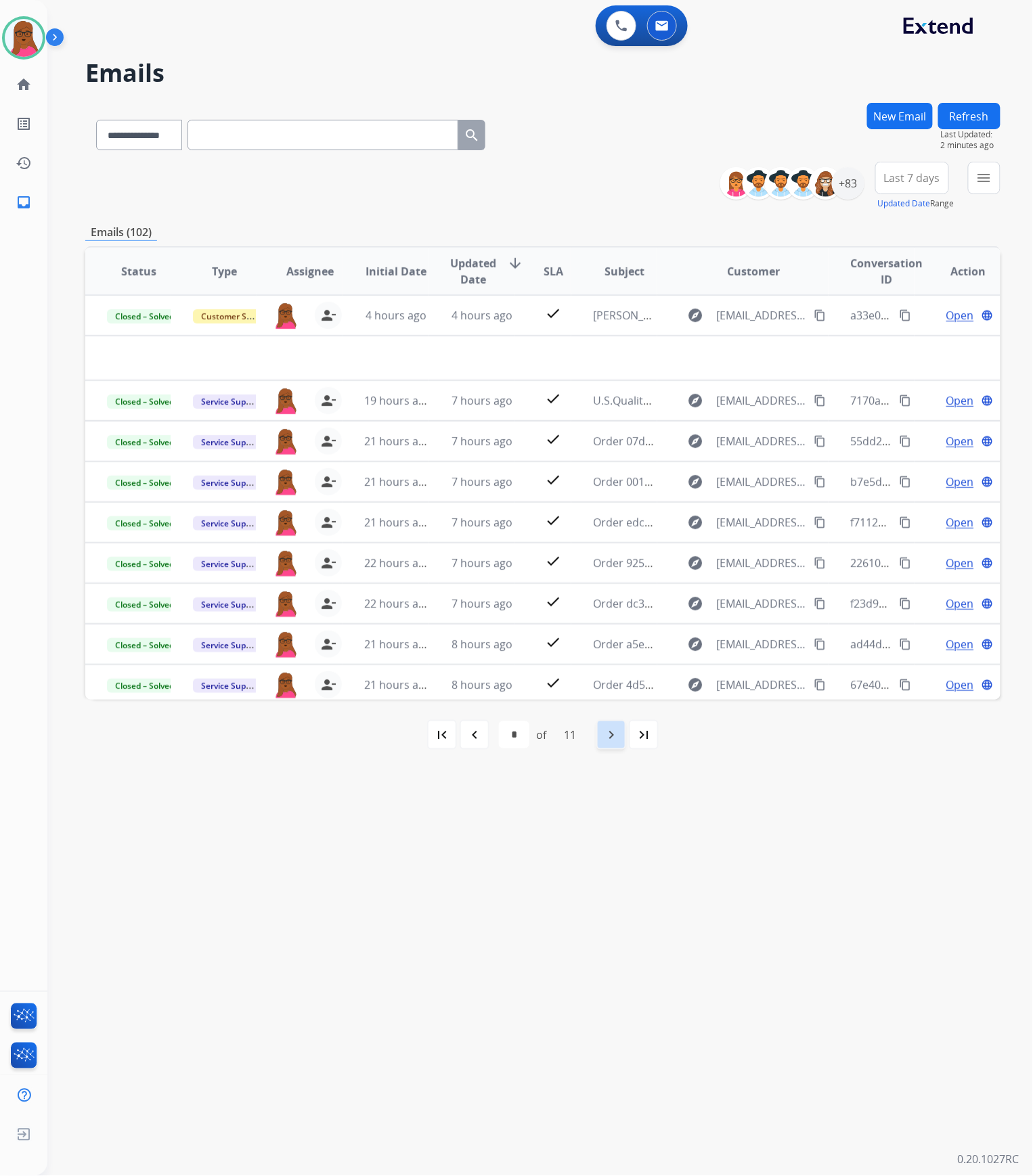
click at [617, 600] on mat-icon "navigate_next" at bounding box center [611, 734] width 16 height 16
click at [472, 600] on mat-icon "navigate_before" at bounding box center [474, 734] width 16 height 16
click at [605, 600] on mat-icon "navigate_next" at bounding box center [611, 734] width 16 height 16
click at [470, 600] on mat-icon "navigate_before" at bounding box center [474, 734] width 16 height 16
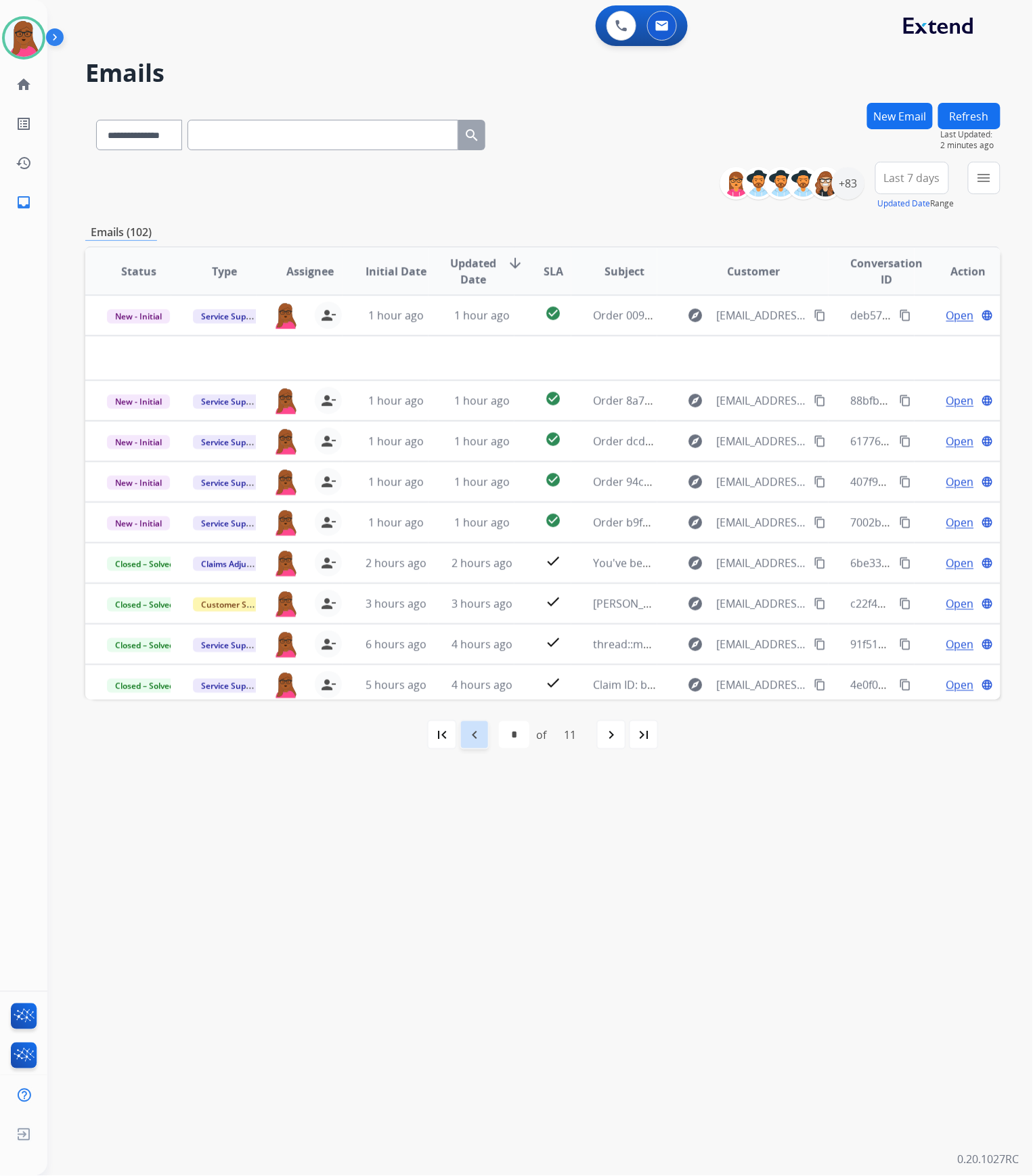
click at [470, 600] on mat-icon "navigate_before" at bounding box center [474, 734] width 16 height 16
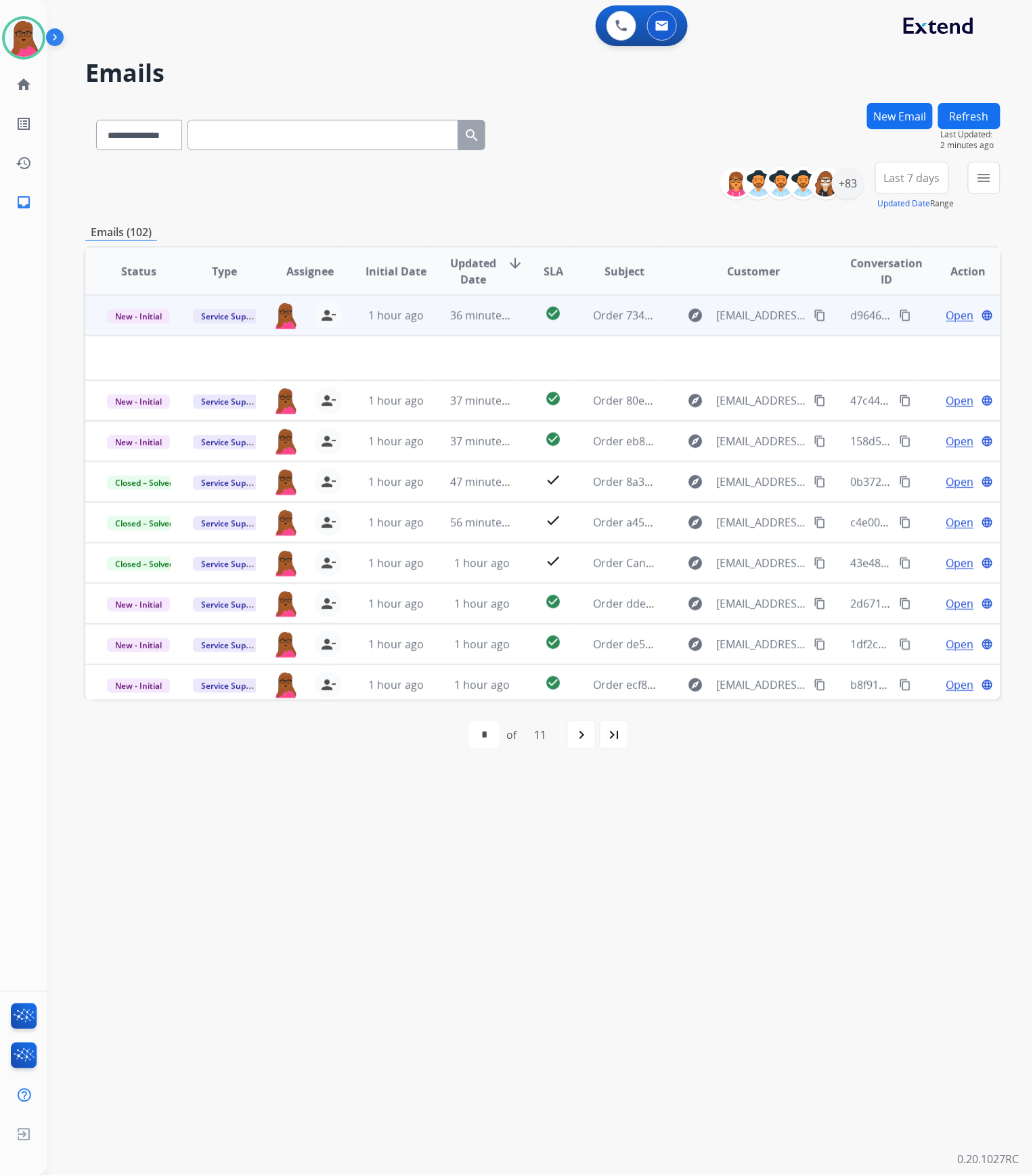
click at [946, 315] on span "Open" at bounding box center [960, 315] width 28 height 16
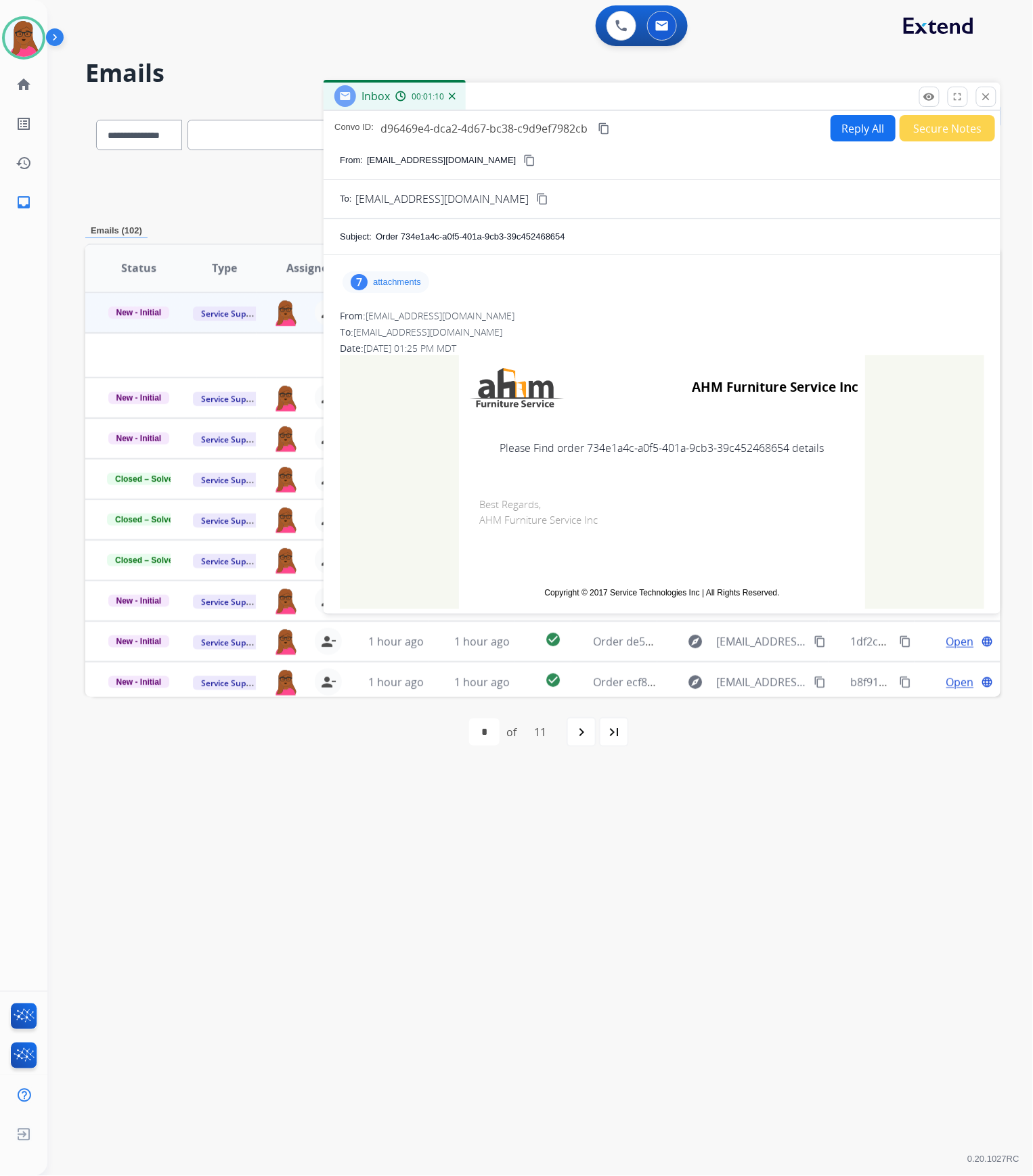
click at [420, 287] on p "attachments" at bounding box center [397, 282] width 48 height 11
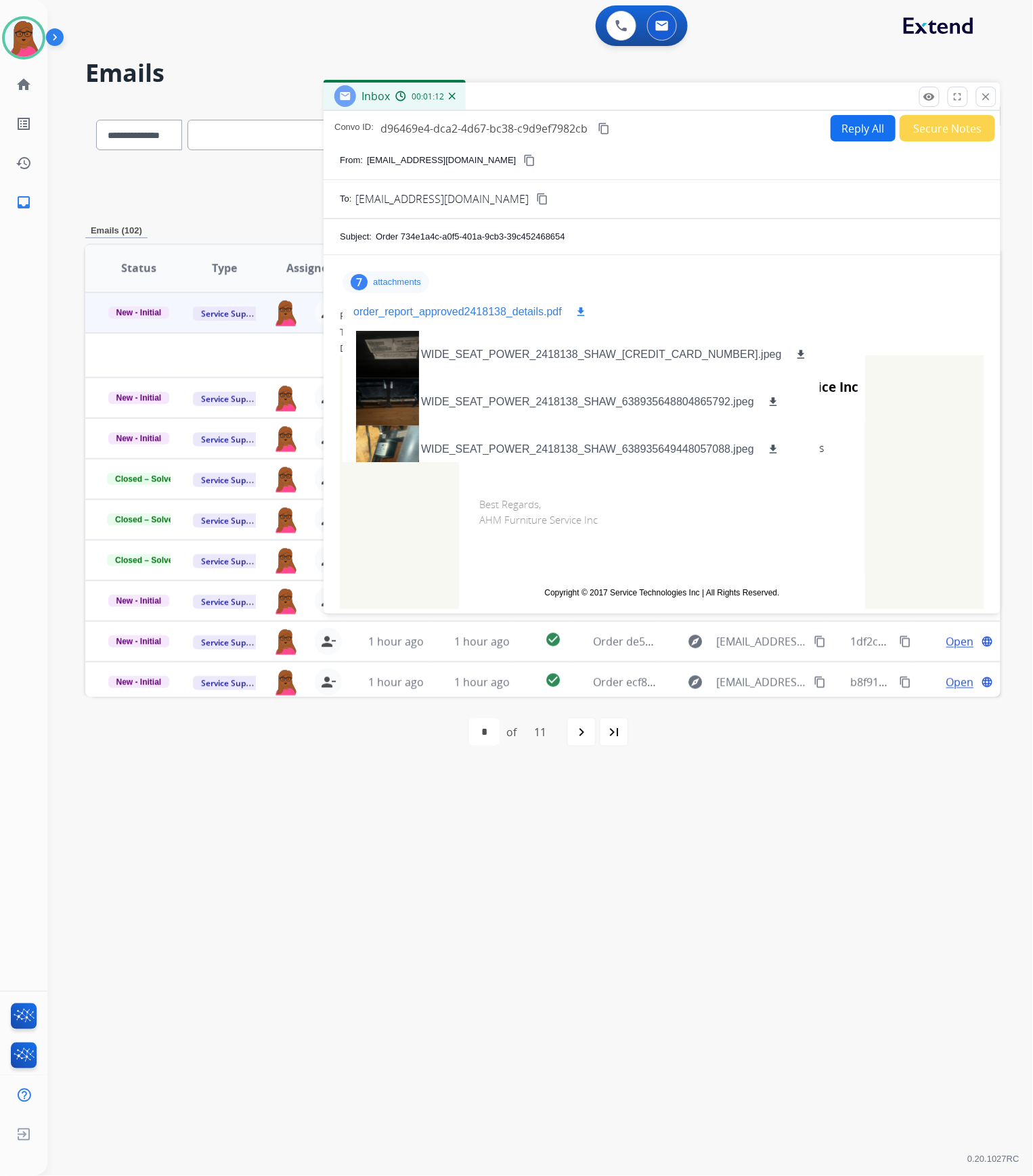
scroll to position [152, 0]
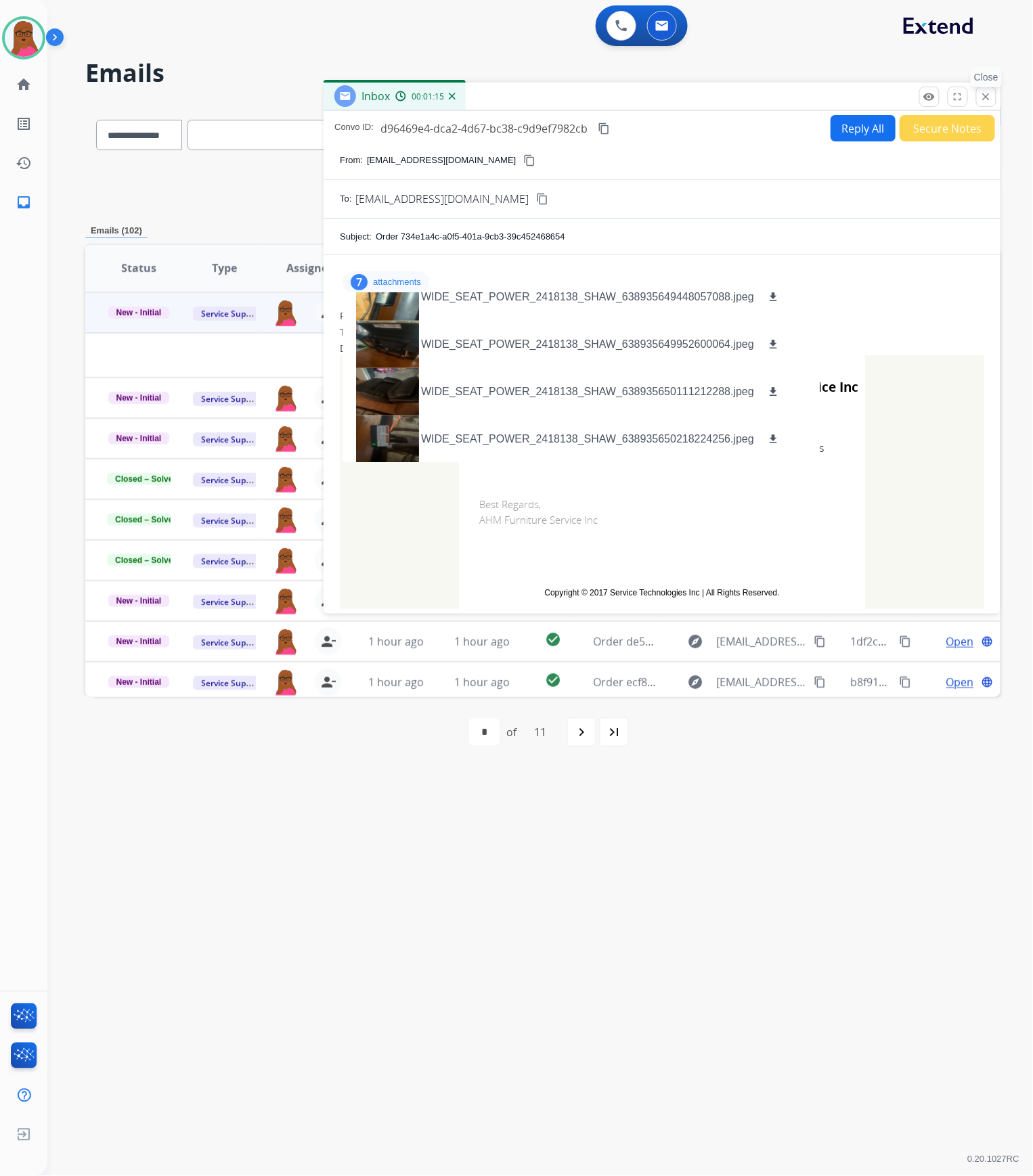
click at [981, 97] on mat-icon "close" at bounding box center [986, 97] width 12 height 12
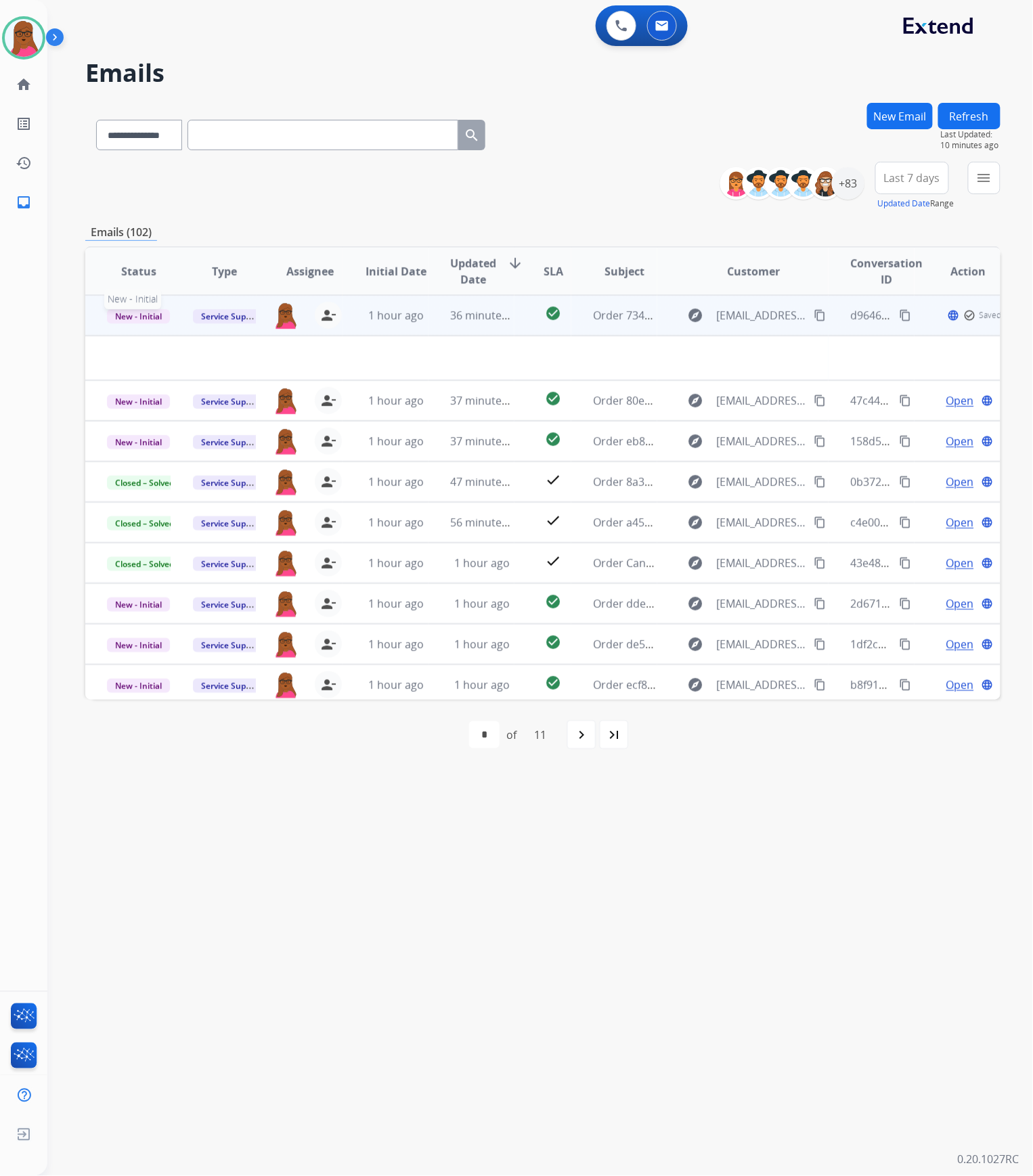
click at [142, 314] on span "New - Initial" at bounding box center [138, 316] width 63 height 14
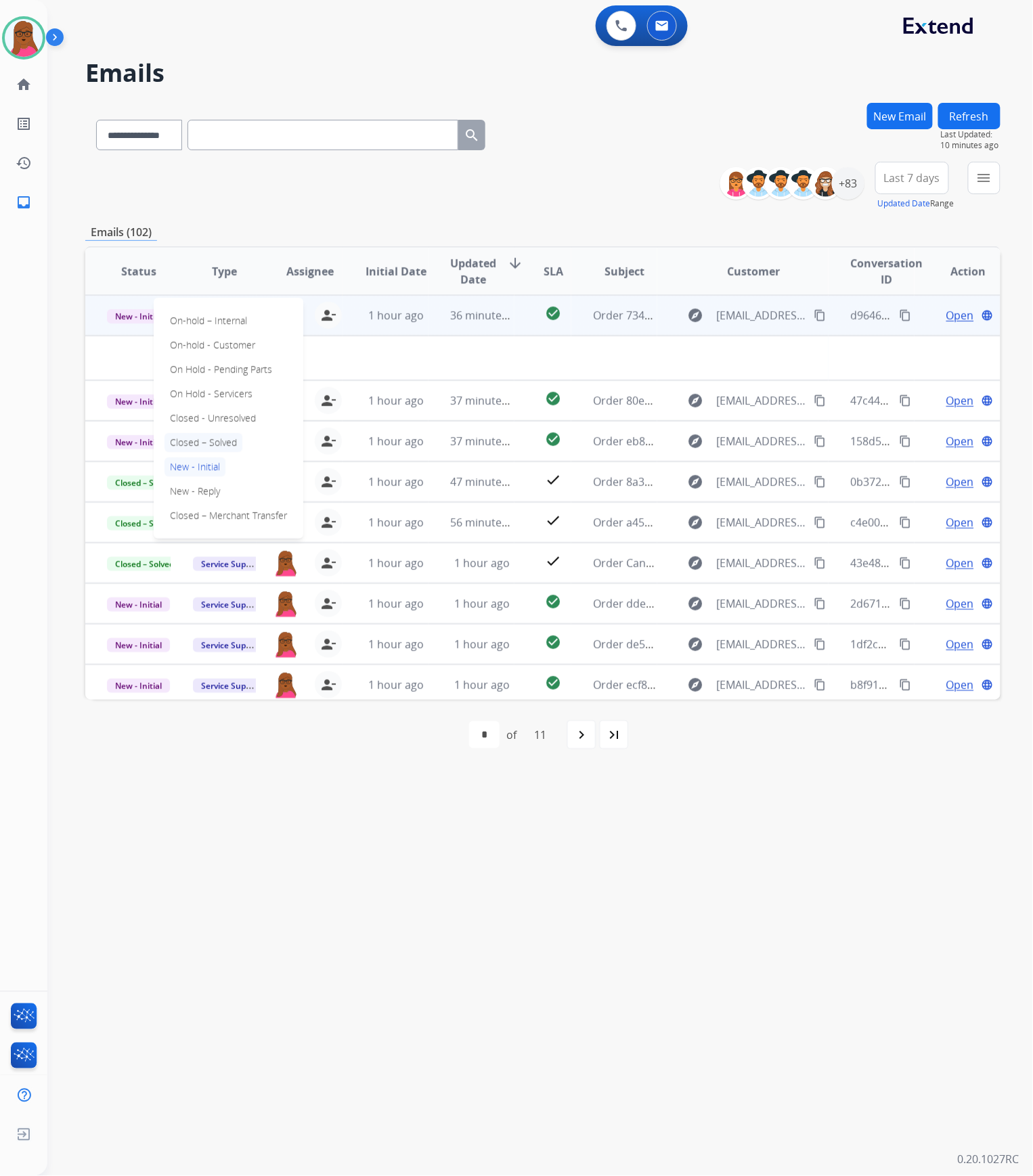
click at [212, 439] on p "Closed – Solved" at bounding box center [203, 442] width 78 height 19
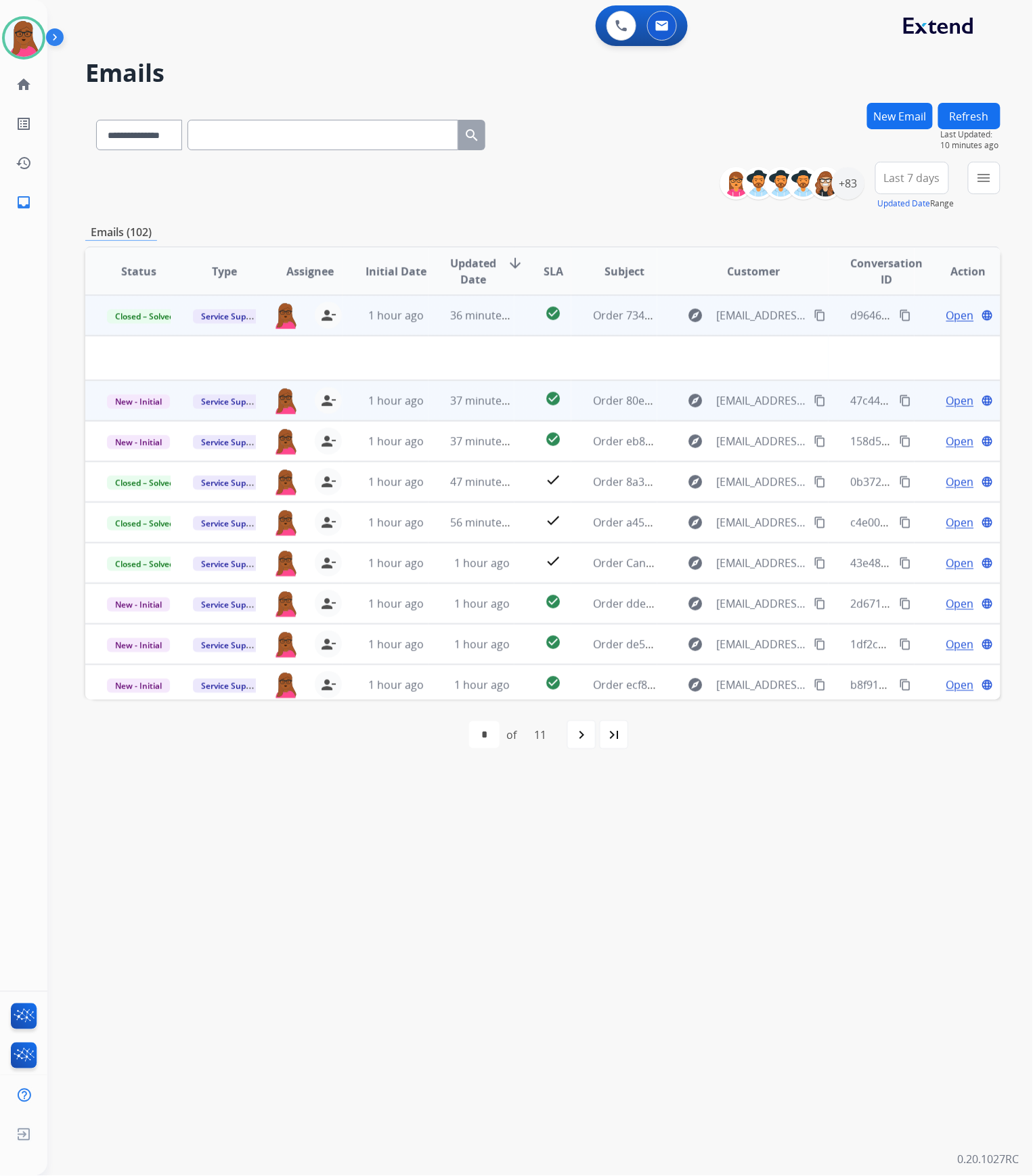
click at [954, 402] on span "Open" at bounding box center [960, 400] width 28 height 16
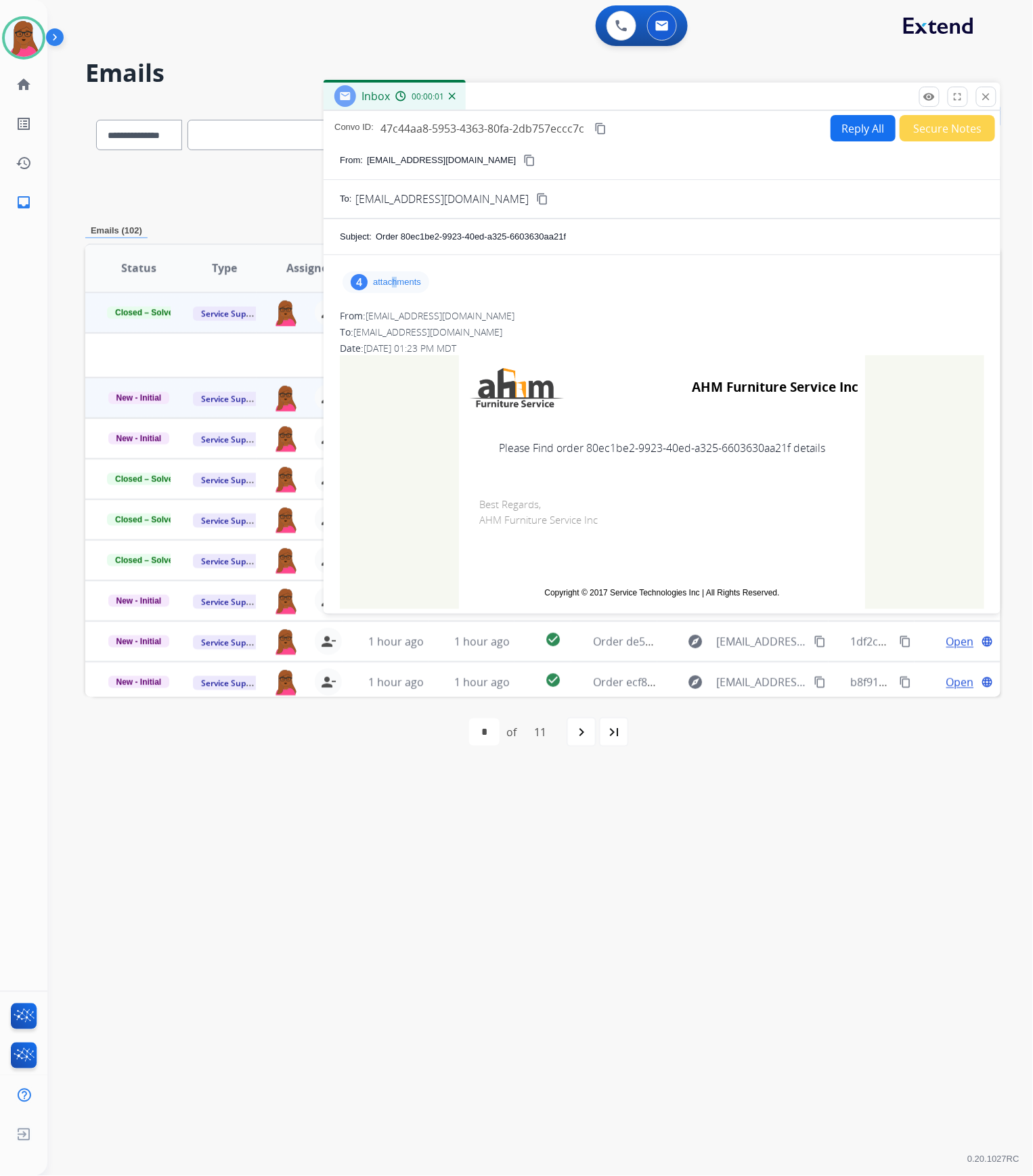
click at [395, 281] on p "attachments" at bounding box center [397, 282] width 48 height 11
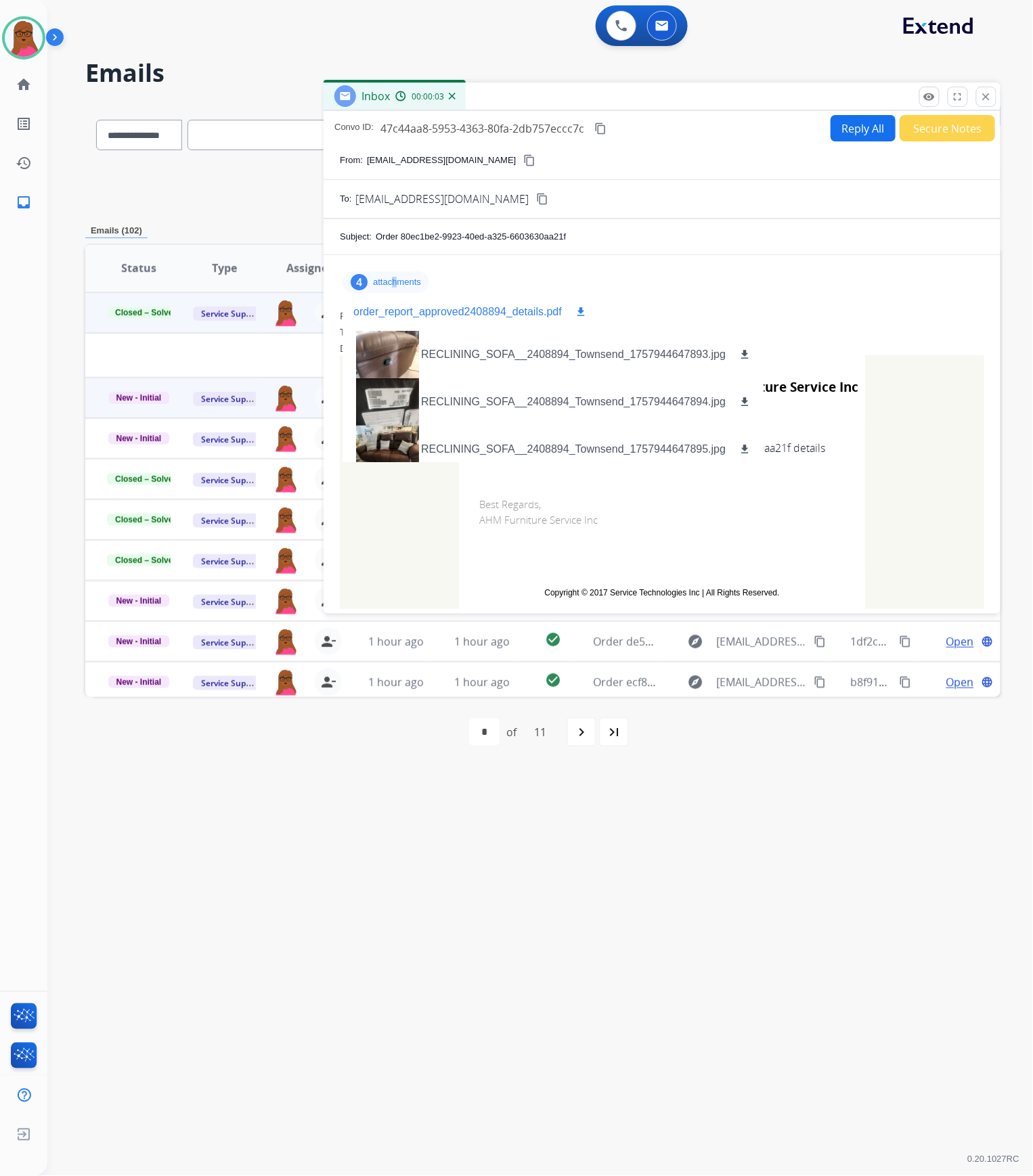
click at [578, 316] on mat-icon "download" at bounding box center [581, 311] width 12 height 12
click at [989, 101] on mat-icon "close" at bounding box center [986, 97] width 12 height 12
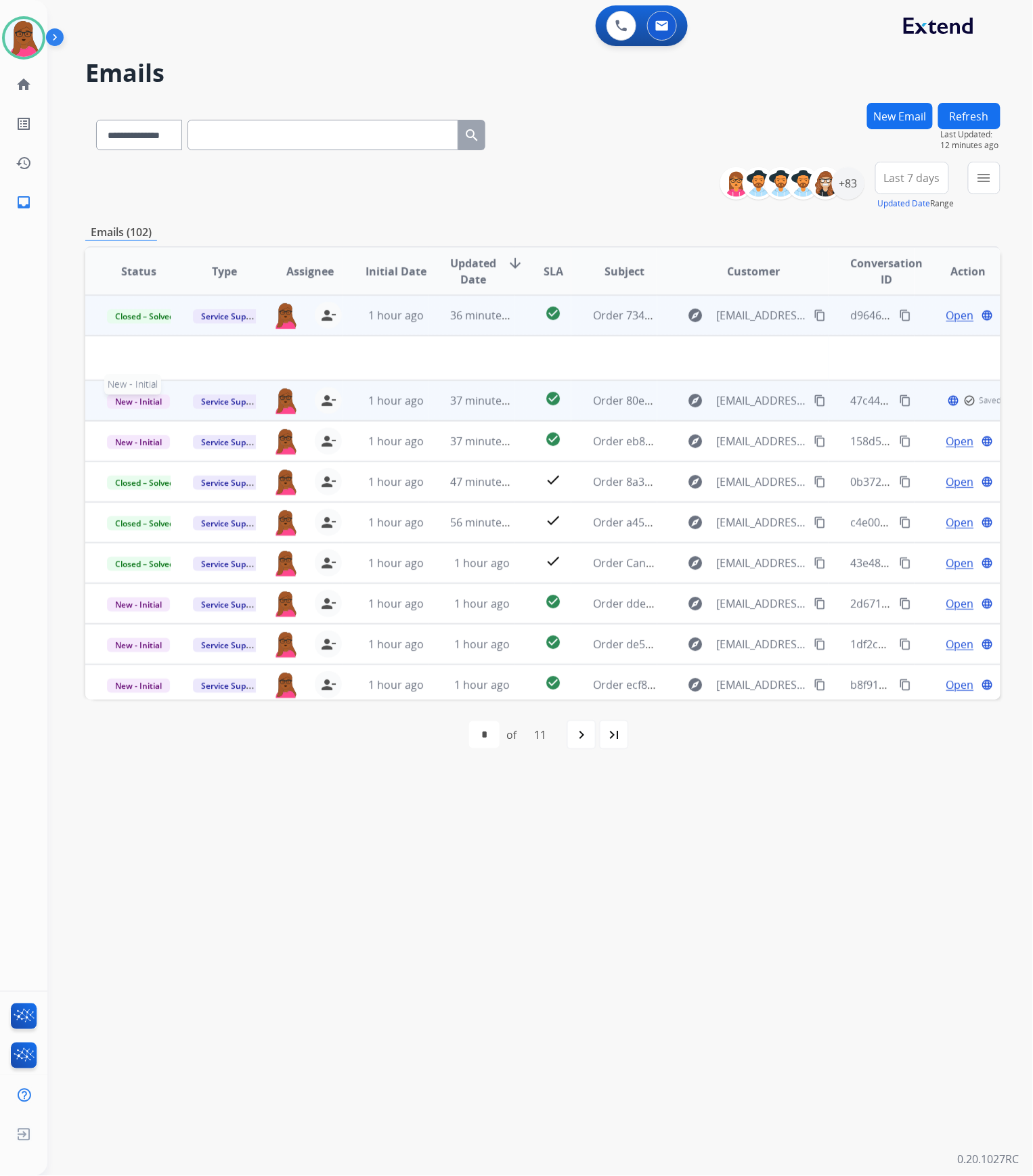
click at [153, 402] on span "New - Initial" at bounding box center [138, 402] width 63 height 14
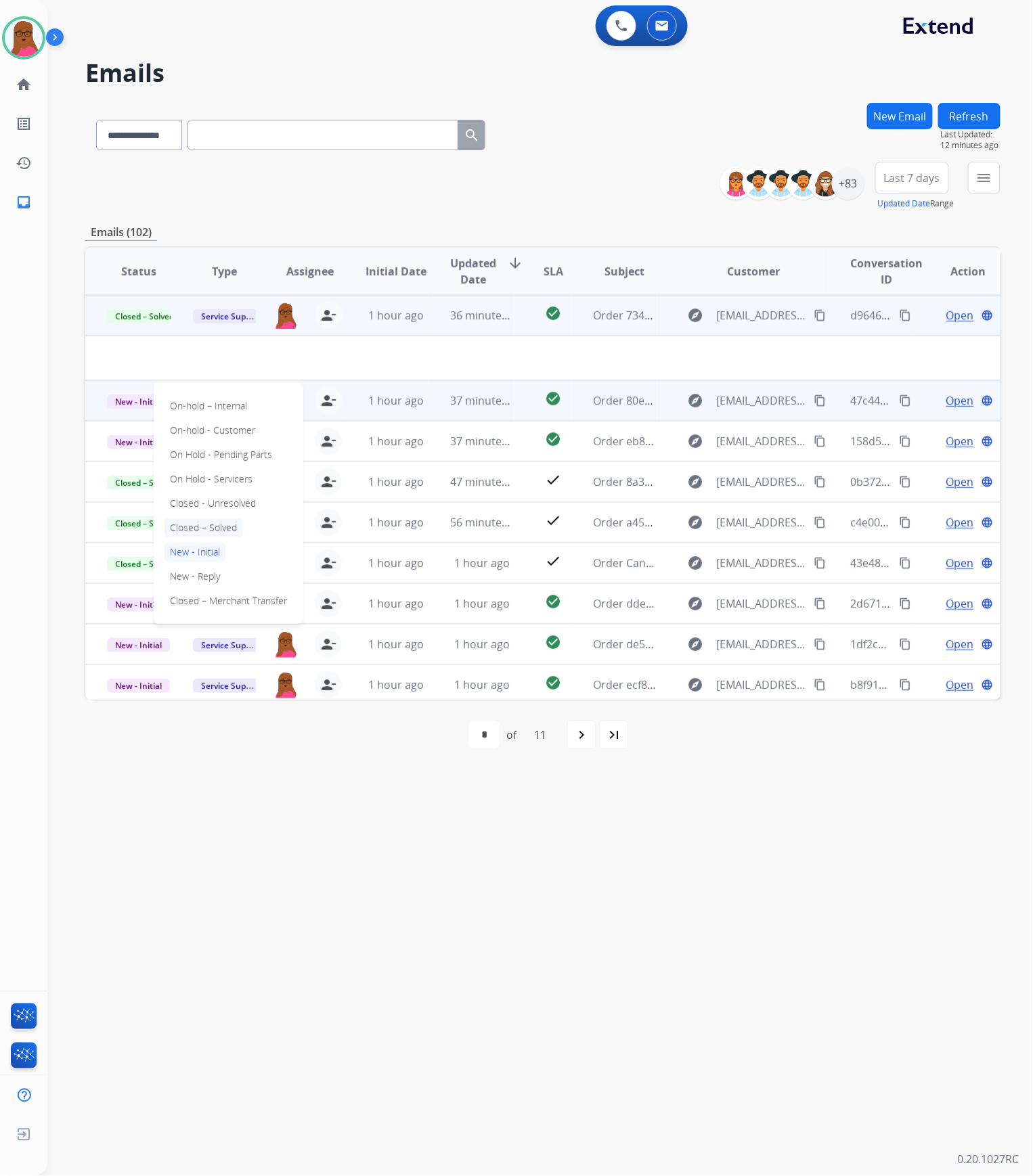
click at [215, 520] on p "Closed – Solved" at bounding box center [203, 528] width 78 height 19
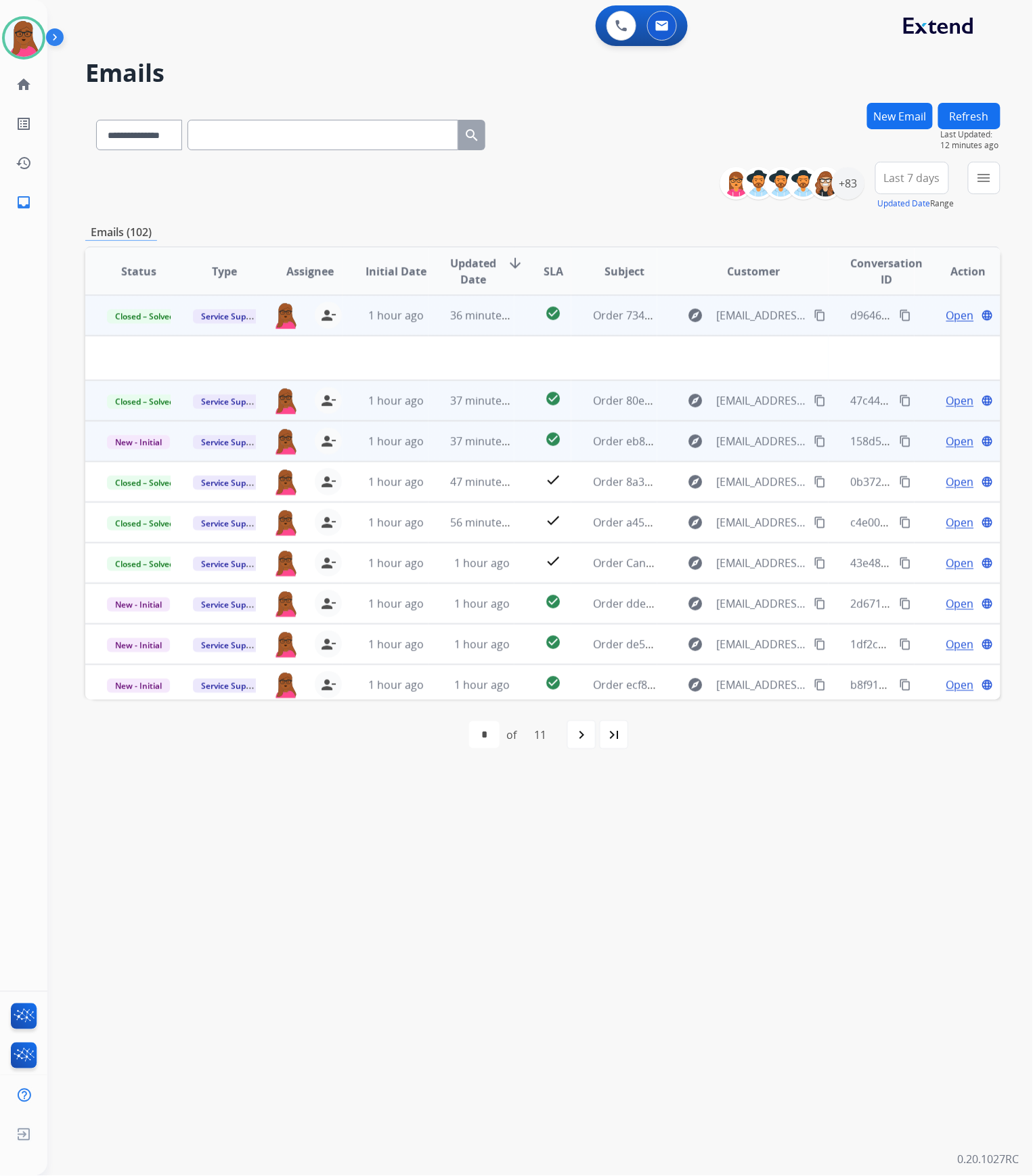
click at [949, 441] on span "Open" at bounding box center [960, 441] width 28 height 16
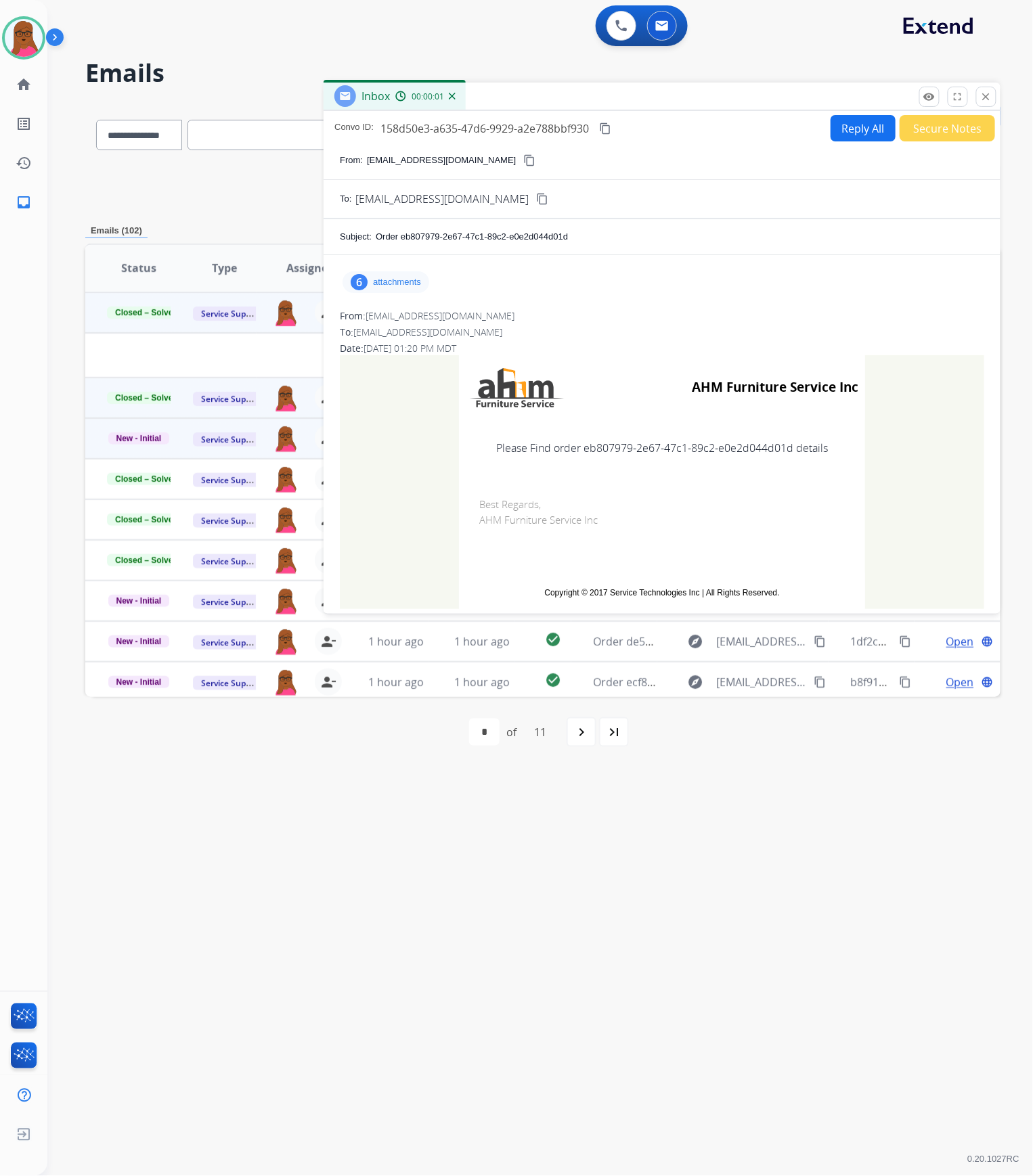
click at [393, 275] on div "6 attachments" at bounding box center [385, 282] width 87 height 21
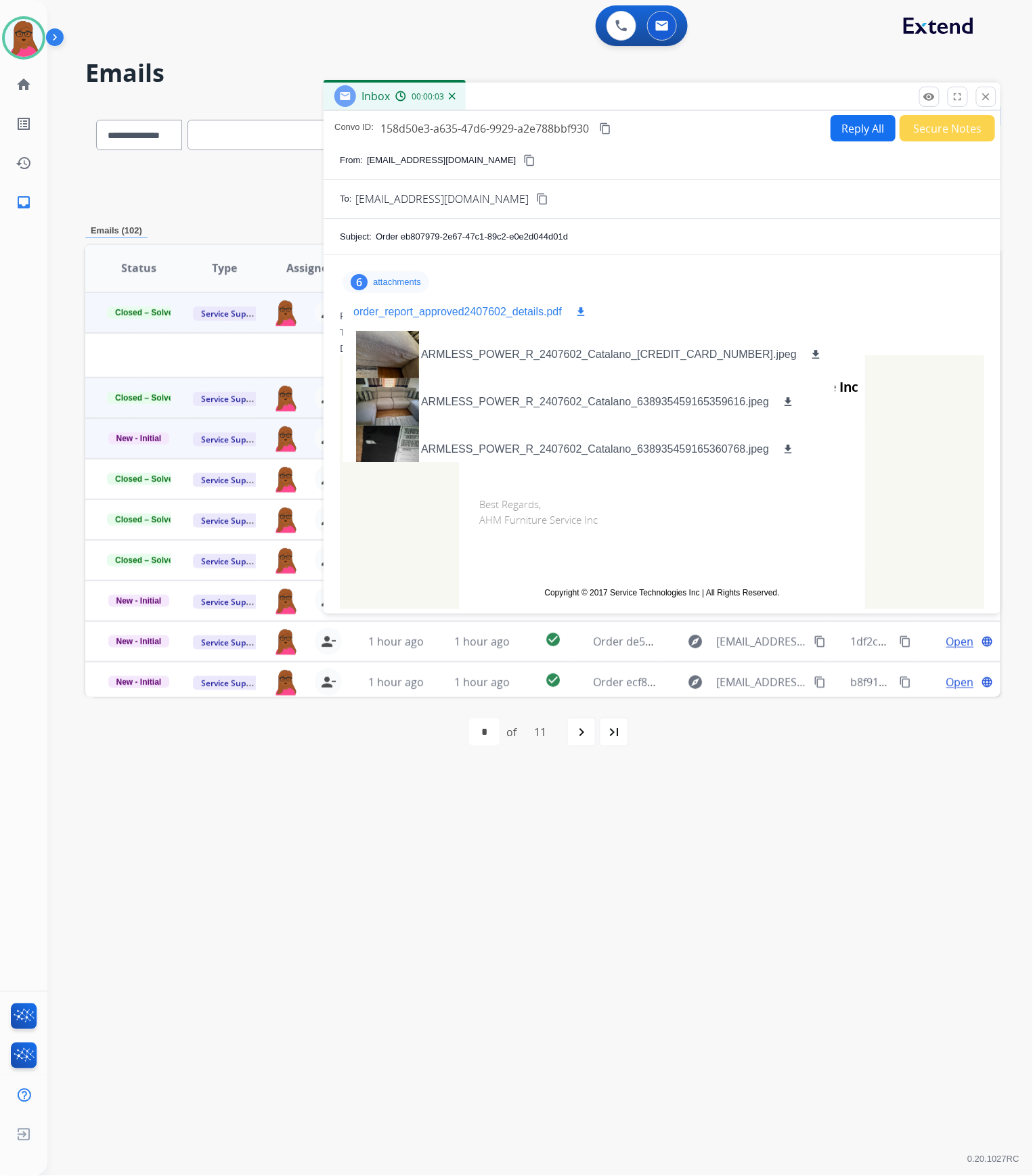
click at [580, 314] on mat-icon "download" at bounding box center [581, 311] width 12 height 12
click at [983, 93] on mat-icon "close" at bounding box center [986, 97] width 12 height 12
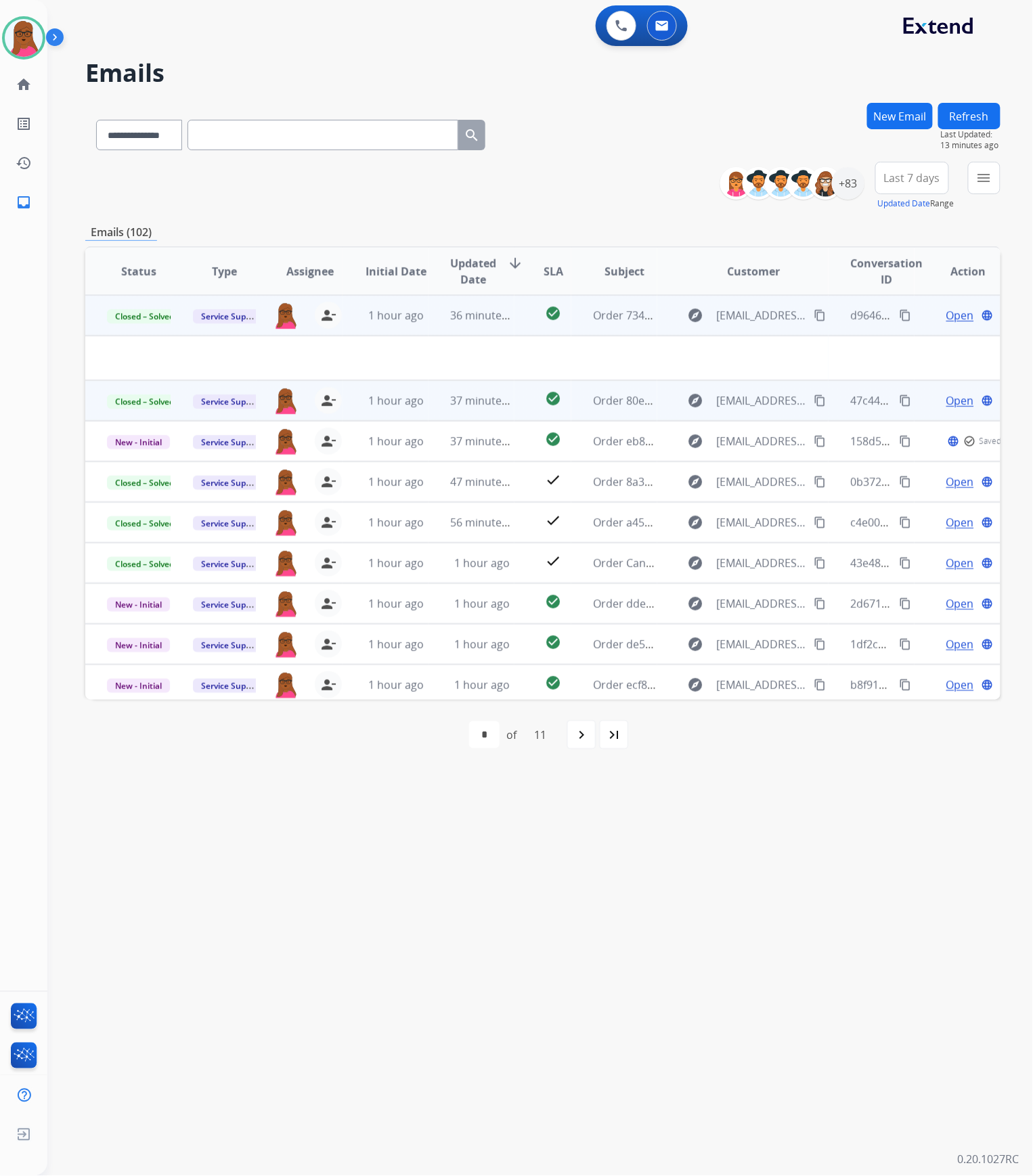
click at [951, 401] on span "Open" at bounding box center [960, 400] width 28 height 16
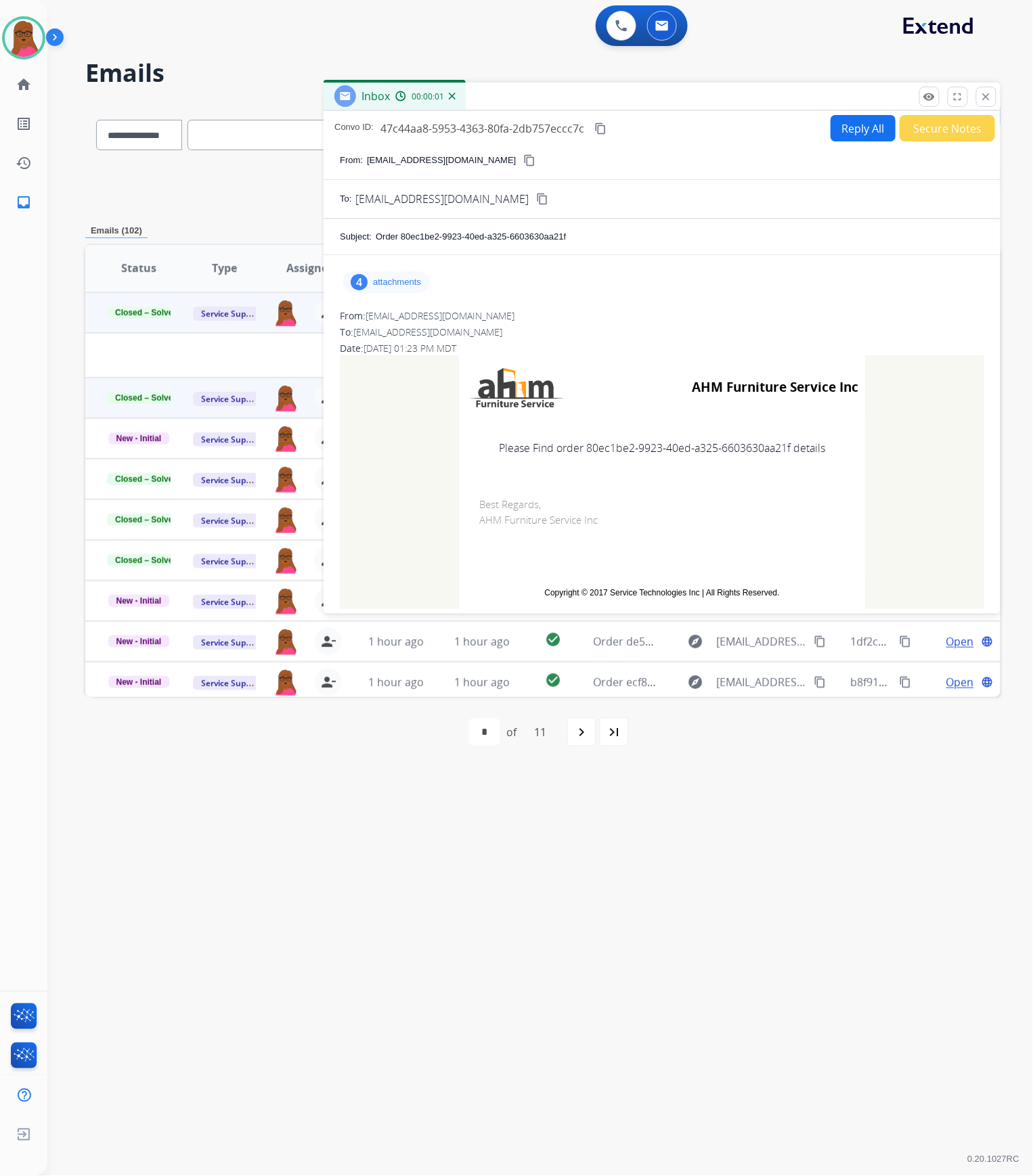
click at [404, 283] on p "attachments" at bounding box center [397, 282] width 48 height 11
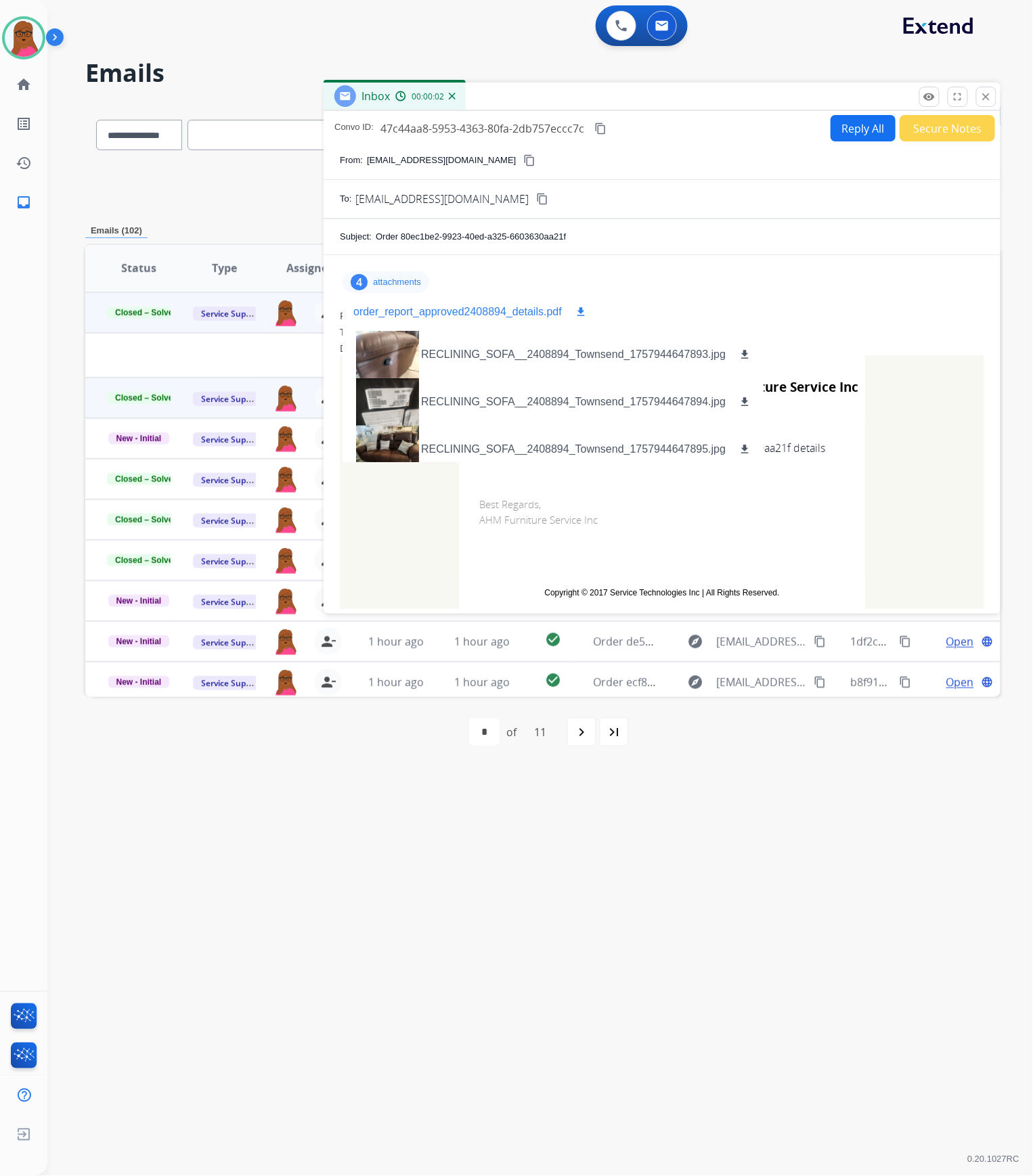
click at [583, 314] on mat-icon "download" at bounding box center [581, 311] width 12 height 12
click at [987, 95] on mat-icon "close" at bounding box center [986, 97] width 12 height 12
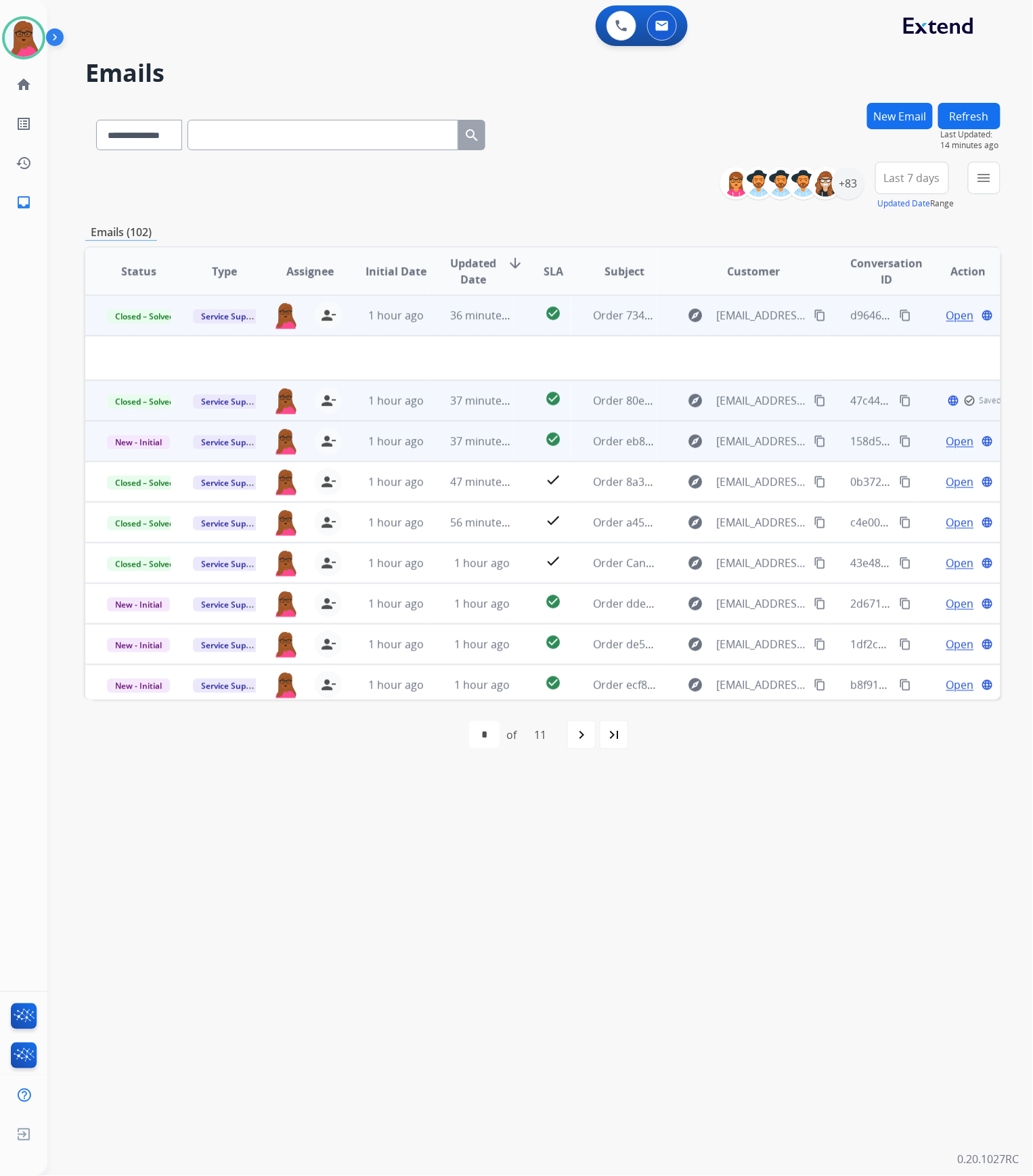
click at [949, 441] on span "Open" at bounding box center [960, 441] width 28 height 16
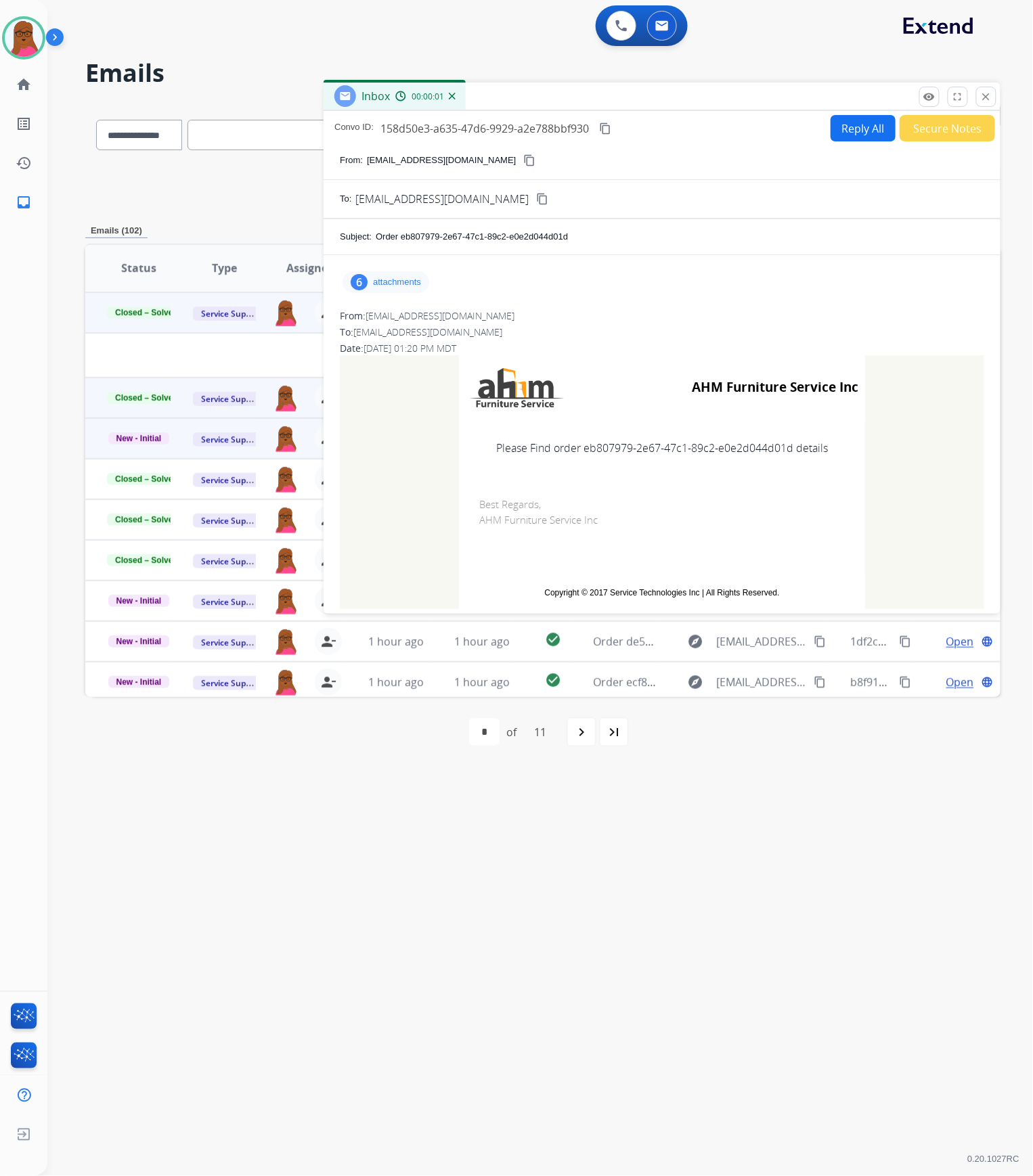
click at [397, 285] on p "attachments" at bounding box center [397, 282] width 48 height 11
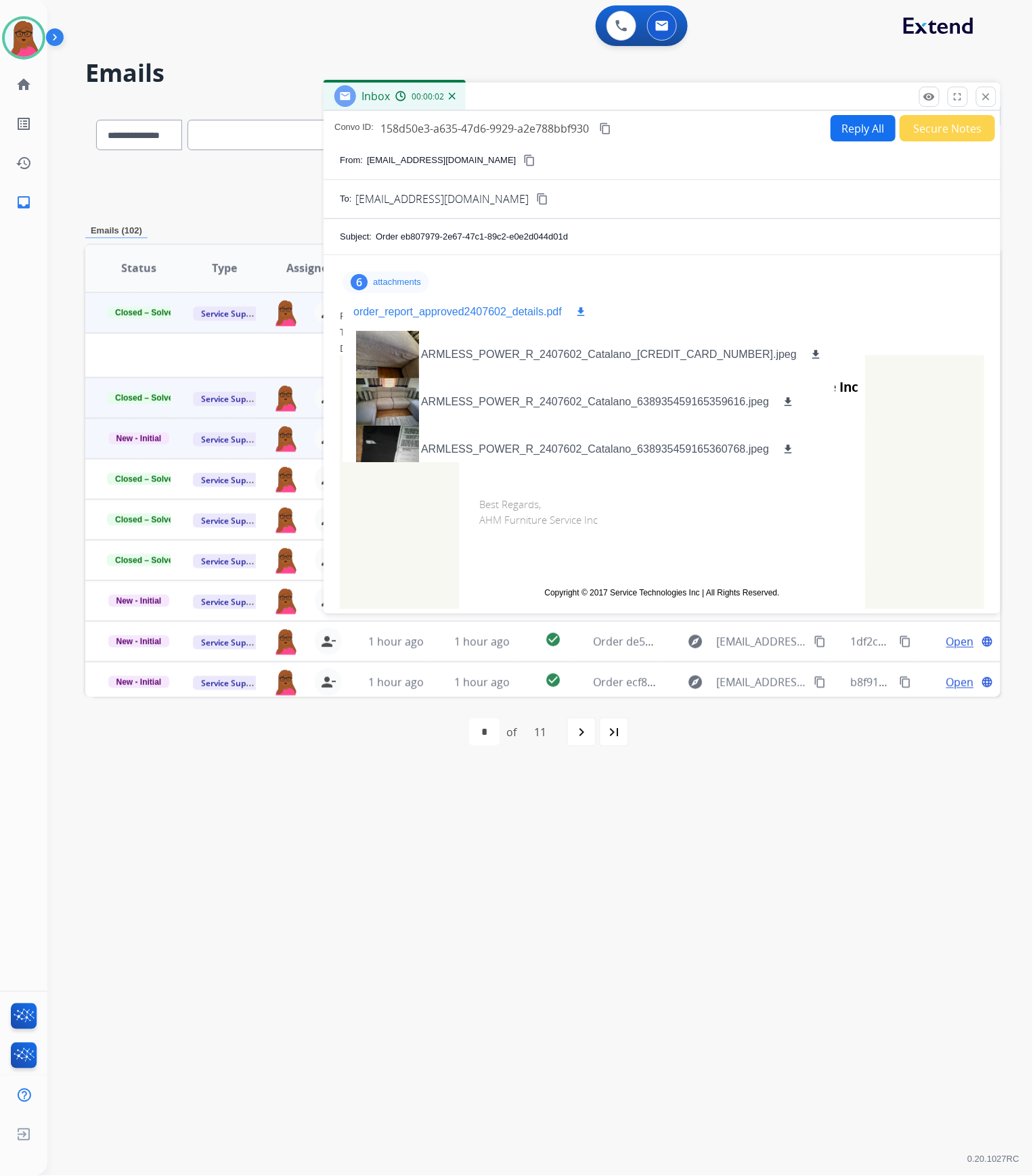
click at [583, 315] on mat-icon "download" at bounding box center [581, 311] width 12 height 12
click at [15, 42] on img at bounding box center [24, 37] width 38 height 38
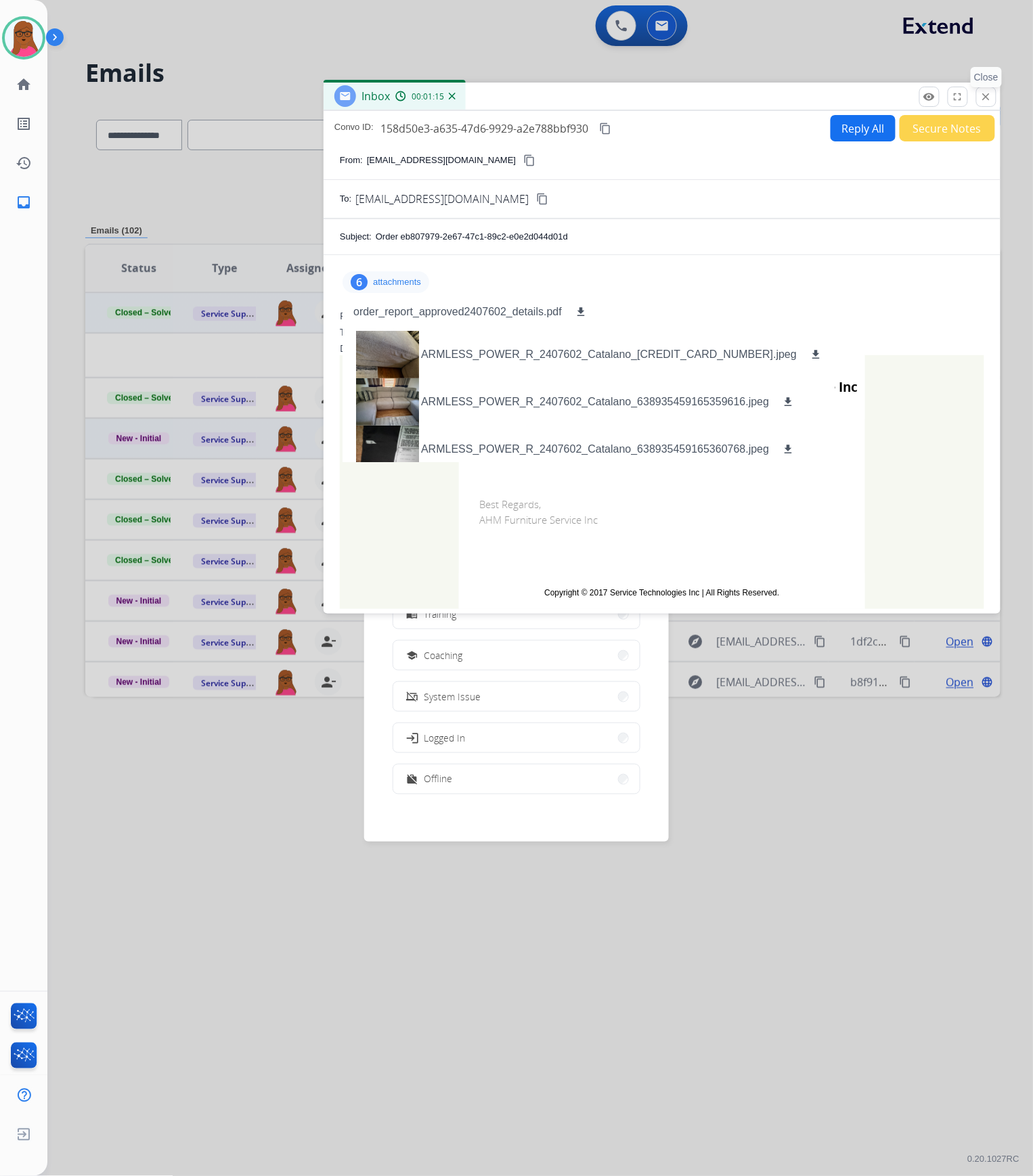
click at [980, 92] on button "close Close" at bounding box center [986, 97] width 20 height 20
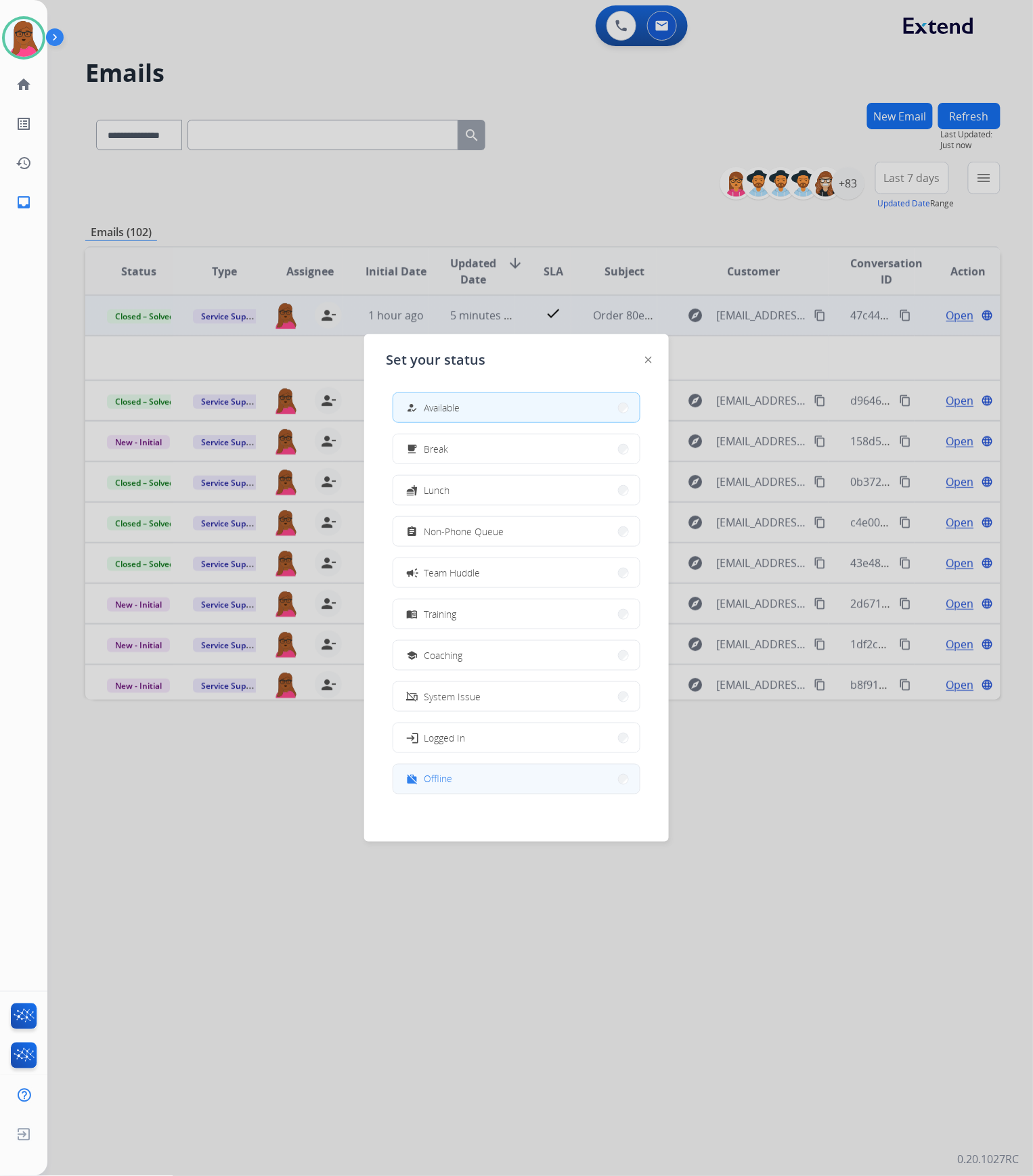
click at [480, 600] on button "work_off Offline" at bounding box center [516, 779] width 246 height 29
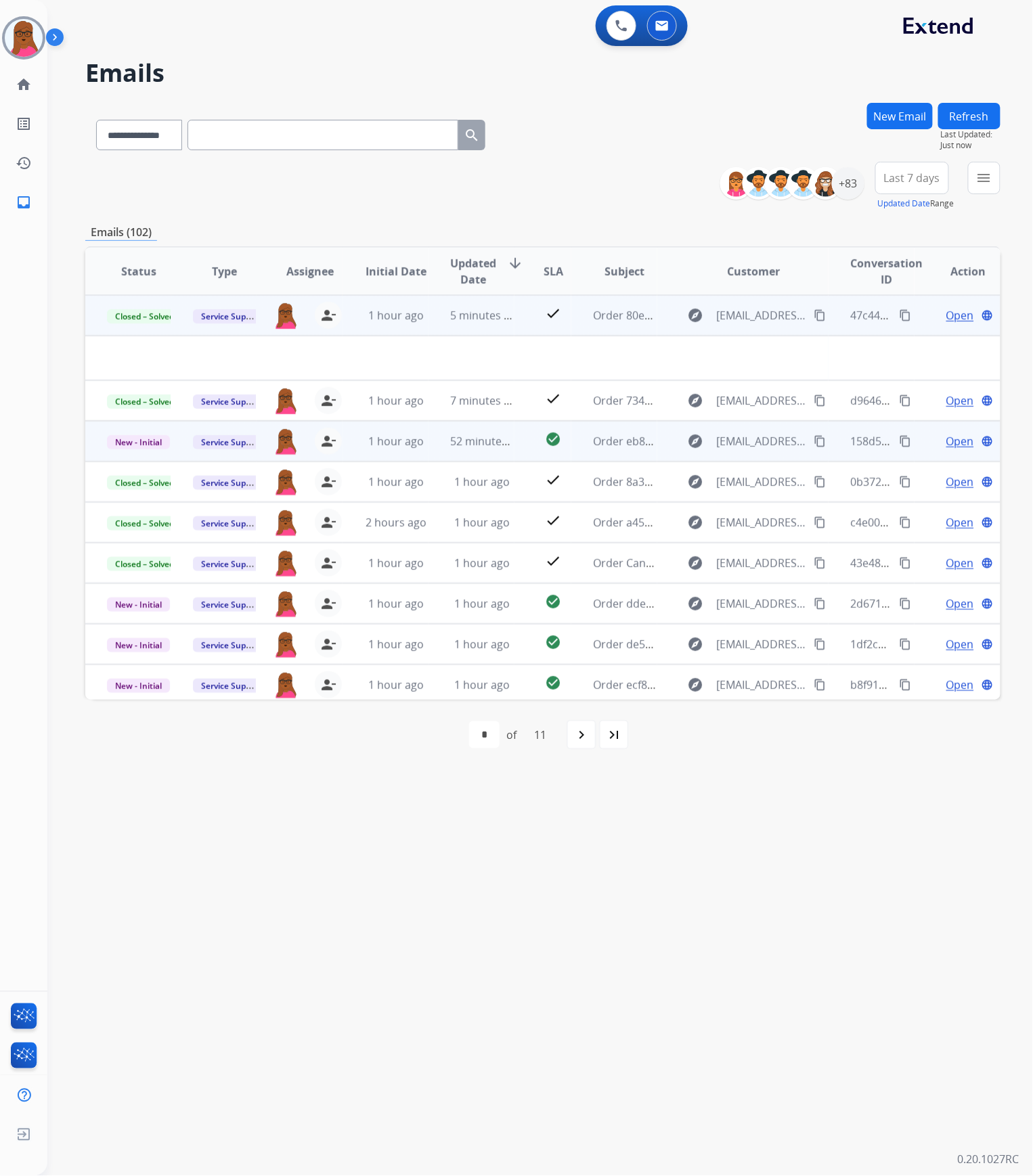
click at [949, 437] on span "Open" at bounding box center [960, 441] width 28 height 16
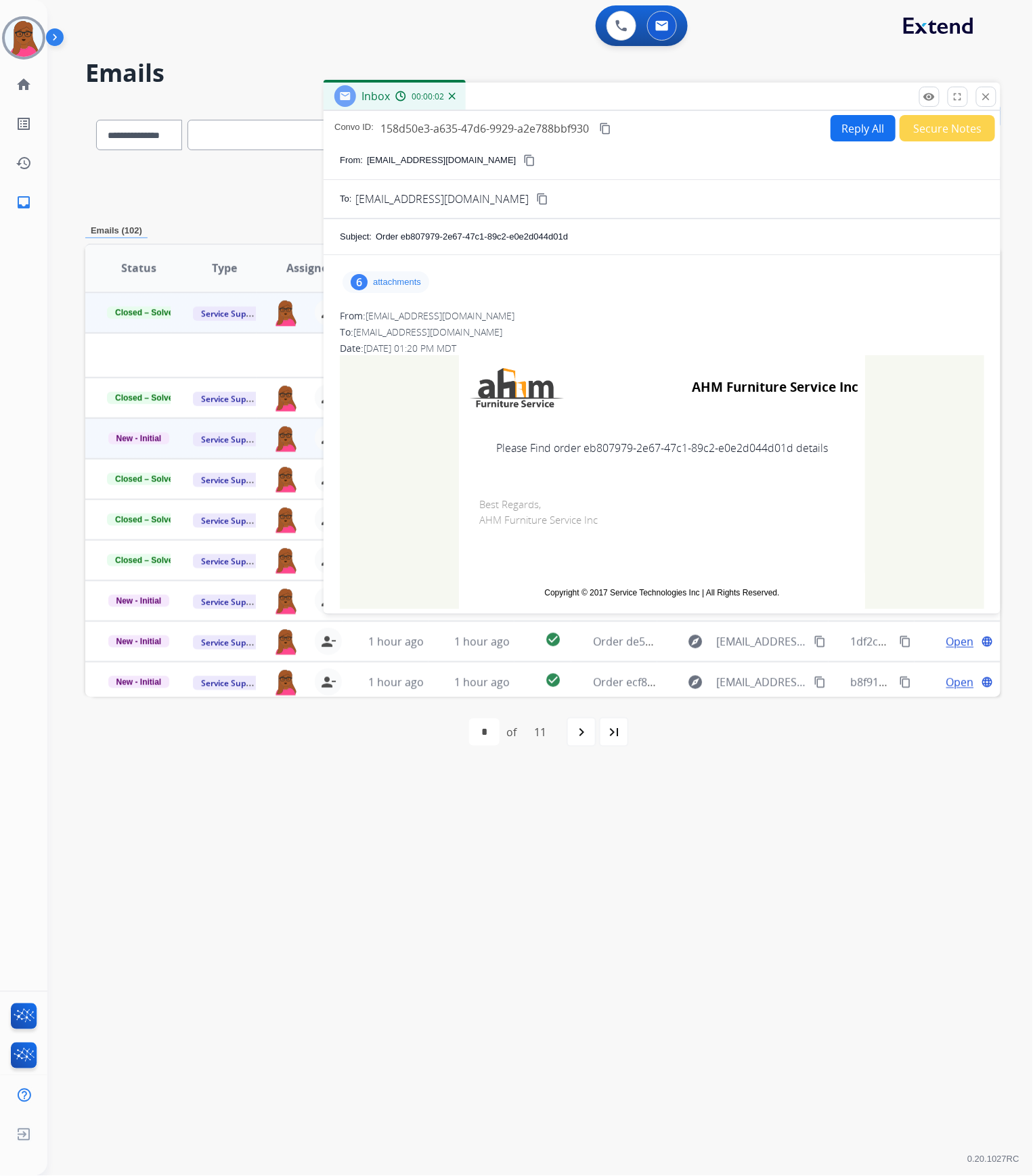
click at [389, 280] on p "attachments" at bounding box center [397, 282] width 48 height 11
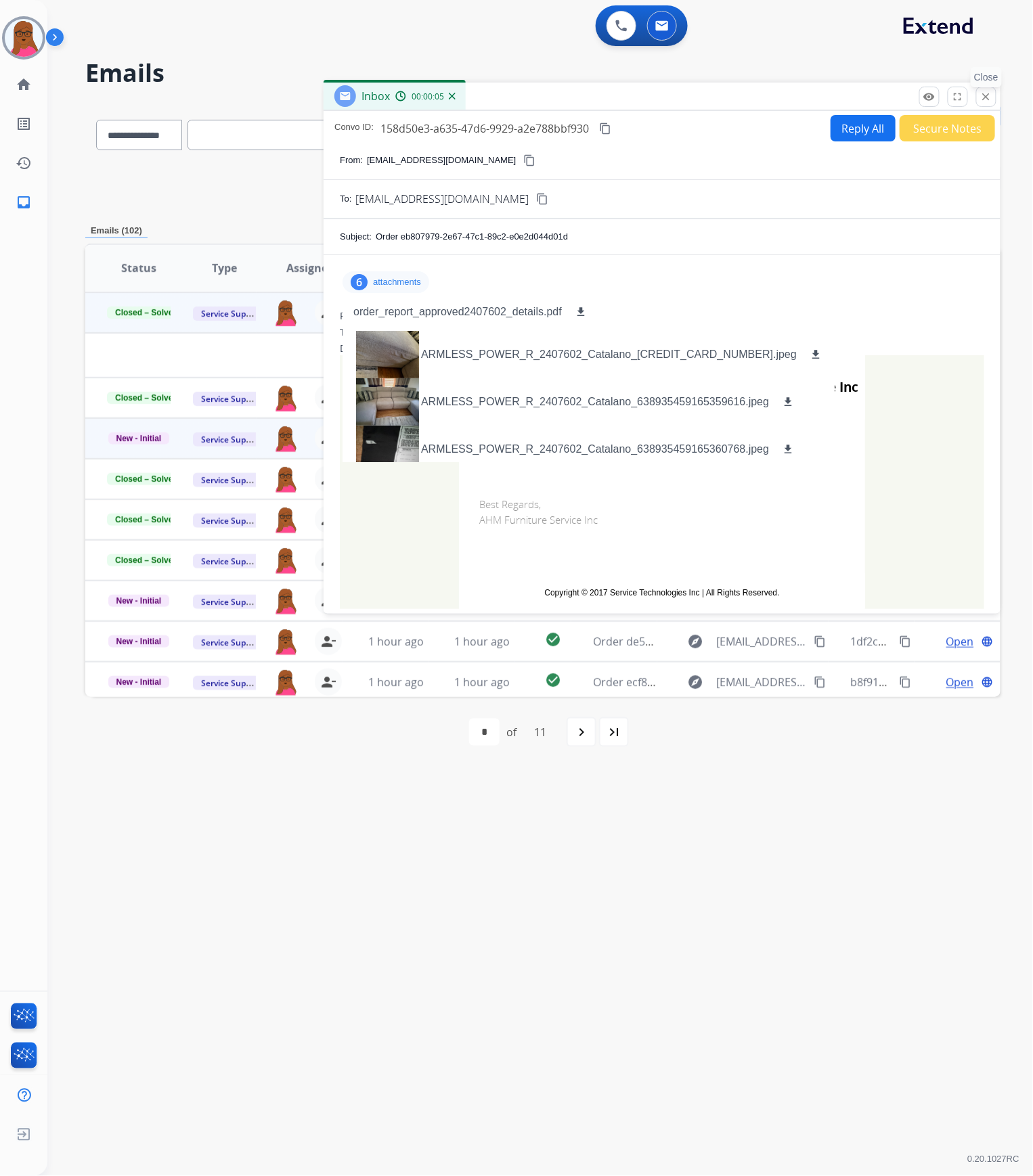
click at [984, 93] on mat-icon "close" at bounding box center [986, 97] width 12 height 12
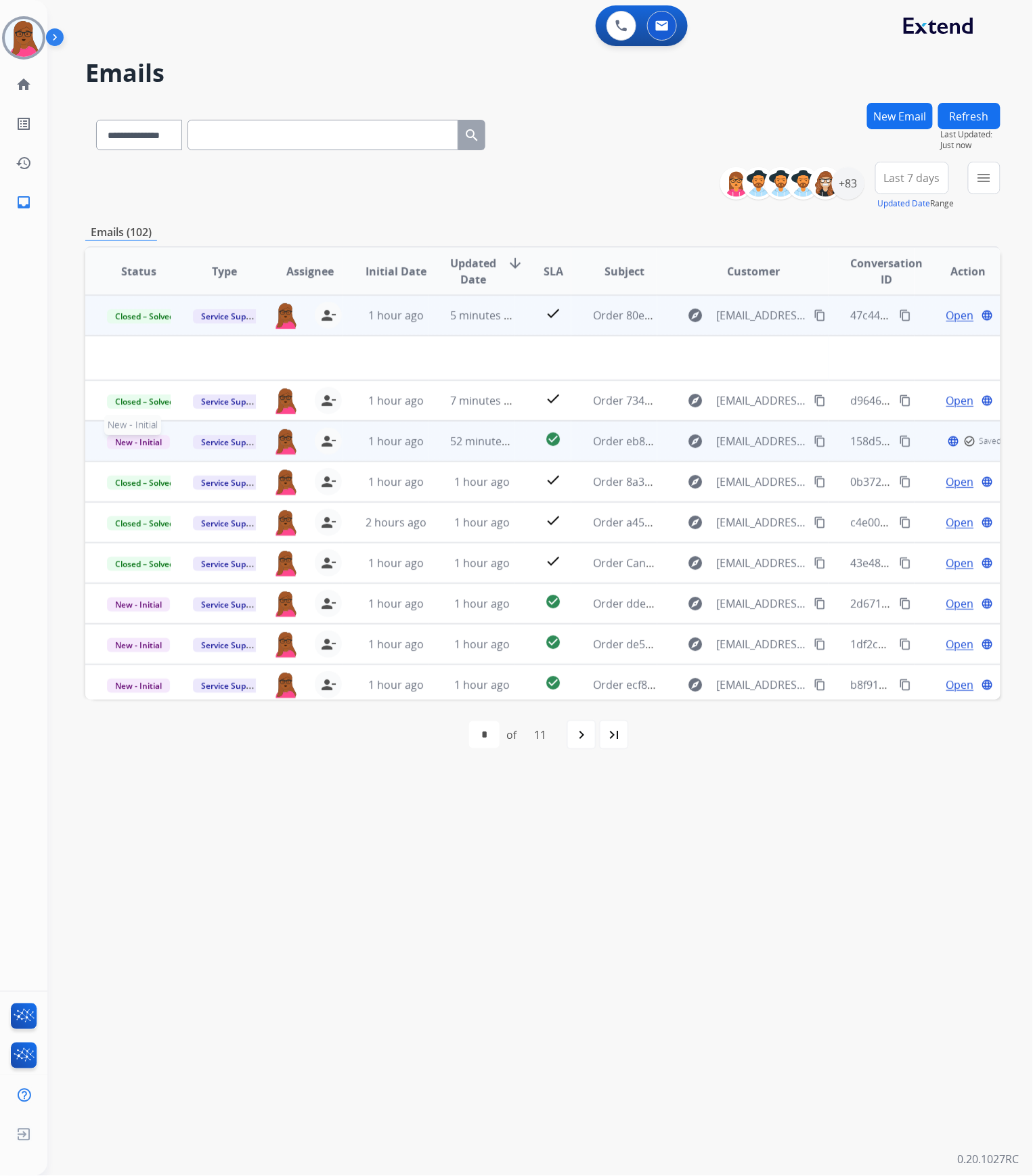
click at [138, 439] on span "New - Initial" at bounding box center [138, 442] width 63 height 14
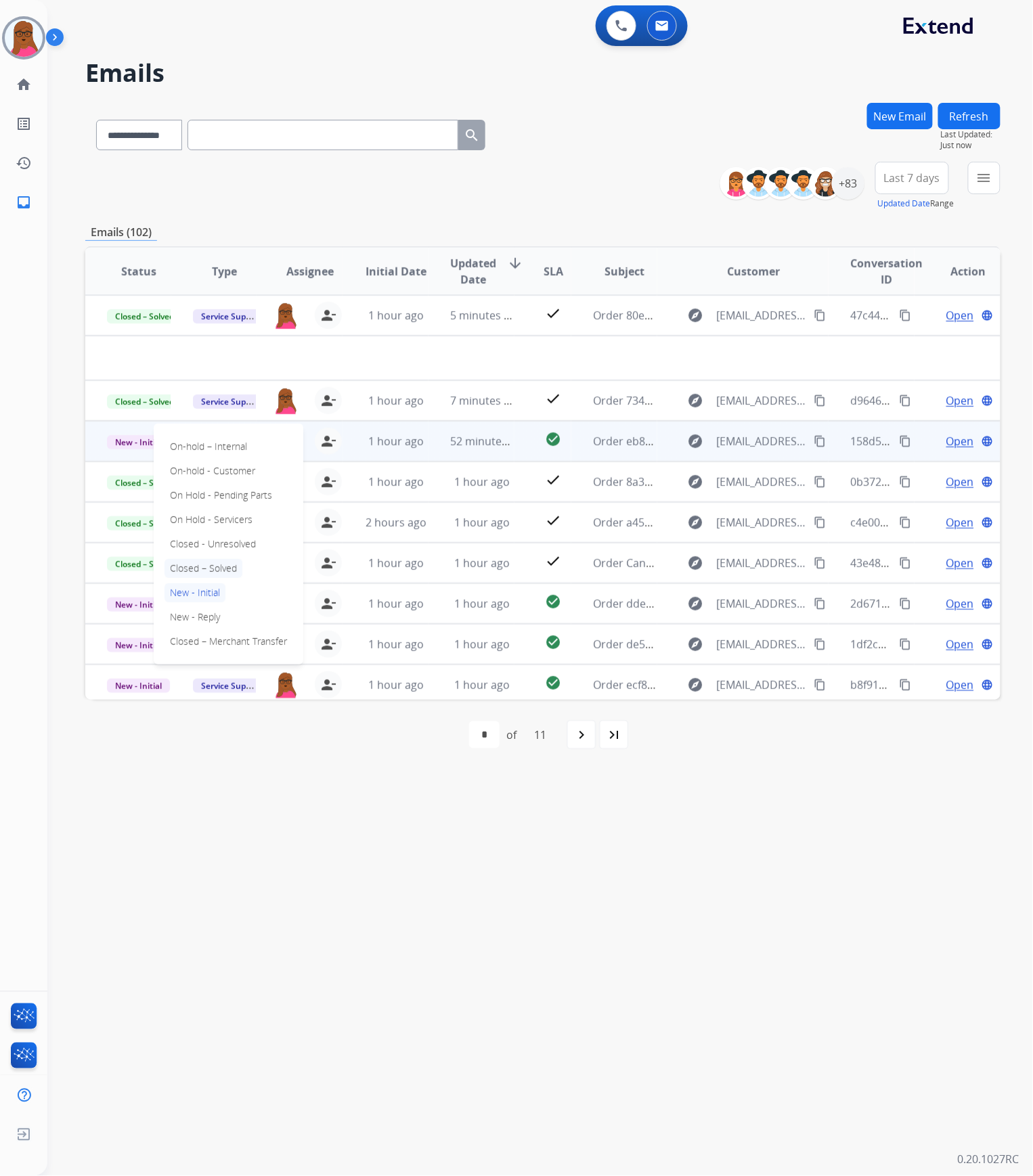
click at [193, 566] on p "Closed – Solved" at bounding box center [203, 568] width 78 height 19
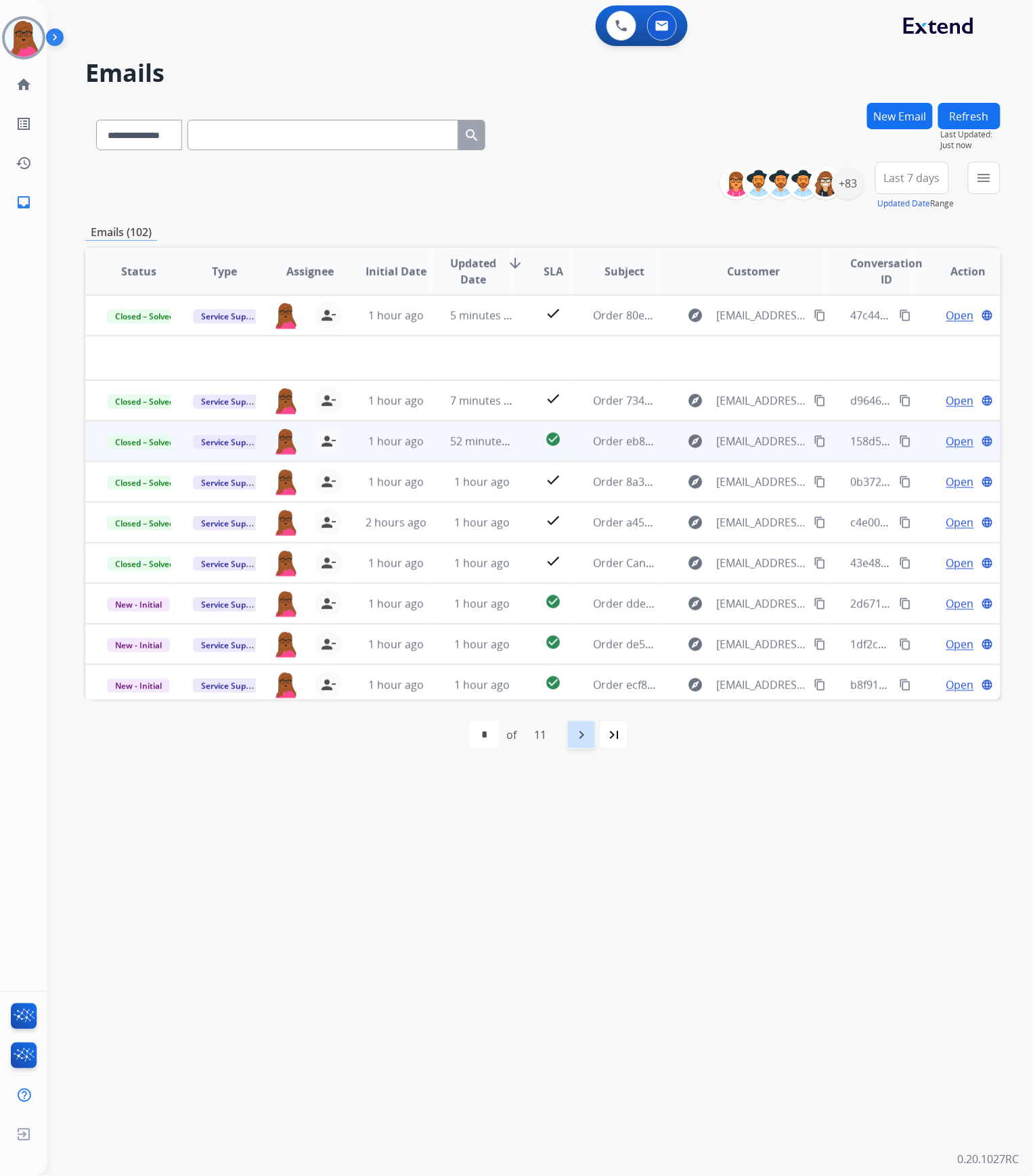
click at [582, 600] on div "navigate_next" at bounding box center [581, 735] width 30 height 30
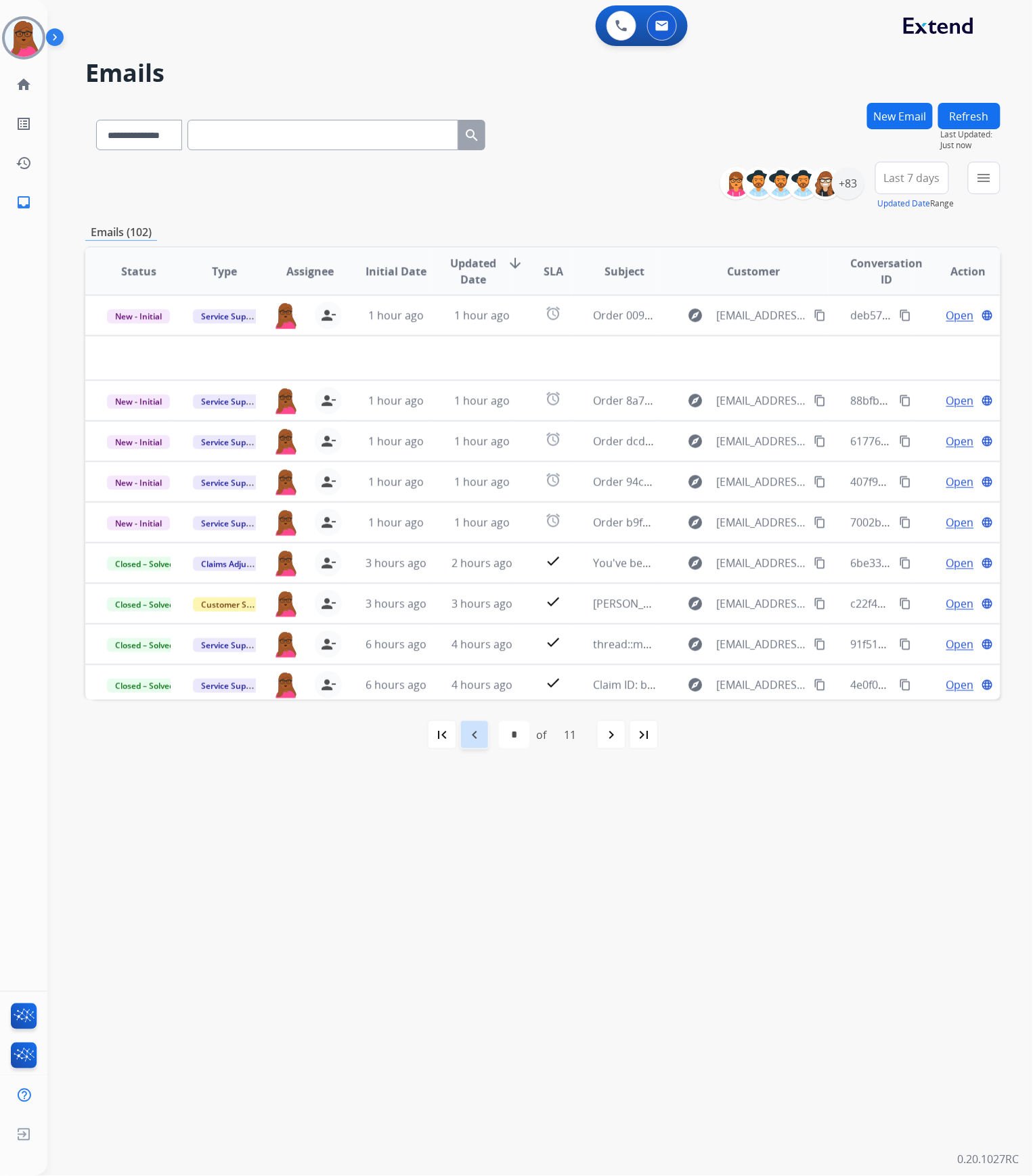
click at [479, 600] on mat-icon "navigate_before" at bounding box center [474, 734] width 16 height 16
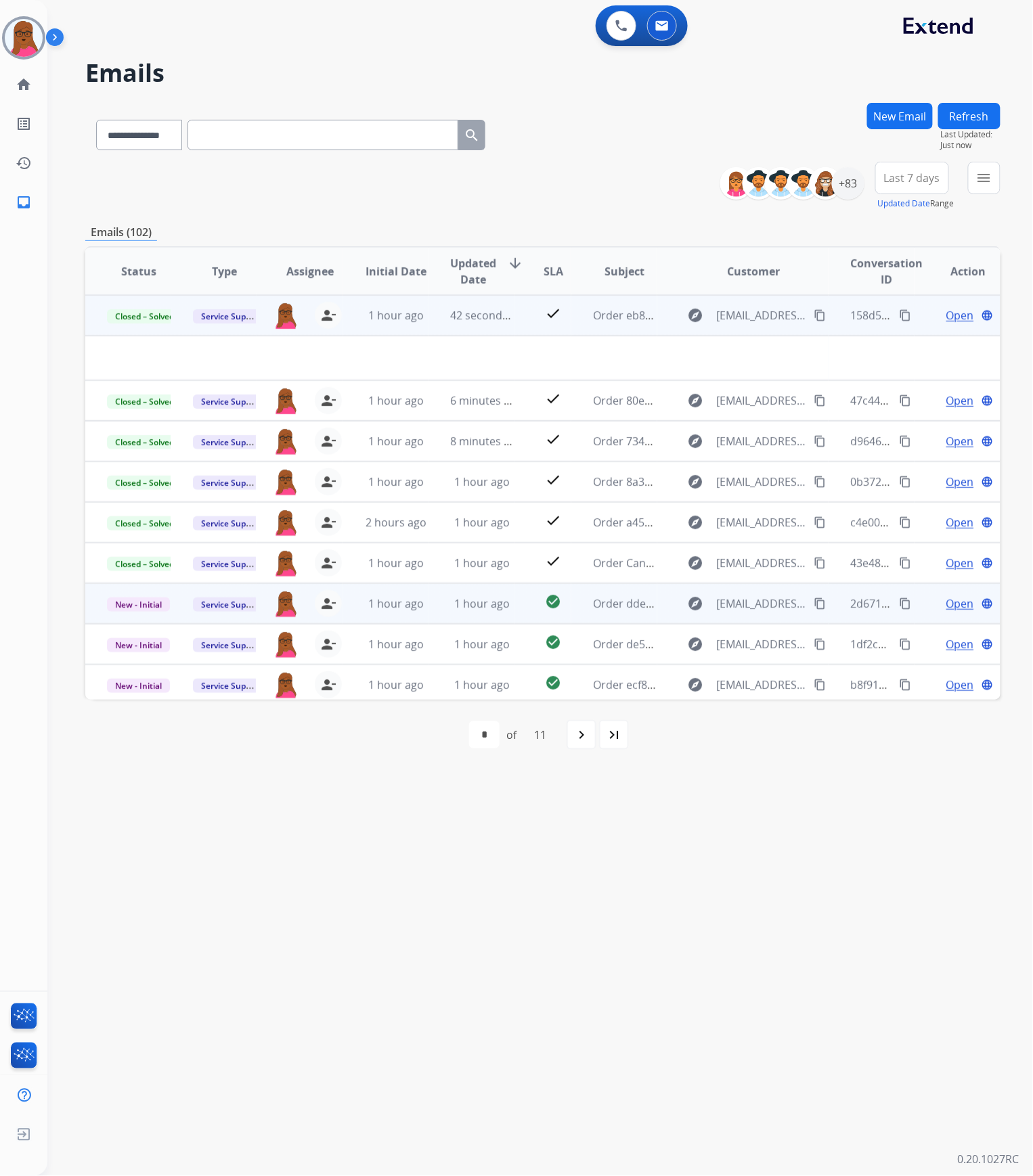
click at [949, 600] on span "Open" at bounding box center [960, 603] width 28 height 16
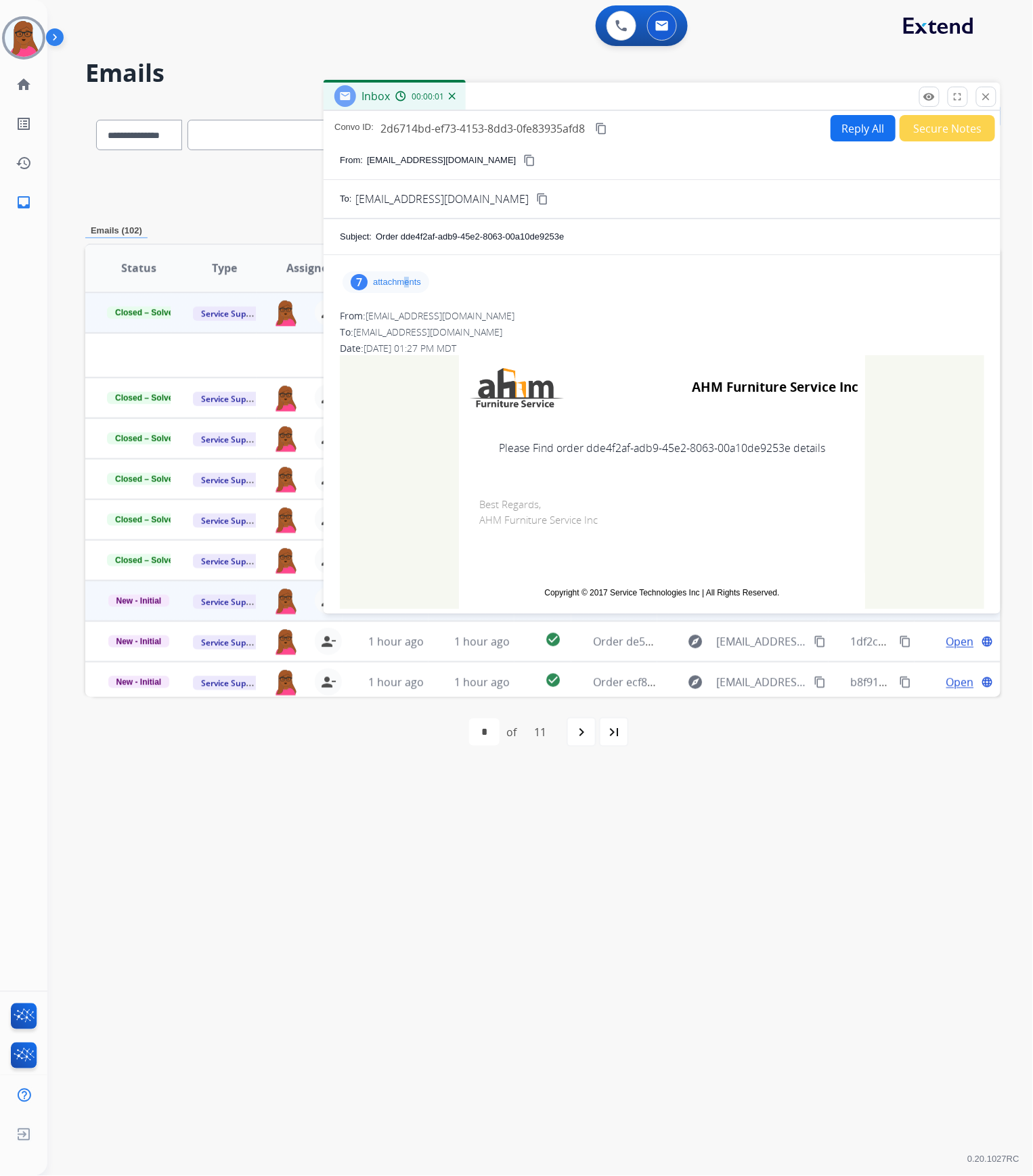
click at [407, 282] on p "attachments" at bounding box center [397, 282] width 48 height 11
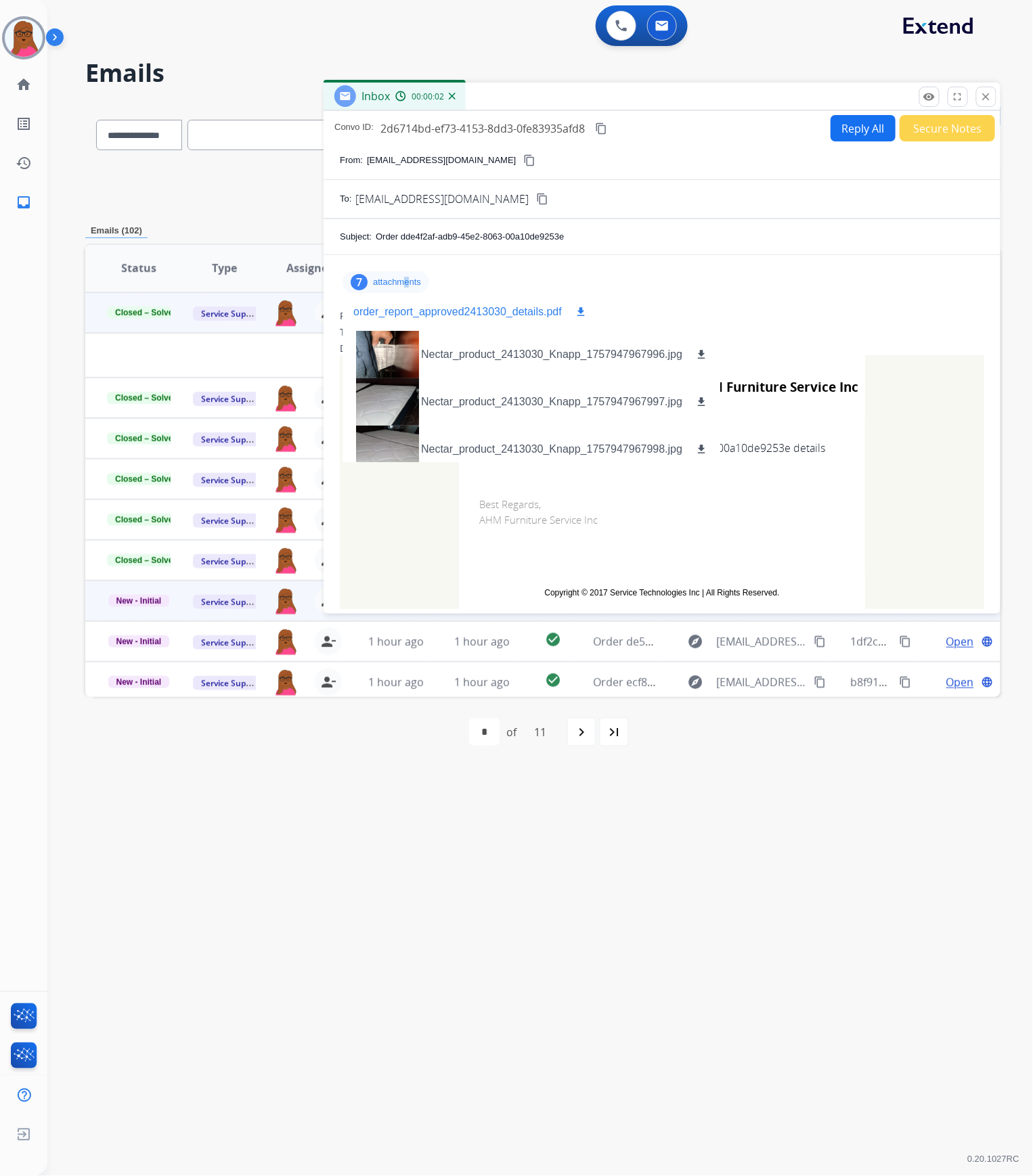
click at [580, 311] on mat-icon "download" at bounding box center [581, 311] width 12 height 12
click at [989, 98] on mat-icon "close" at bounding box center [986, 97] width 12 height 12
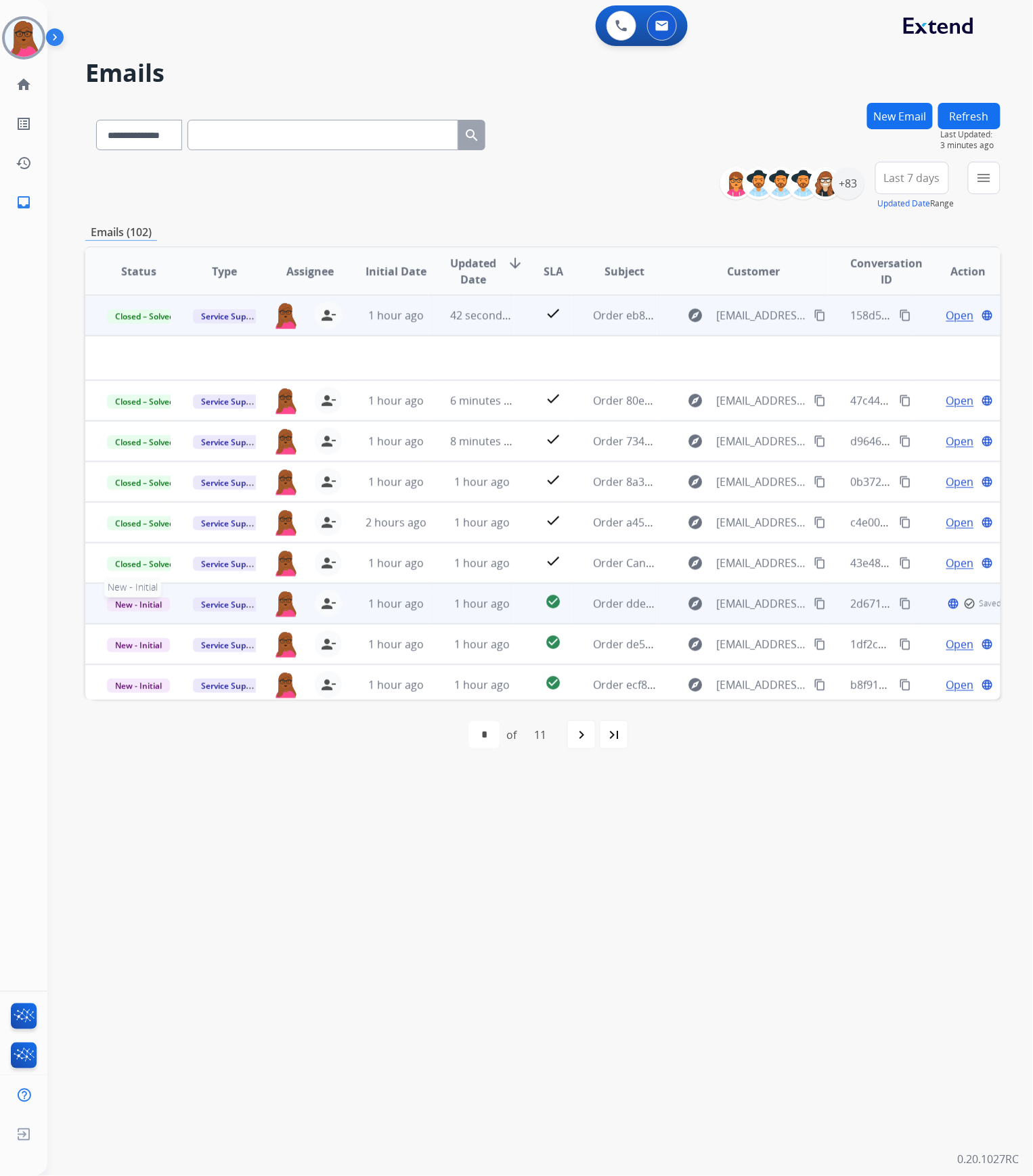
click at [139, 600] on span "New - Initial" at bounding box center [138, 605] width 63 height 14
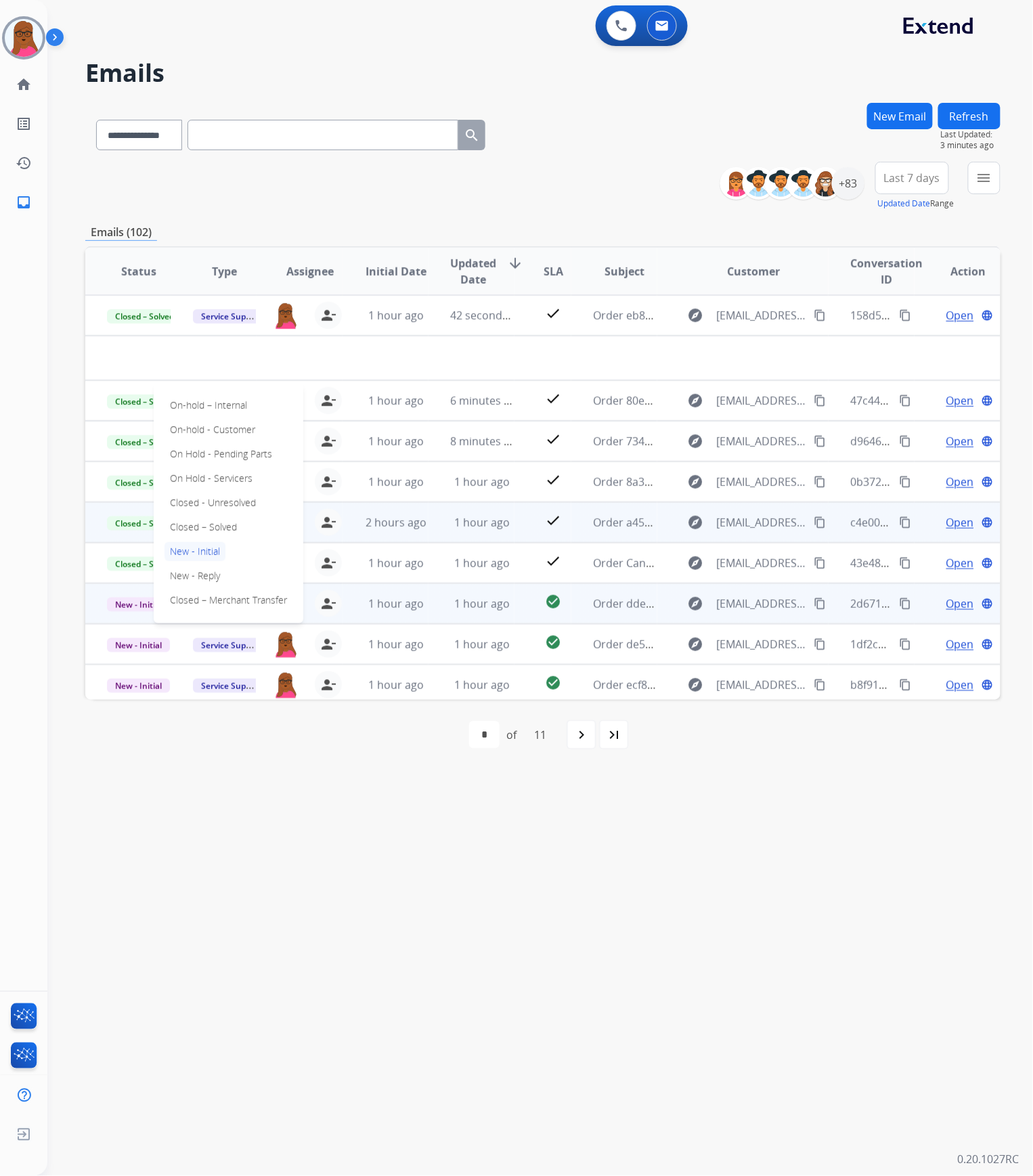
click at [205, 524] on p "Closed – Solved" at bounding box center [203, 527] width 78 height 19
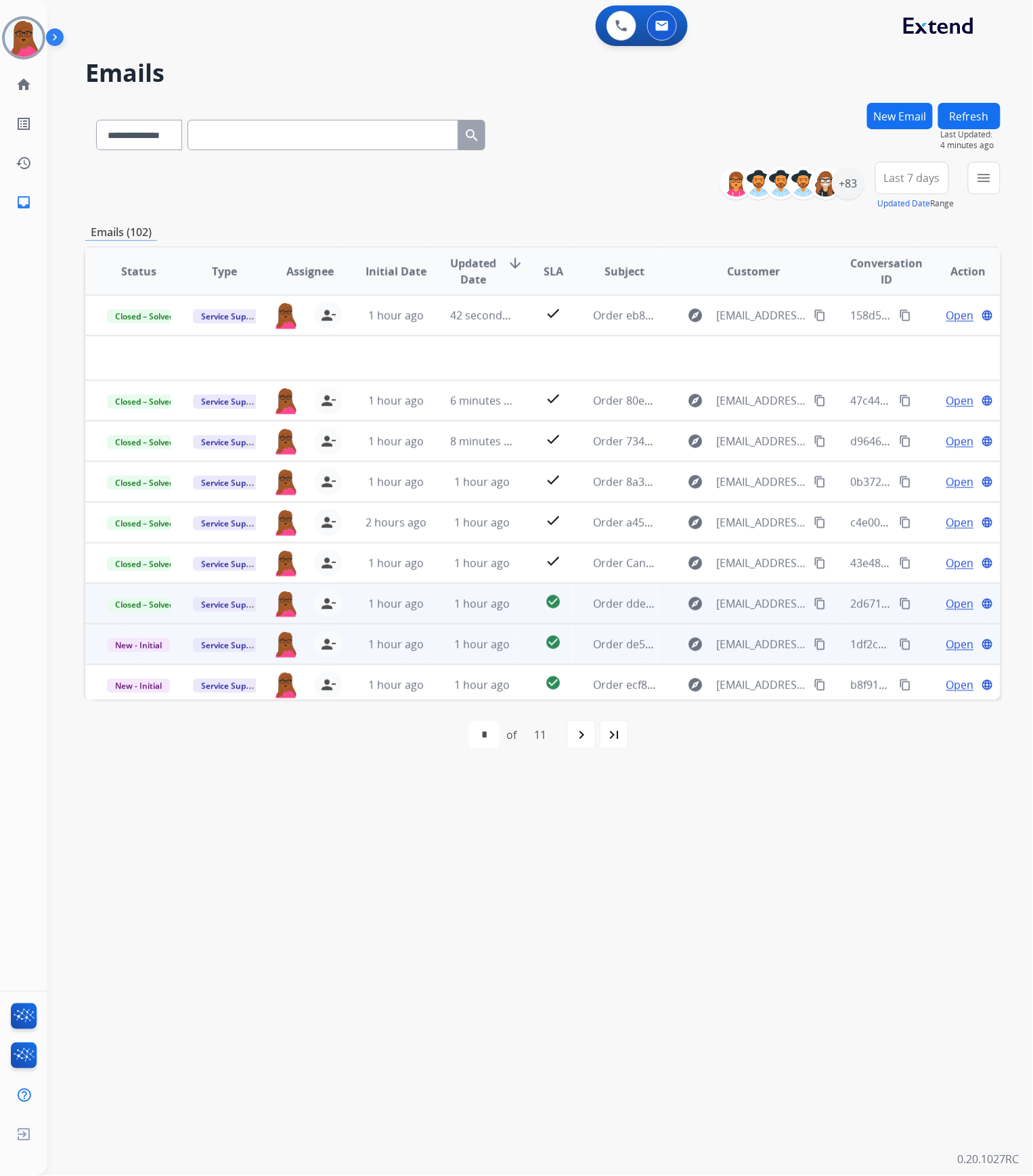
click at [946, 600] on span "Open" at bounding box center [960, 644] width 28 height 16
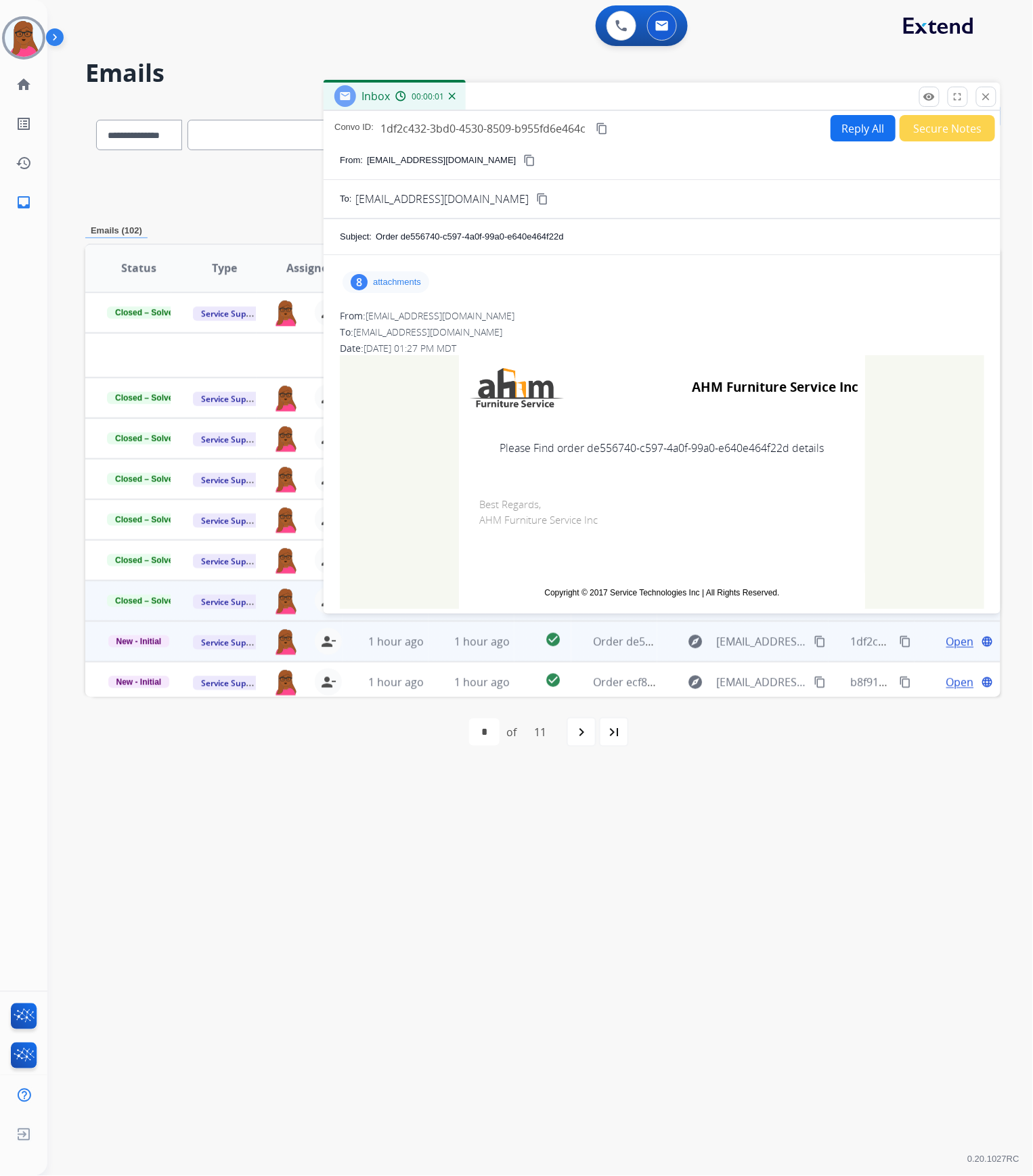
click at [379, 283] on p "attachments" at bounding box center [397, 282] width 48 height 11
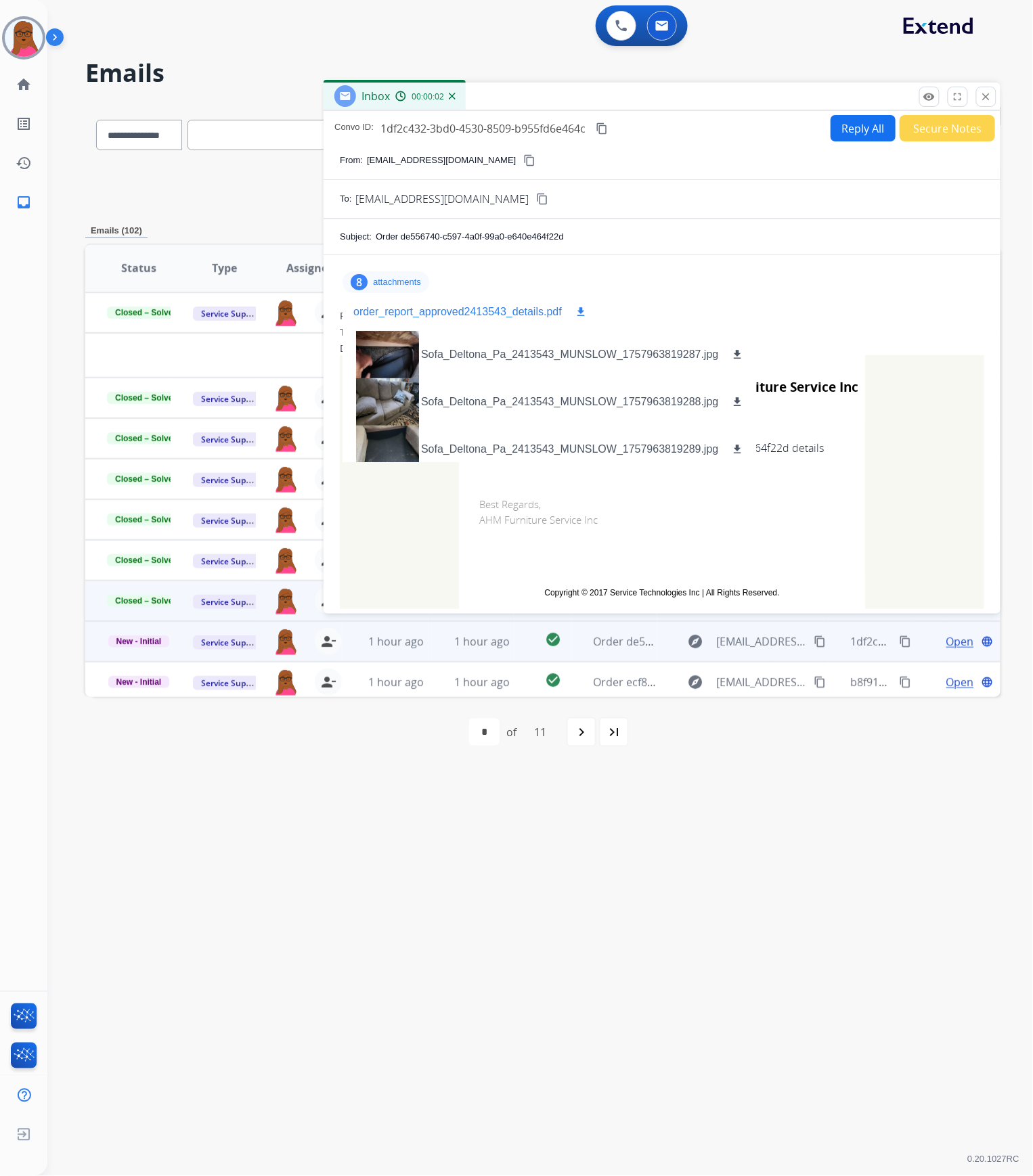
click at [579, 311] on mat-icon "download" at bounding box center [581, 311] width 12 height 12
click at [989, 95] on mat-icon "close" at bounding box center [986, 97] width 12 height 12
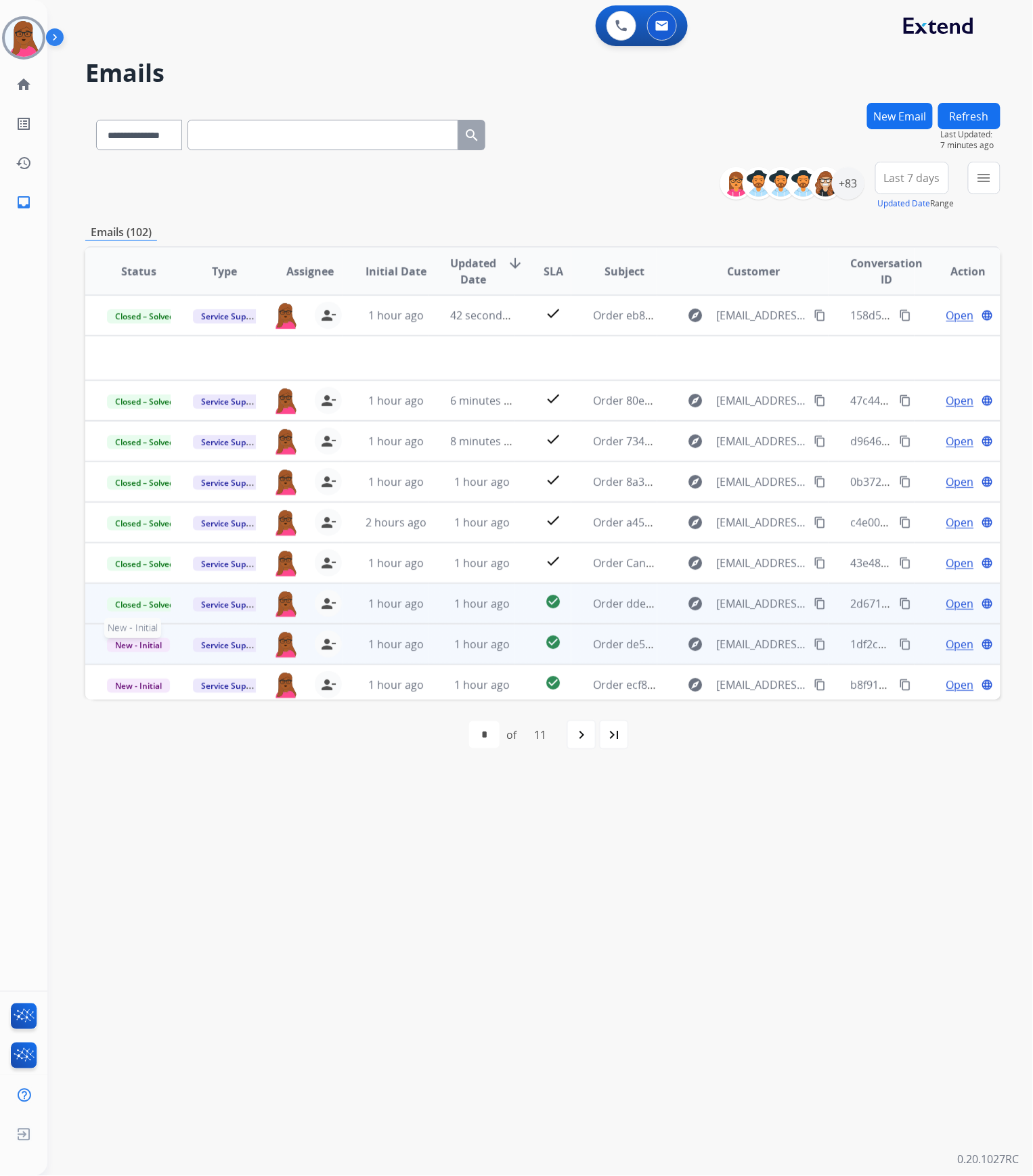
click at [150, 600] on span "New - Initial" at bounding box center [138, 646] width 63 height 14
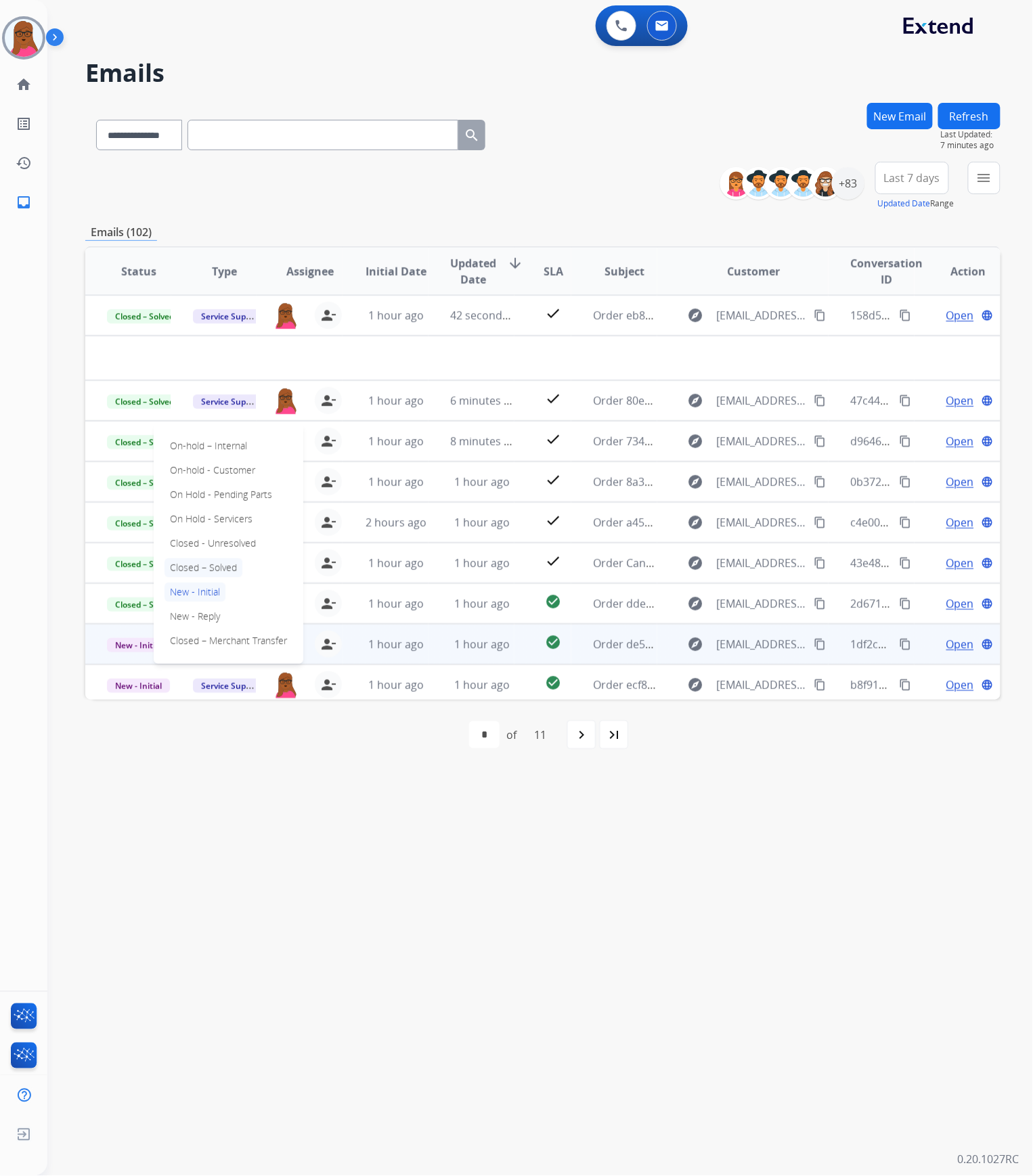
click at [211, 563] on p "Closed – Solved" at bounding box center [203, 568] width 78 height 19
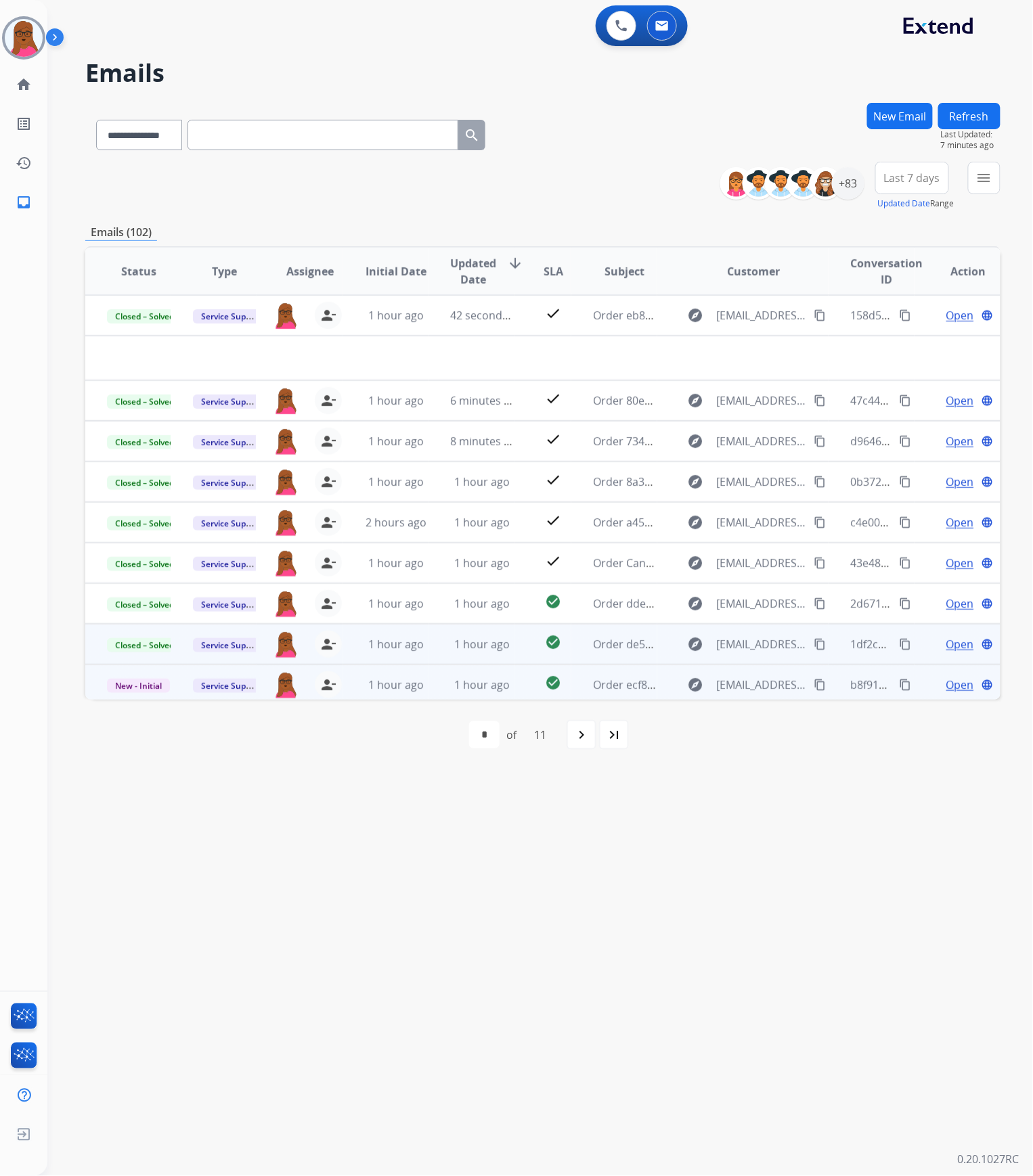
click at [962, 600] on span "Open" at bounding box center [960, 684] width 28 height 16
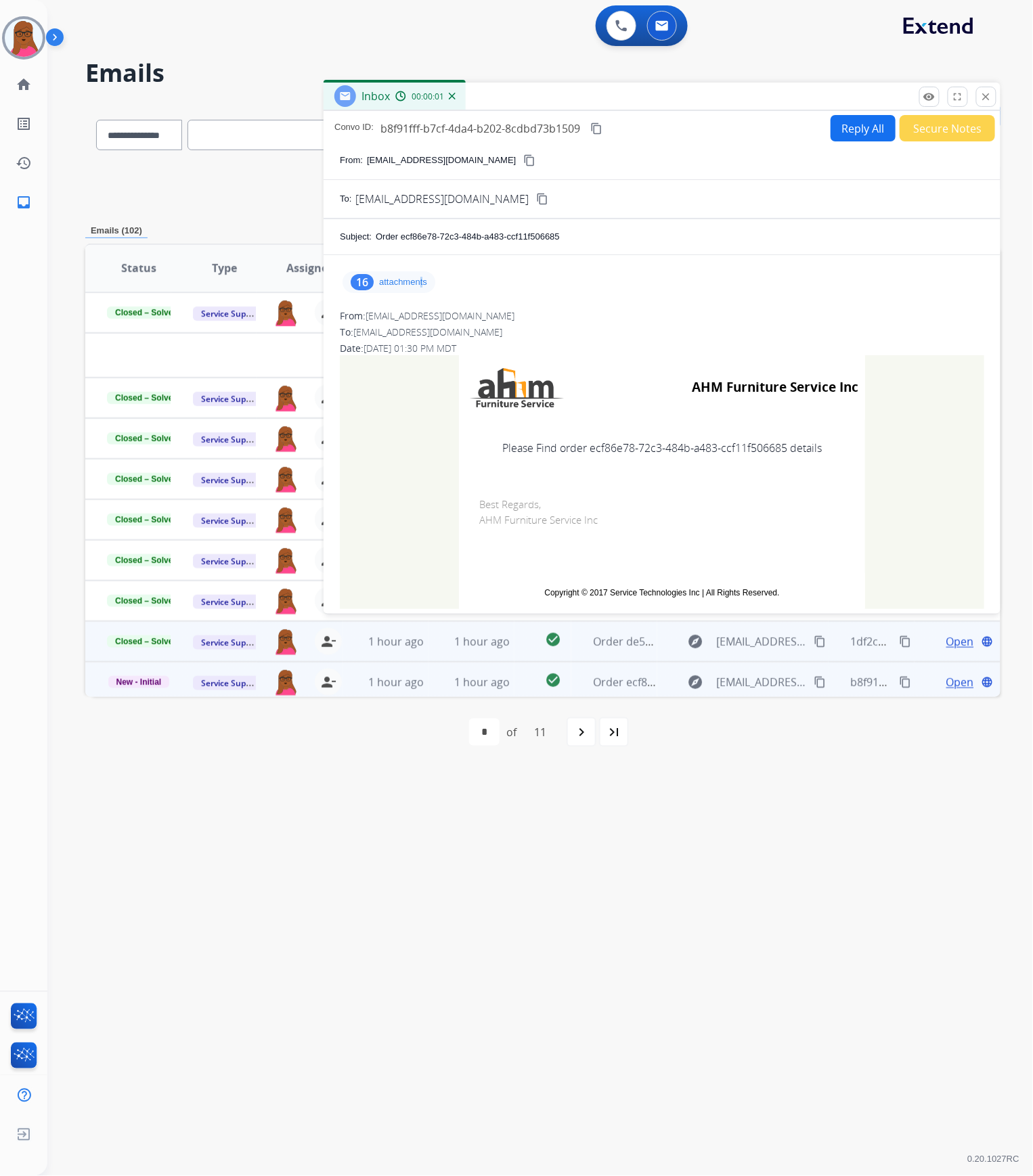
click at [421, 291] on div "16 attachments" at bounding box center [389, 282] width 93 height 21
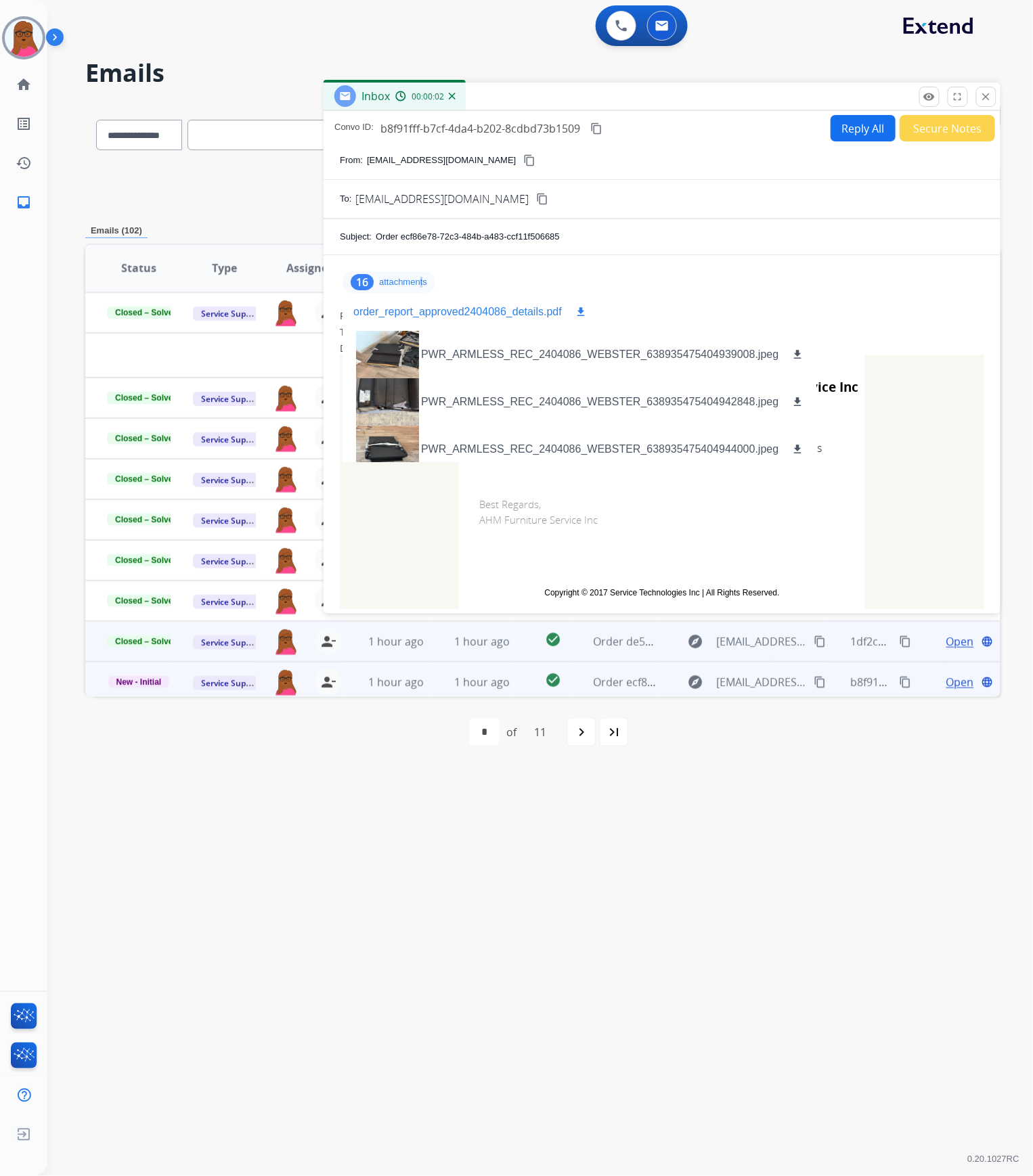
click at [579, 316] on mat-icon "download" at bounding box center [581, 311] width 12 height 12
click at [994, 95] on button "close Close" at bounding box center [986, 97] width 20 height 20
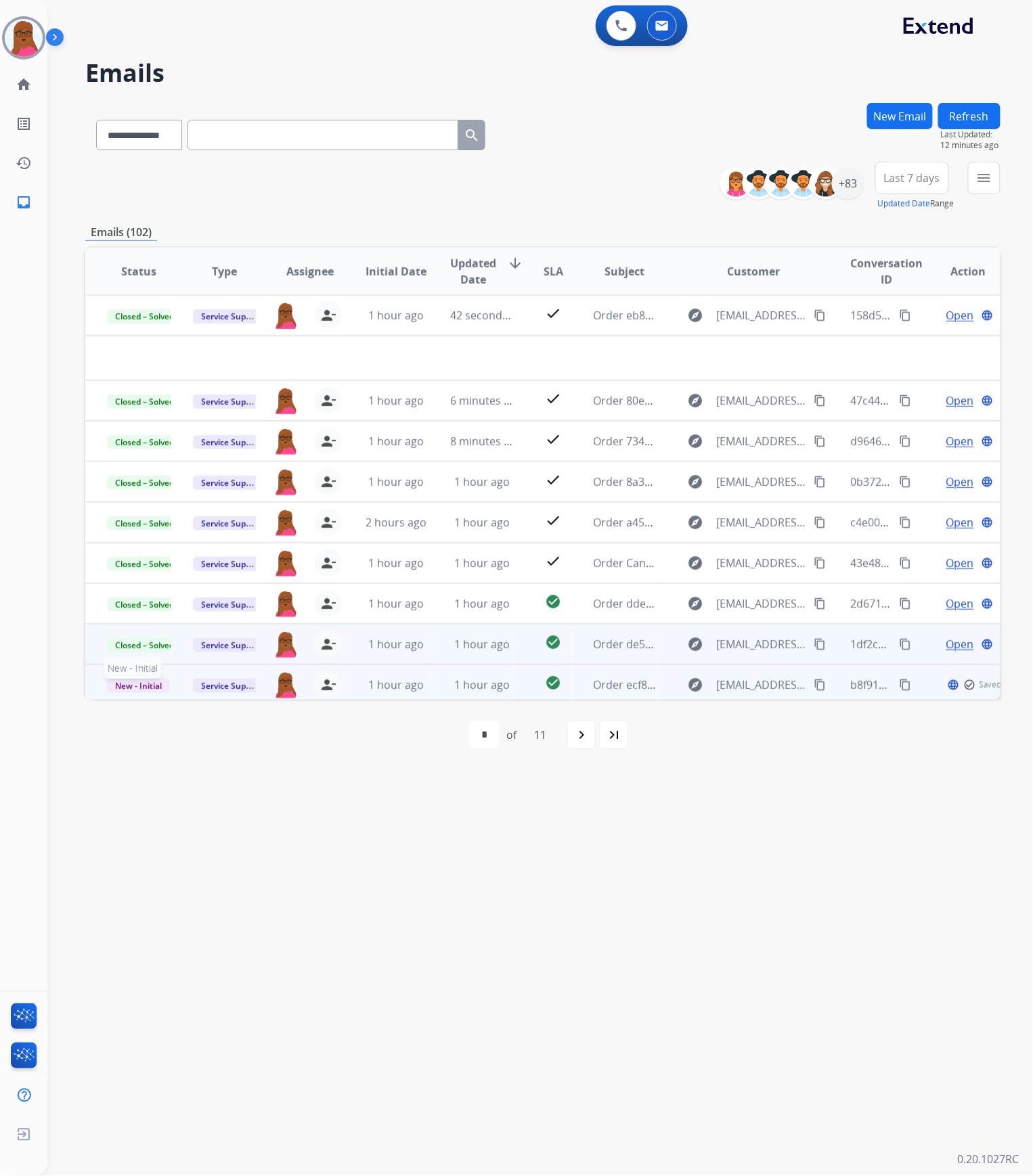
click at [149, 600] on span "New - Initial" at bounding box center [138, 686] width 63 height 14
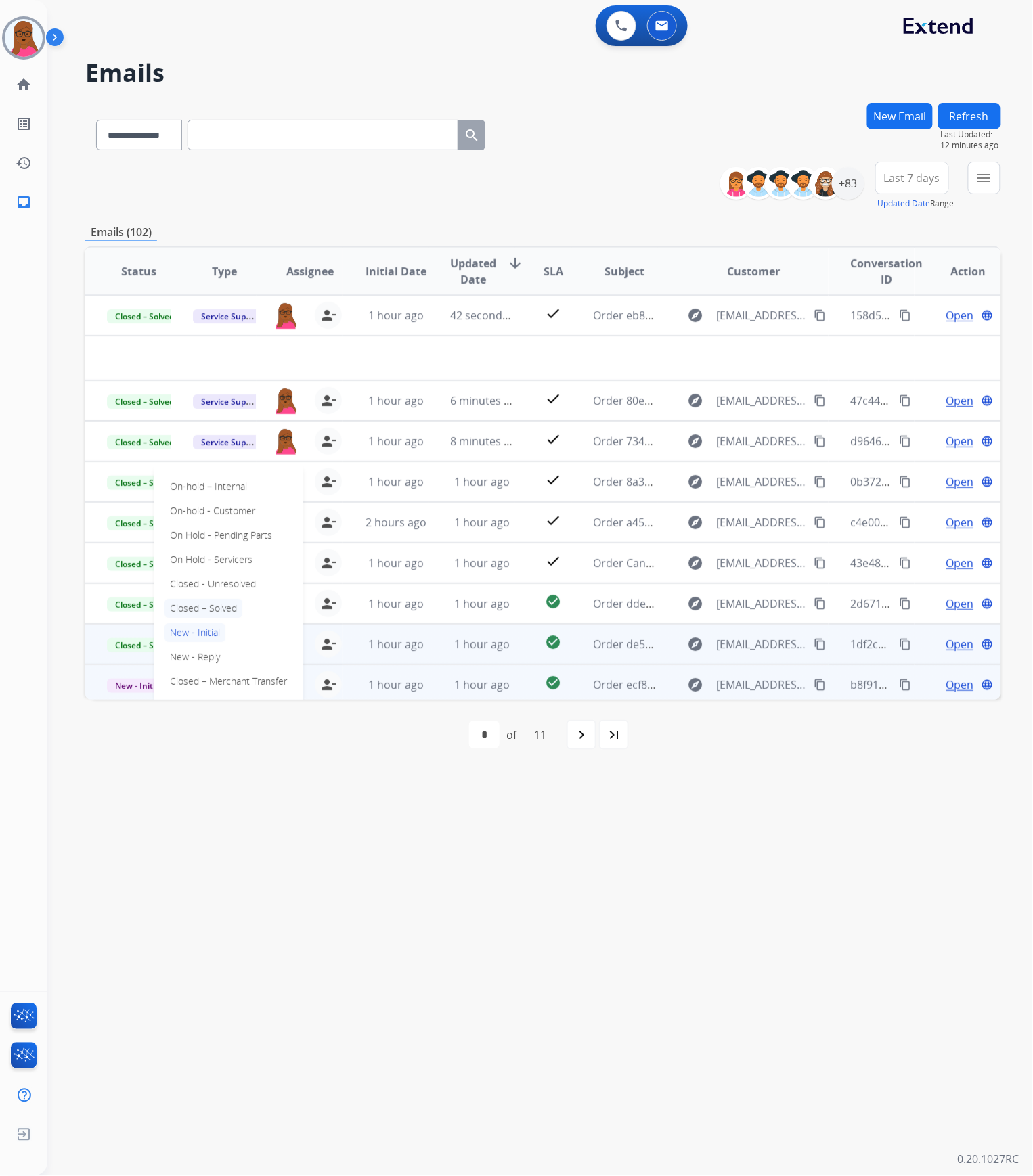
click at [236, 600] on p "Closed – Solved" at bounding box center [203, 608] width 78 height 19
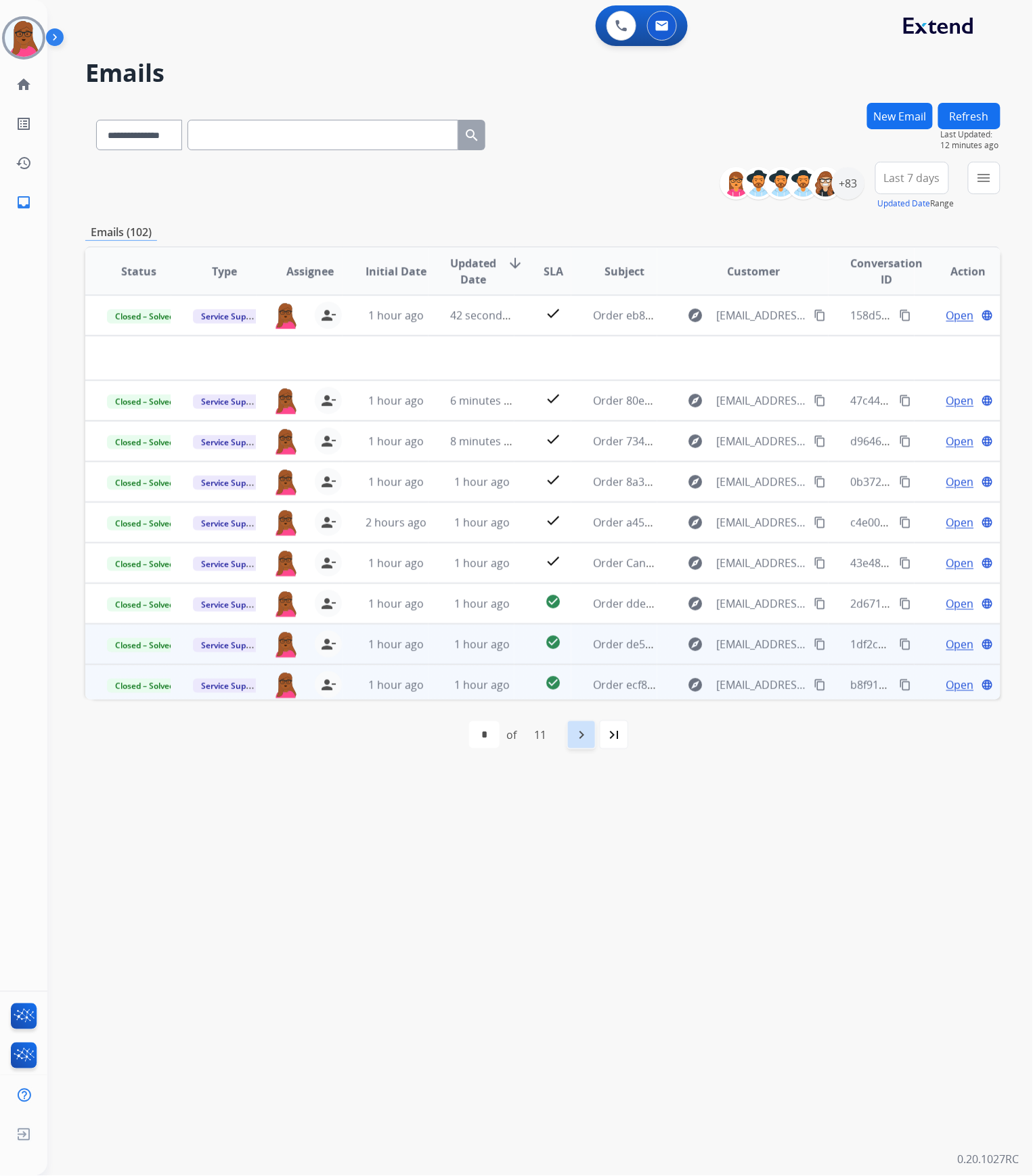
click at [590, 600] on mat-icon "navigate_next" at bounding box center [581, 734] width 16 height 16
select select "*"
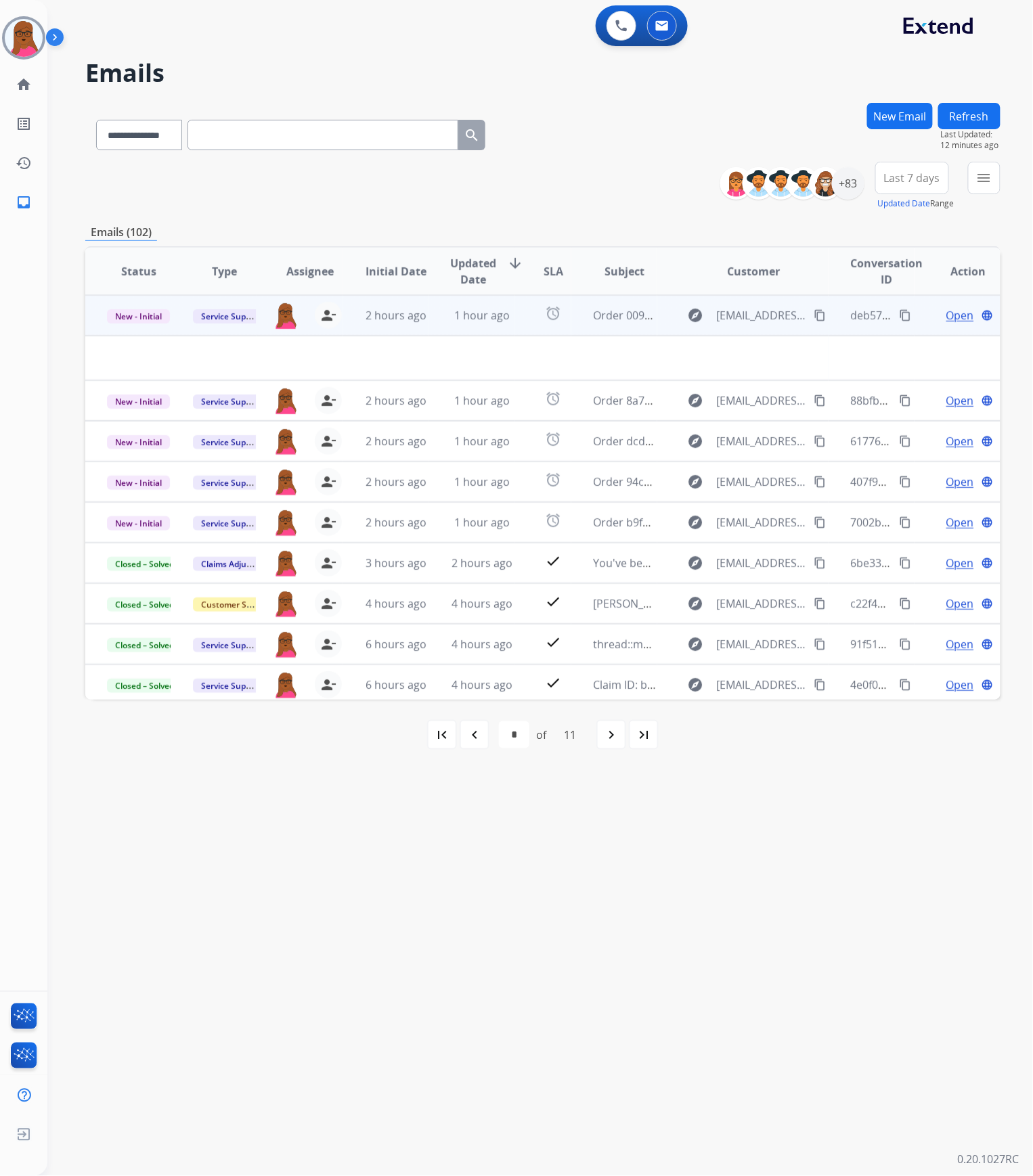
click at [951, 320] on span "Open" at bounding box center [960, 315] width 28 height 16
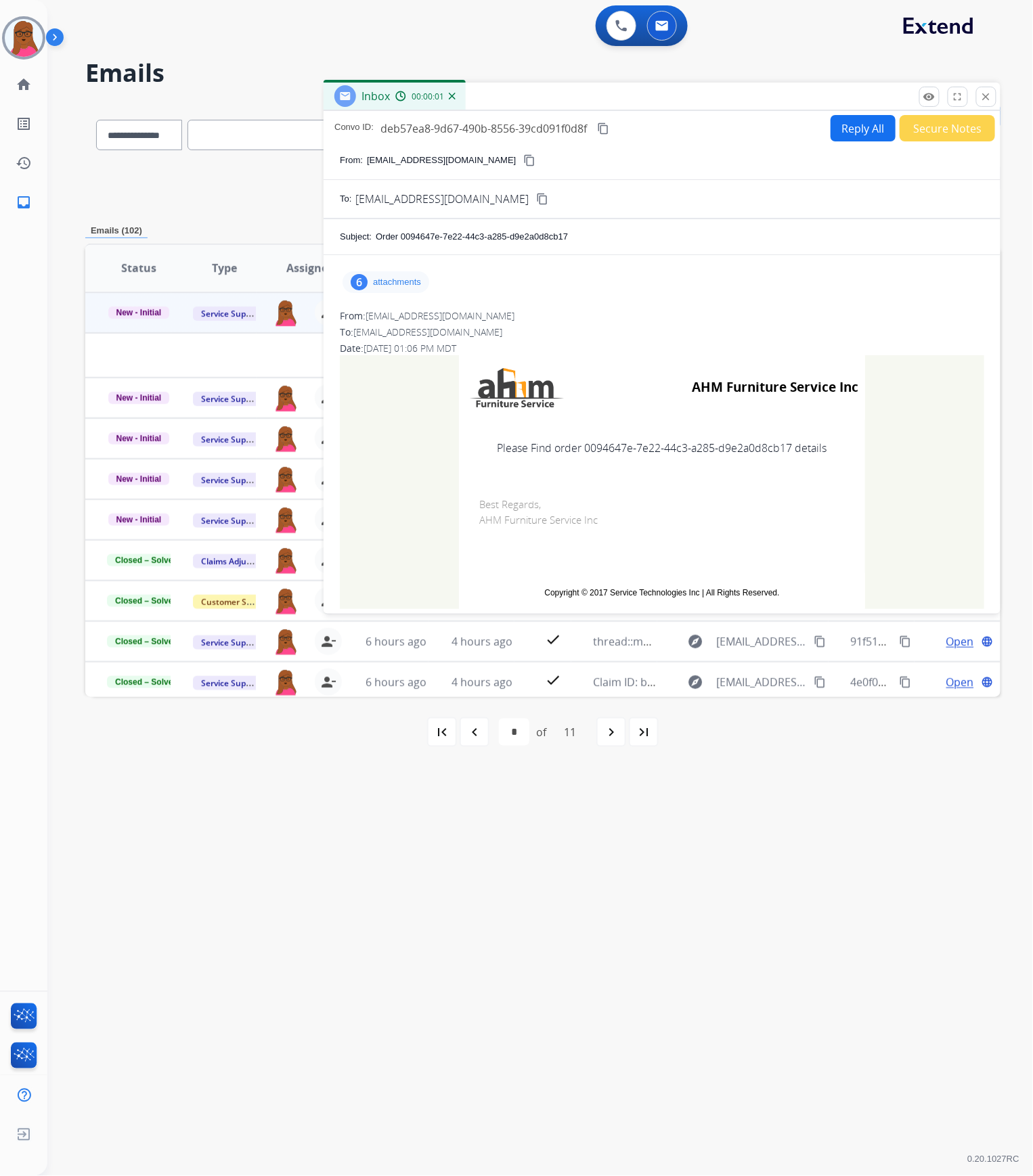
click at [369, 288] on div "6 attachments" at bounding box center [385, 282] width 87 height 21
